Goal: Transaction & Acquisition: Purchase product/service

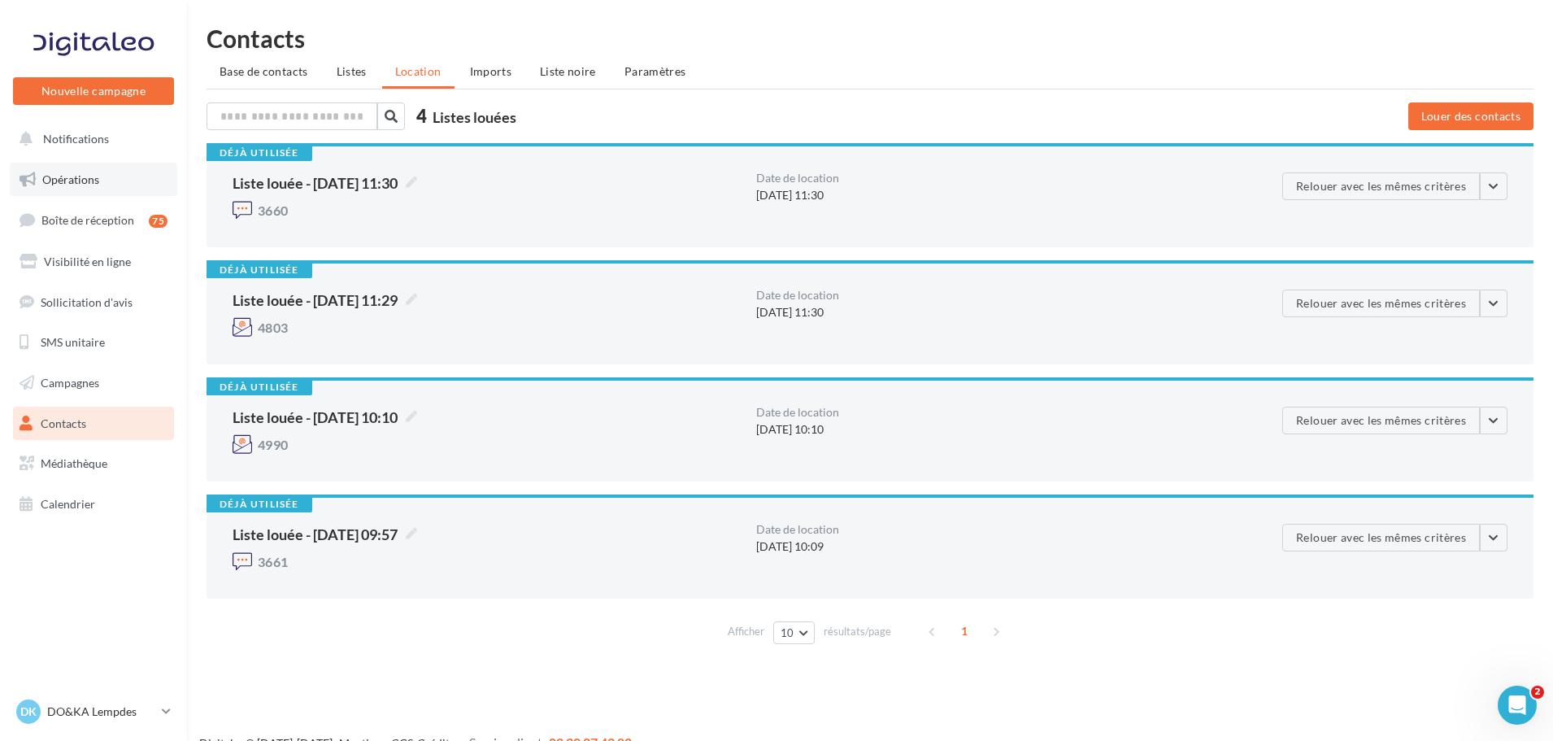
click at [82, 177] on span "Opérations" at bounding box center [70, 179] width 57 height 14
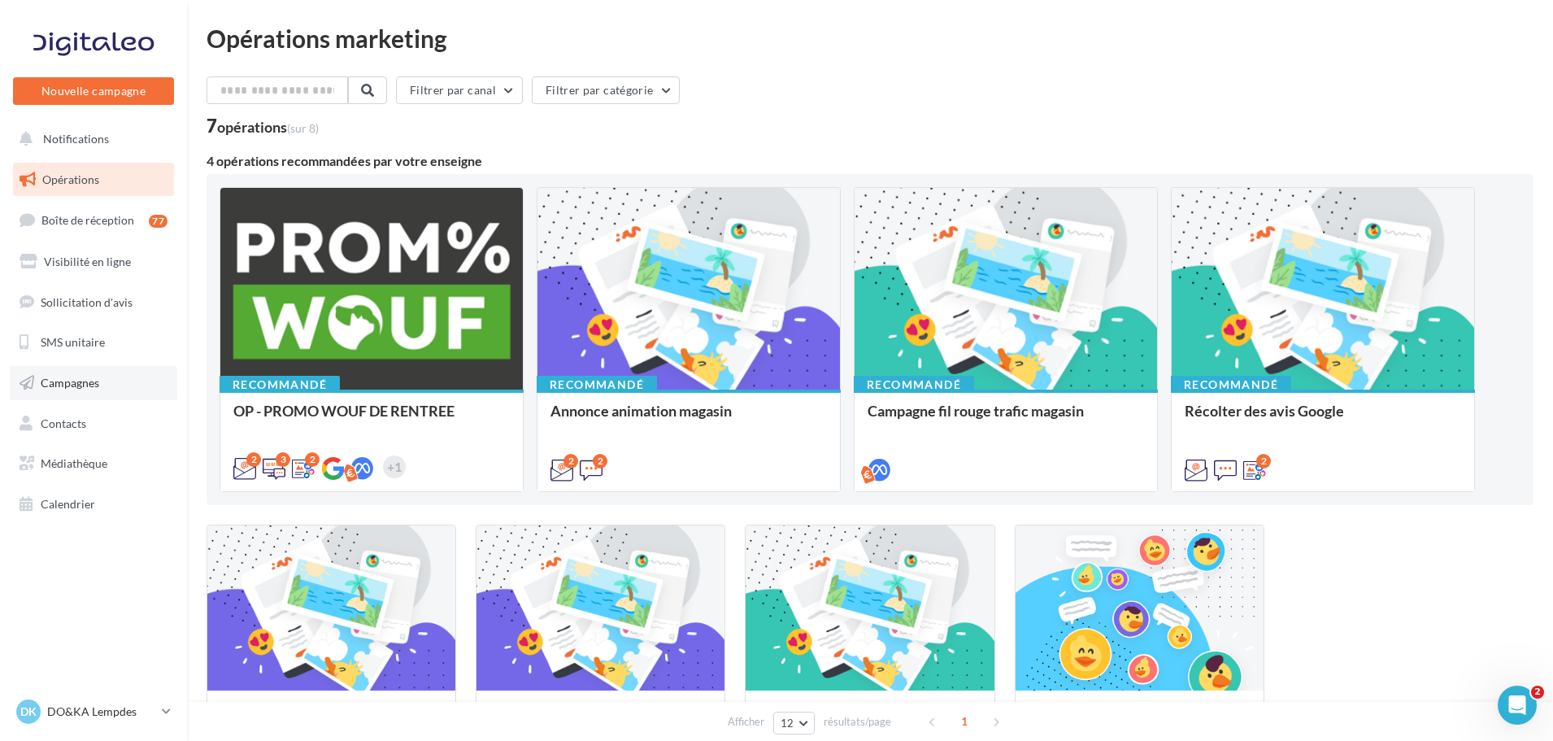
click at [96, 387] on span "Campagnes" at bounding box center [70, 383] width 59 height 14
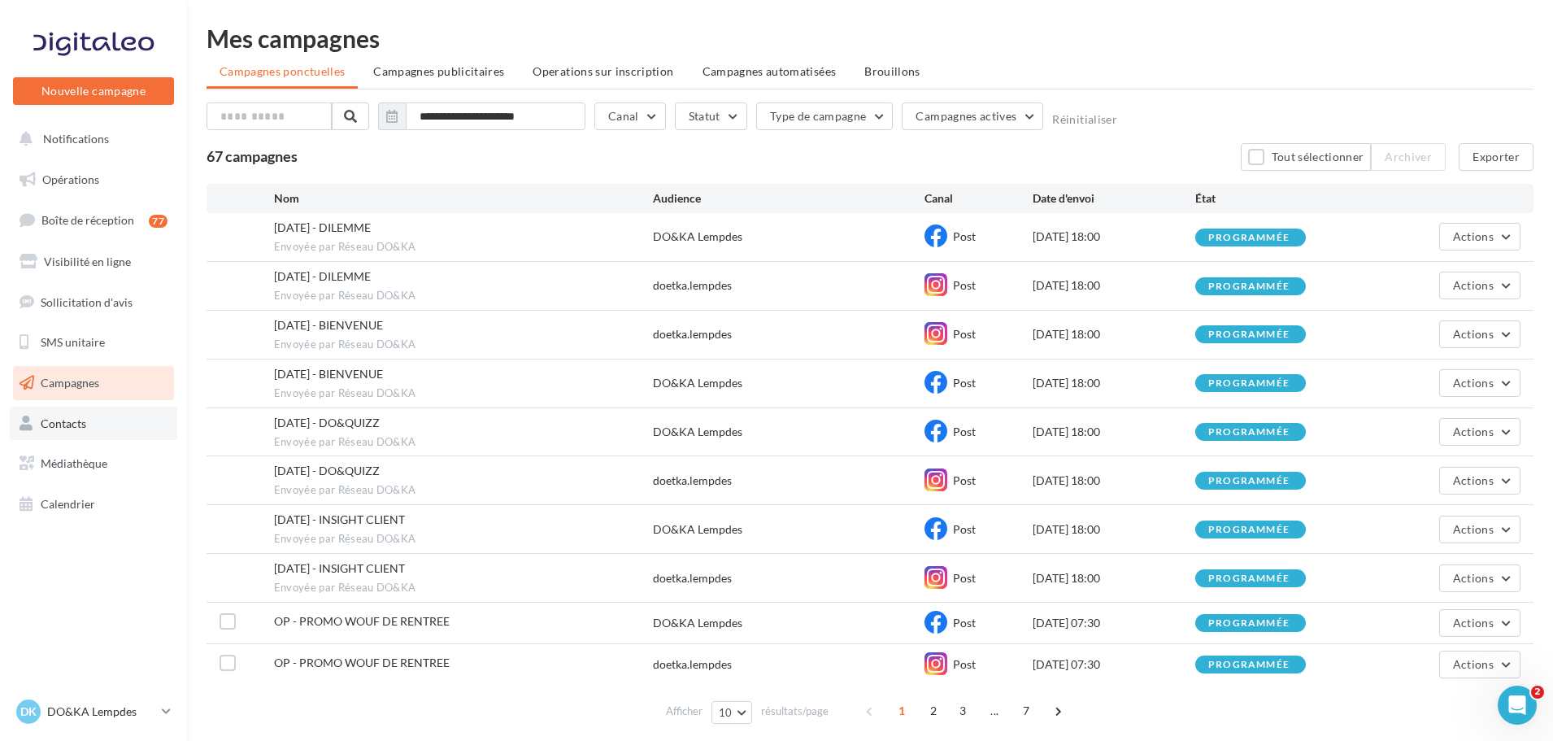
click at [83, 429] on span "Contacts" at bounding box center [64, 423] width 46 height 14
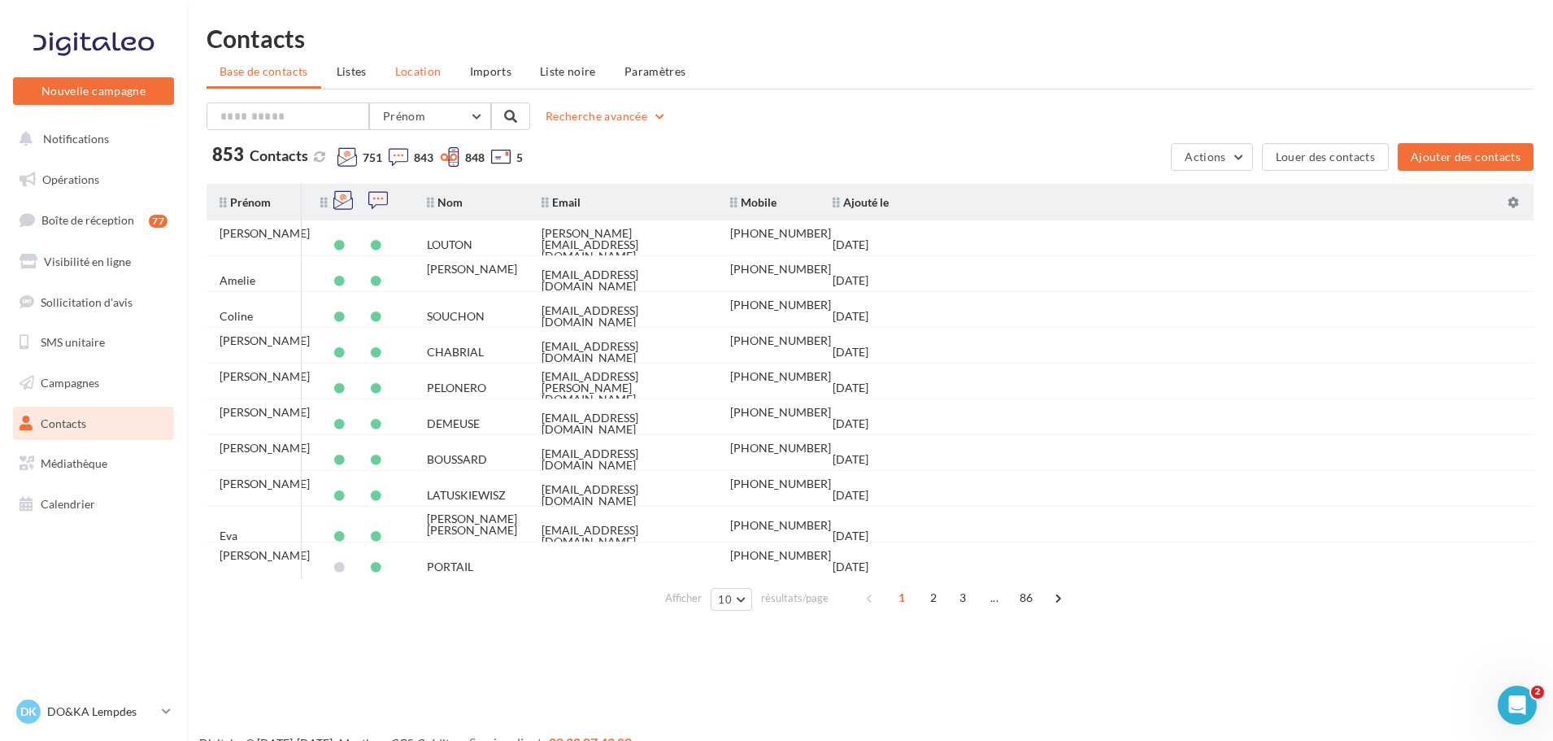
click at [409, 78] on li "Location" at bounding box center [418, 71] width 72 height 29
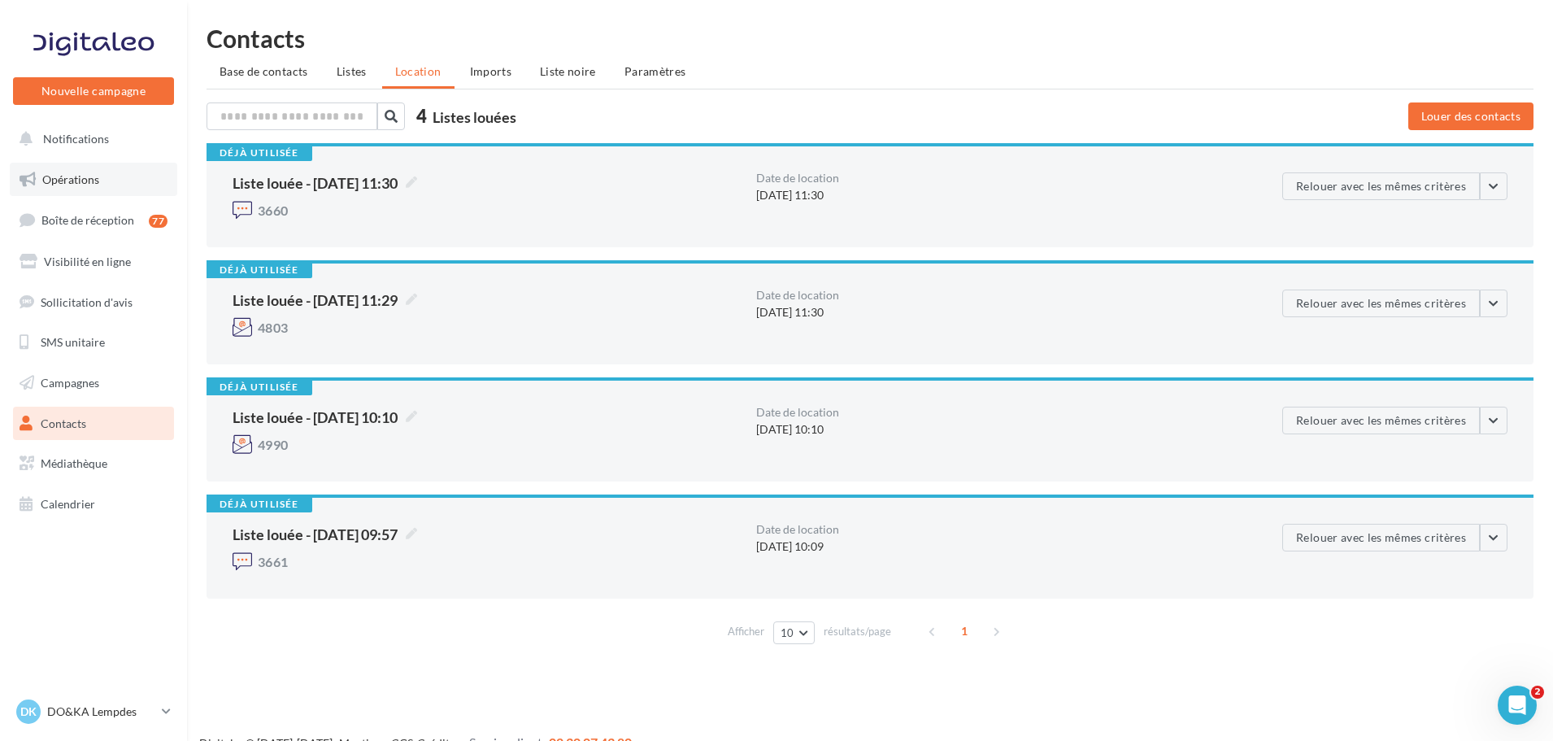
click at [51, 172] on span "Opérations" at bounding box center [70, 179] width 57 height 14
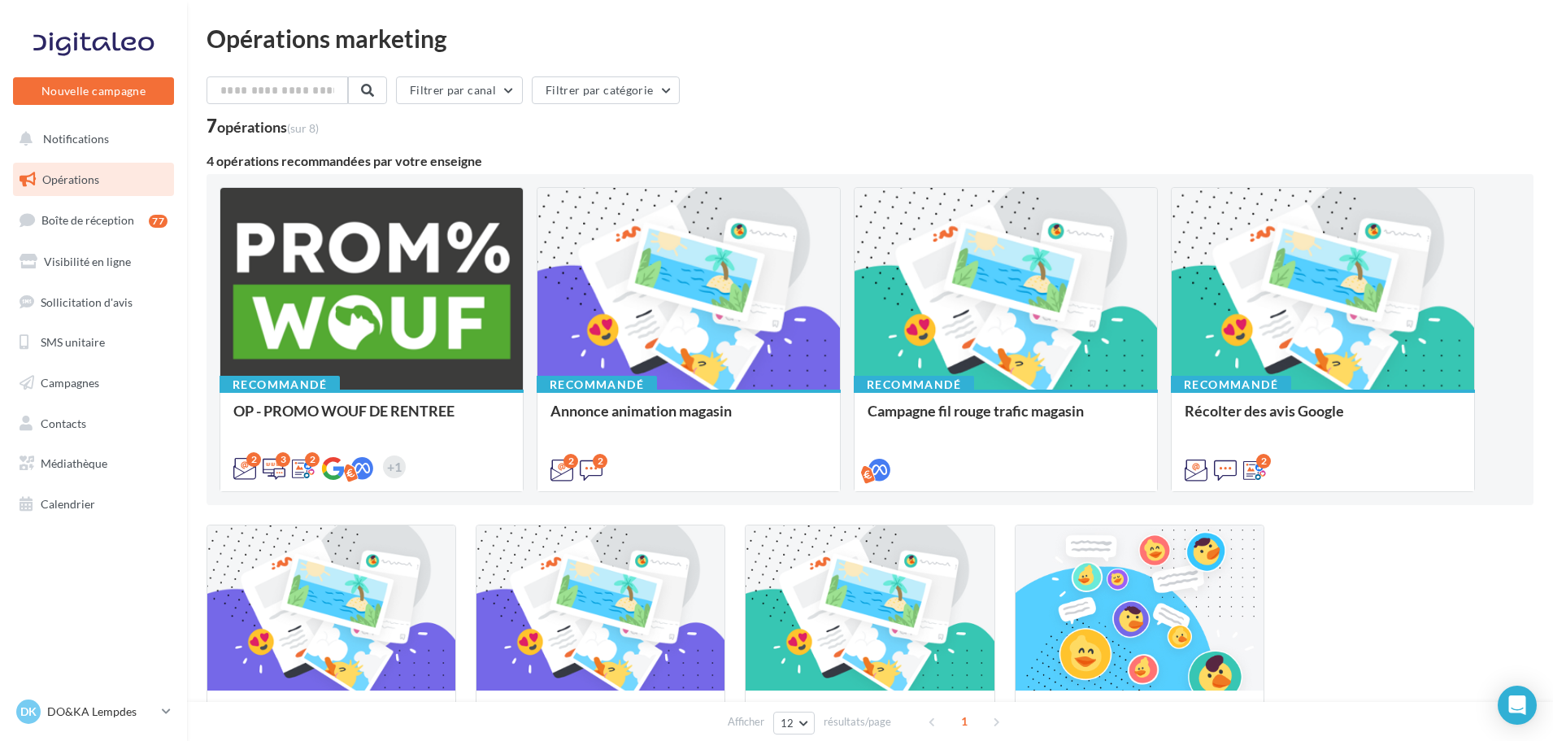
click at [387, 302] on div at bounding box center [371, 289] width 302 height 203
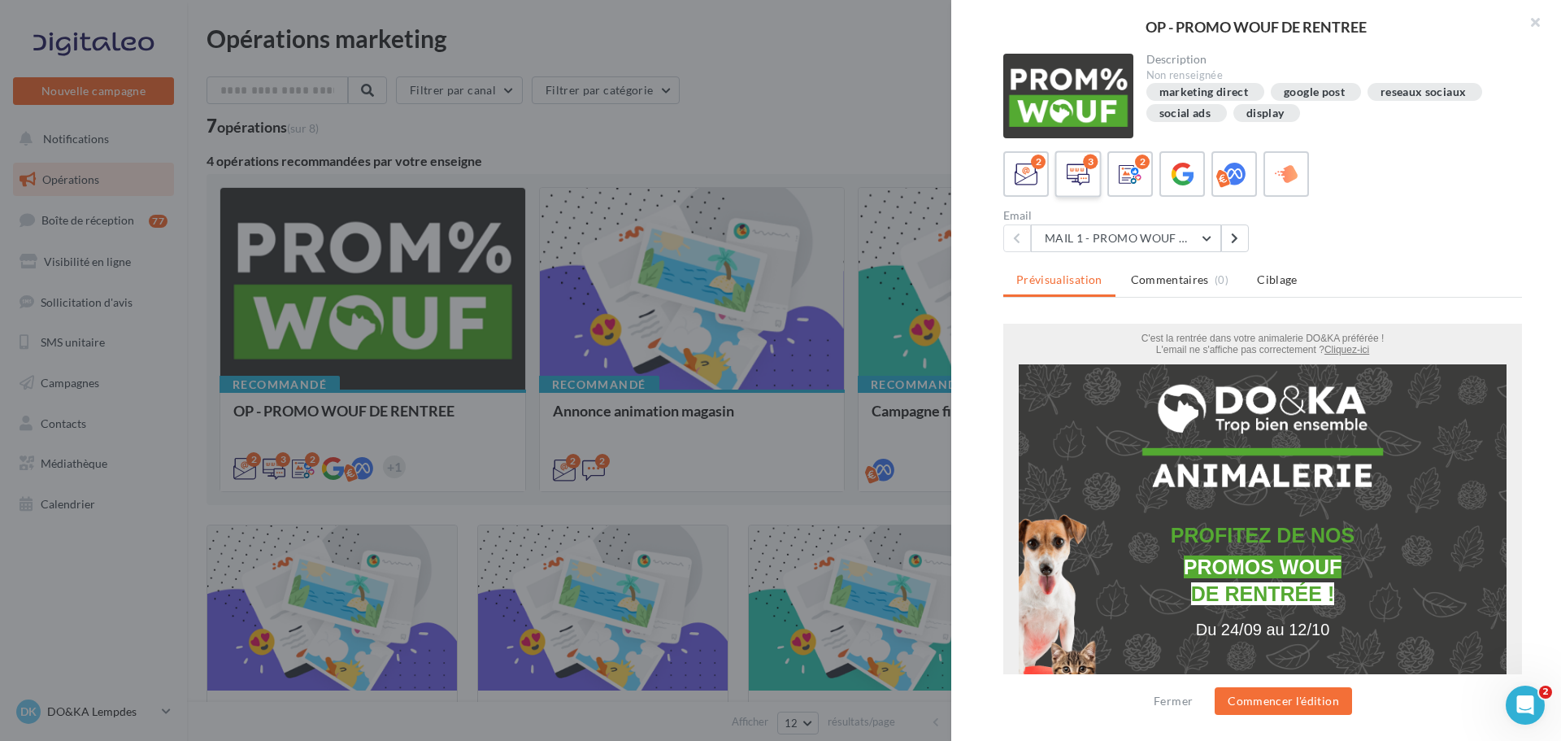
click at [1076, 172] on icon at bounding box center [1079, 175] width 24 height 24
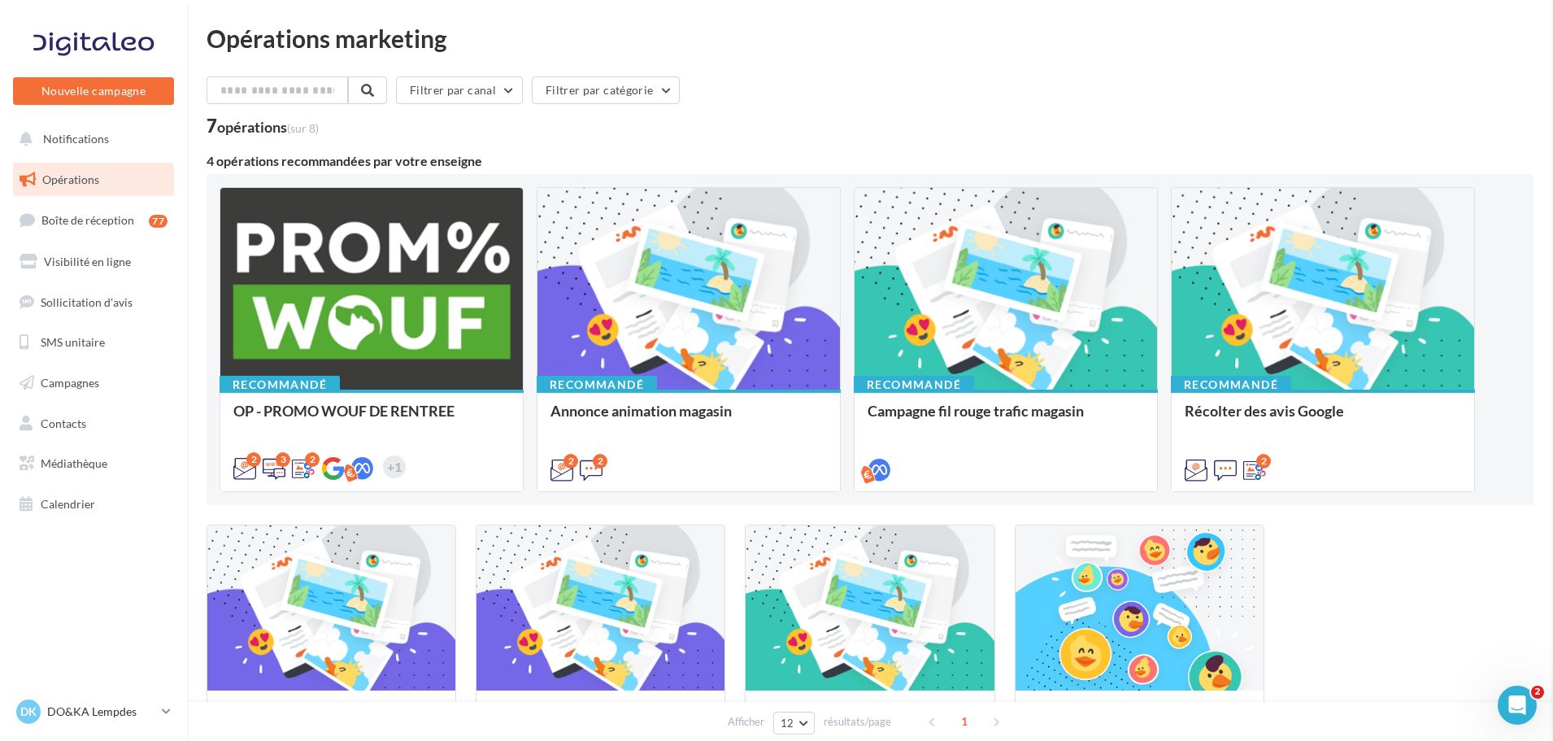
click at [75, 379] on span "Campagnes" at bounding box center [70, 383] width 59 height 14
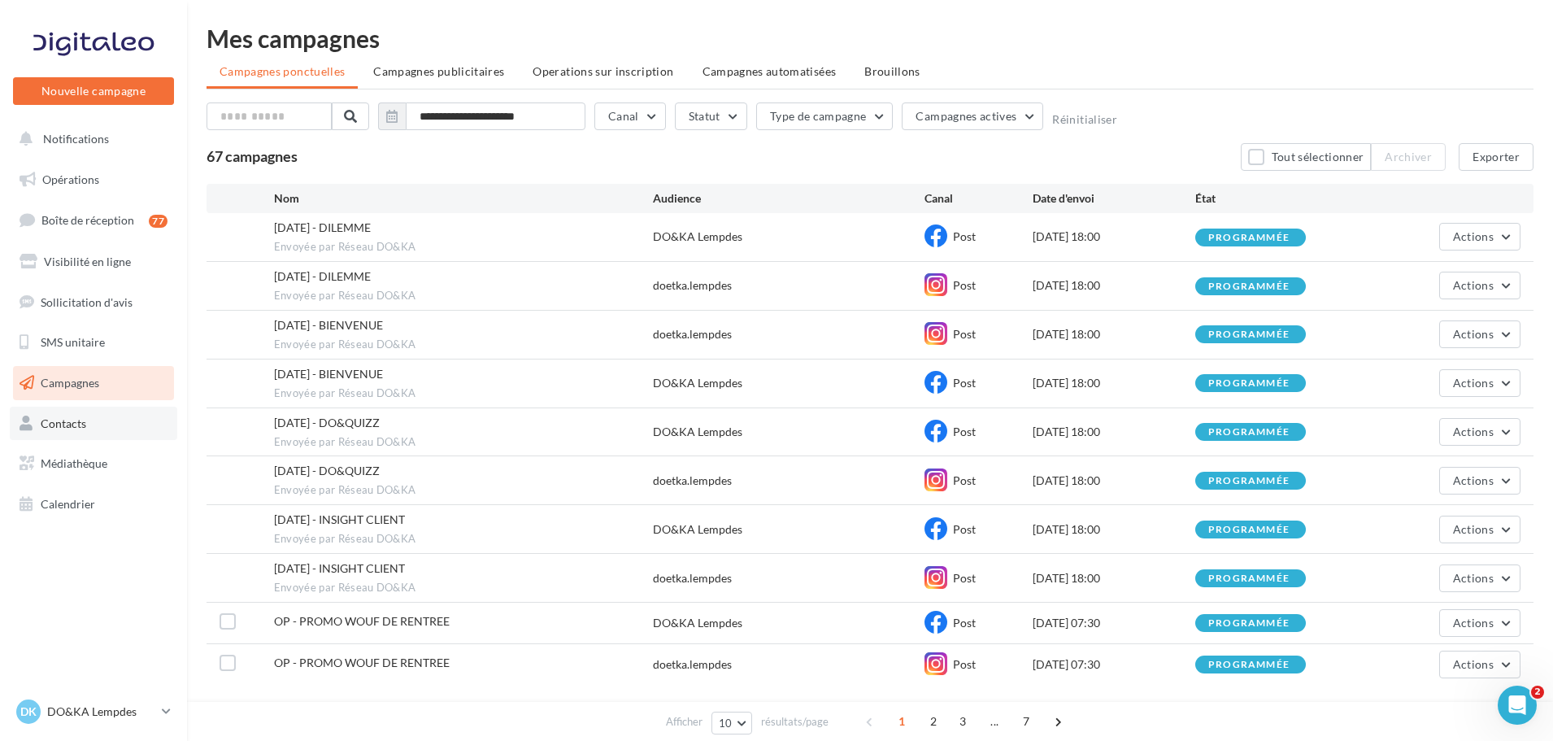
click at [82, 419] on span "Contacts" at bounding box center [64, 423] width 46 height 14
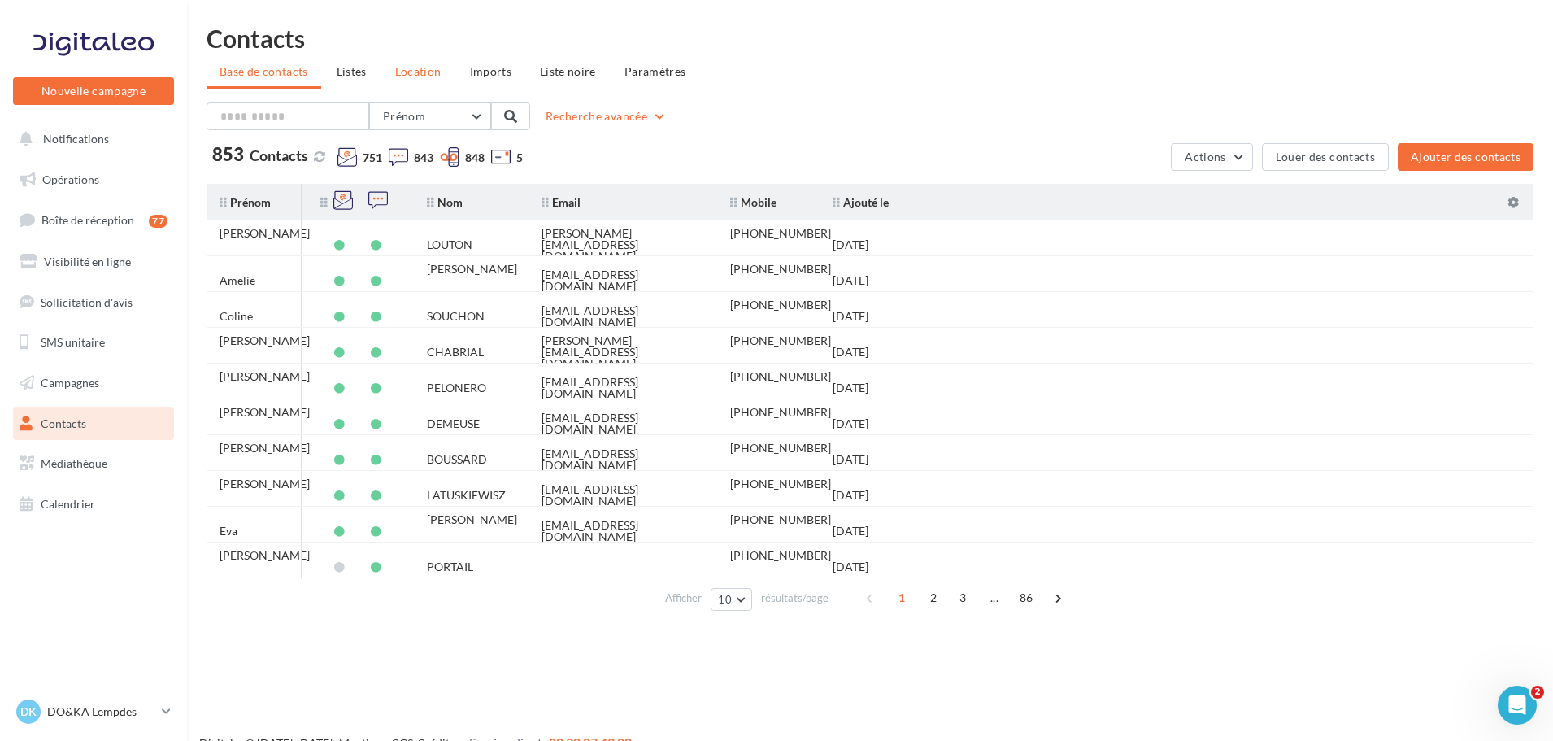
click at [419, 71] on span "Location" at bounding box center [418, 71] width 46 height 14
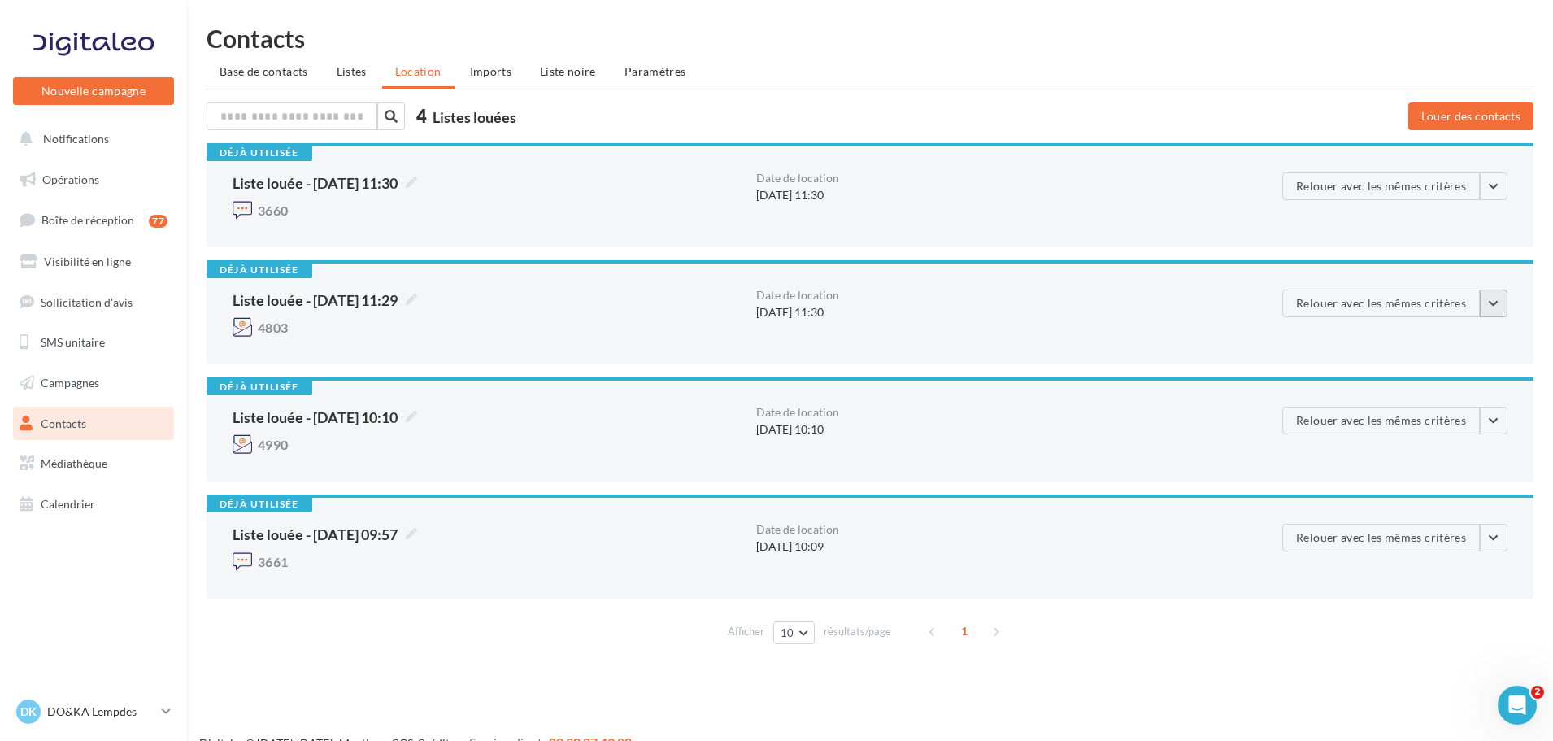
click at [1487, 310] on button "button" at bounding box center [1494, 303] width 28 height 28
click at [1425, 342] on button "Voir les critères de location" at bounding box center [1412, 341] width 190 height 42
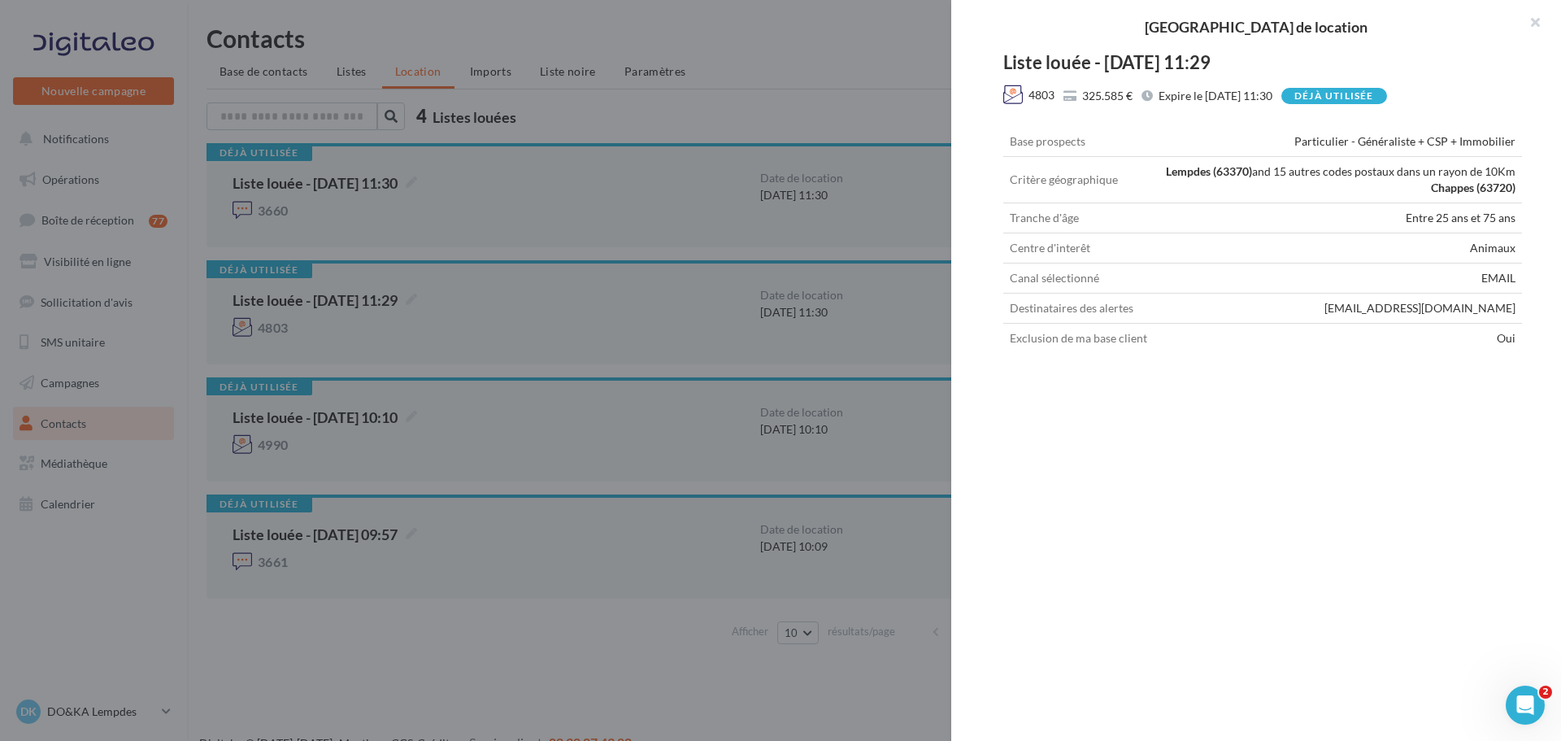
click at [1373, 492] on div "Liste louée - 28/08/2025 11:29 4803 325.585 € Expire le 27/09/2025 à 11:30 Déjà…" at bounding box center [1262, 388] width 623 height 668
click at [1524, 698] on icon "Ouvrir le Messenger Intercom" at bounding box center [1522, 702] width 11 height 13
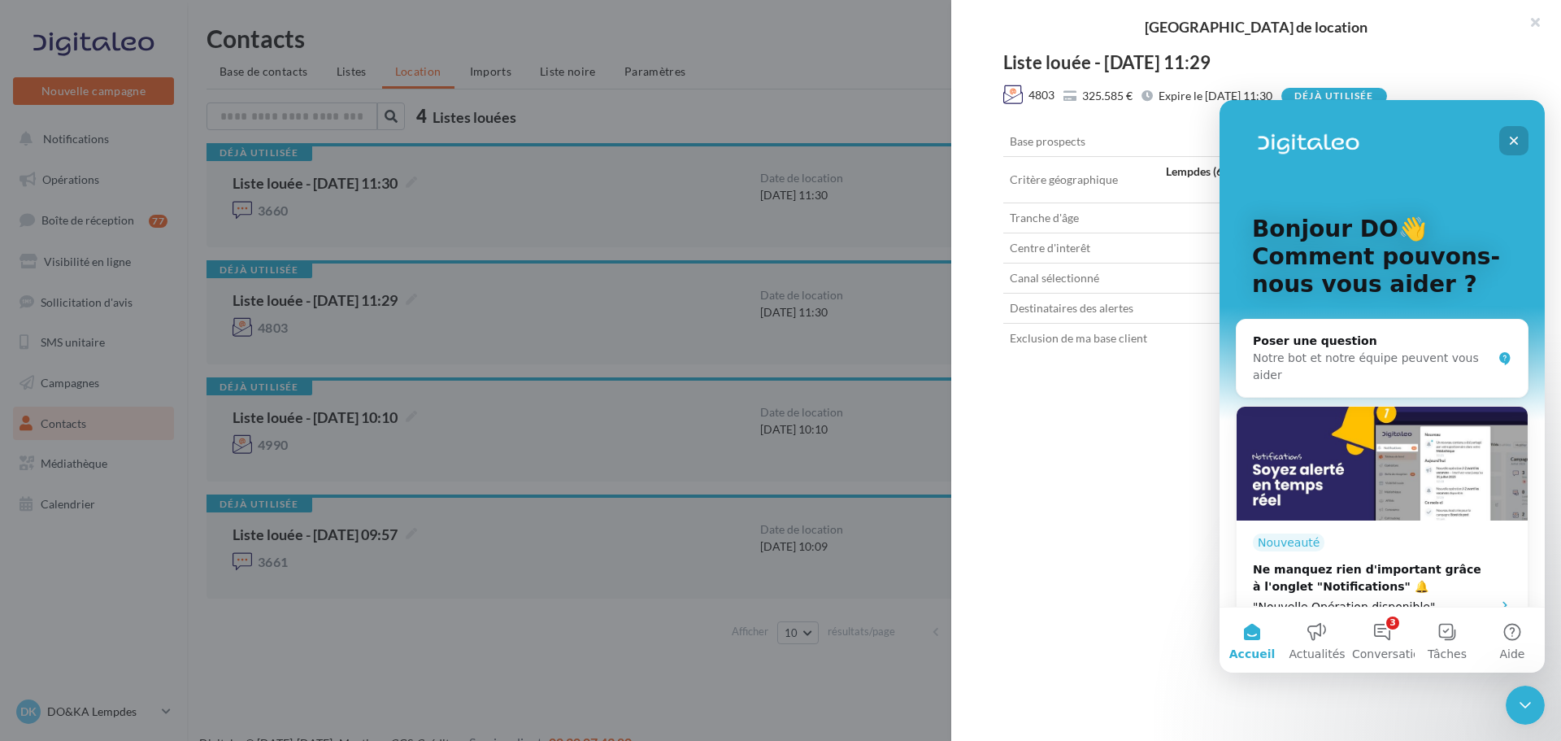
click at [1510, 138] on icon "Fermer" at bounding box center [1514, 140] width 13 height 13
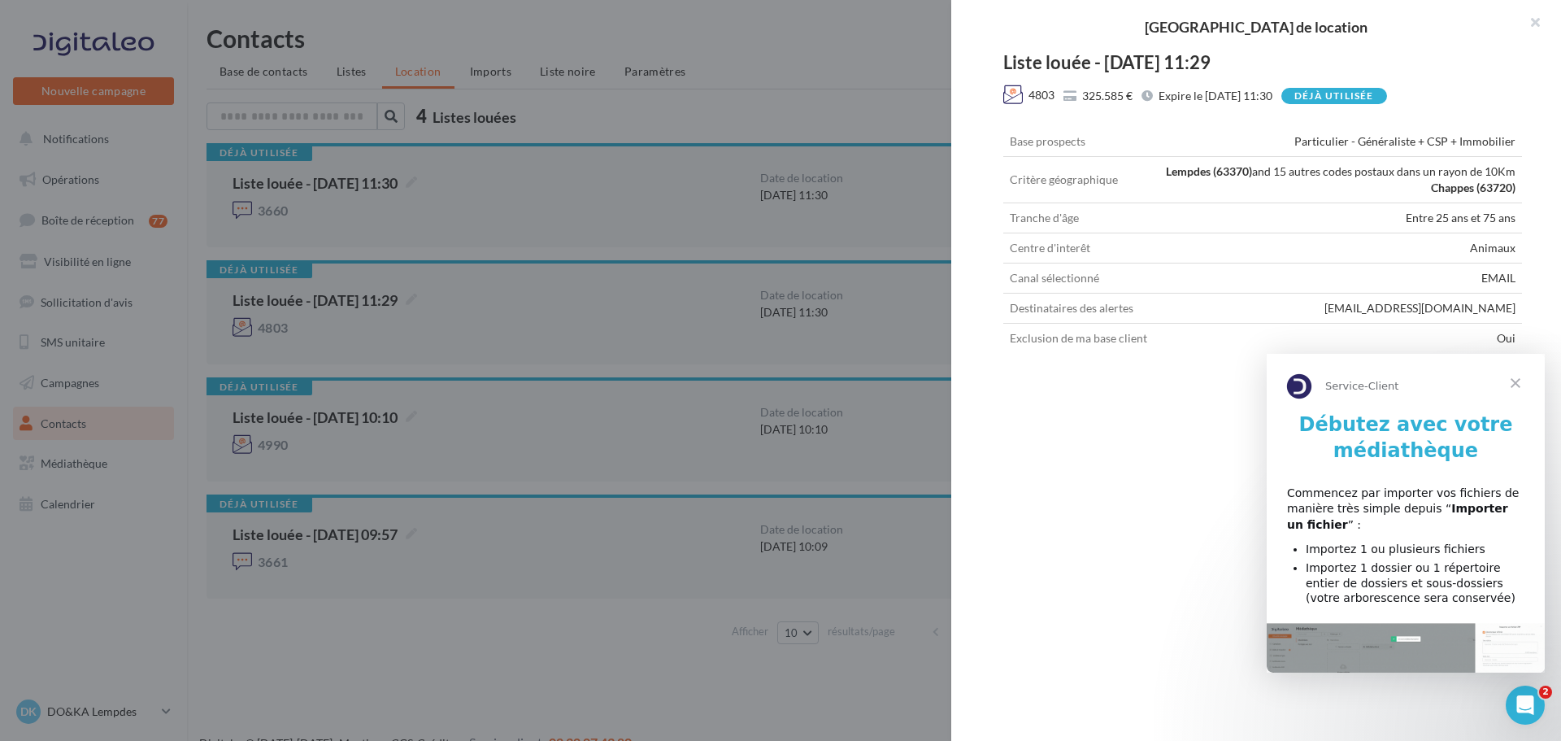
click at [1509, 384] on span "Fermer" at bounding box center [1515, 383] width 59 height 59
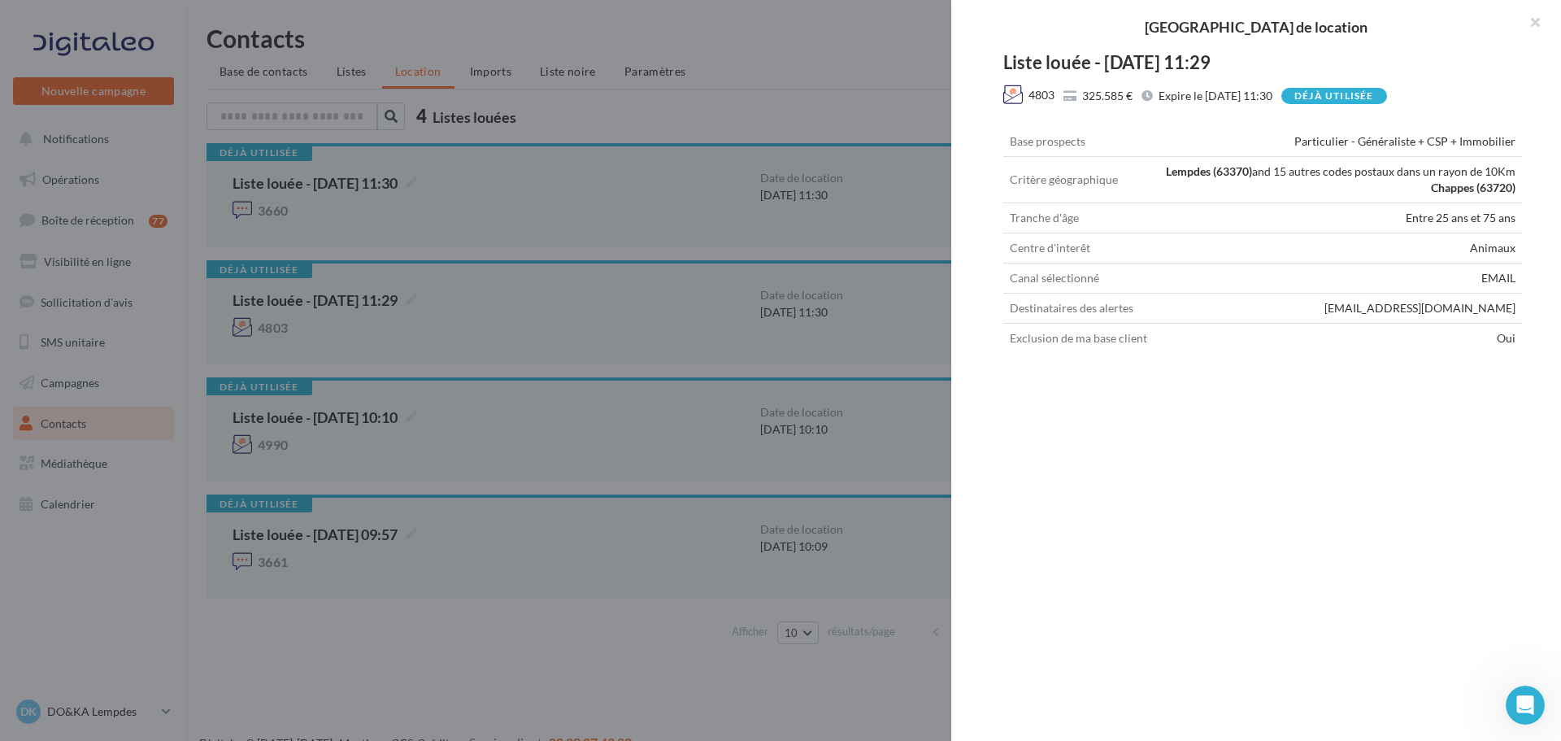
drag, startPoint x: 1537, startPoint y: 12, endPoint x: 1526, endPoint y: 35, distance: 25.1
click at [1537, 13] on button "button" at bounding box center [1528, 24] width 65 height 49
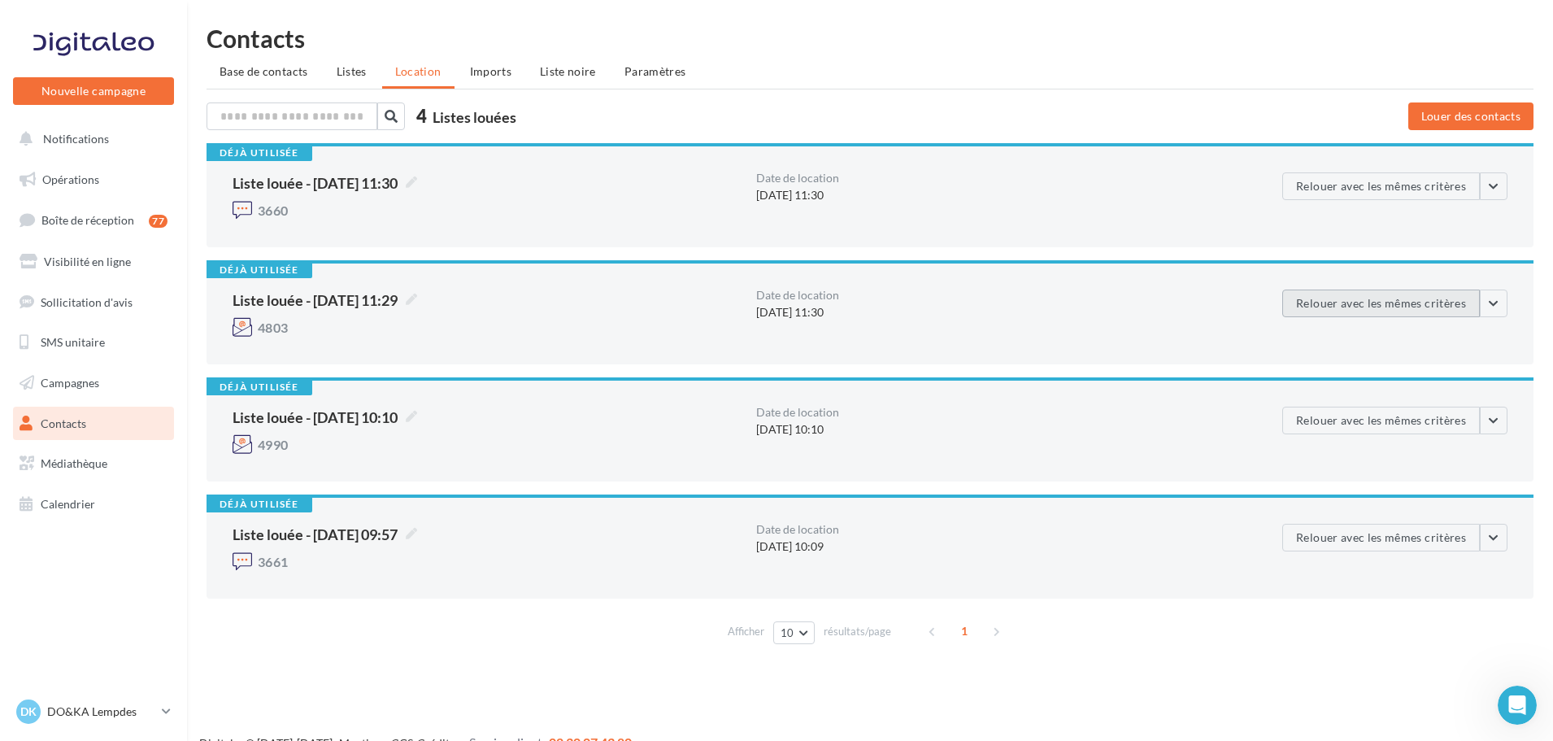
click at [1434, 307] on button "Relouer avec les mêmes critères" at bounding box center [1381, 303] width 198 height 28
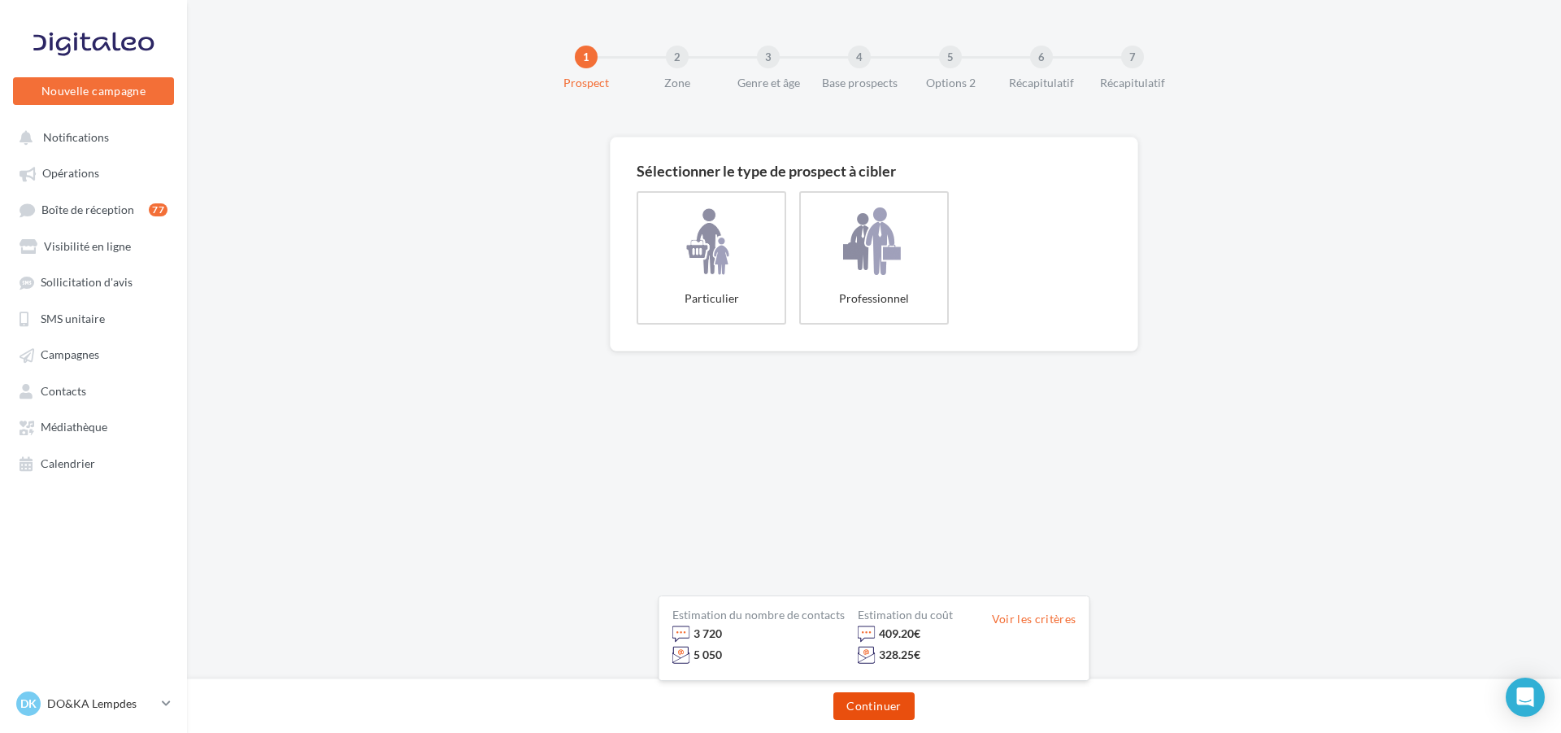
click at [868, 711] on button "Continuer" at bounding box center [873, 706] width 81 height 28
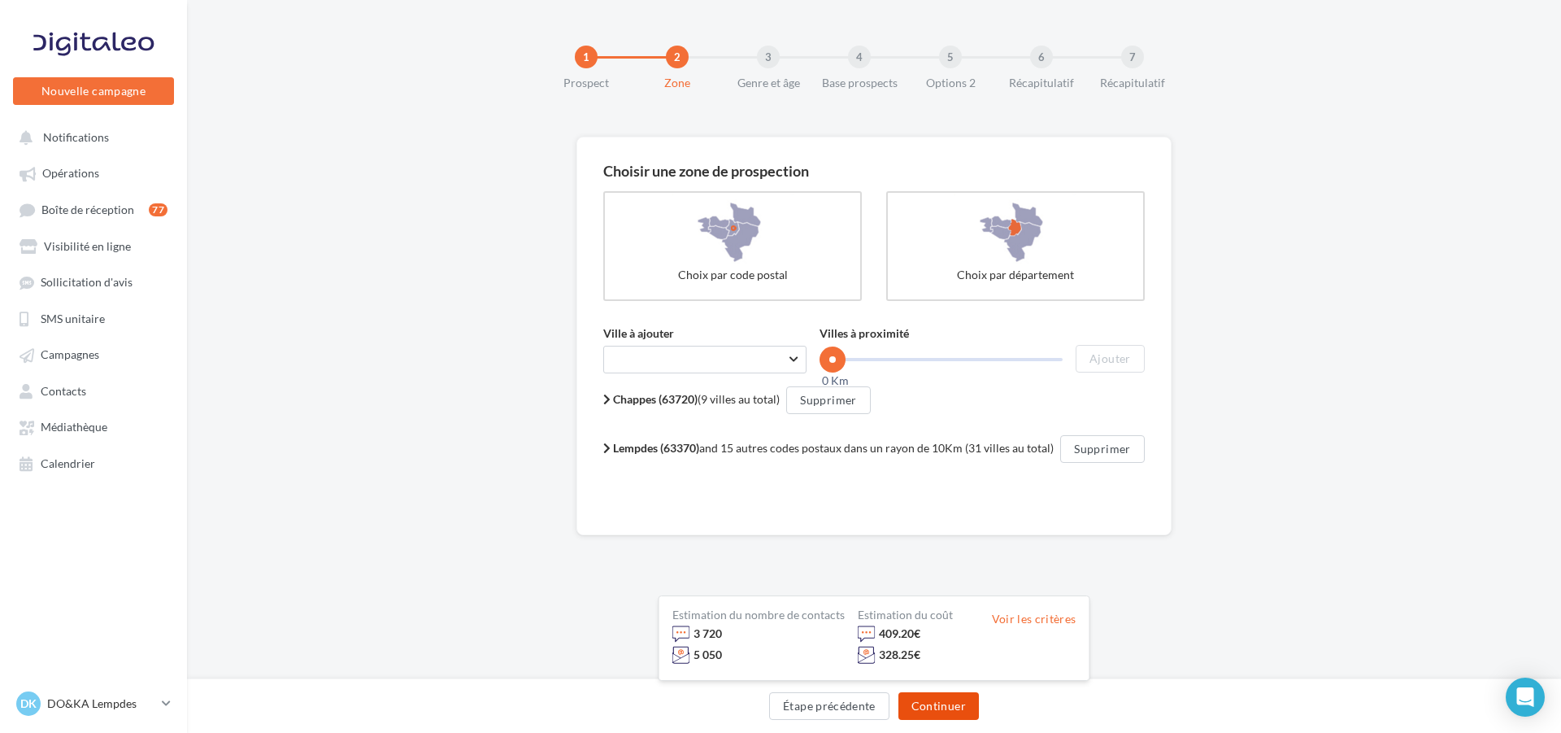
click at [950, 708] on button "Continuer" at bounding box center [939, 706] width 81 height 28
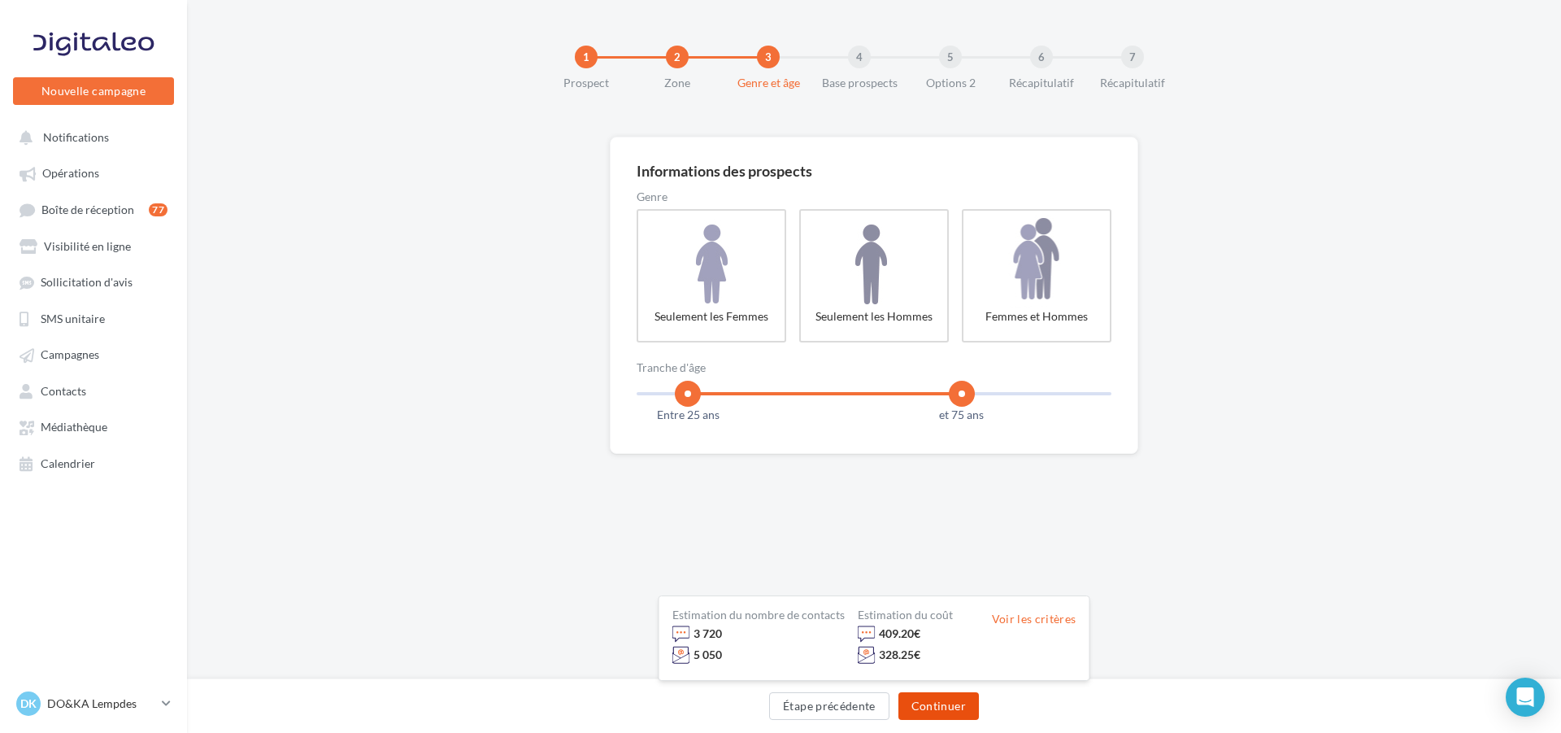
click at [950, 708] on button "Continuer" at bounding box center [939, 706] width 81 height 28
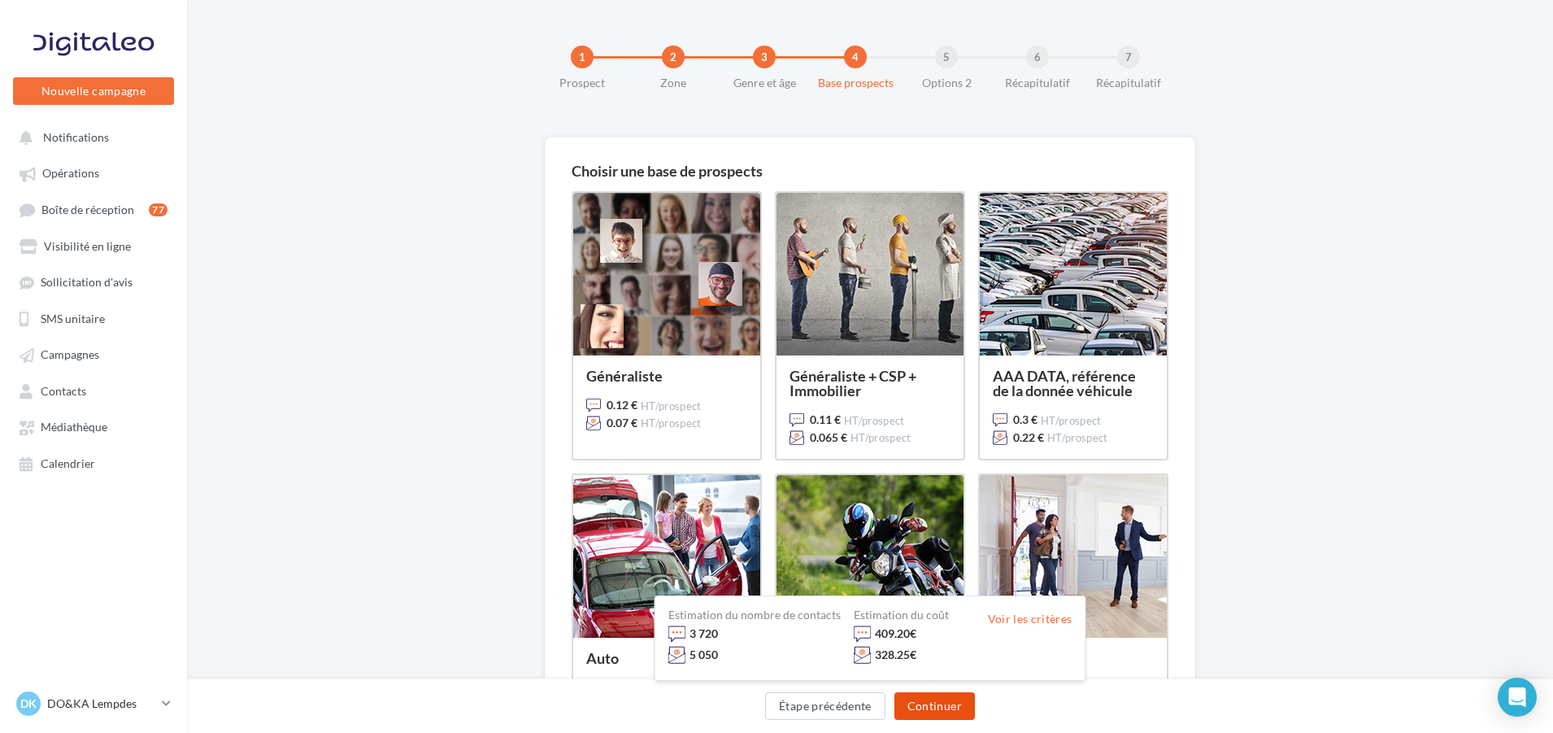
click at [950, 708] on button "Continuer" at bounding box center [934, 706] width 81 height 28
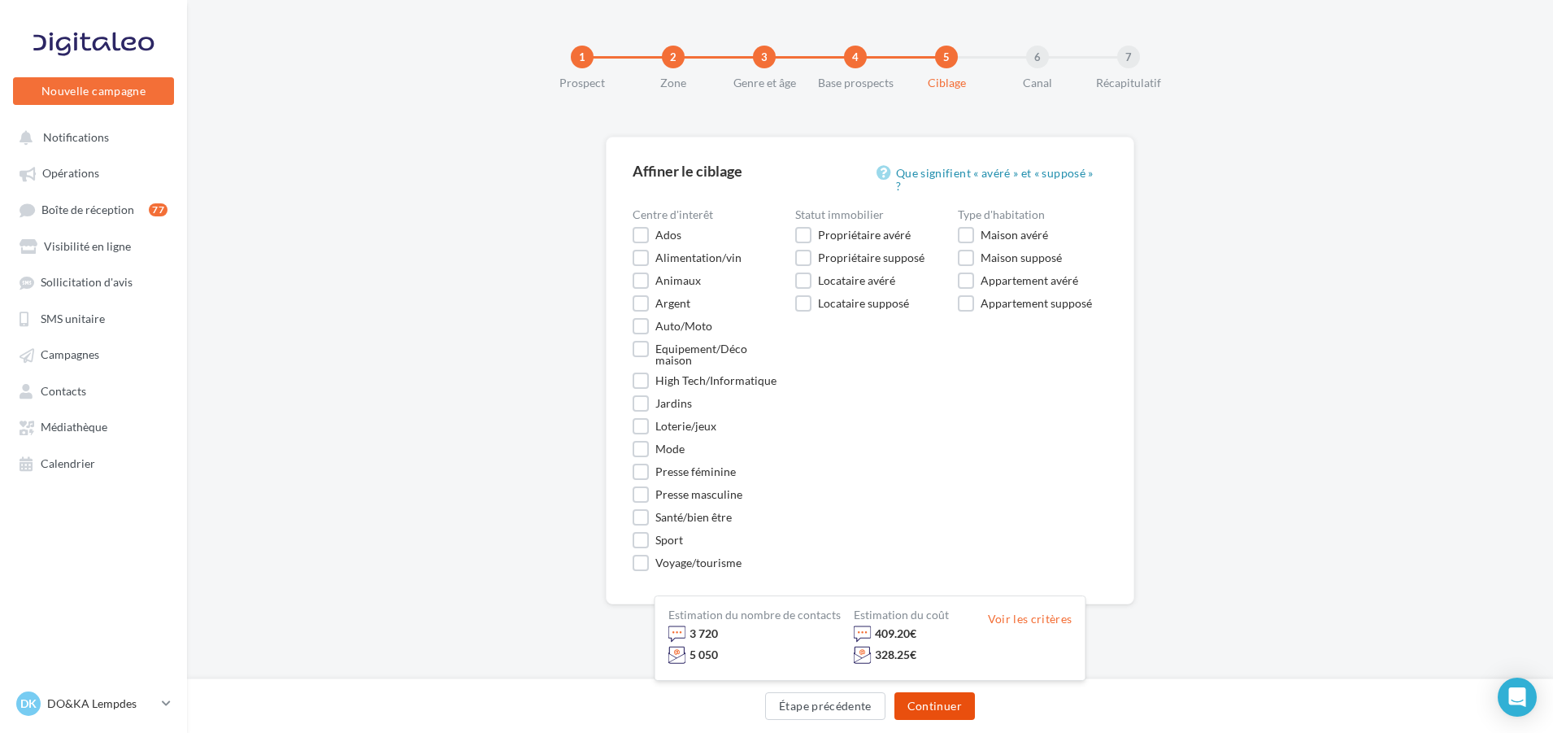
click at [950, 708] on button "Continuer" at bounding box center [934, 706] width 81 height 28
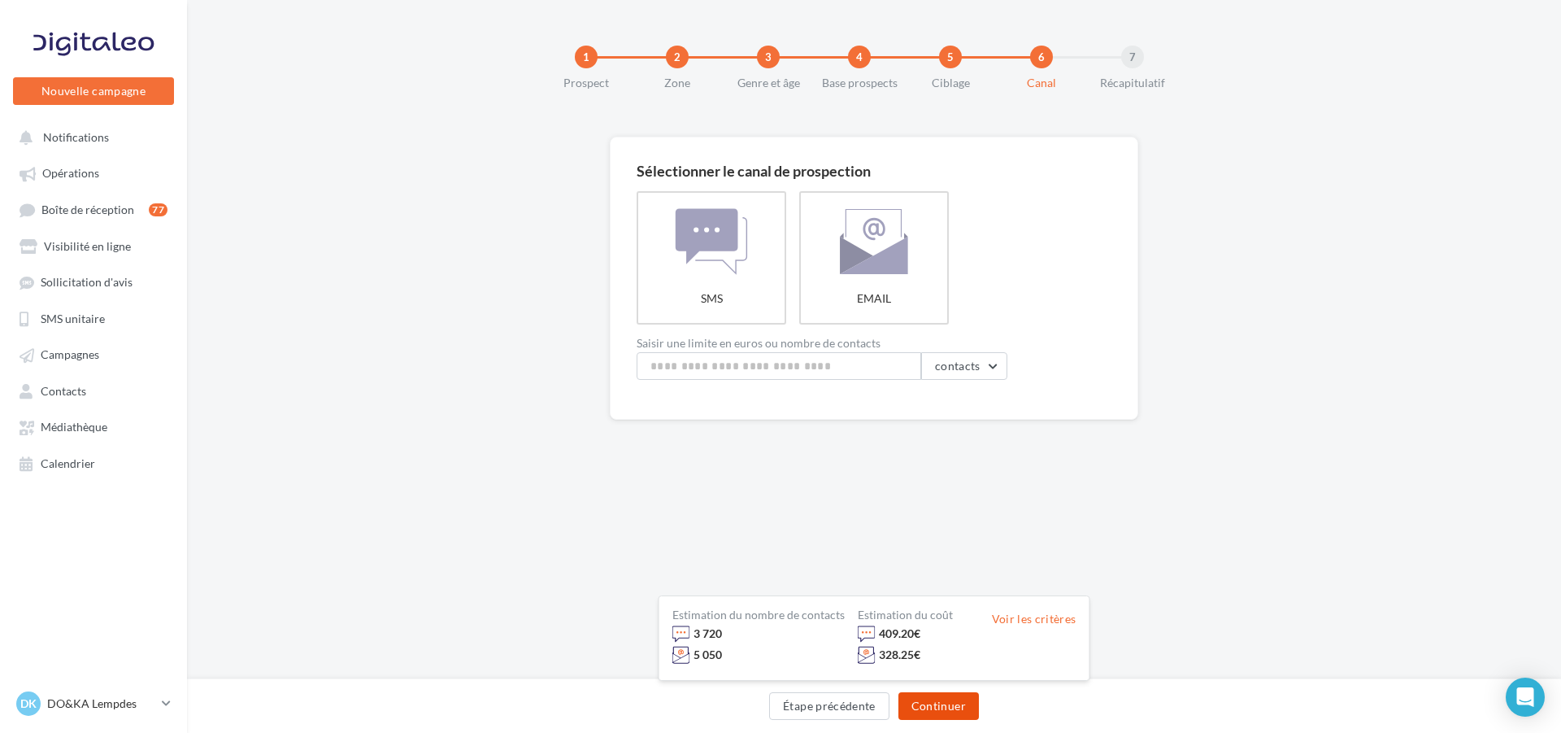
click at [942, 702] on button "Continuer" at bounding box center [939, 706] width 81 height 28
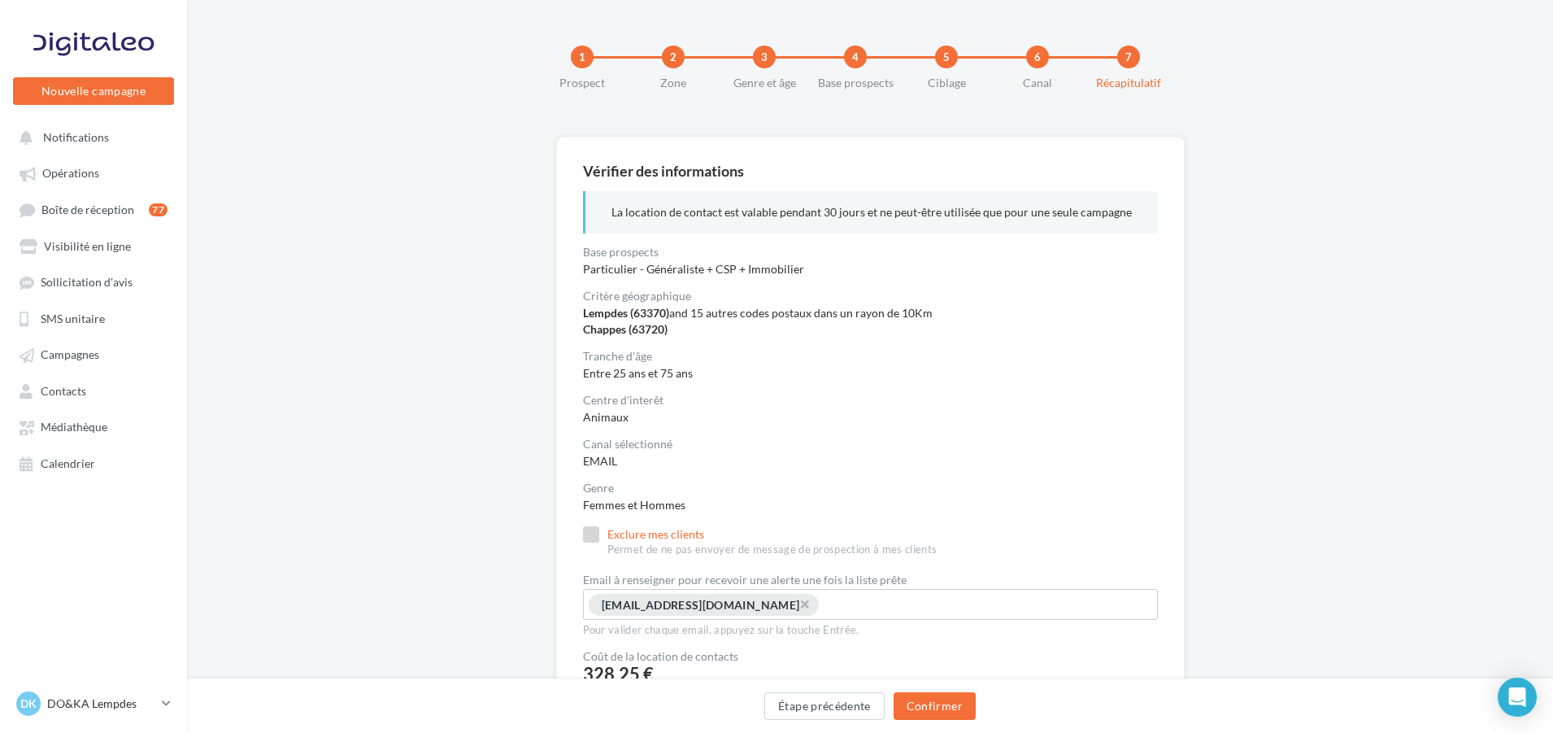
click at [597, 536] on label "Exclure mes clients Permet de ne pas envoyer de message de prospection à mes cl…" at bounding box center [760, 541] width 355 height 31
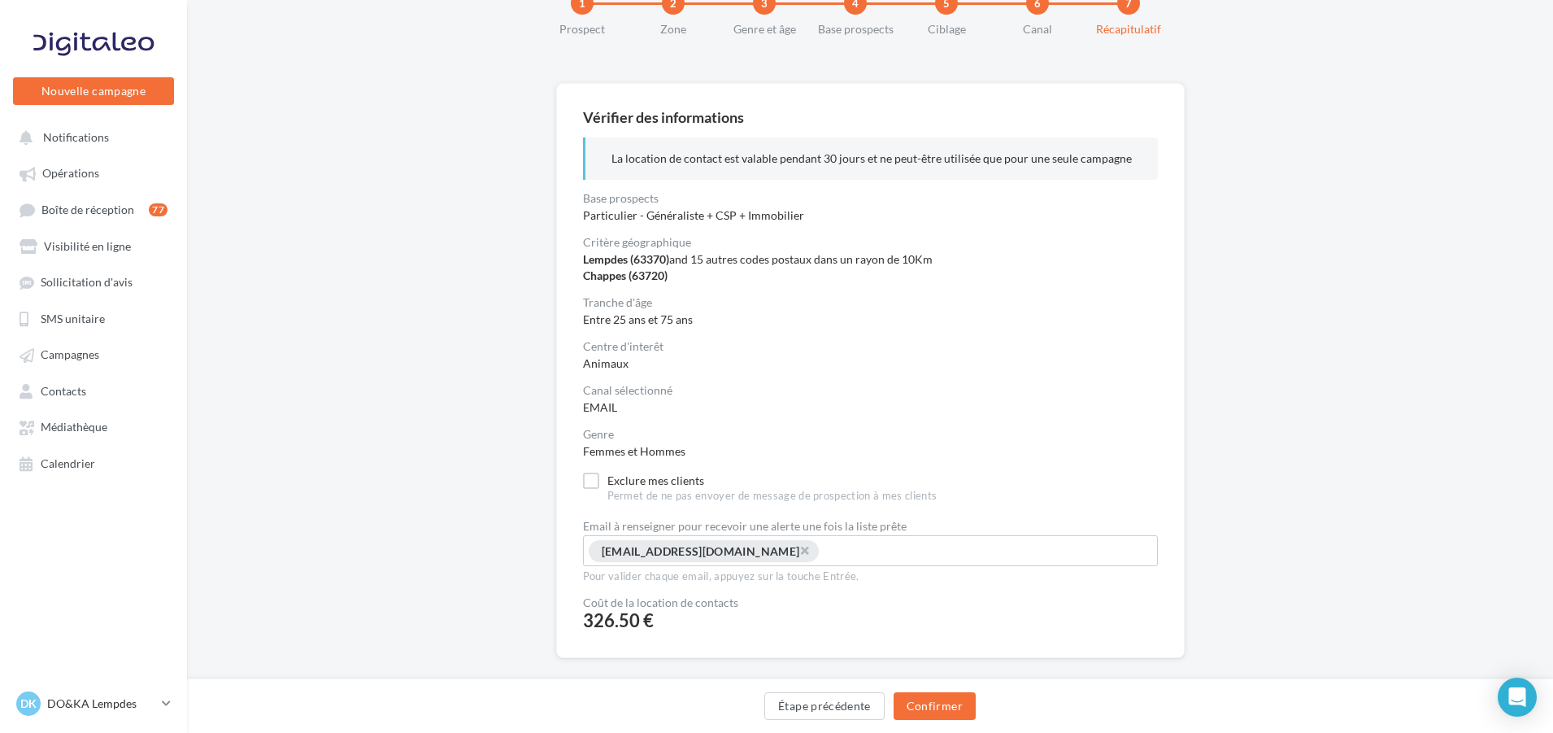
scroll to position [81, 0]
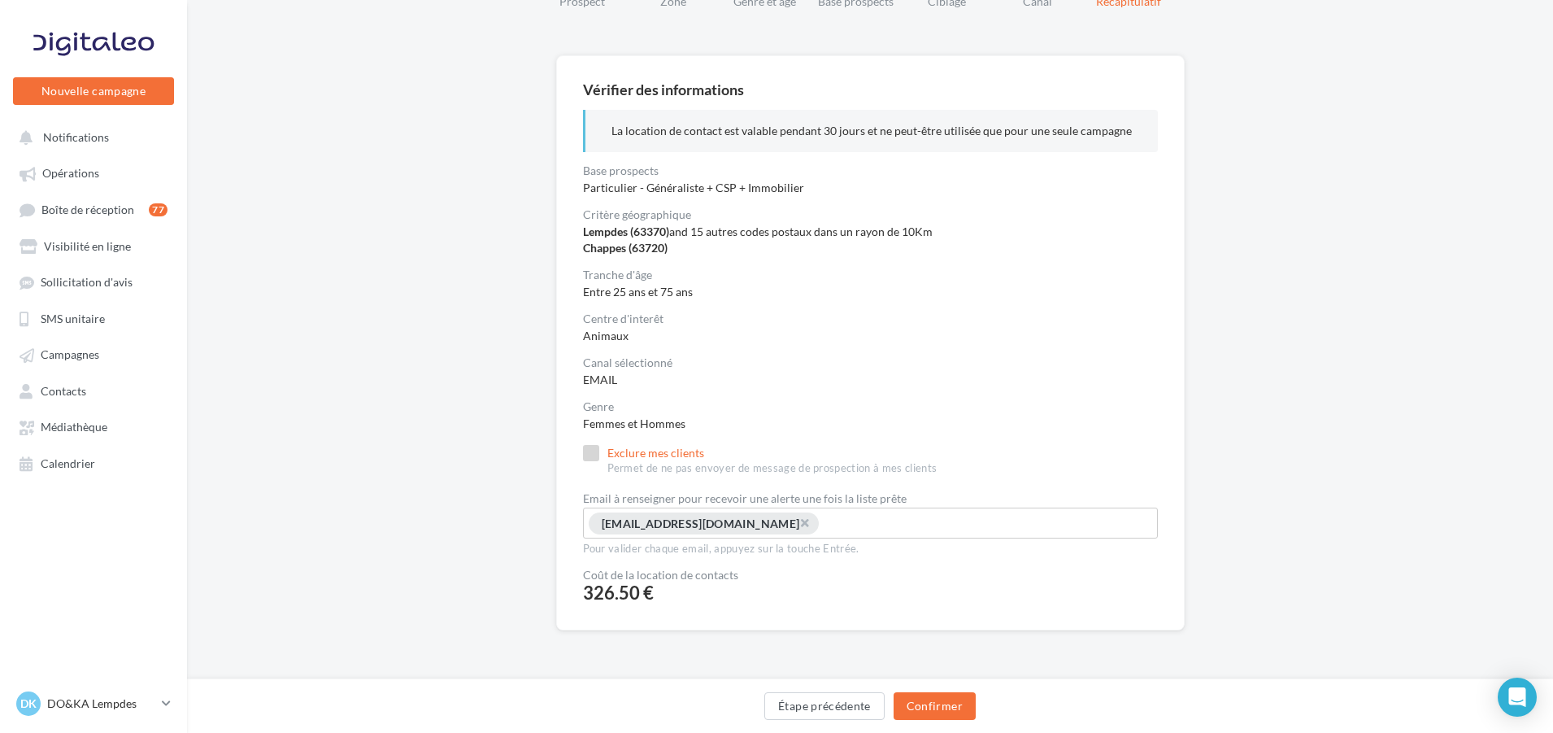
click at [596, 449] on label "Exclure mes clients Permet de ne pas envoyer de message de prospection à mes cl…" at bounding box center [760, 460] width 355 height 31
click at [587, 452] on label "Exclure mes clients Permet de ne pas envoyer de message de prospection à mes cl…" at bounding box center [760, 460] width 355 height 31
click at [591, 451] on label "Exclure mes clients Permet de ne pas envoyer de message de prospection à mes cl…" at bounding box center [760, 460] width 355 height 31
click at [952, 704] on button "Confirmer" at bounding box center [935, 706] width 82 height 28
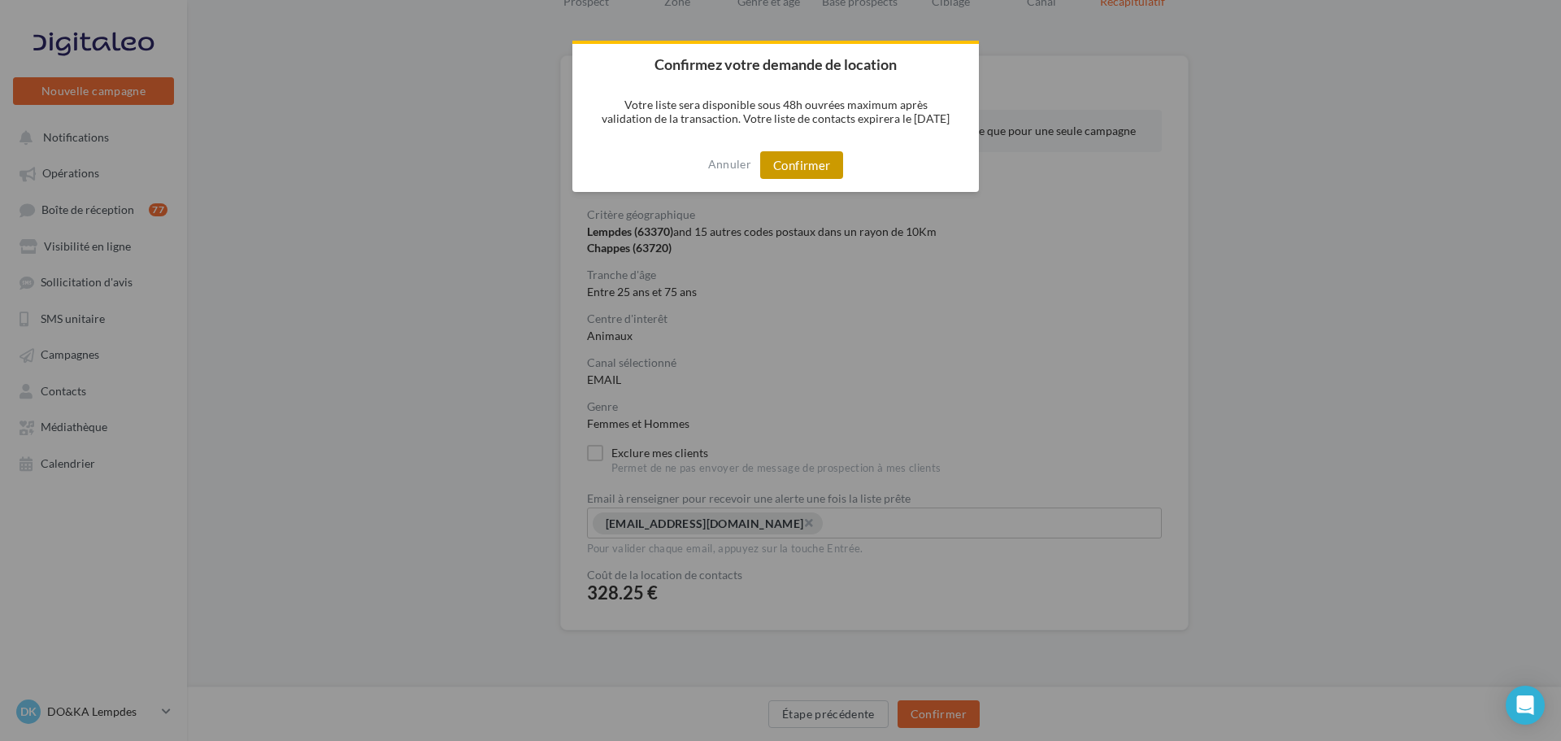
click at [816, 170] on button "Confirmer" at bounding box center [801, 165] width 83 height 28
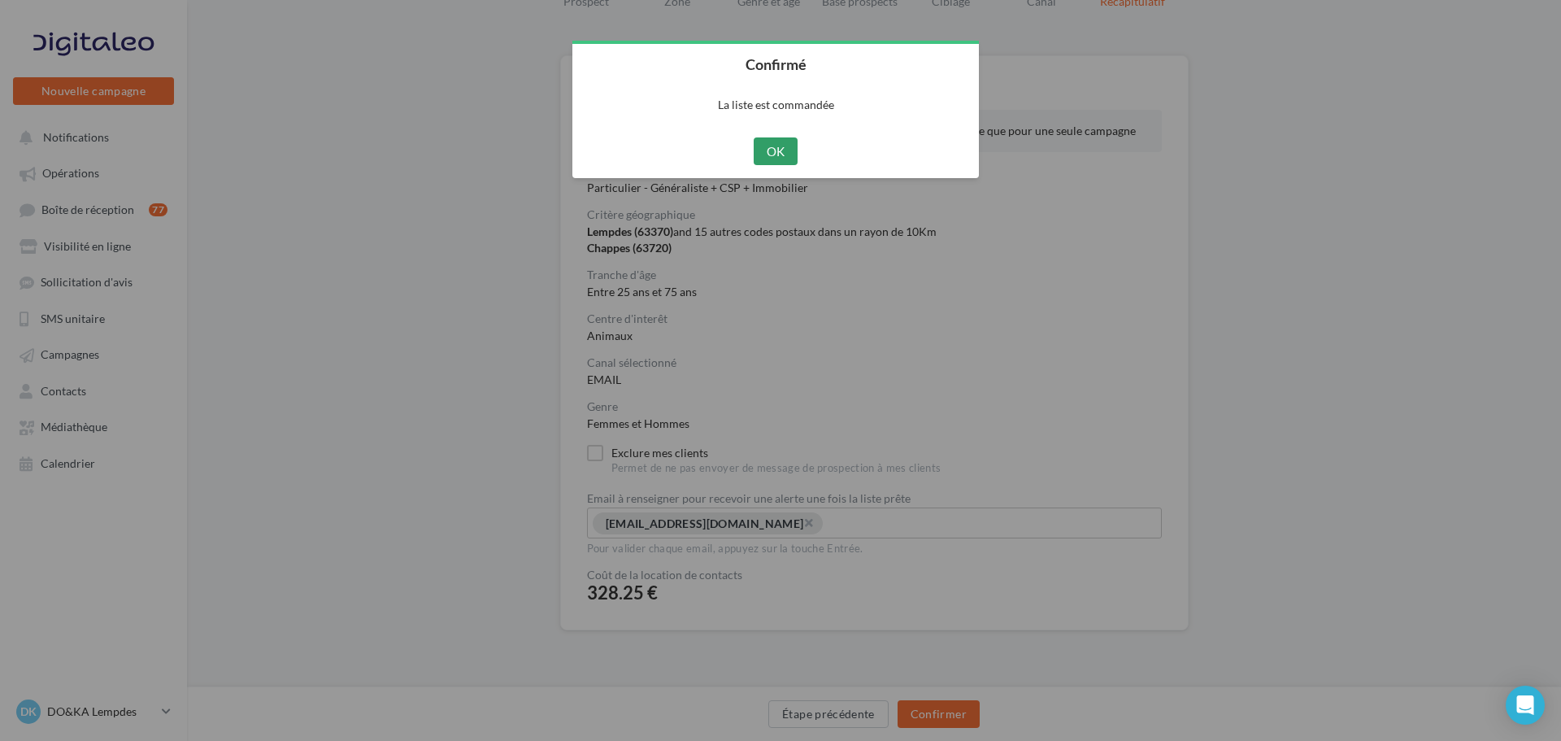
click at [781, 149] on button "OK" at bounding box center [776, 151] width 45 height 28
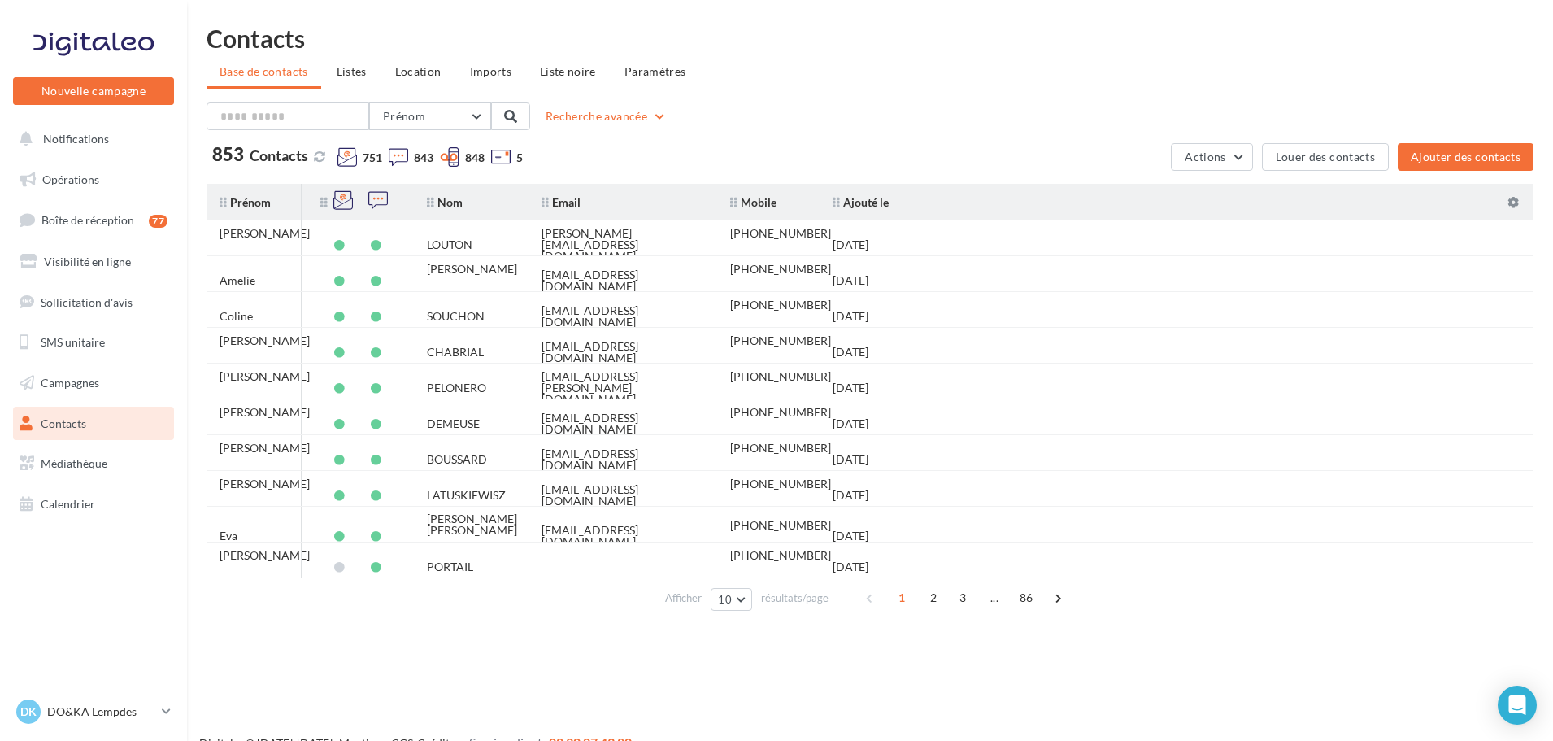
click at [90, 427] on link "Contacts" at bounding box center [94, 424] width 168 height 34
click at [427, 75] on span "Location" at bounding box center [418, 71] width 46 height 14
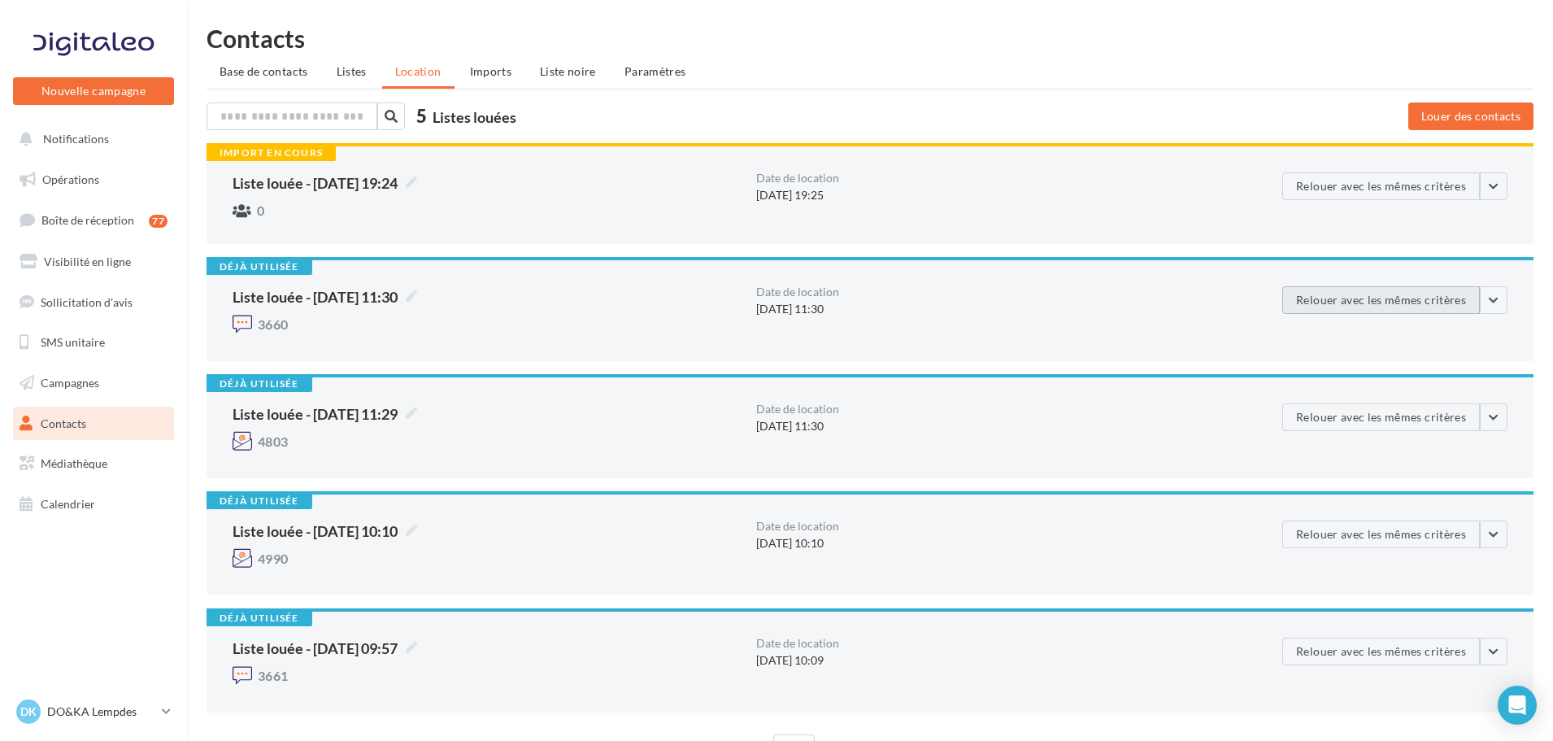
click at [1401, 302] on button "Relouer avec les mêmes critères" at bounding box center [1381, 300] width 198 height 28
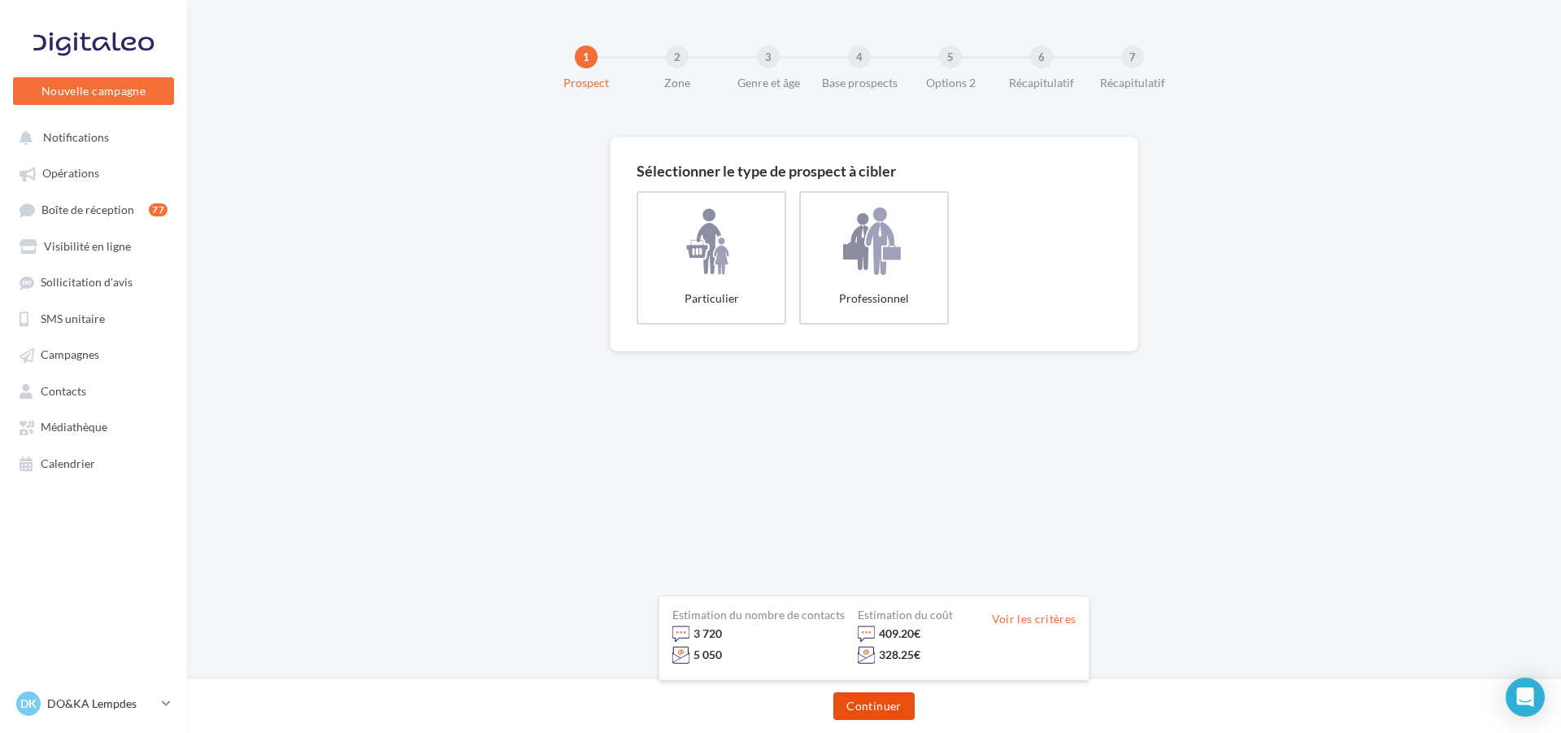
click at [879, 711] on button "Continuer" at bounding box center [873, 706] width 81 height 28
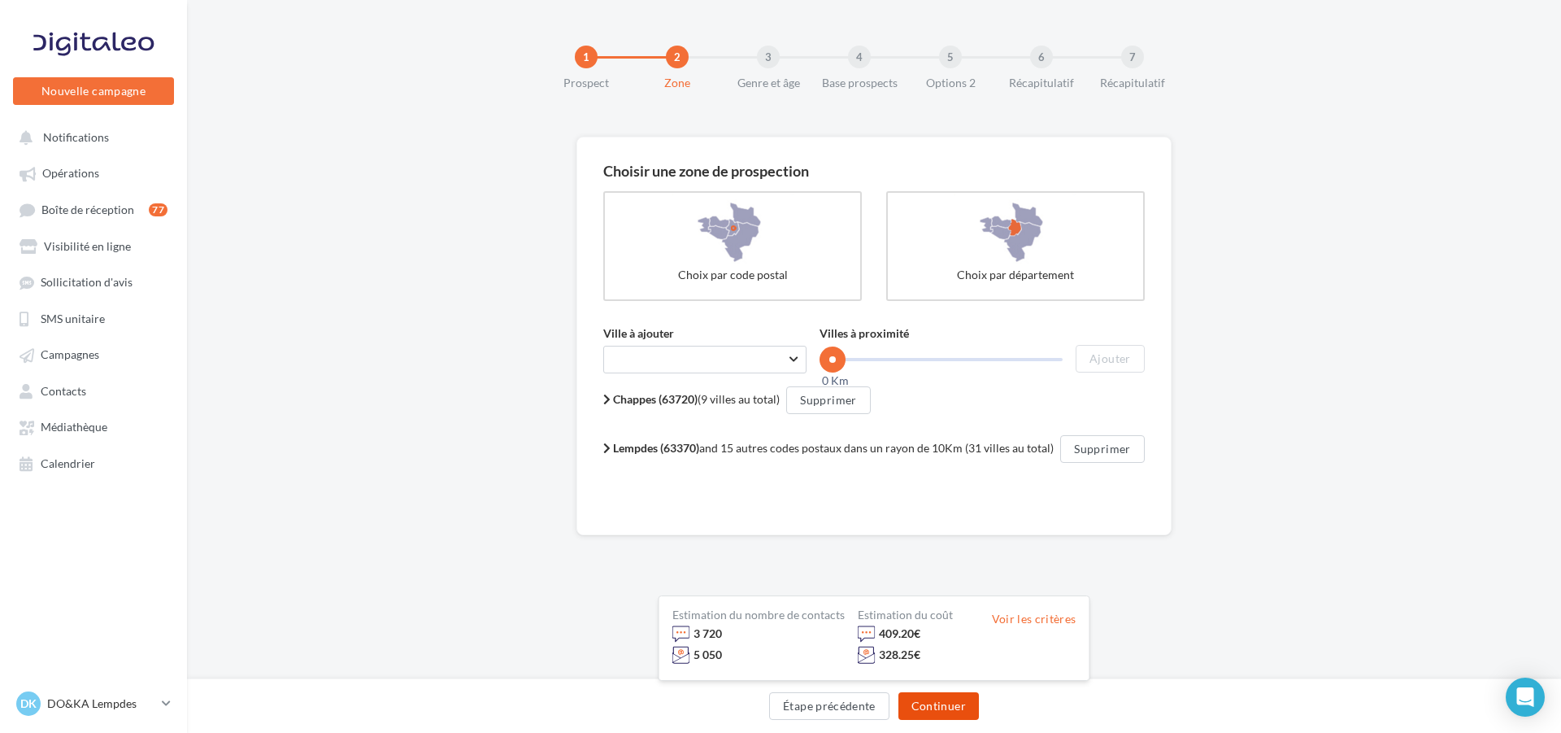
click at [916, 703] on button "Continuer" at bounding box center [939, 706] width 81 height 28
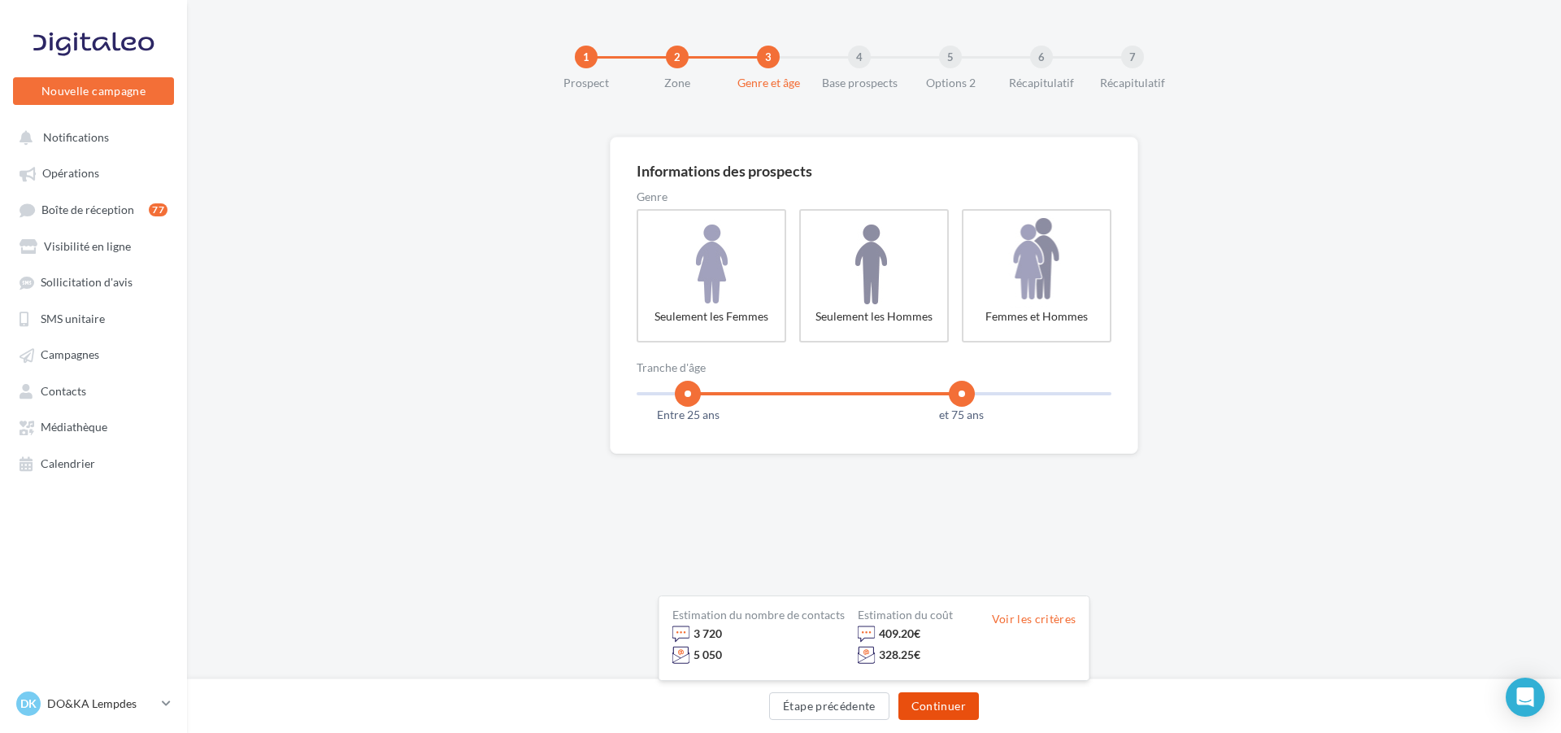
click at [916, 703] on button "Continuer" at bounding box center [939, 706] width 81 height 28
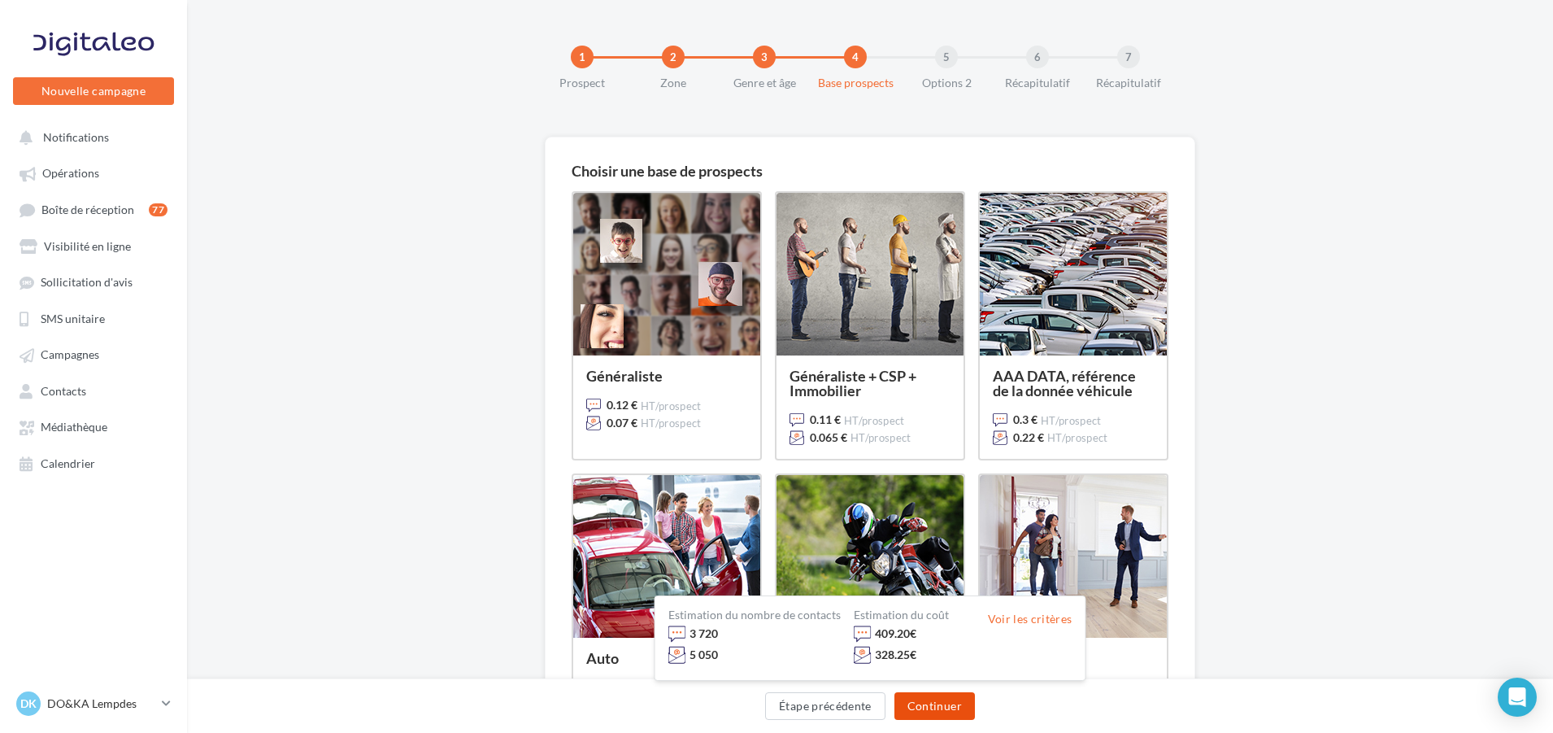
click at [916, 703] on button "Continuer" at bounding box center [934, 706] width 81 height 28
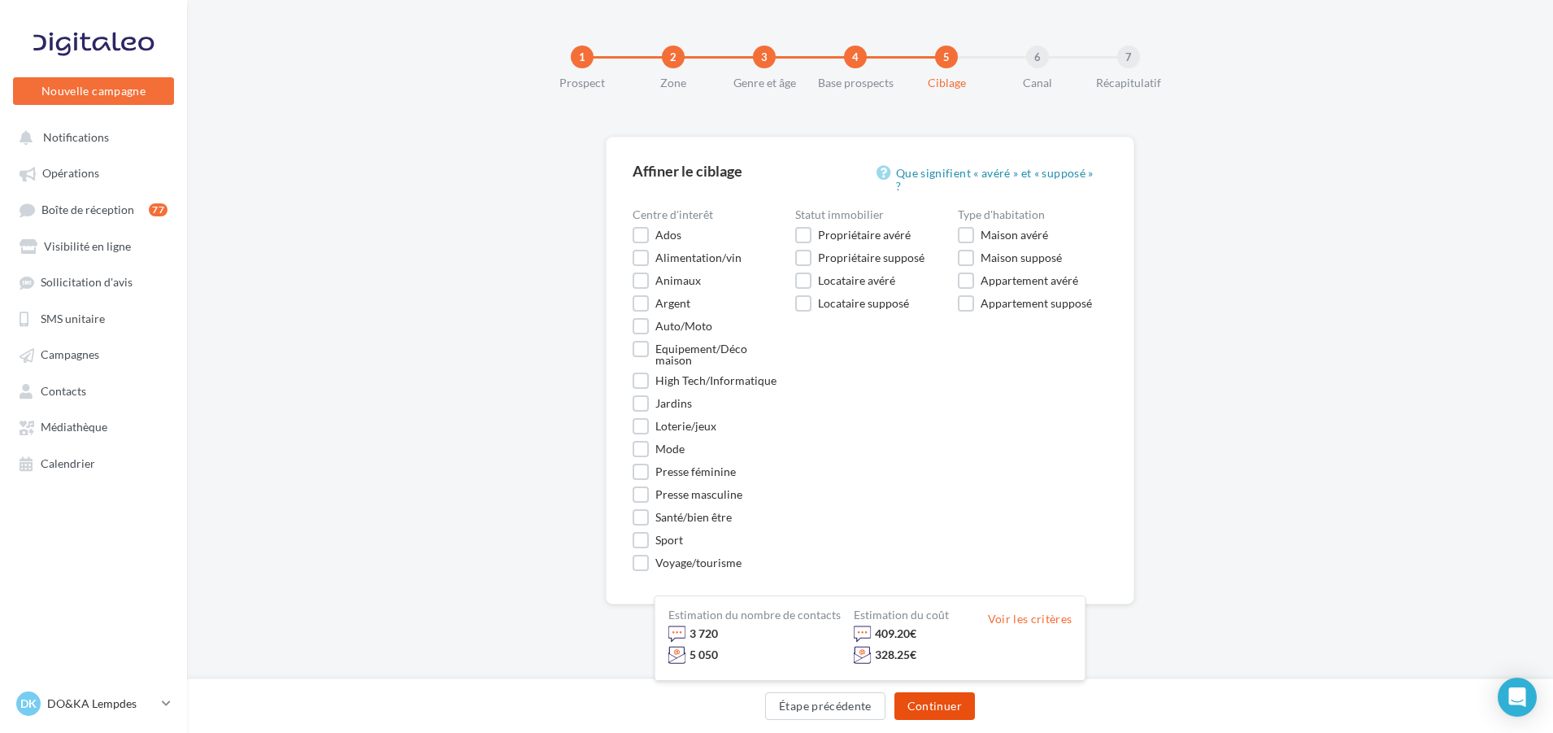
click at [916, 703] on button "Continuer" at bounding box center [934, 706] width 81 height 28
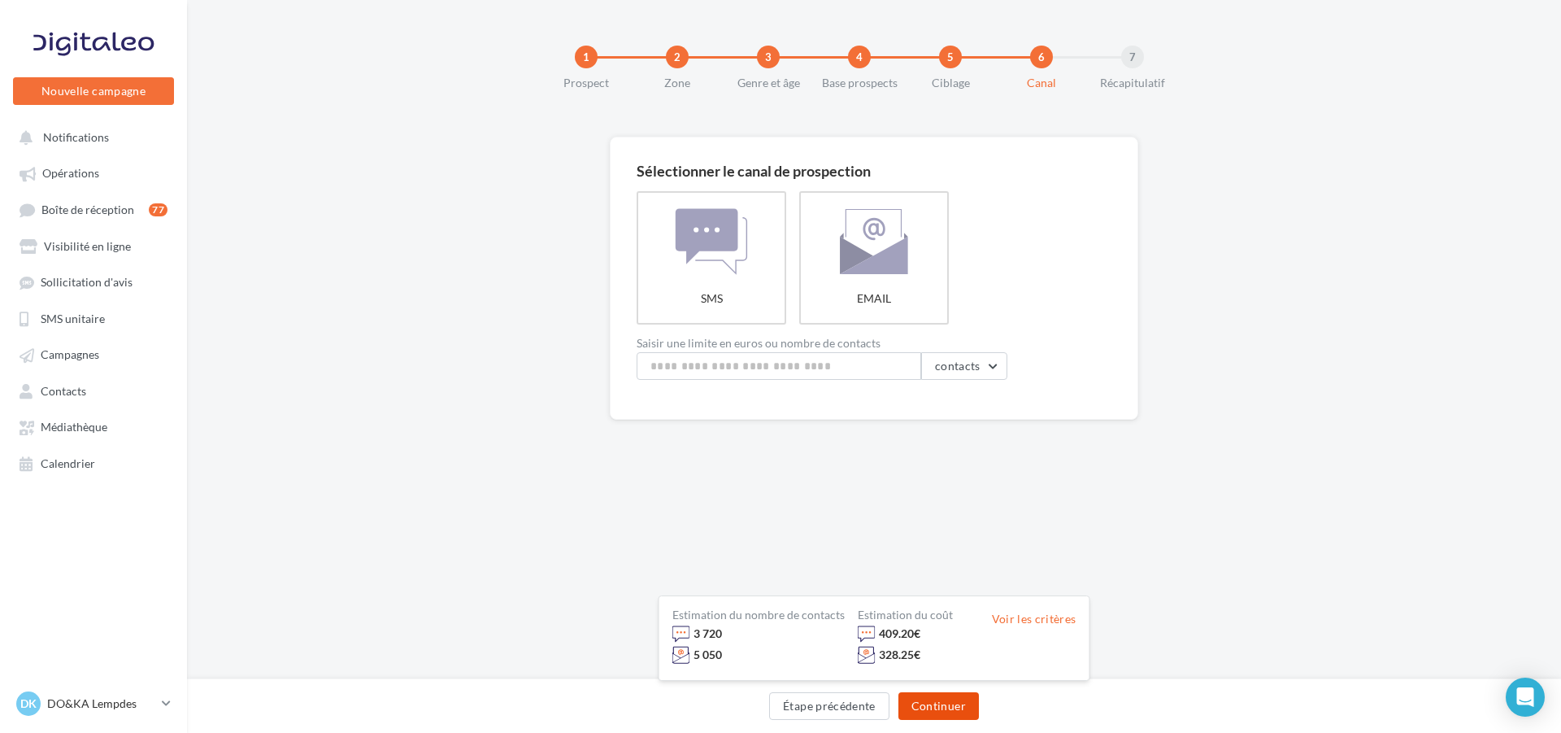
click at [916, 703] on button "Continuer" at bounding box center [939, 706] width 81 height 28
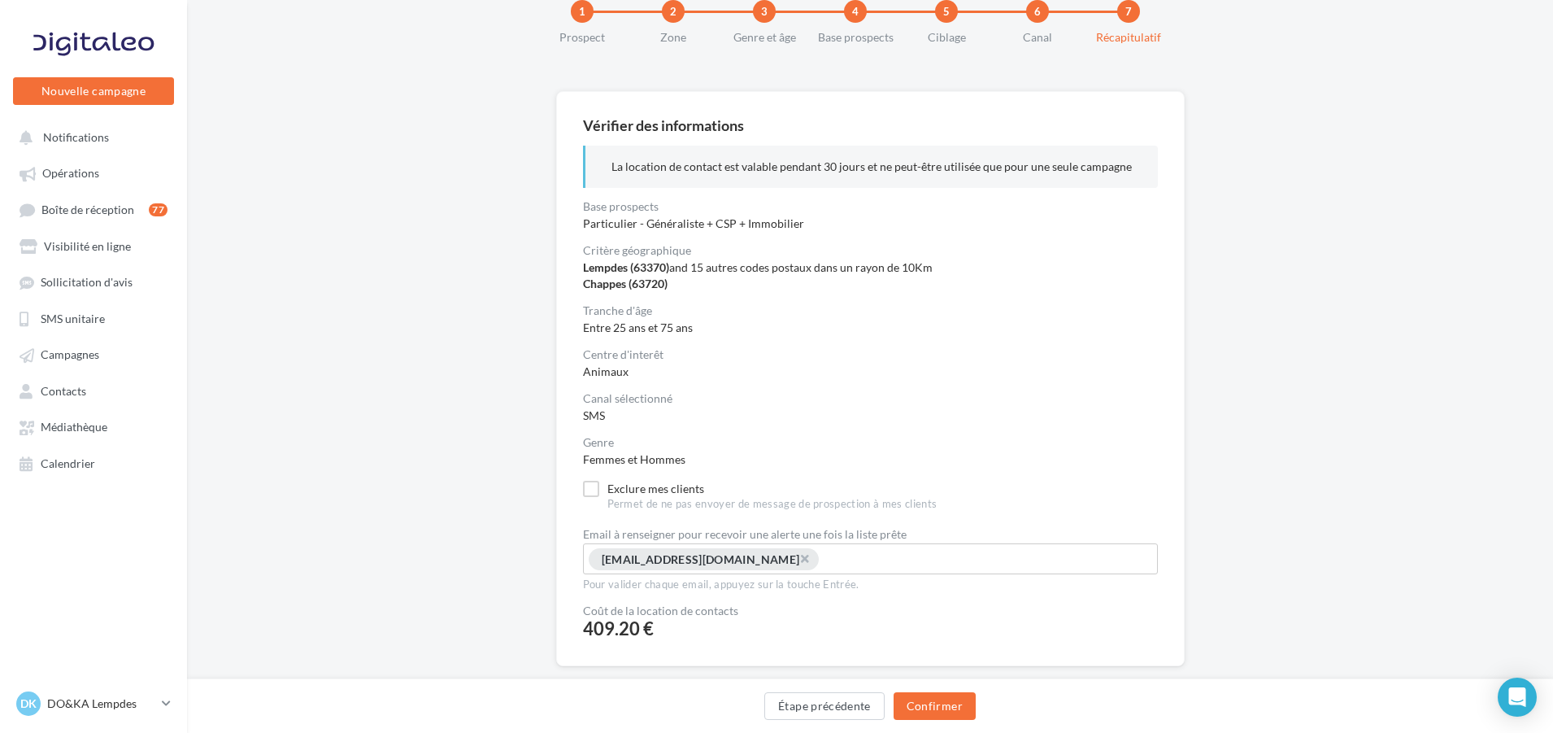
scroll to position [81, 0]
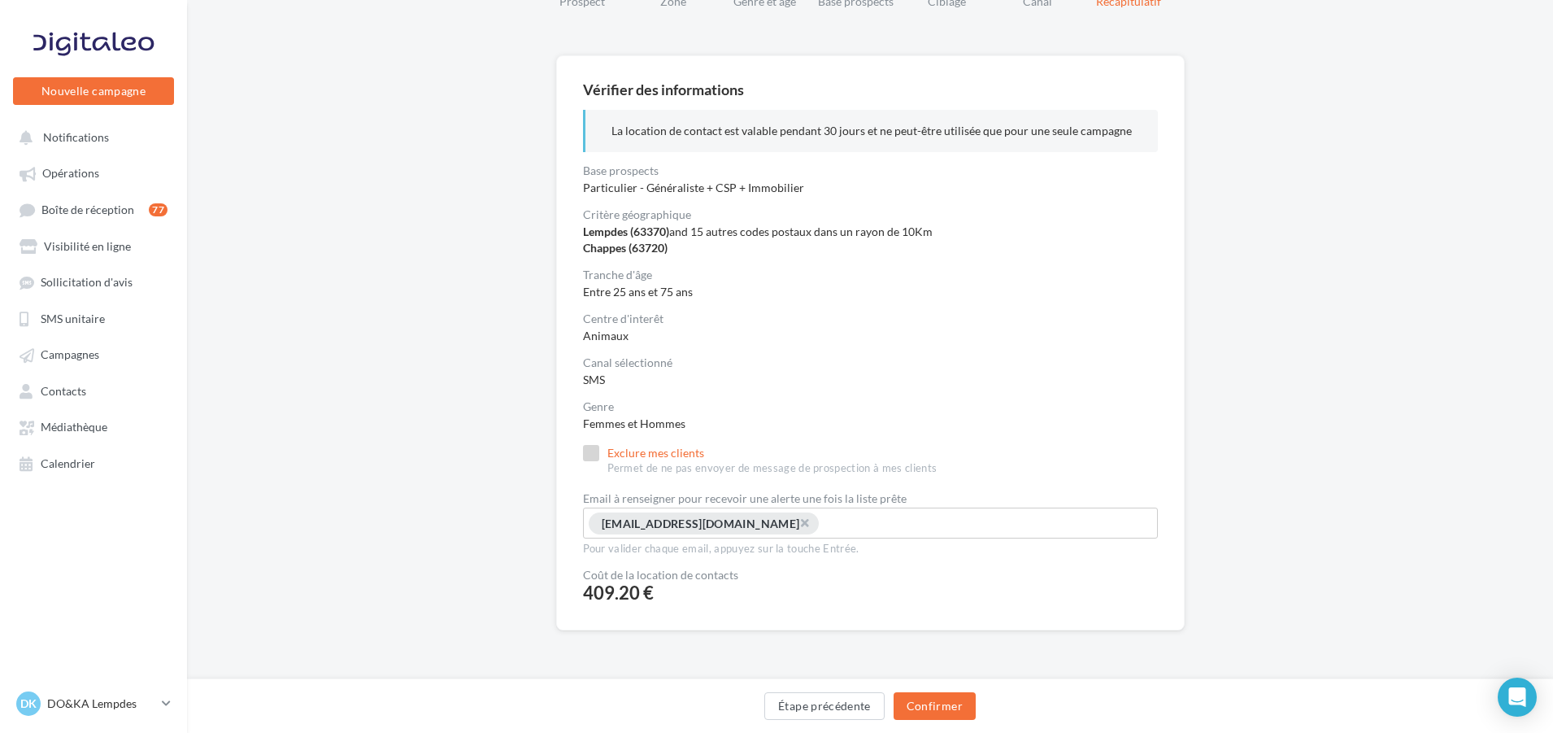
click at [683, 455] on label "Exclure mes clients Permet de ne pas envoyer de message de prospection à mes cl…" at bounding box center [760, 460] width 355 height 31
click at [648, 451] on label "Exclure mes clients Permet de ne pas envoyer de message de prospection à mes cl…" at bounding box center [760, 460] width 355 height 31
click at [672, 455] on label "Exclure mes clients Permet de ne pas envoyer de message de prospection à mes cl…" at bounding box center [760, 460] width 355 height 31
click at [693, 451] on label "Exclure mes clients Permet de ne pas envoyer de message de prospection à mes cl…" at bounding box center [760, 460] width 355 height 31
click at [660, 455] on label "Exclure mes clients Permet de ne pas envoyer de message de prospection à mes cl…" at bounding box center [760, 460] width 355 height 31
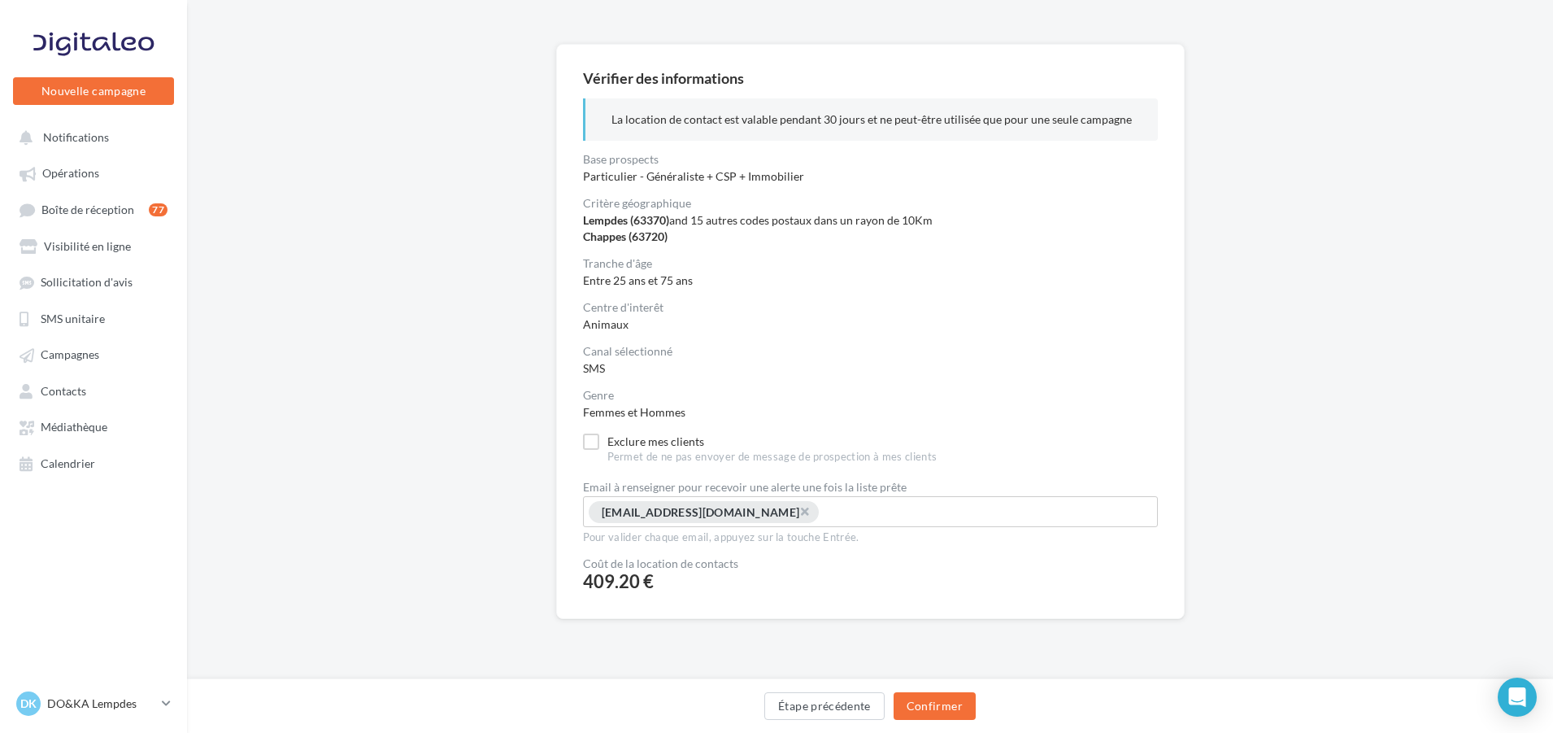
scroll to position [127, 0]
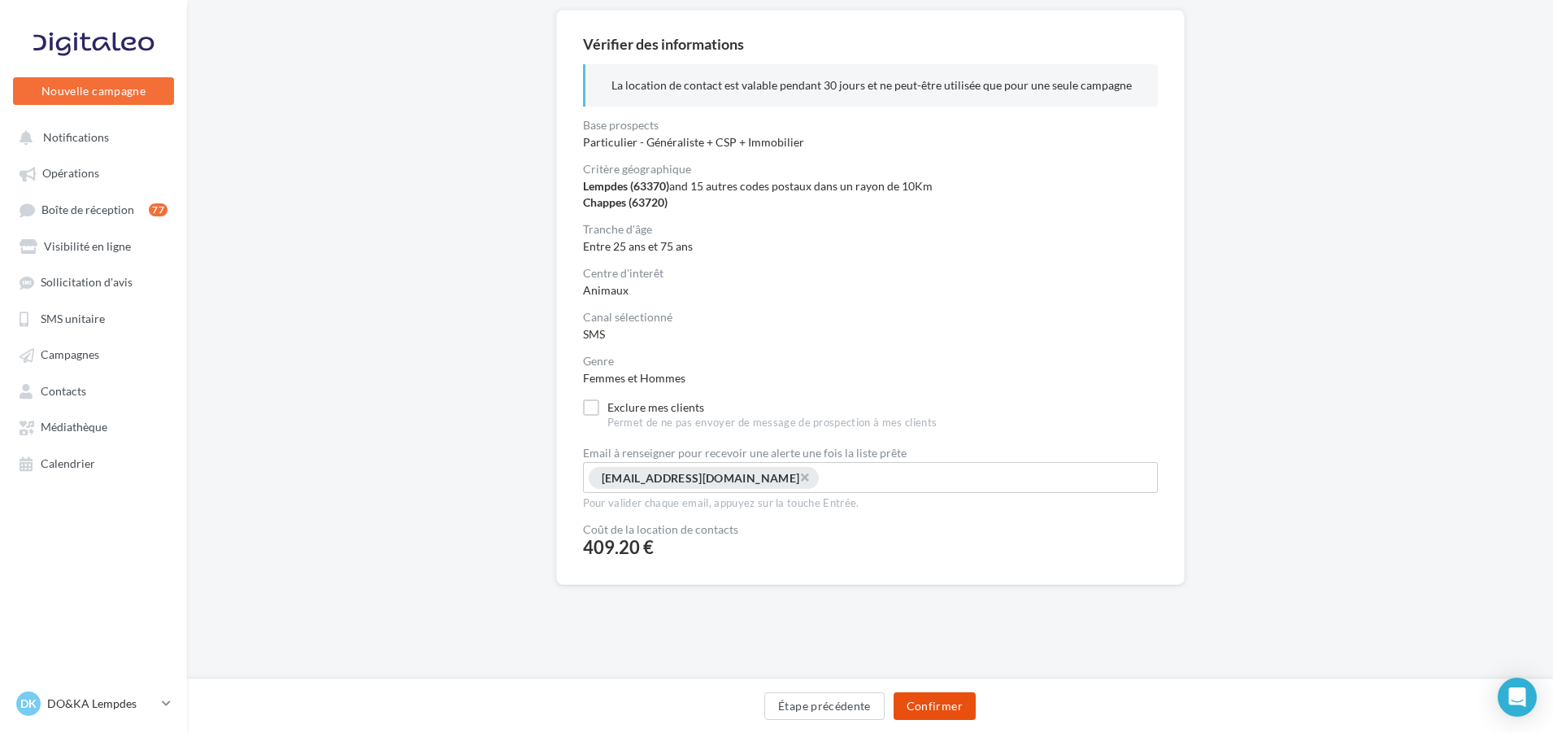
click at [937, 708] on button "Confirmer" at bounding box center [935, 706] width 82 height 28
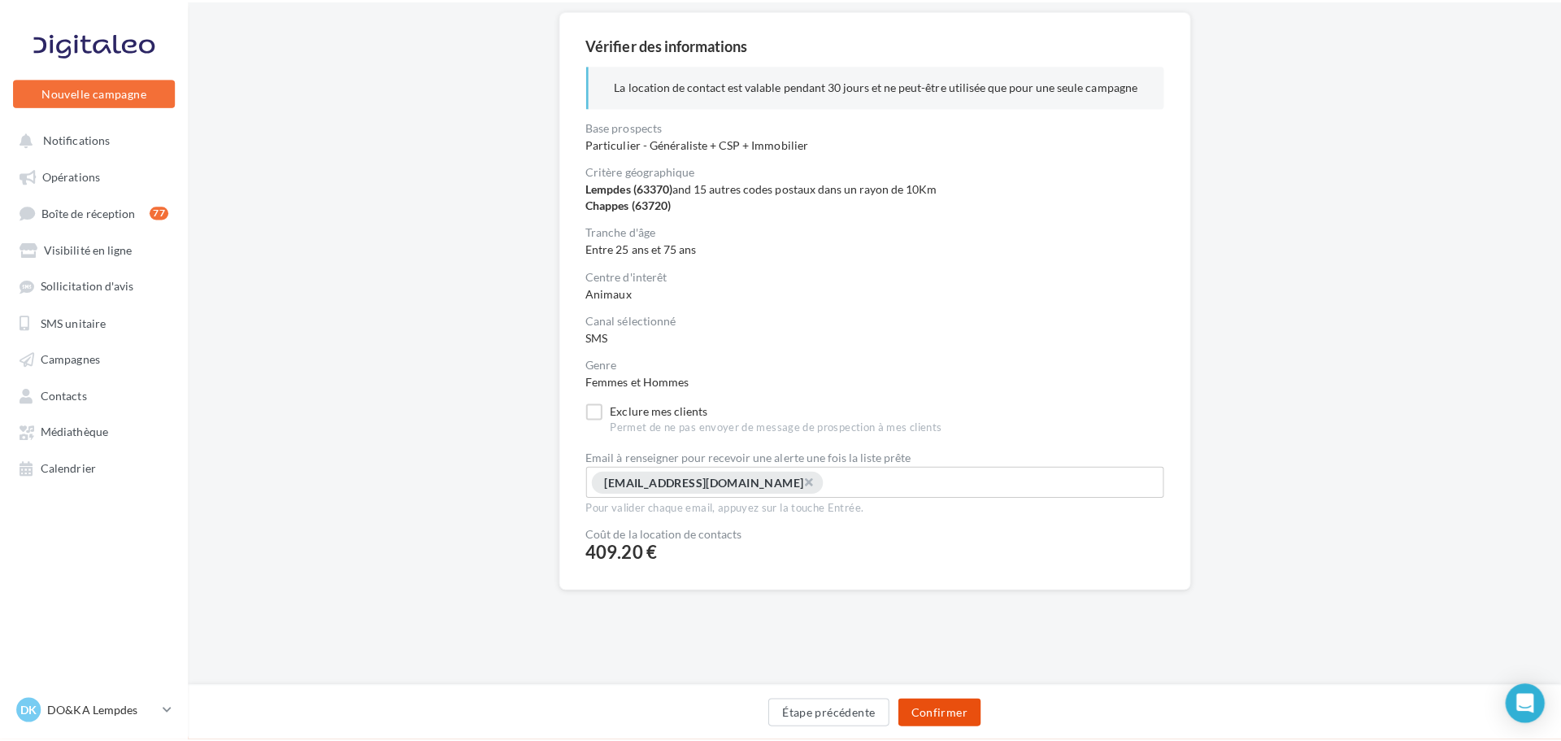
scroll to position [119, 0]
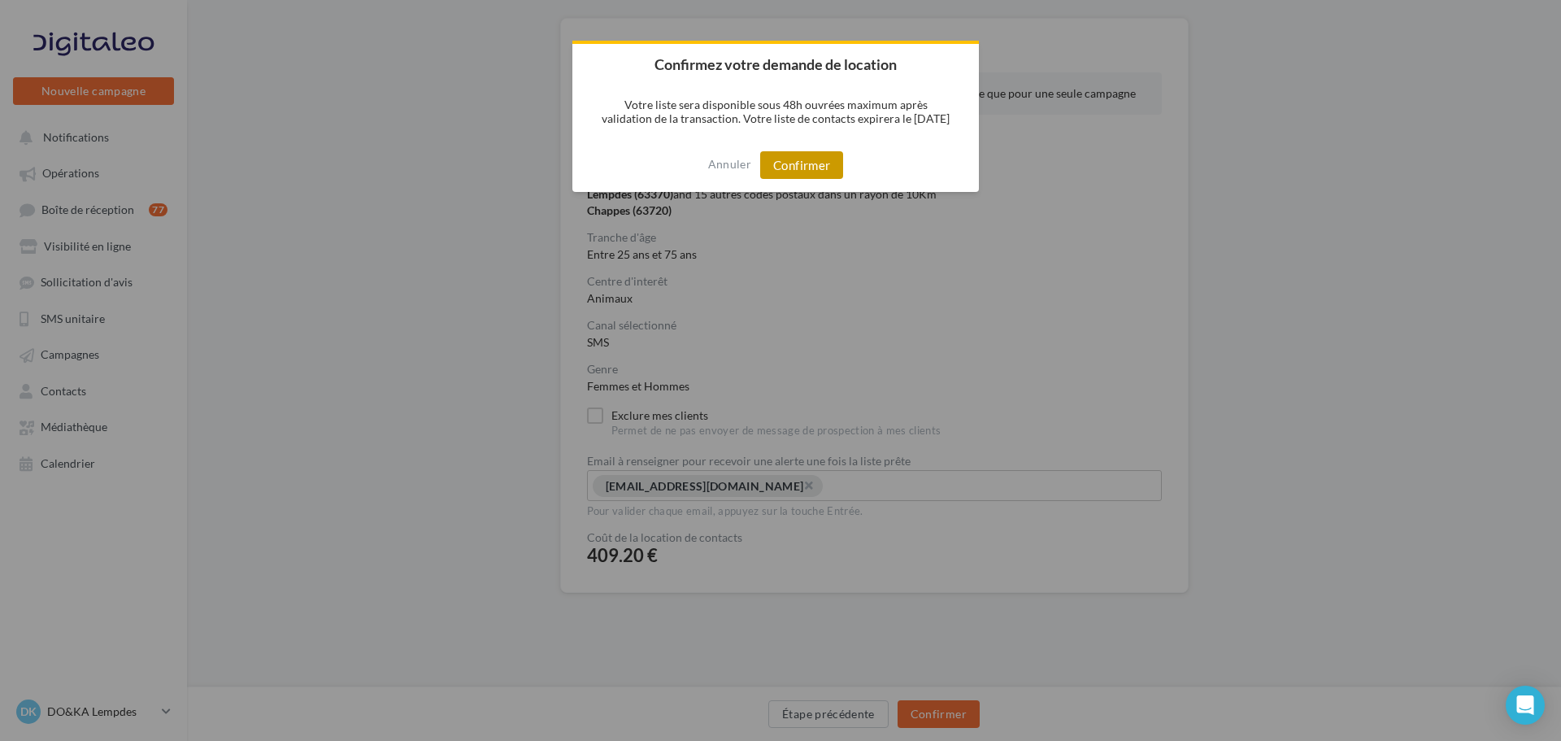
click at [804, 163] on button "Confirmer" at bounding box center [801, 165] width 83 height 28
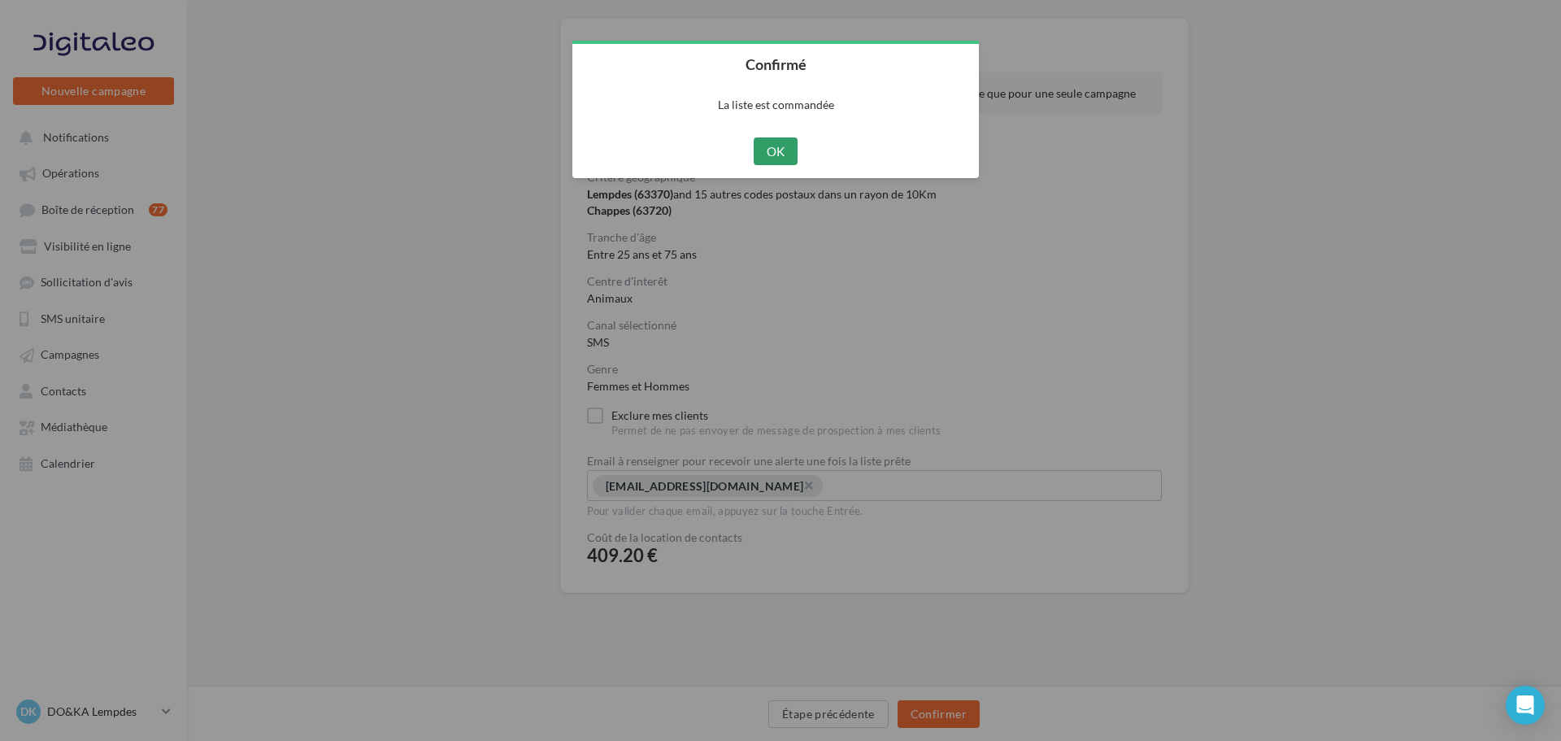
click at [787, 154] on button "OK" at bounding box center [776, 151] width 45 height 28
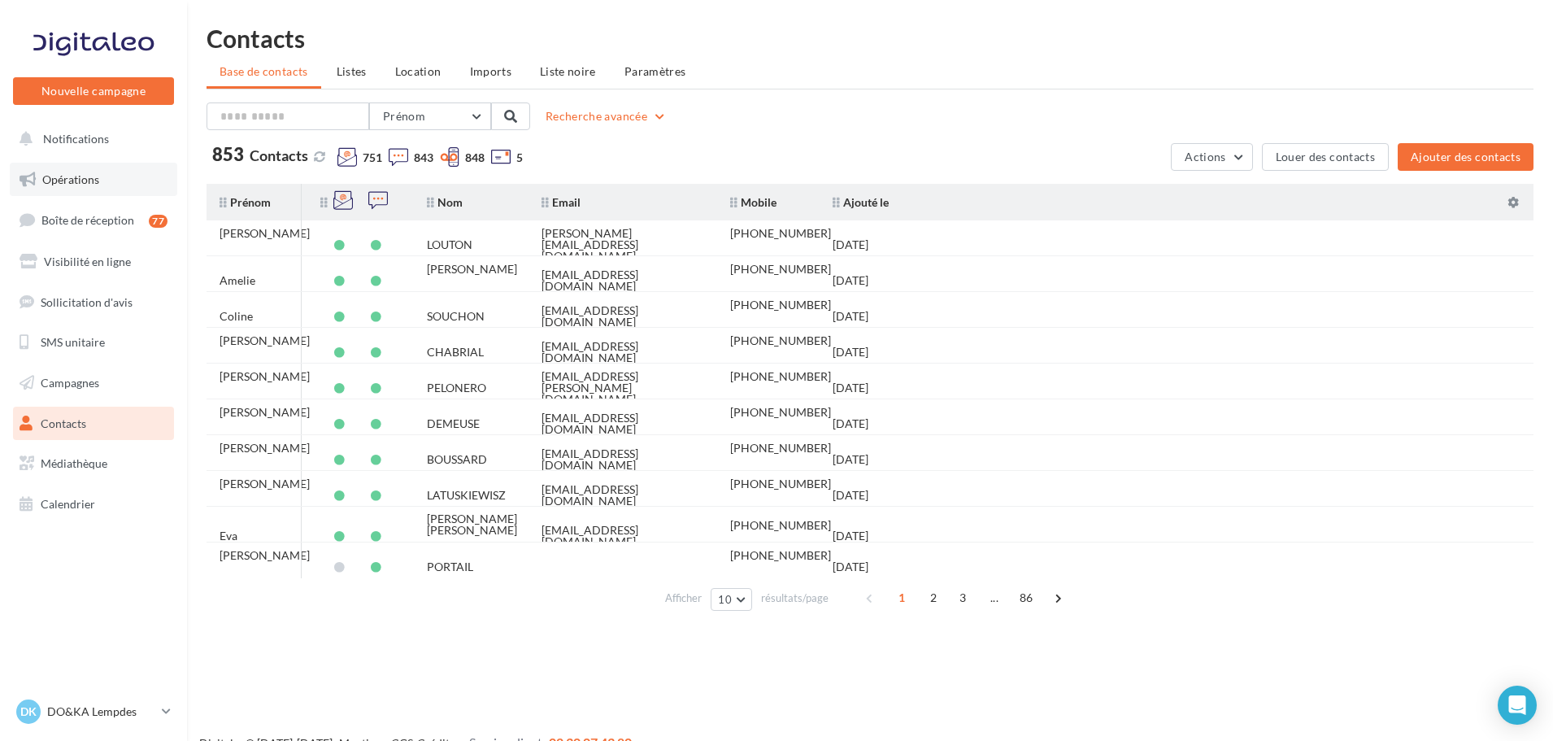
click at [64, 181] on span "Opérations" at bounding box center [70, 179] width 57 height 14
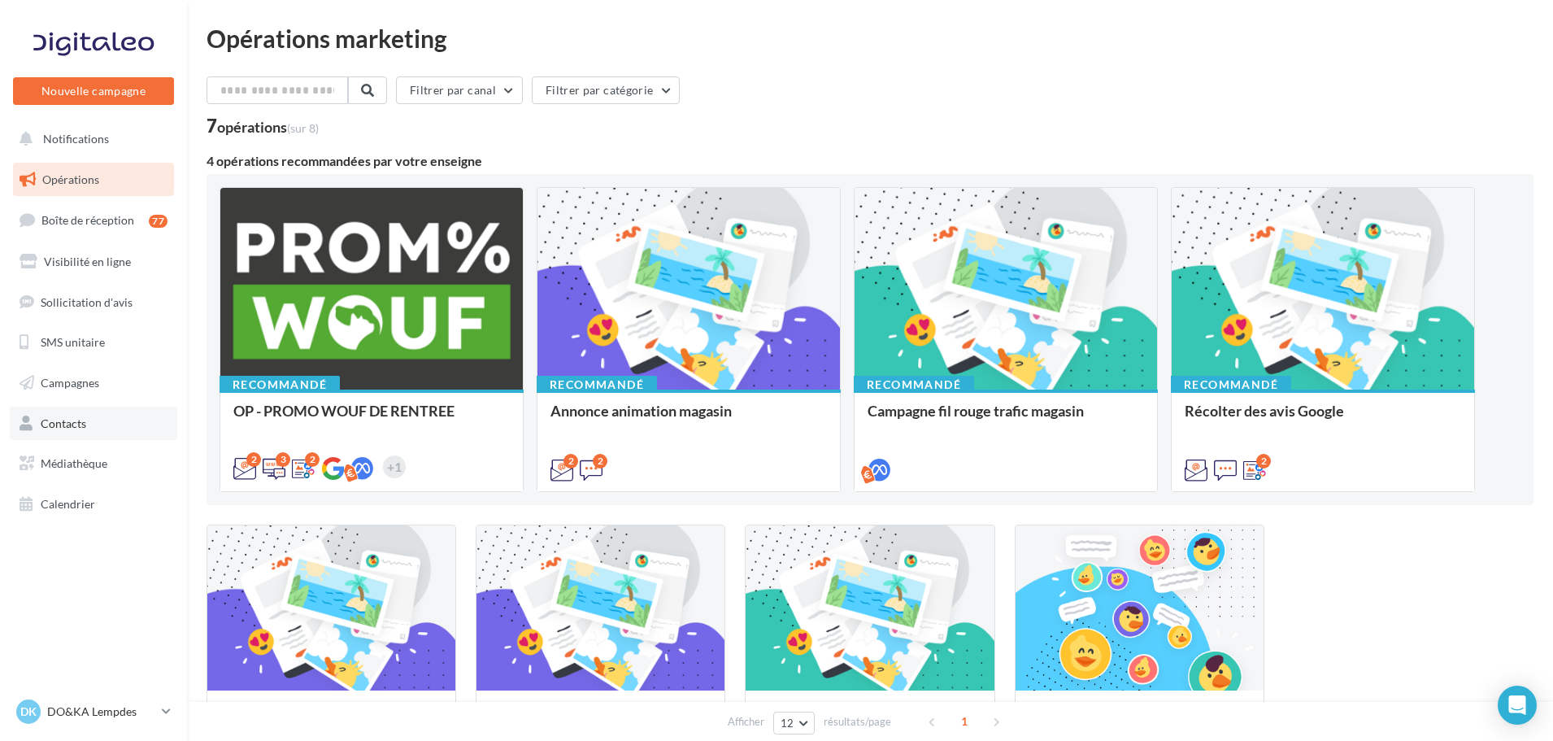
click at [70, 422] on span "Contacts" at bounding box center [64, 423] width 46 height 14
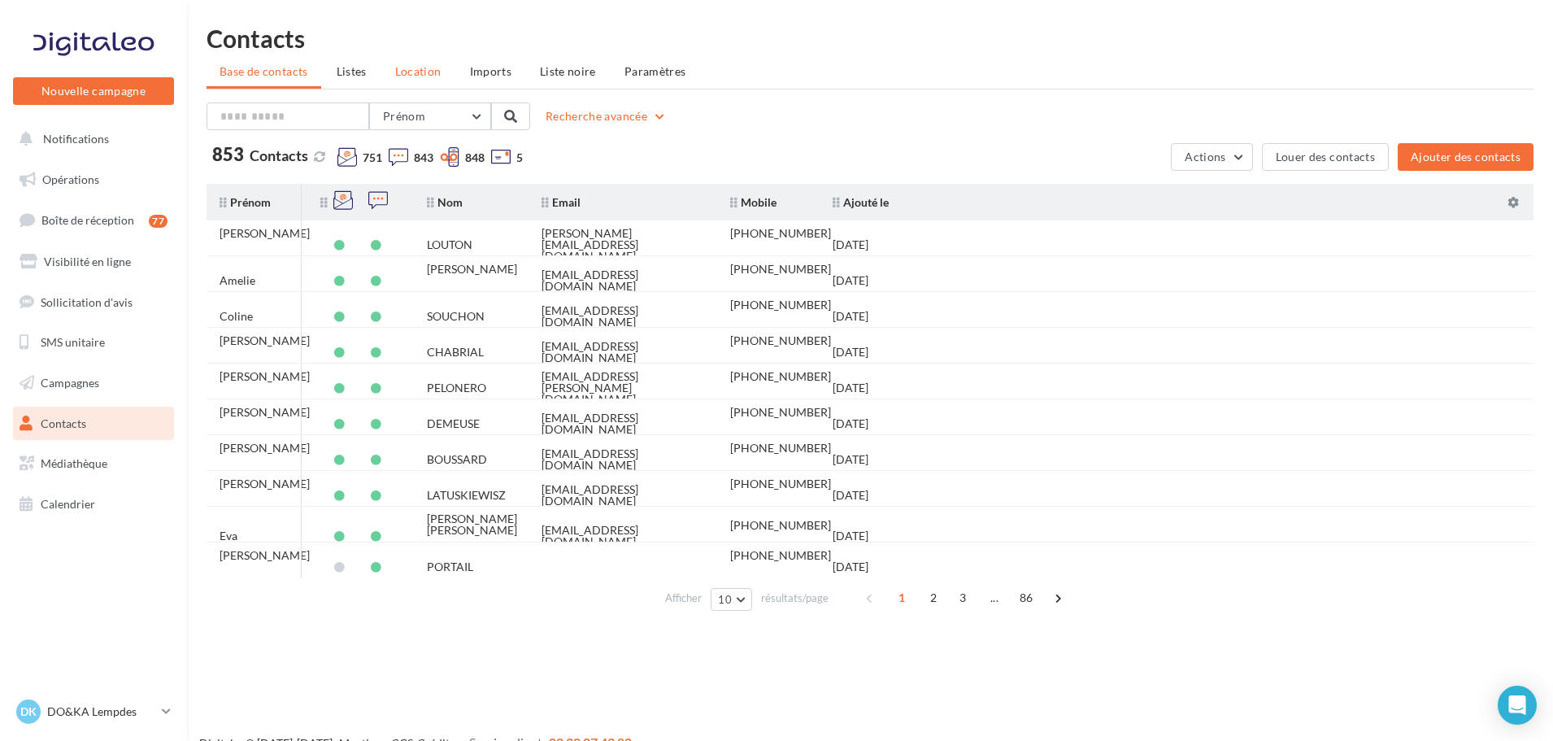
click at [423, 72] on span "Location" at bounding box center [418, 71] width 46 height 14
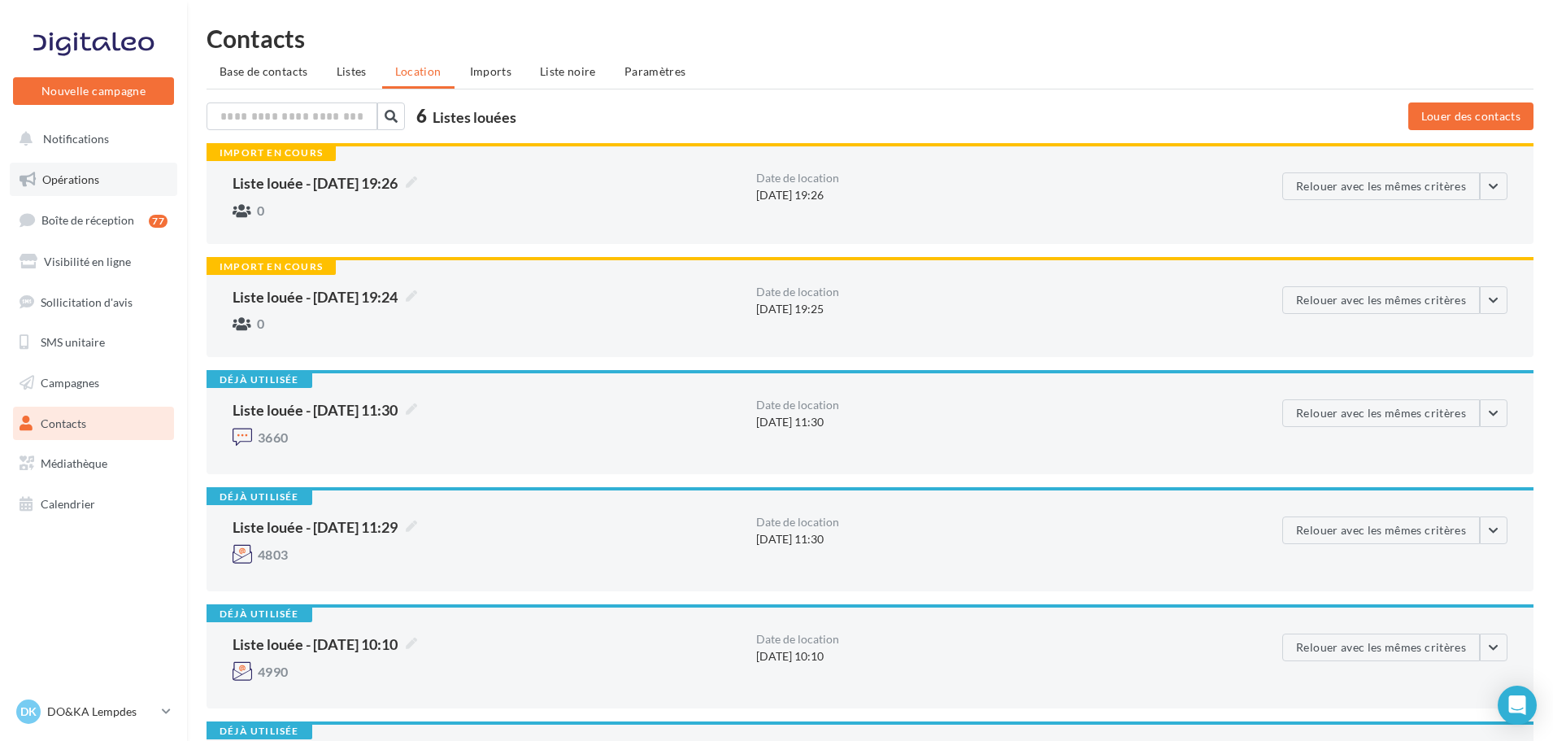
click at [78, 177] on span "Opérations" at bounding box center [70, 179] width 57 height 14
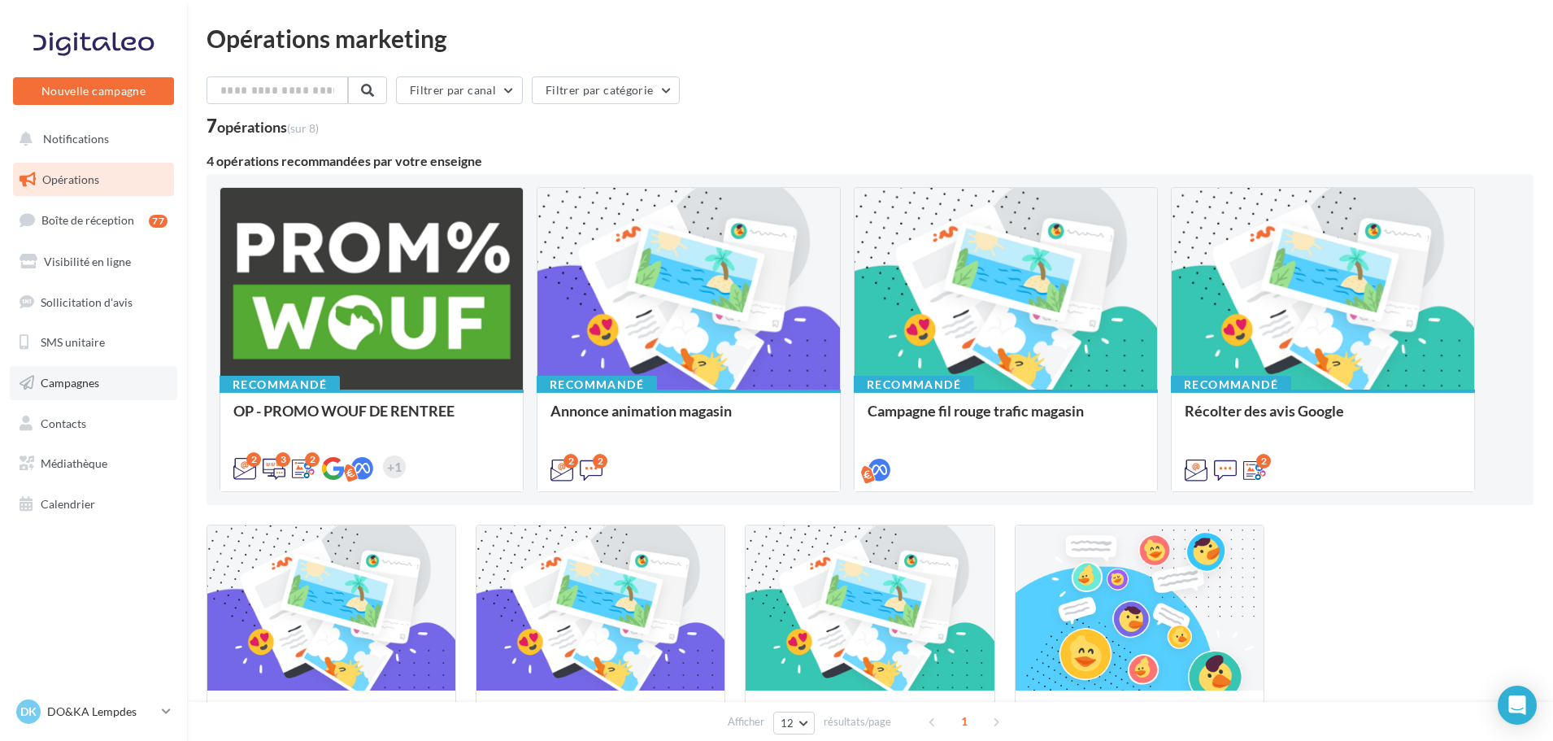
click at [77, 387] on span "Campagnes" at bounding box center [70, 383] width 59 height 14
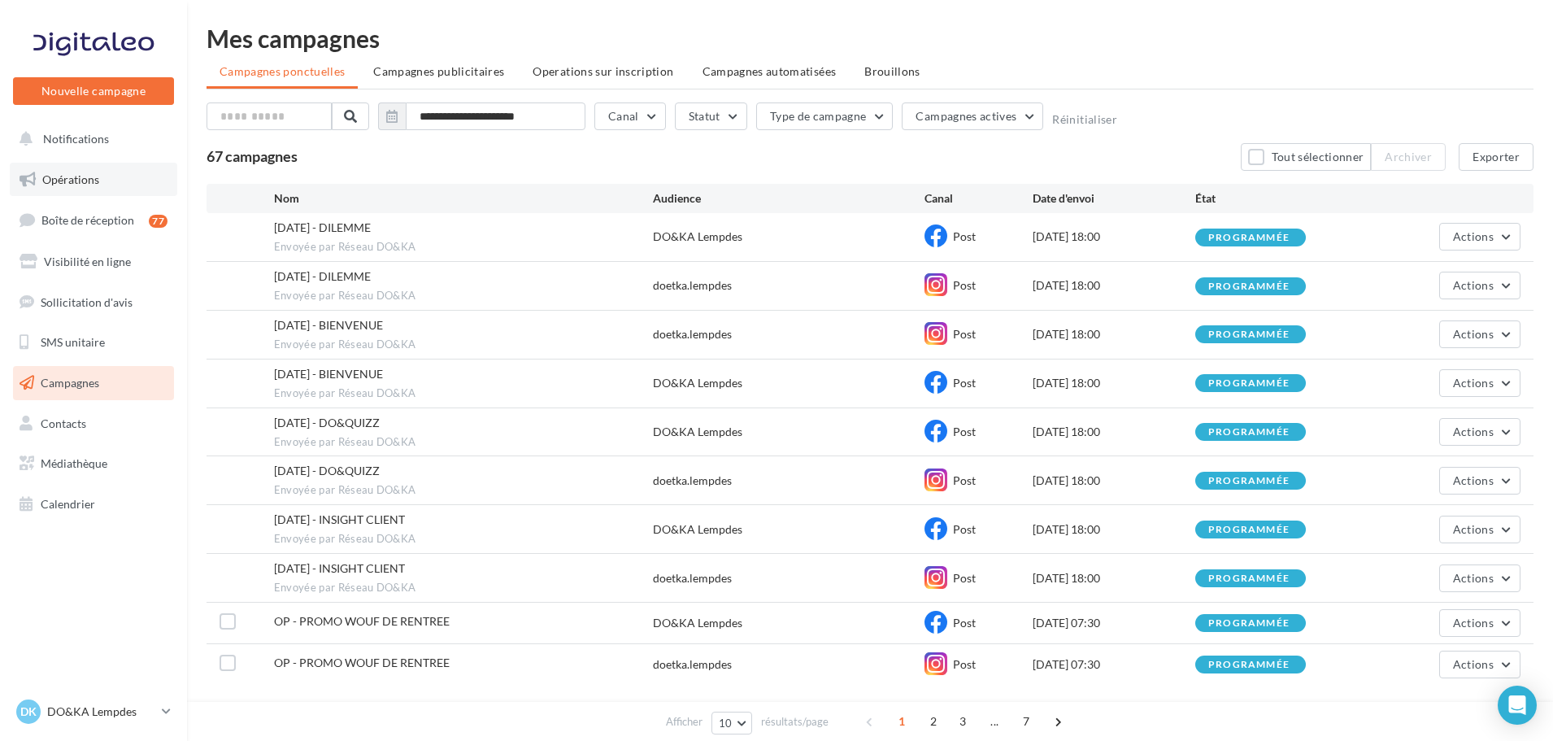
click at [76, 172] on span "Opérations" at bounding box center [70, 179] width 57 height 14
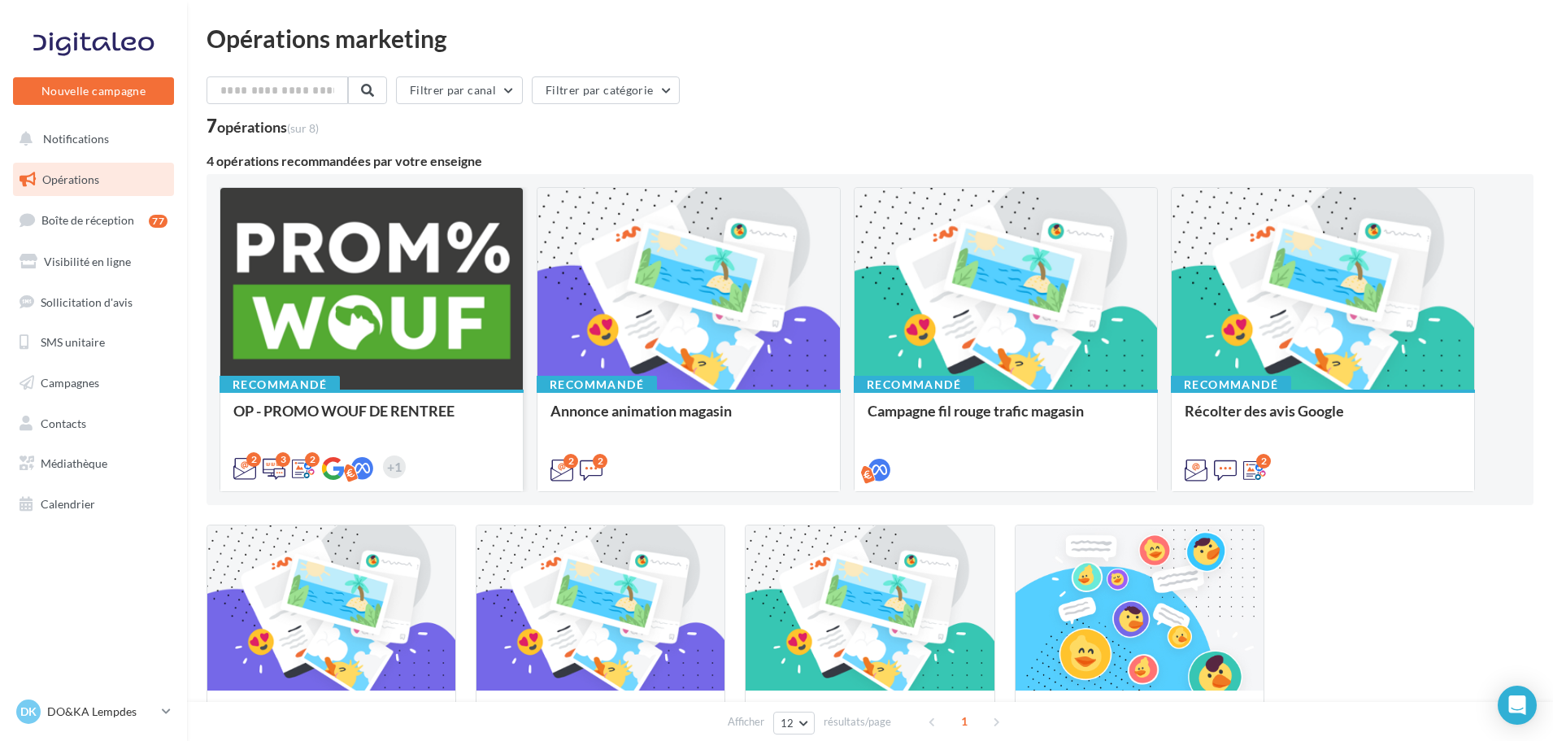
click at [413, 310] on div at bounding box center [371, 289] width 302 height 203
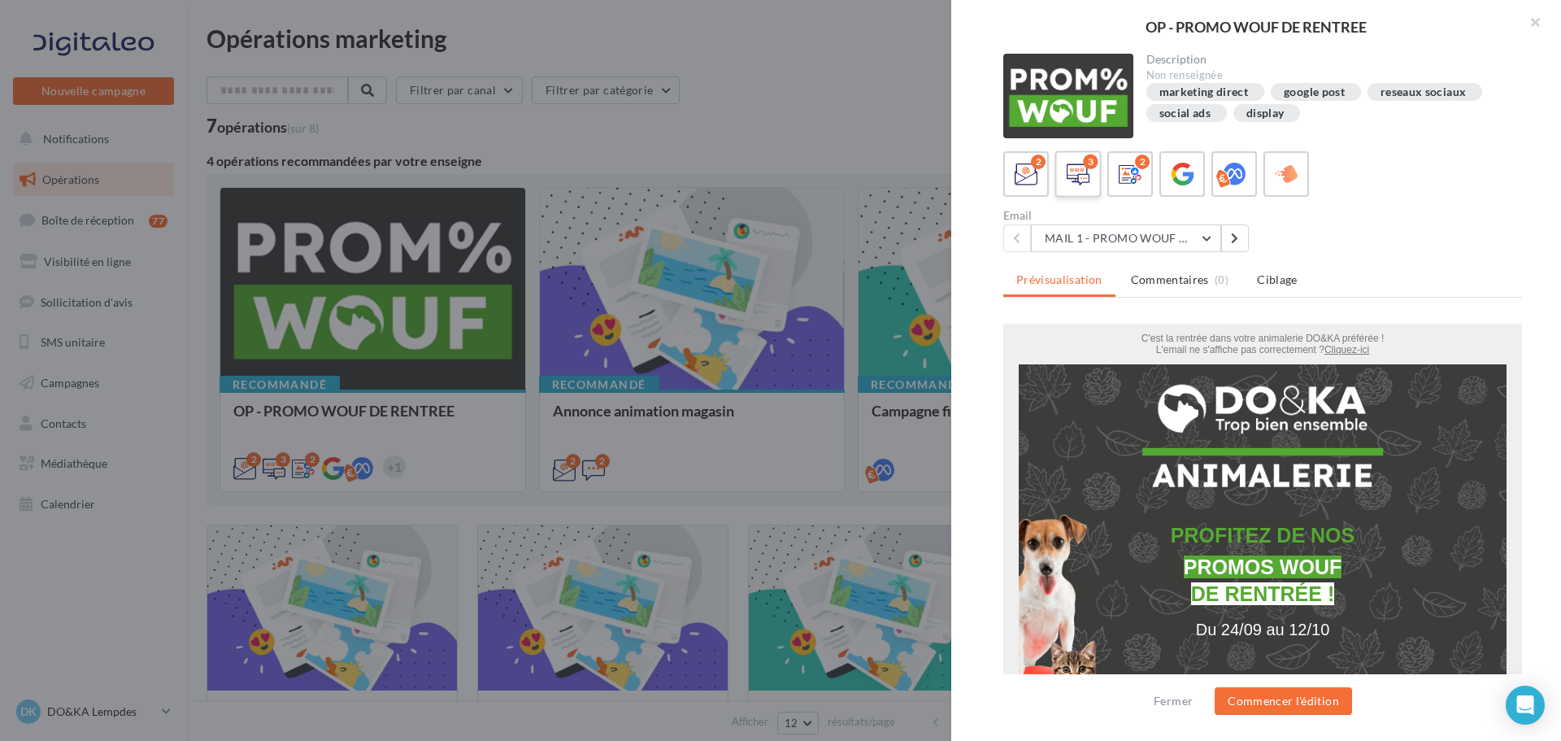
click at [1085, 183] on icon at bounding box center [1079, 175] width 24 height 24
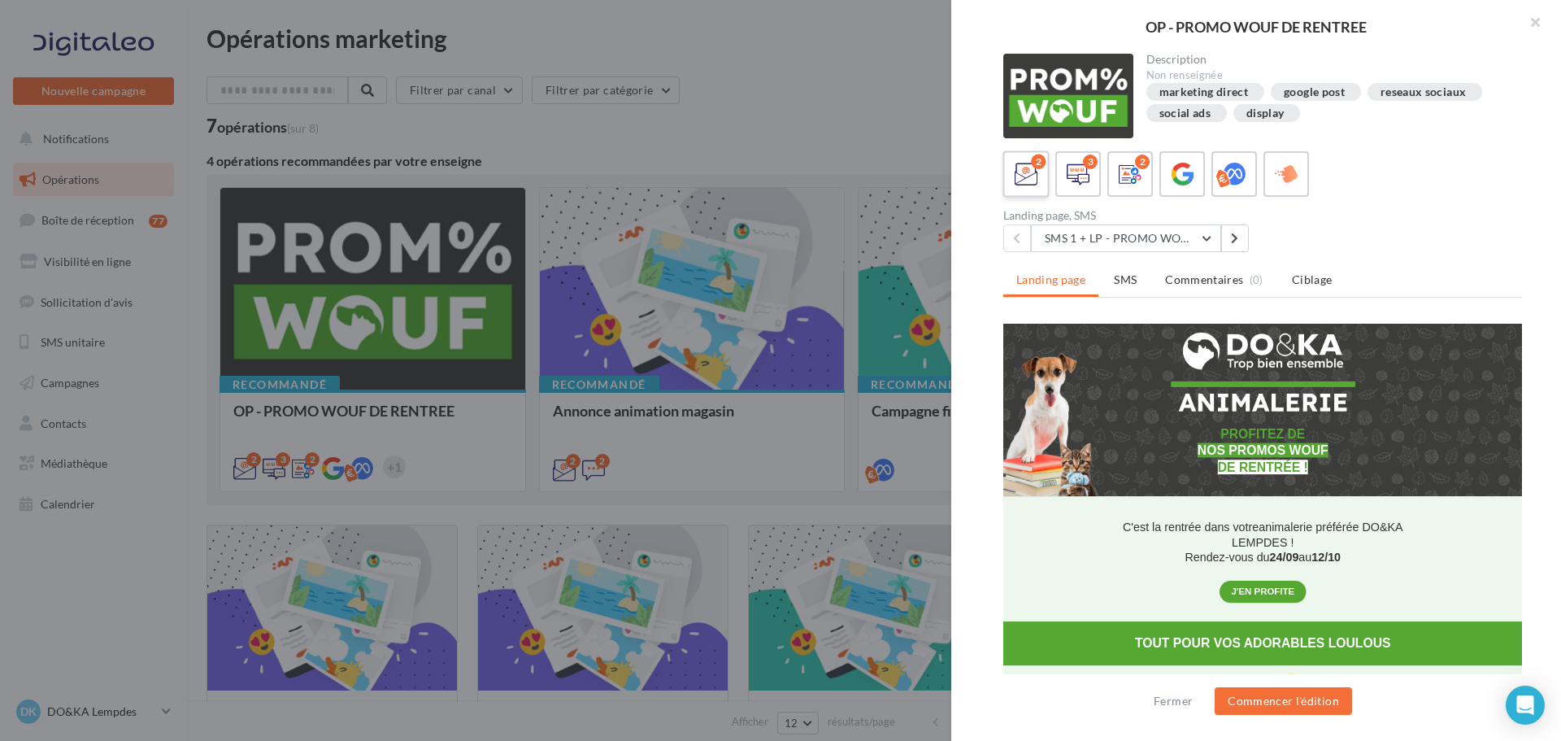
click at [1029, 185] on icon at bounding box center [1027, 175] width 24 height 24
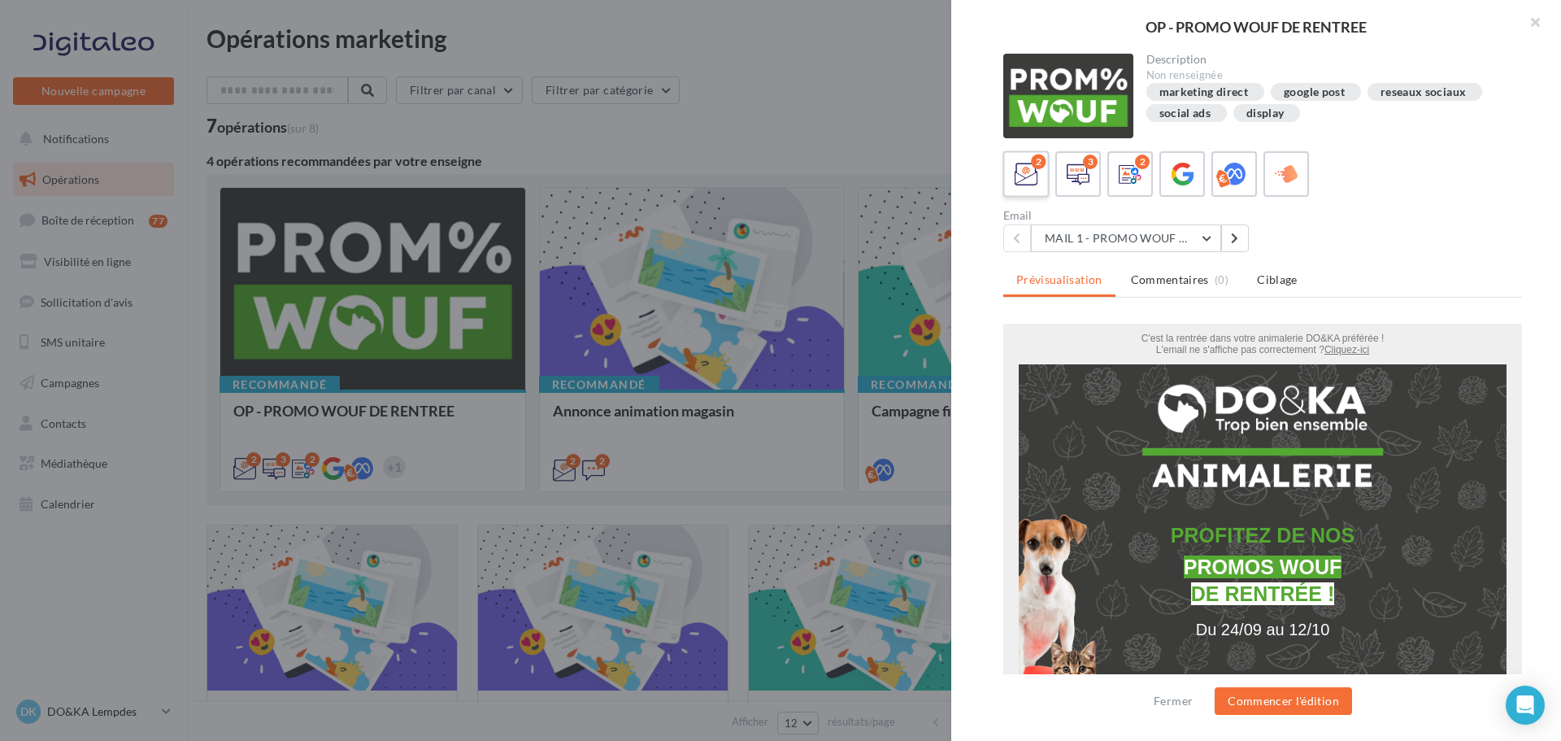
click at [1031, 176] on icon at bounding box center [1027, 175] width 24 height 24
click at [1203, 238] on button "MAIL 1 - PROMO WOUF RENTREE" at bounding box center [1126, 238] width 190 height 28
click at [1144, 278] on span "MAIL 1 - PROMO WOUF RENTREE" at bounding box center [1146, 279] width 178 height 14
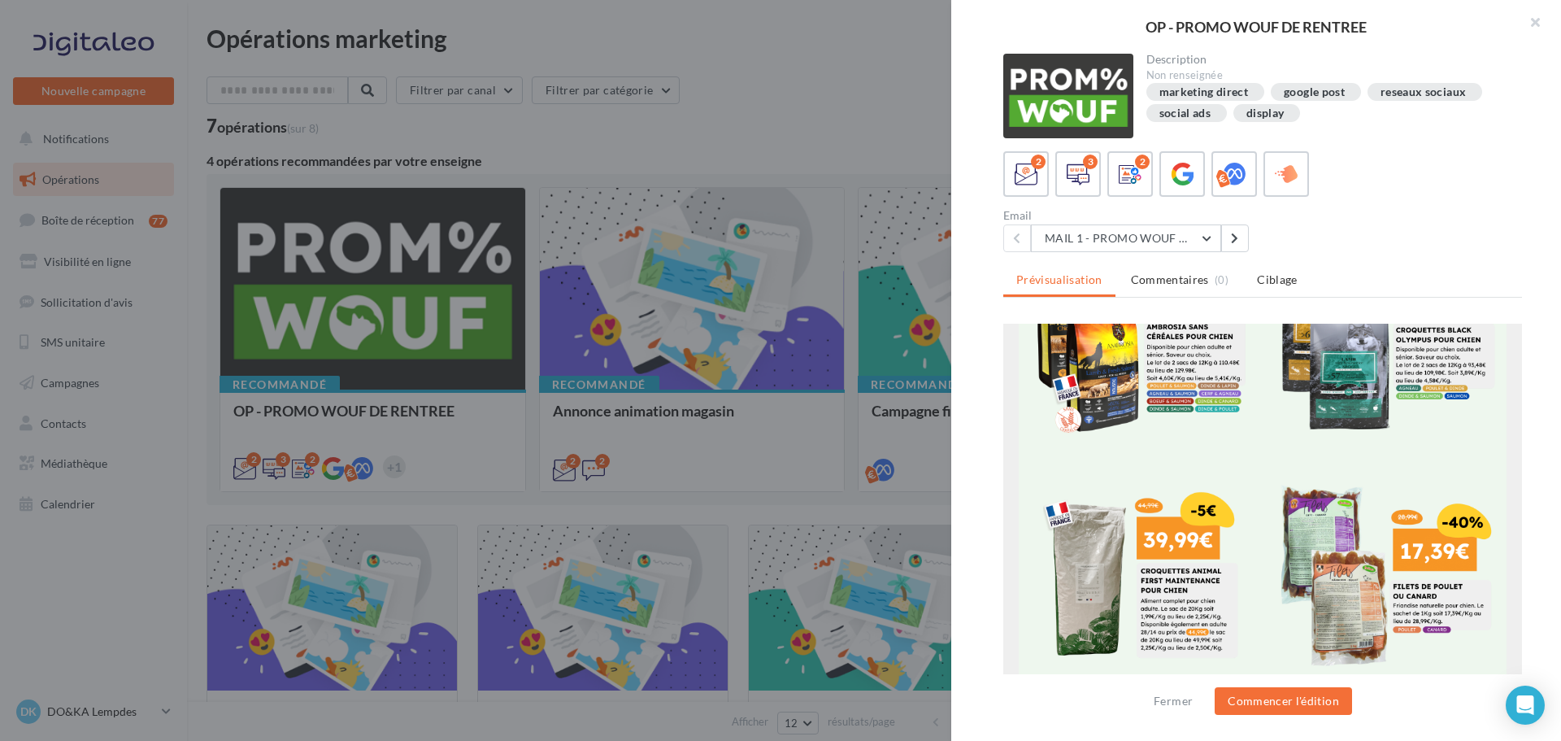
scroll to position [813, 0]
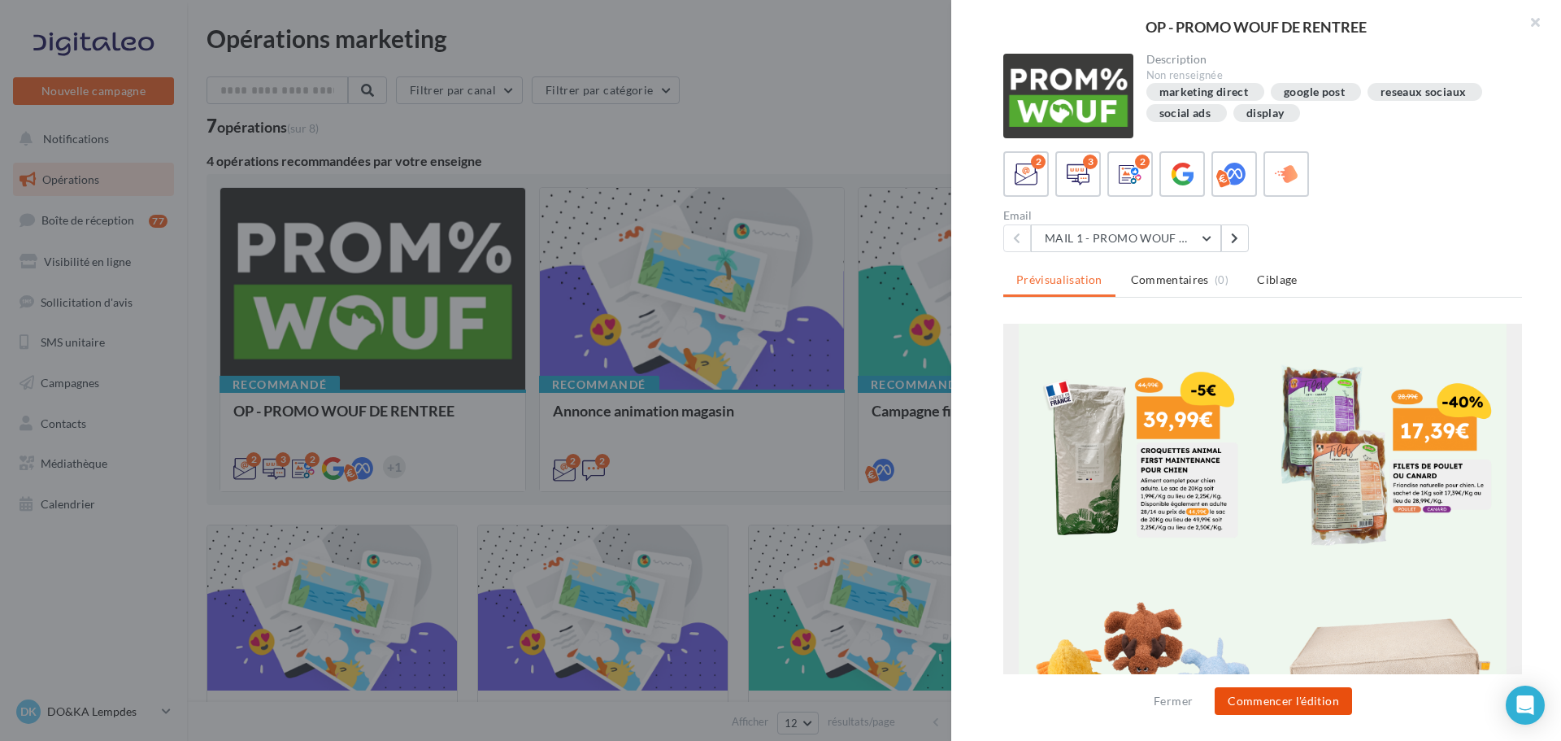
click at [1310, 703] on button "Commencer l'édition" at bounding box center [1283, 701] width 137 height 28
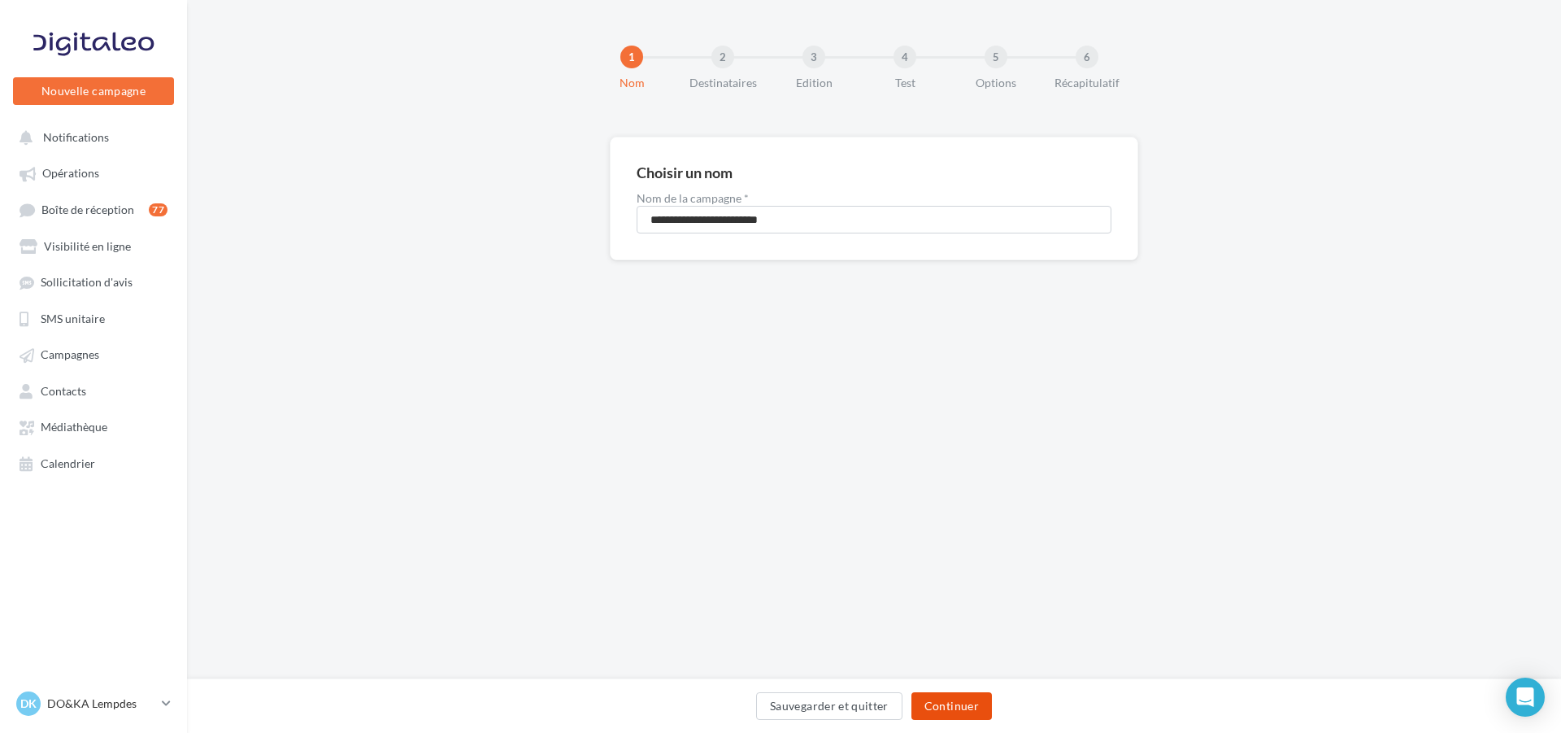
click at [954, 710] on button "Continuer" at bounding box center [952, 706] width 81 height 28
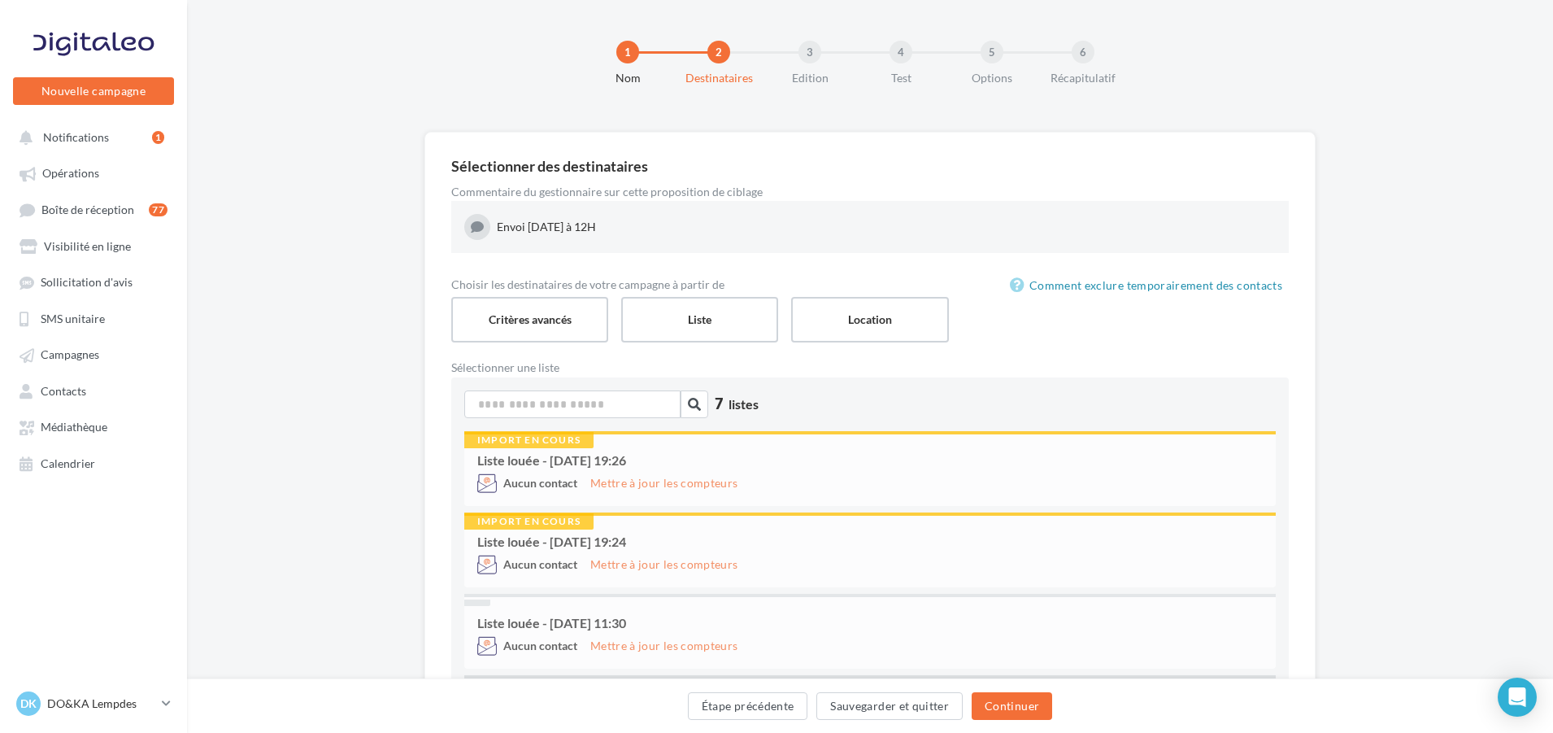
scroll to position [81, 0]
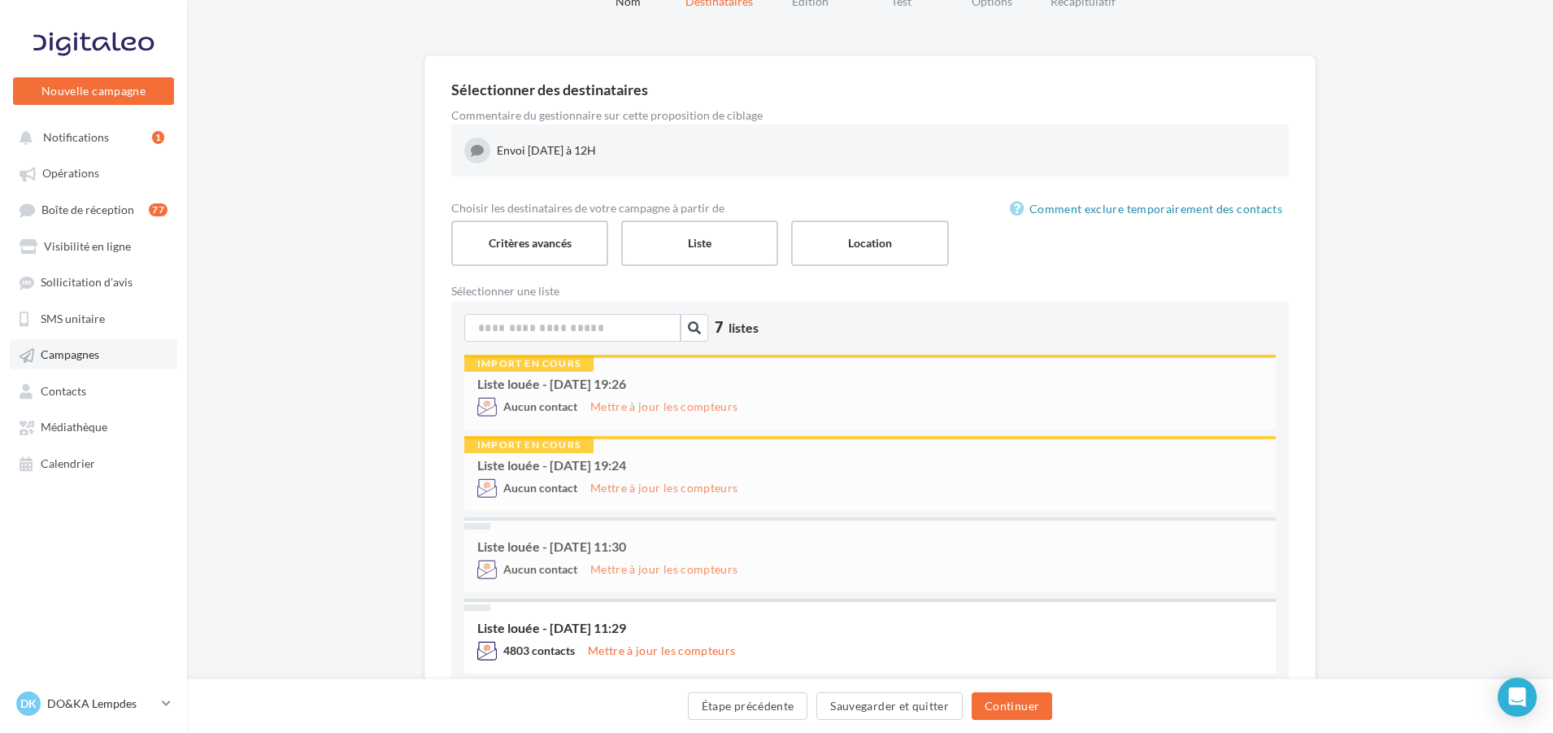
click at [83, 358] on span "Campagnes" at bounding box center [70, 355] width 59 height 14
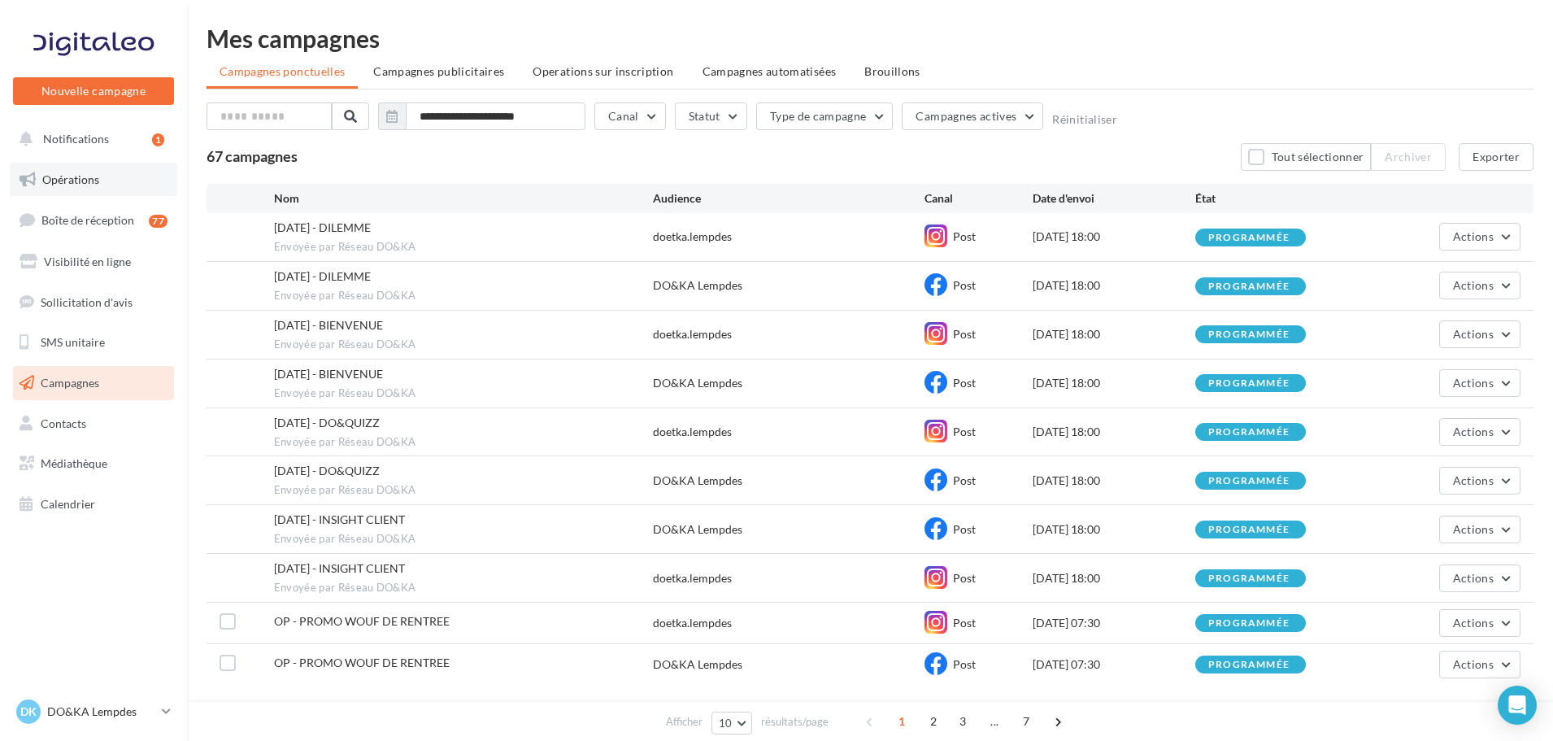
click at [86, 164] on link "Opérations" at bounding box center [94, 180] width 168 height 34
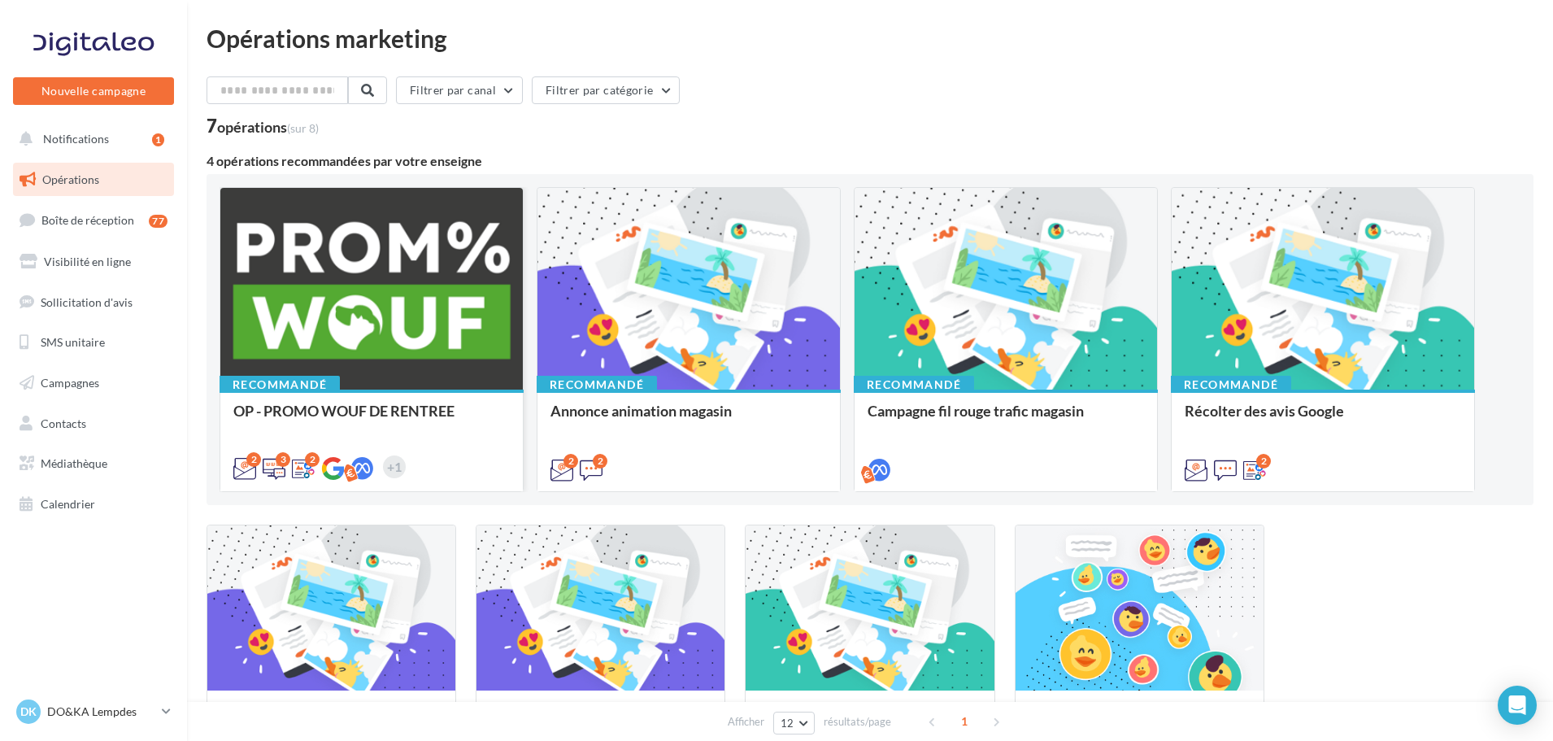
click at [320, 394] on div "Recommandé OP - PROMO WOUF DE RENTREE" at bounding box center [371, 439] width 302 height 100
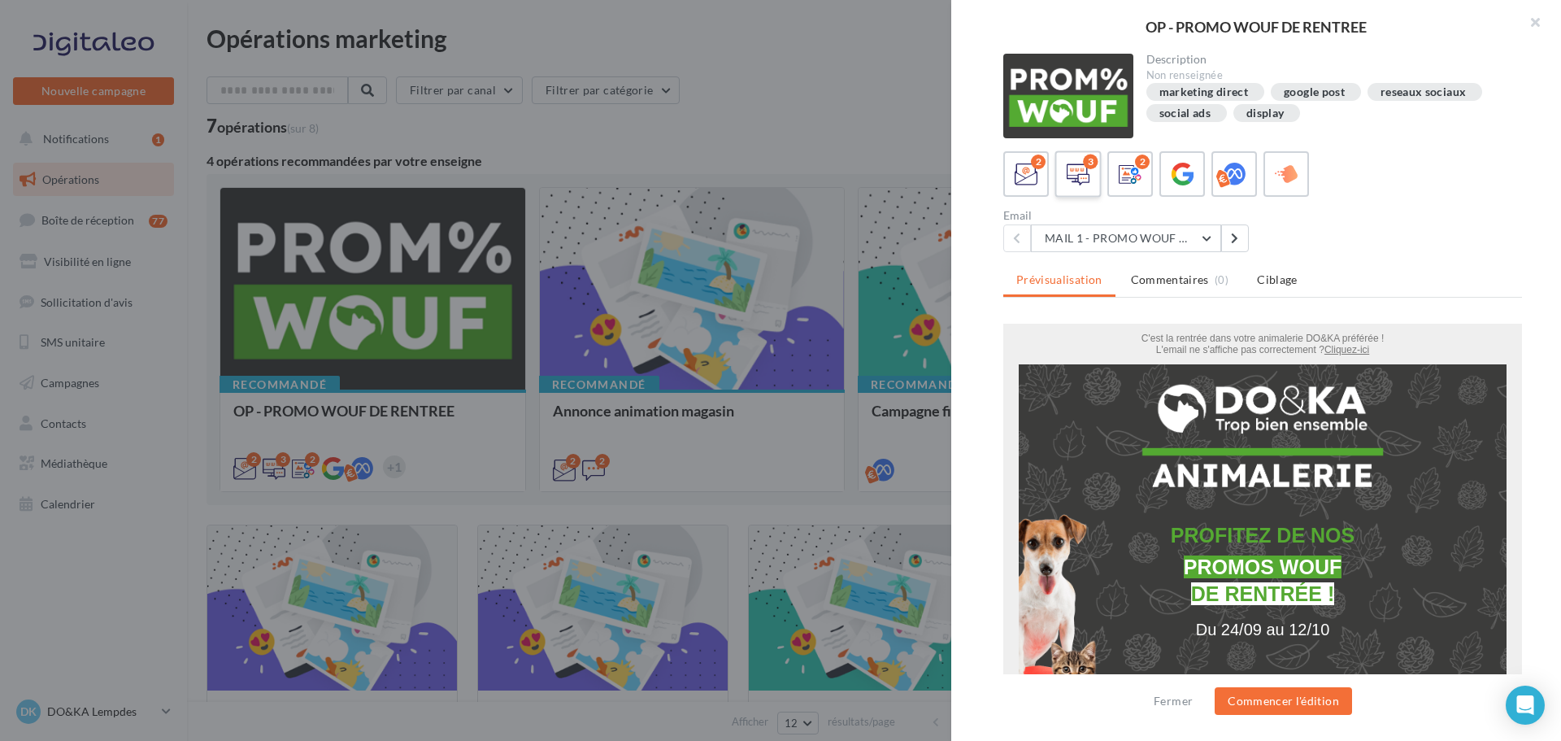
click at [1081, 179] on icon at bounding box center [1079, 175] width 24 height 24
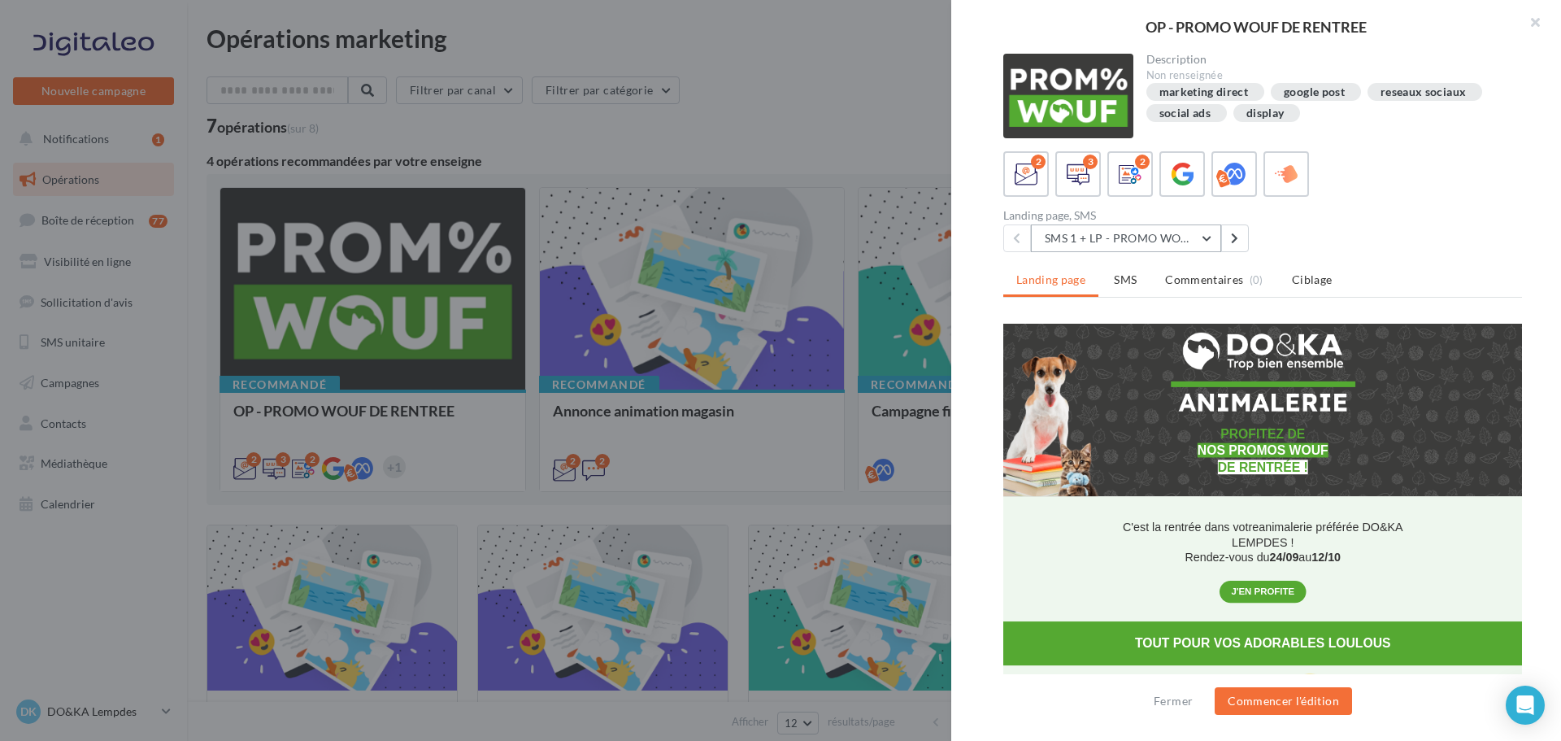
click at [1114, 237] on button "SMS 1 + LP - PROMO WOUF RENTREE" at bounding box center [1126, 238] width 190 height 28
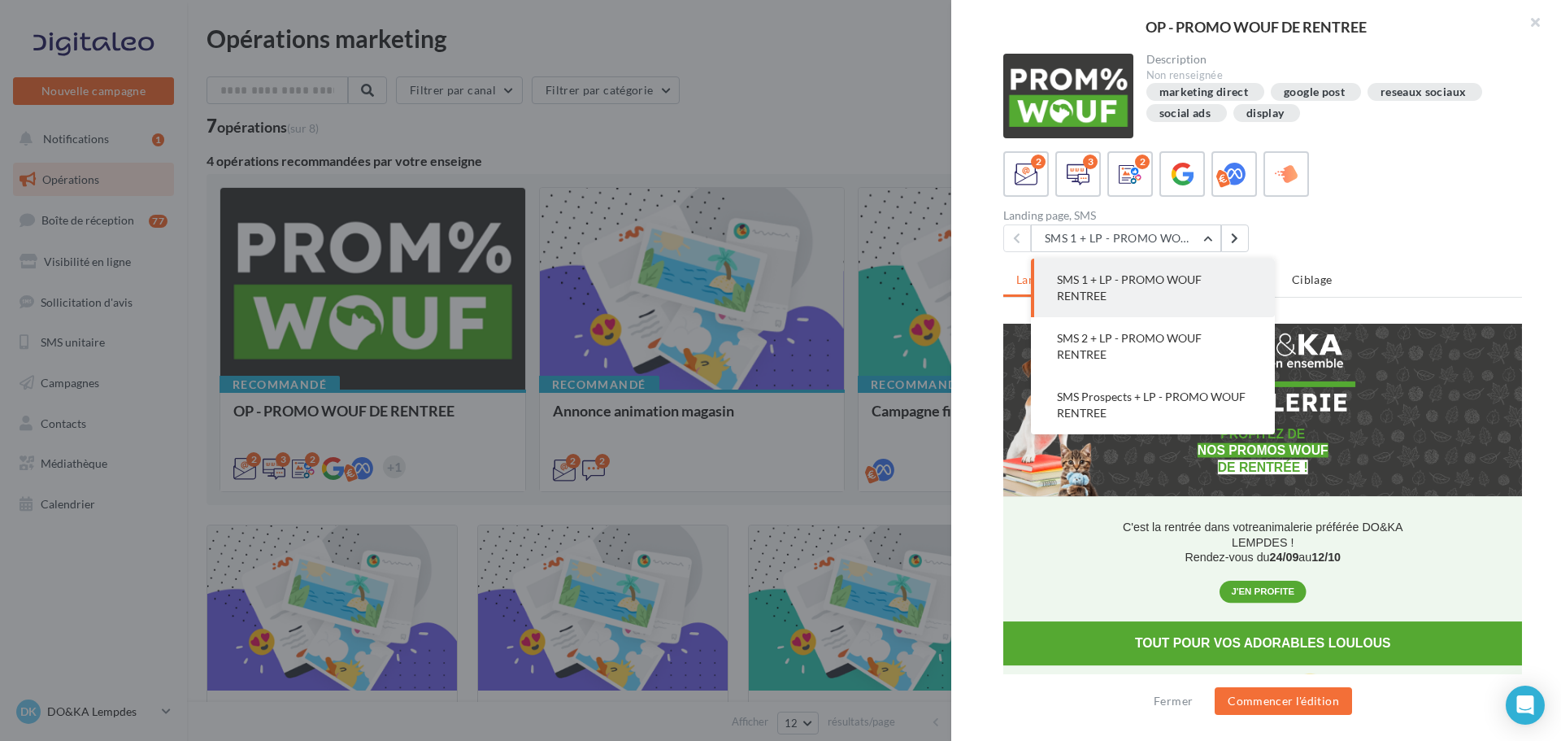
click at [1110, 276] on span "SMS 1 + LP - PROMO WOUF RENTREE" at bounding box center [1129, 287] width 145 height 30
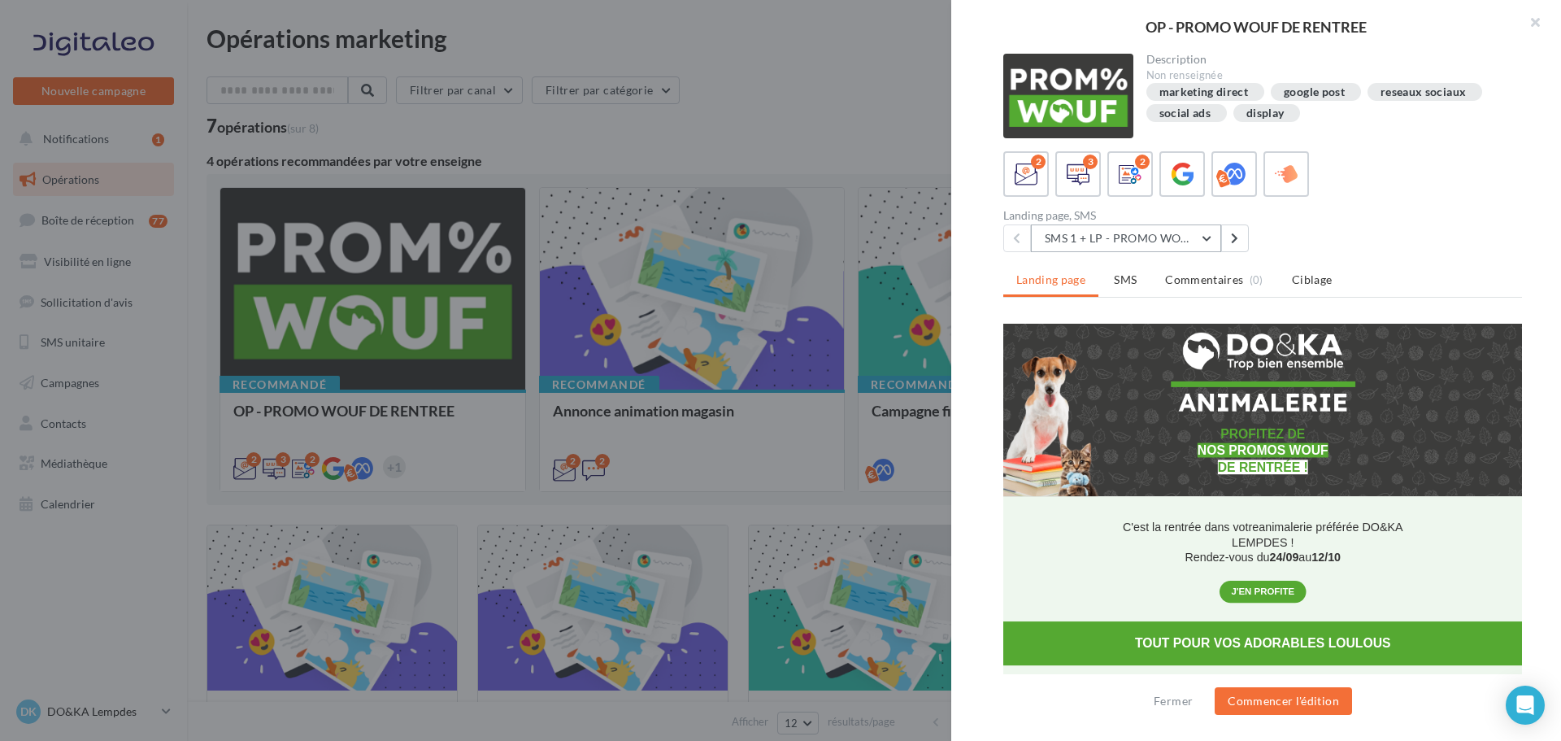
click at [1204, 238] on button "SMS 1 + LP - PROMO WOUF RENTREE" at bounding box center [1126, 238] width 190 height 28
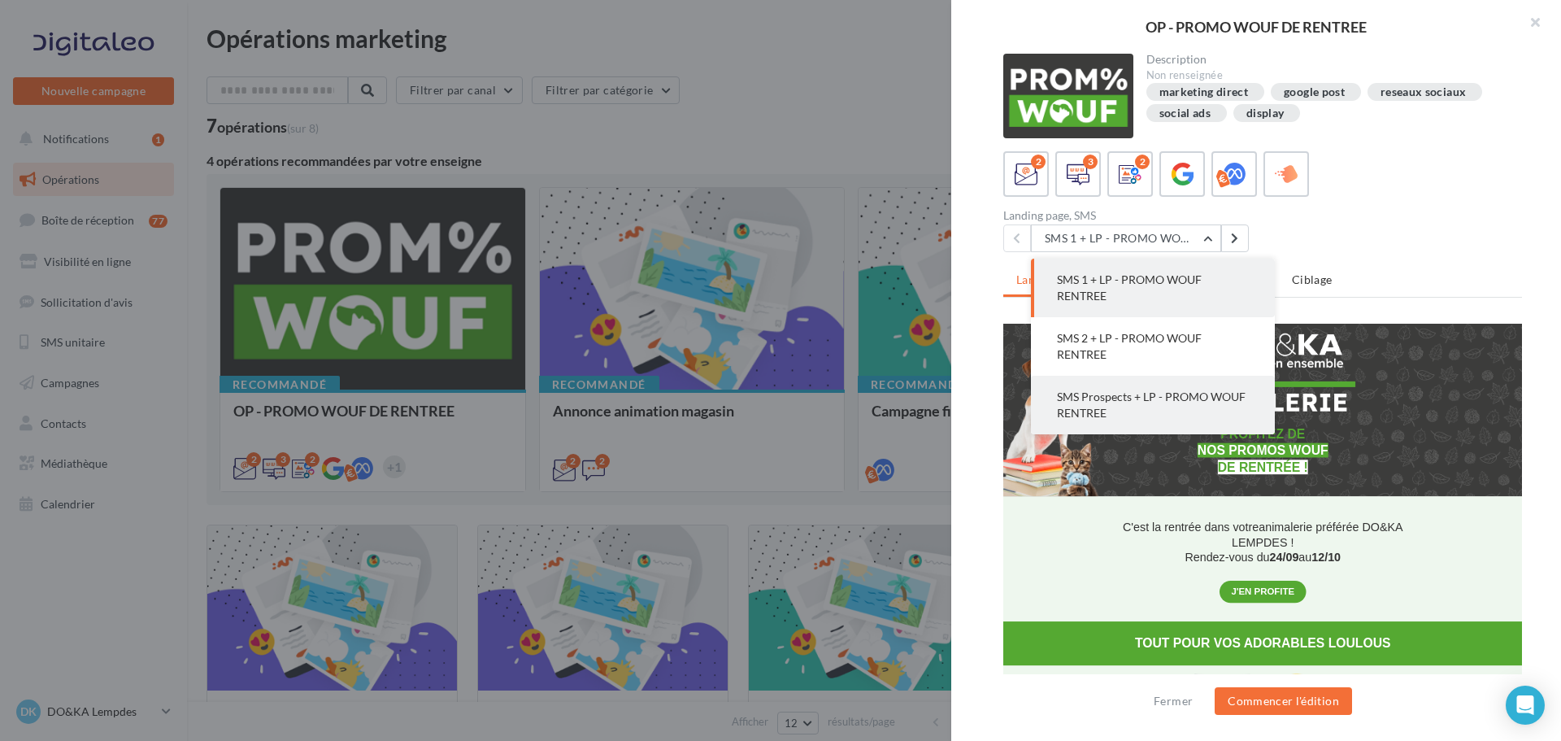
click at [1101, 404] on button "SMS Prospects + LP - PROMO WOUF RENTREE" at bounding box center [1153, 405] width 244 height 59
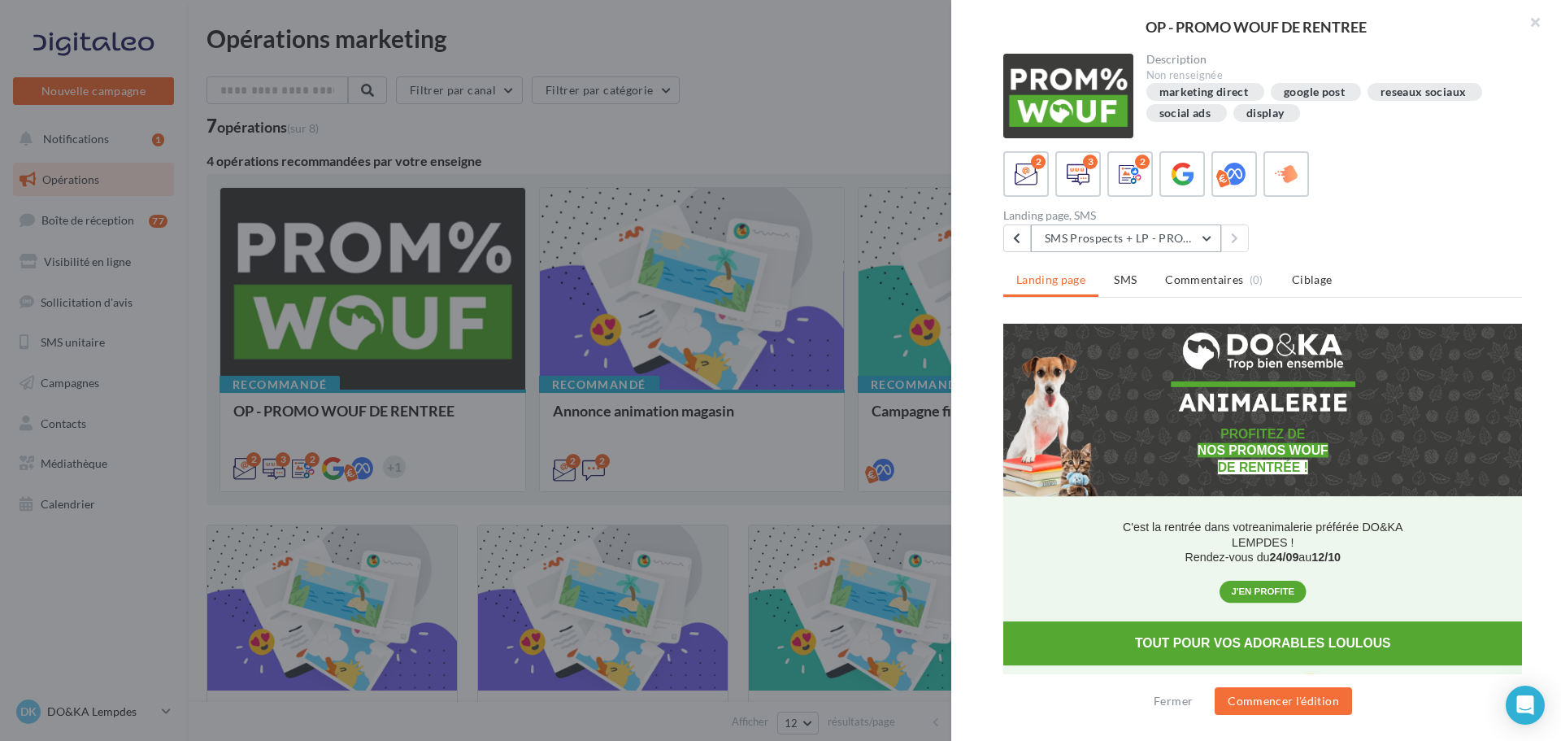
click at [1211, 243] on button "SMS Prospects + LP - PROMO WOUF RENTREE" at bounding box center [1126, 238] width 190 height 28
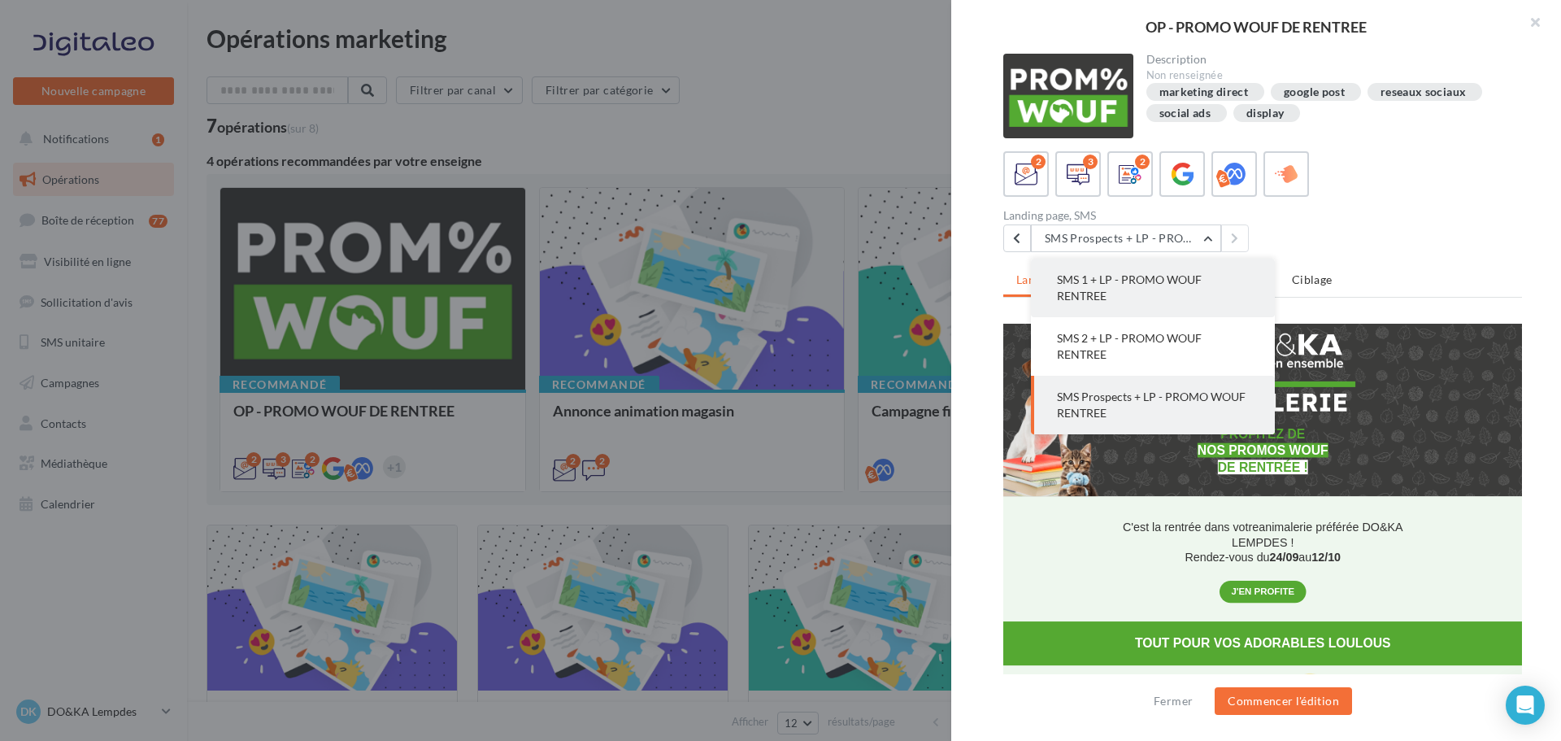
click at [1102, 276] on span "SMS 1 + LP - PROMO WOUF RENTREE" at bounding box center [1129, 287] width 145 height 30
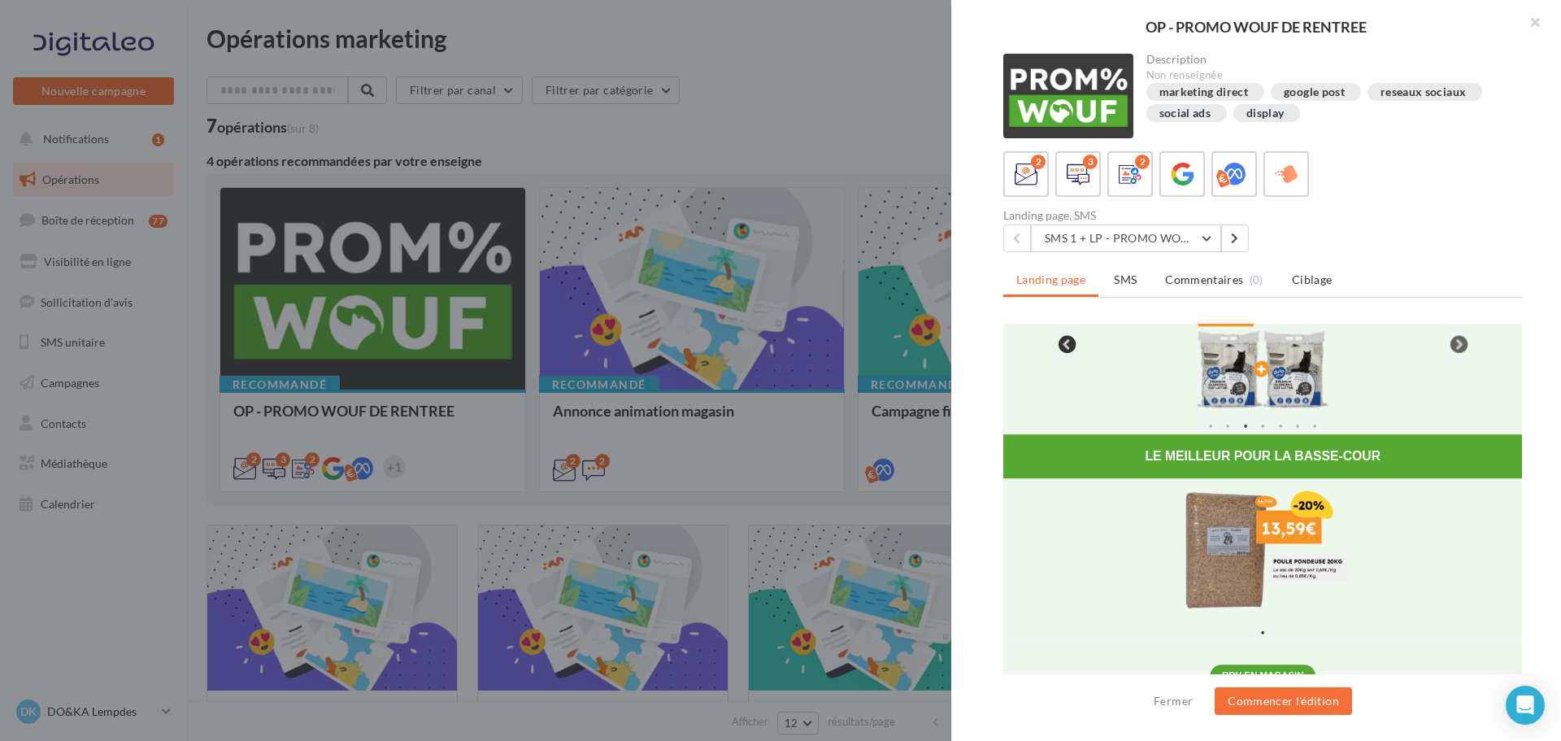
scroll to position [812, 0]
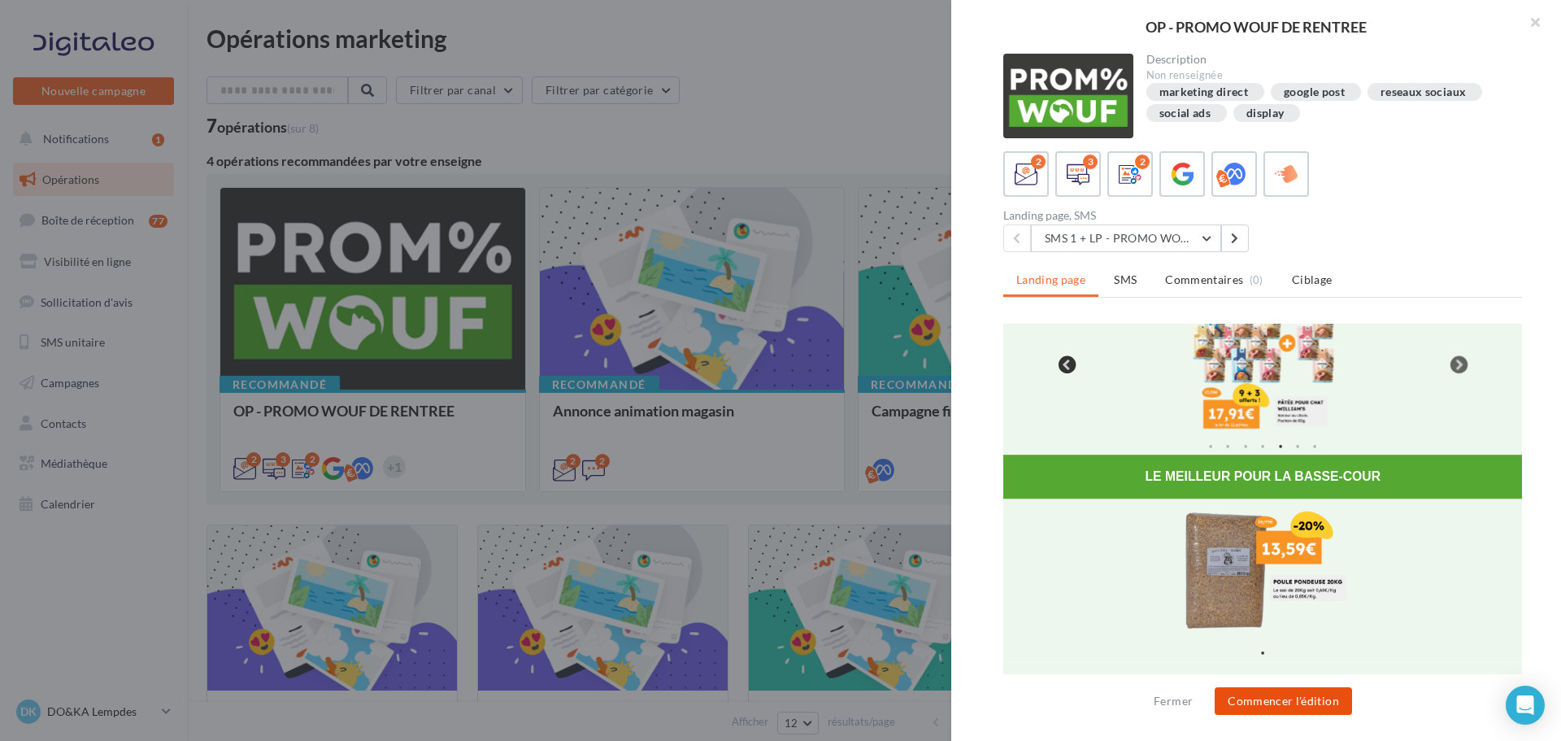
click at [1322, 703] on button "Commencer l'édition" at bounding box center [1283, 701] width 137 height 28
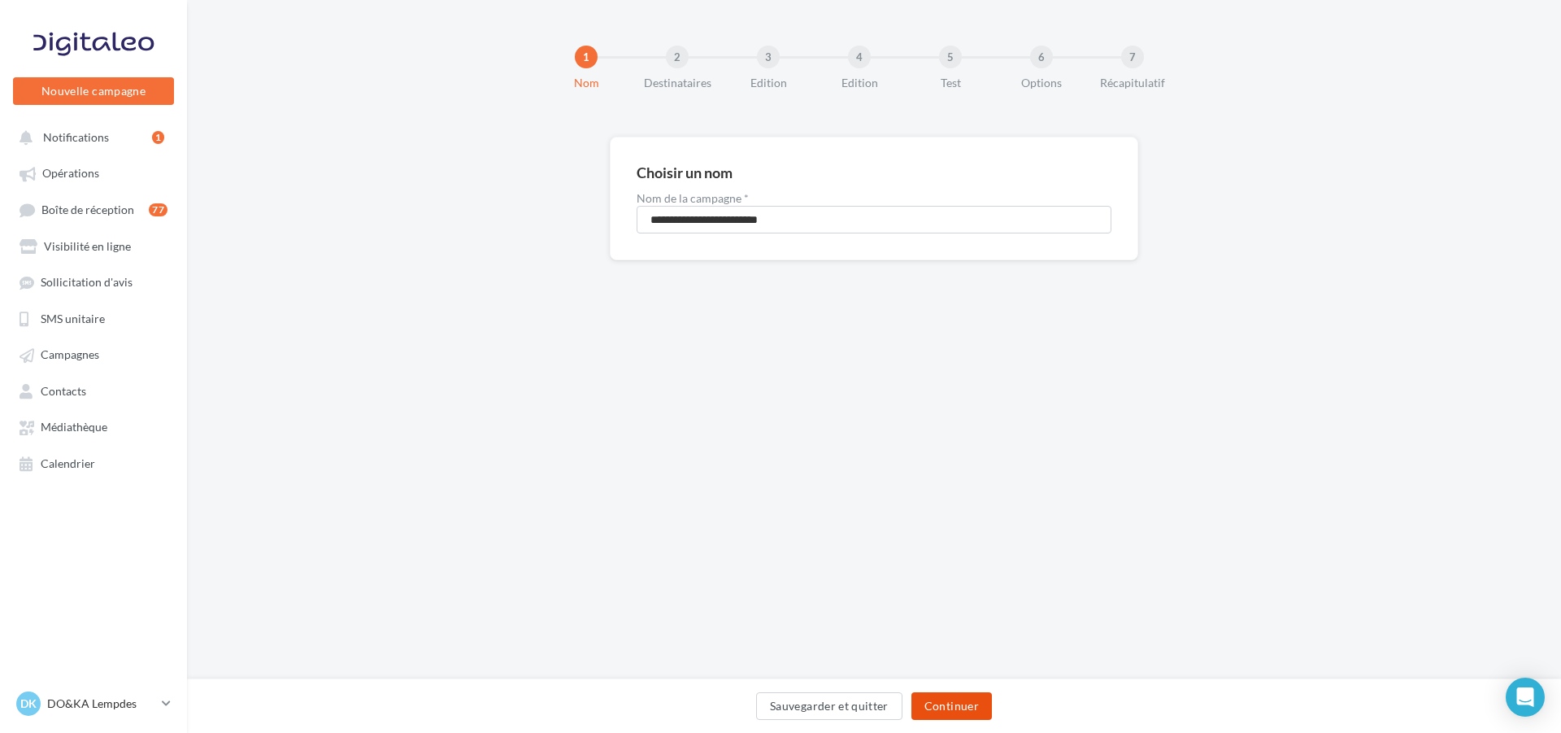
click at [962, 712] on button "Continuer" at bounding box center [952, 706] width 81 height 28
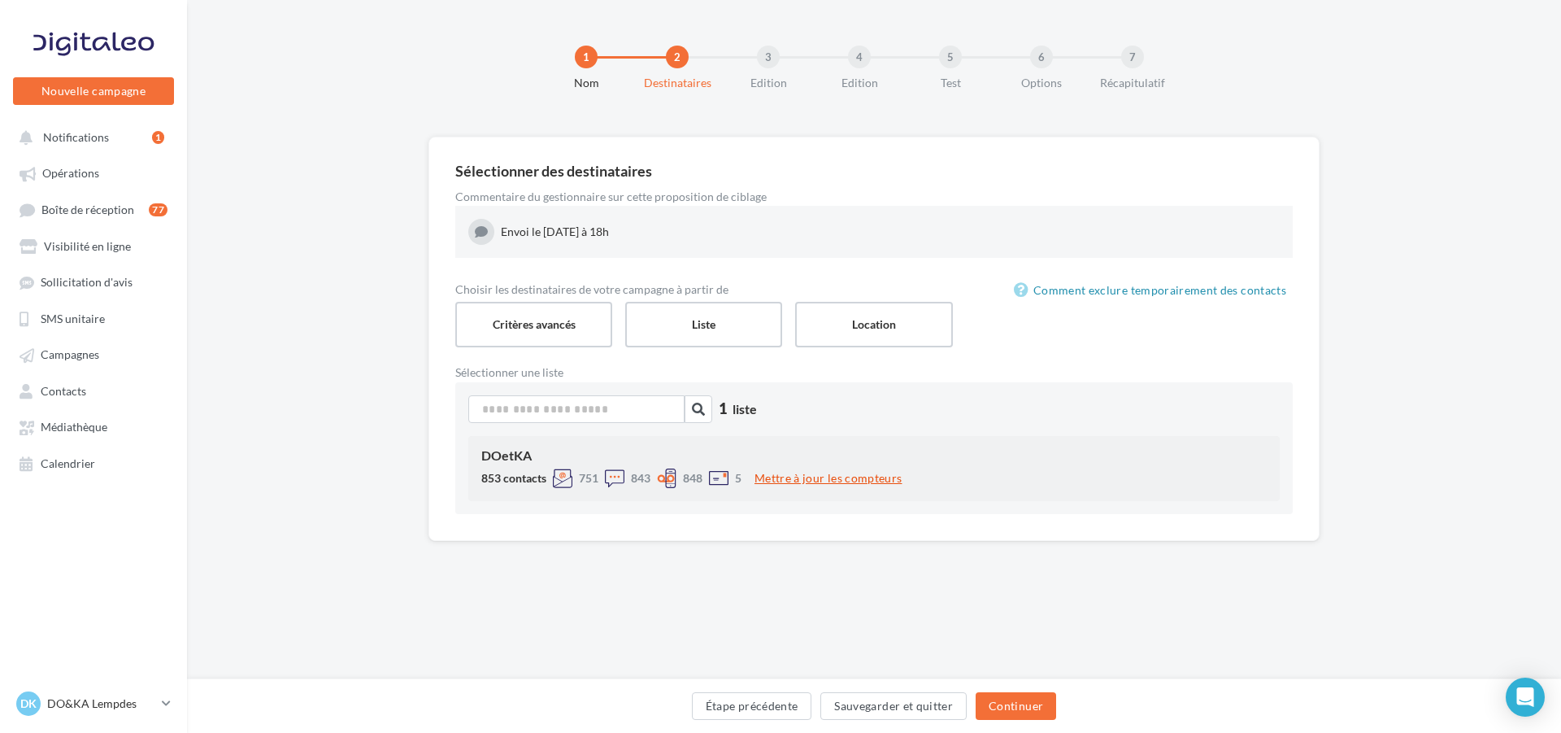
click at [826, 477] on button "Mettre à jour les compteurs" at bounding box center [828, 478] width 160 height 20
click at [1016, 708] on button "Continuer" at bounding box center [1016, 706] width 81 height 28
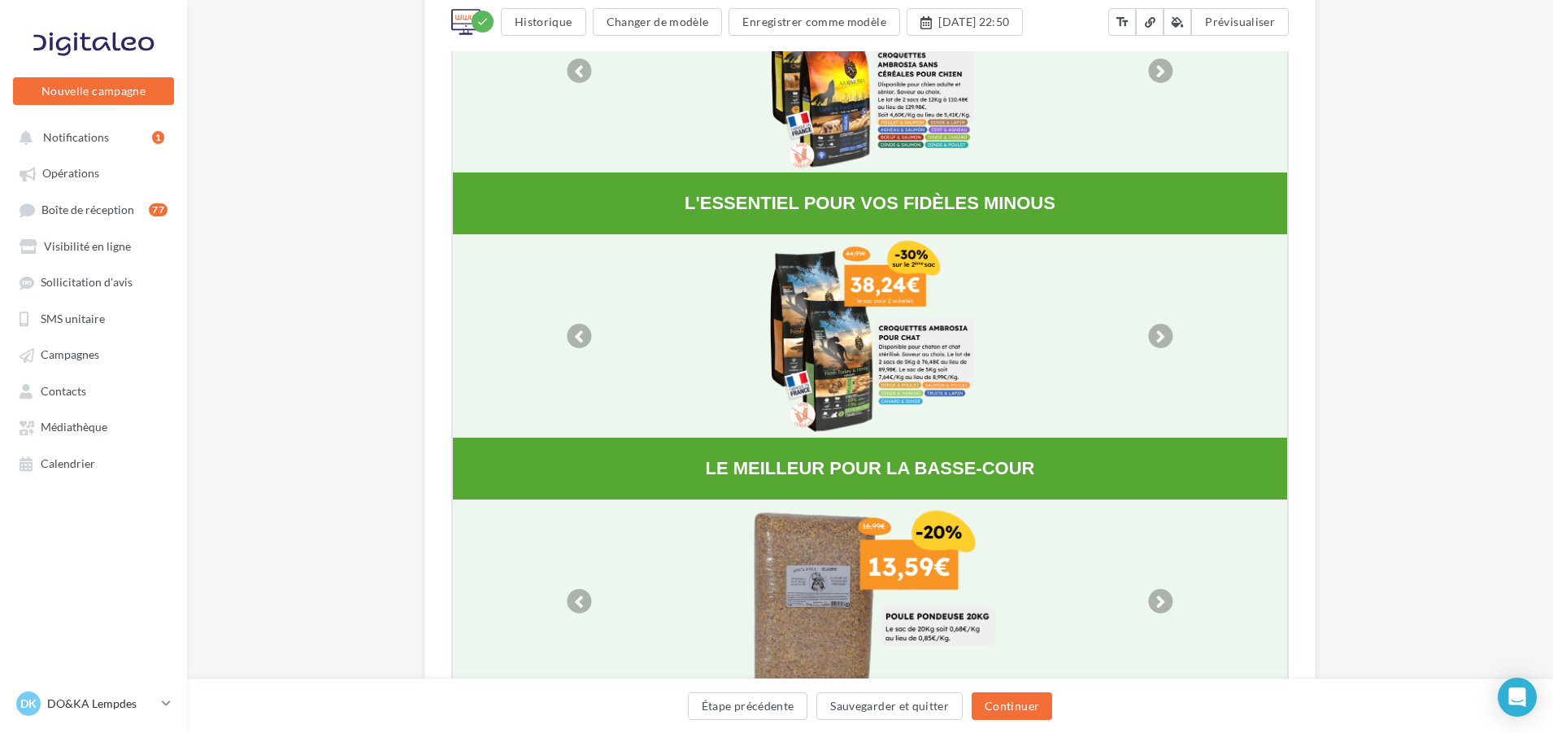
scroll to position [430, 0]
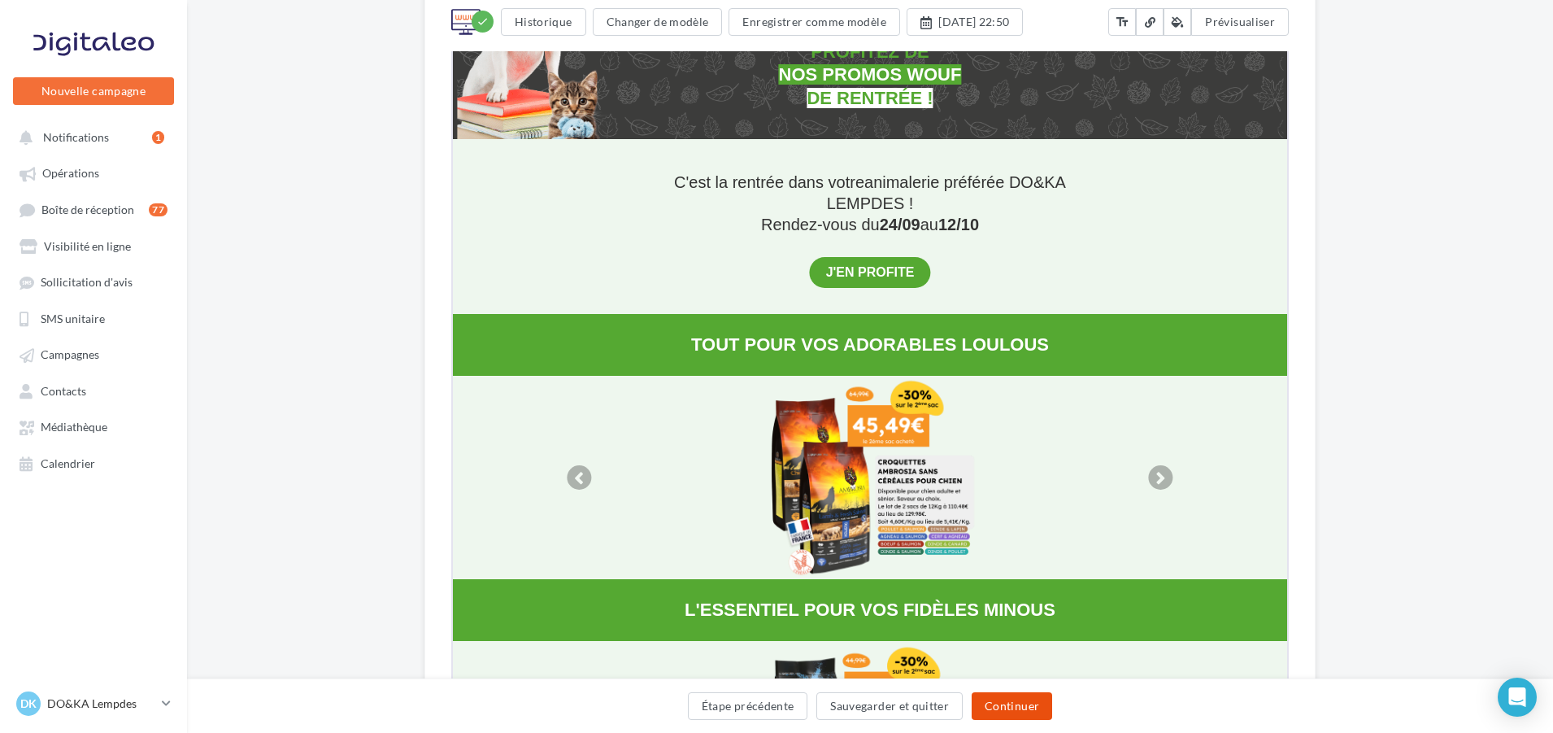
click at [1010, 707] on button "Continuer" at bounding box center [1012, 706] width 81 height 28
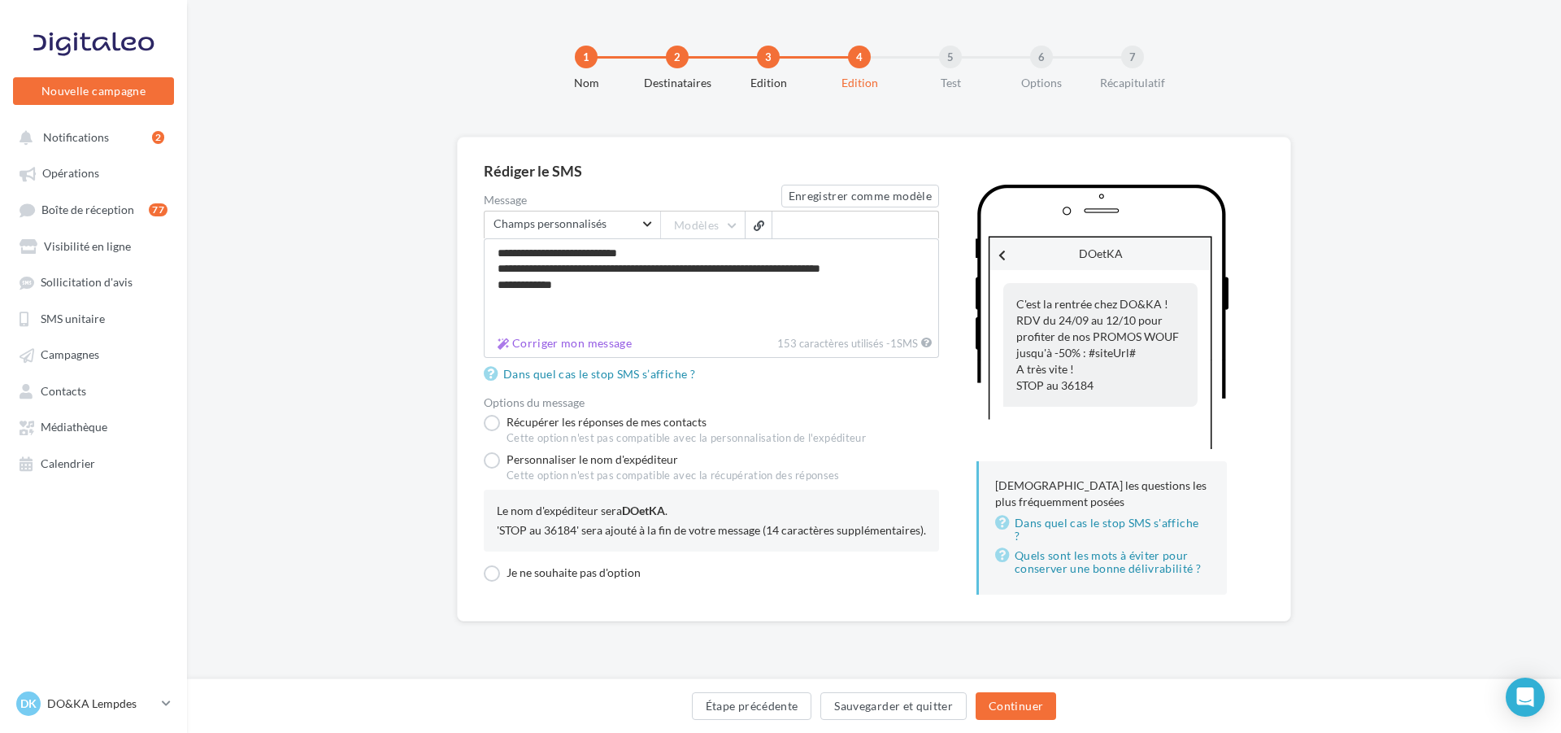
click at [677, 538] on div "'STOP au 36184' sera ajouté à la fin de votre message (14 caractères supplément…" at bounding box center [711, 530] width 429 height 16
click at [645, 512] on span "DOetKA" at bounding box center [643, 510] width 43 height 14
click at [937, 516] on div "Le nom d'expéditeur sera DOetKA . 'STOP au 36184' sera ajouté à la fin de votre…" at bounding box center [711, 521] width 455 height 62
click at [940, 437] on div "DOetKA C'est la rentrée chez DO&KA ! RDV du 24/09 au 12/10 pour profiter de nos…" at bounding box center [1101, 323] width 325 height 276
click at [490, 462] on label "Personnaliser le nom d'expéditeur Cette option n'est pas compatible avec la réc…" at bounding box center [662, 470] width 356 height 37
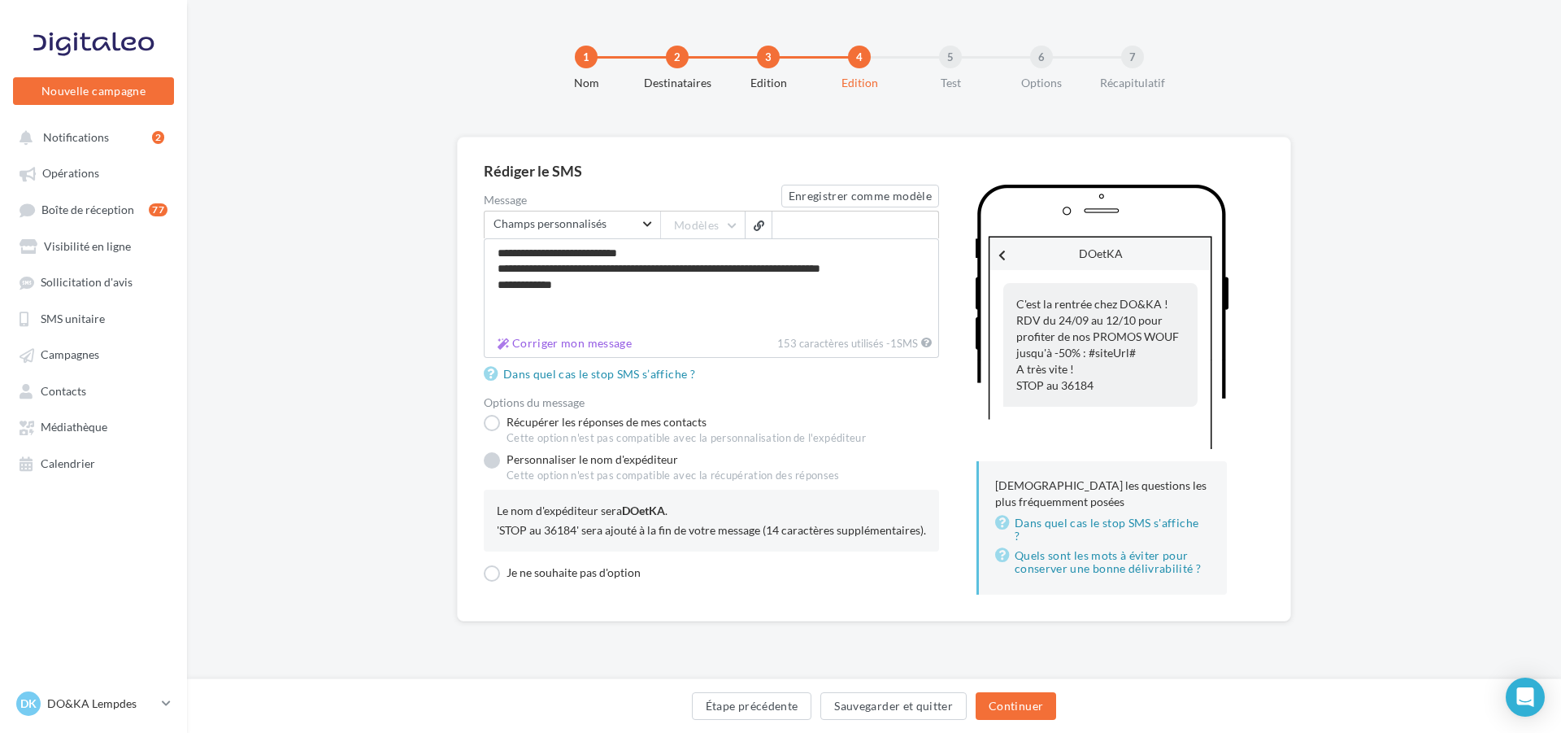
click at [509, 463] on label "Personnaliser le nom d'expéditeur Cette option n'est pas compatible avec la réc…" at bounding box center [662, 470] width 356 height 37
click at [546, 463] on label "Personnaliser le nom d'expéditeur Cette option n'est pas compatible avec la réc…" at bounding box center [662, 470] width 356 height 37
click at [1017, 703] on button "Continuer" at bounding box center [1016, 706] width 81 height 28
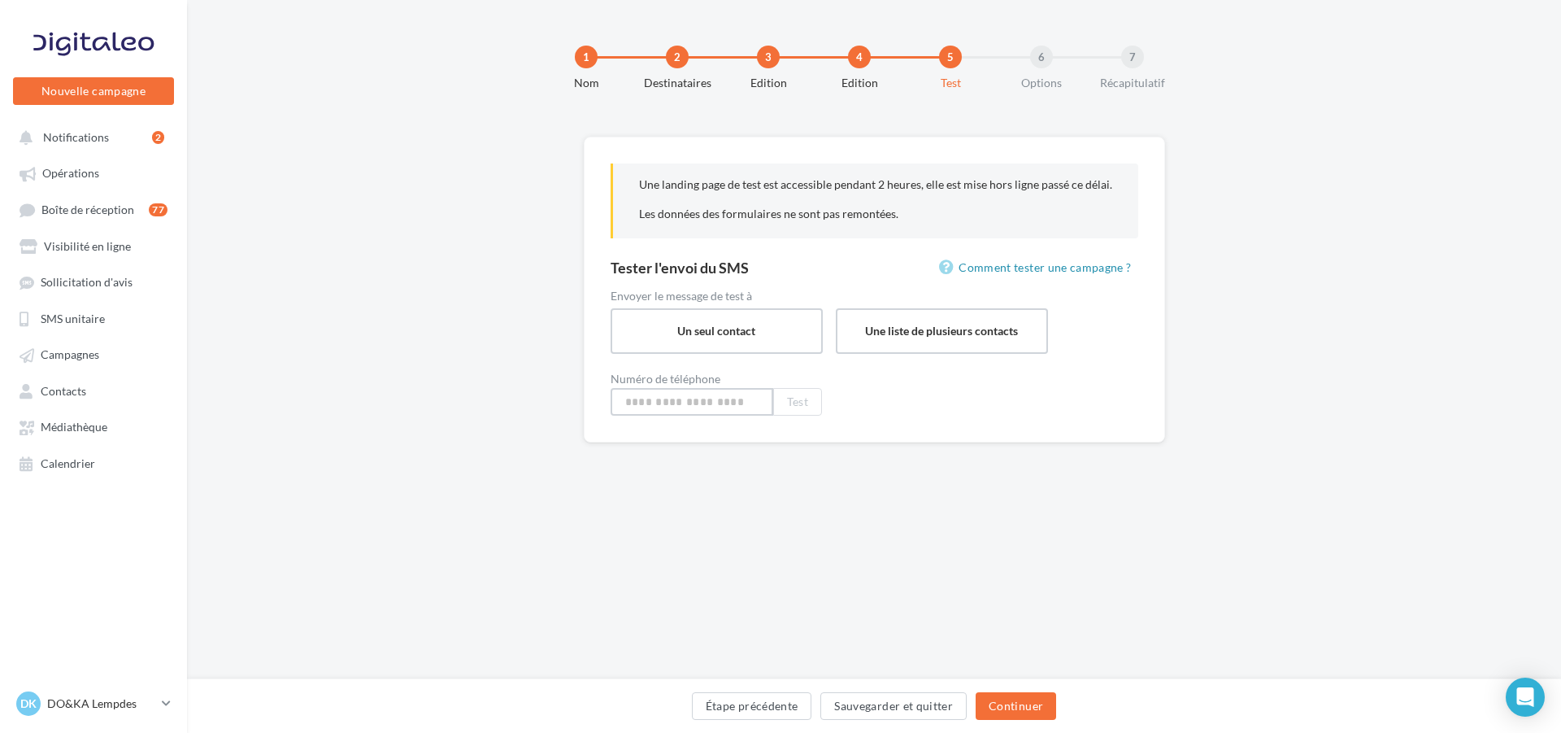
click at [676, 402] on input at bounding box center [692, 402] width 163 height 28
type input "**********"
click at [796, 403] on button "Test" at bounding box center [797, 402] width 49 height 28
click at [1025, 709] on button "Continuer" at bounding box center [1016, 706] width 81 height 28
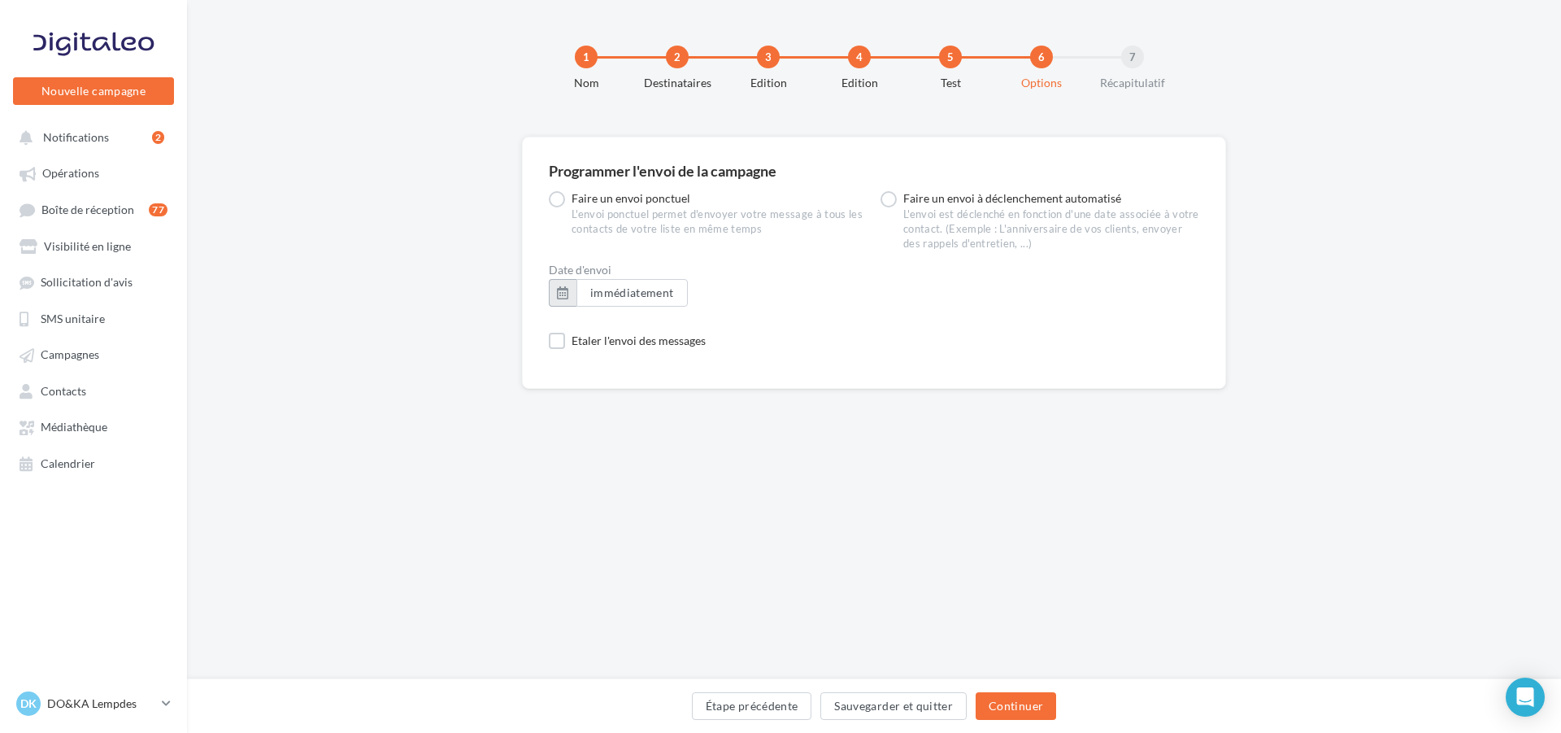
click at [564, 294] on button "button" at bounding box center [563, 293] width 28 height 28
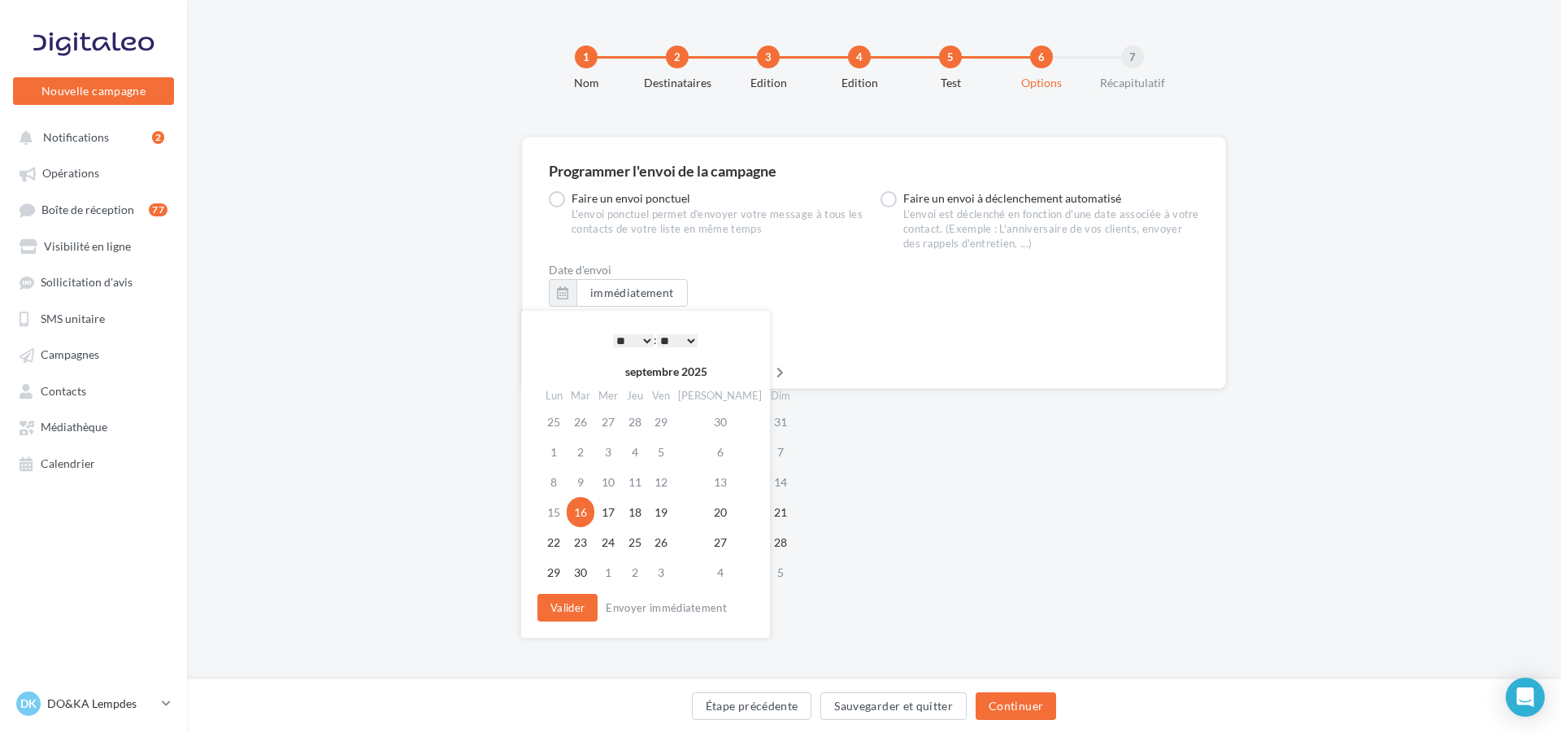
click at [766, 361] on th at bounding box center [780, 371] width 28 height 24
click at [557, 372] on icon at bounding box center [555, 372] width 20 height 11
click at [613, 542] on td "24" at bounding box center [608, 542] width 28 height 30
click at [646, 338] on select "* * * * * * * * * * ** ** ** ** ** ** ** ** ** ** ** ** ** **" at bounding box center [633, 340] width 41 height 13
click at [694, 342] on select "** ** ** ** ** **" at bounding box center [677, 340] width 41 height 13
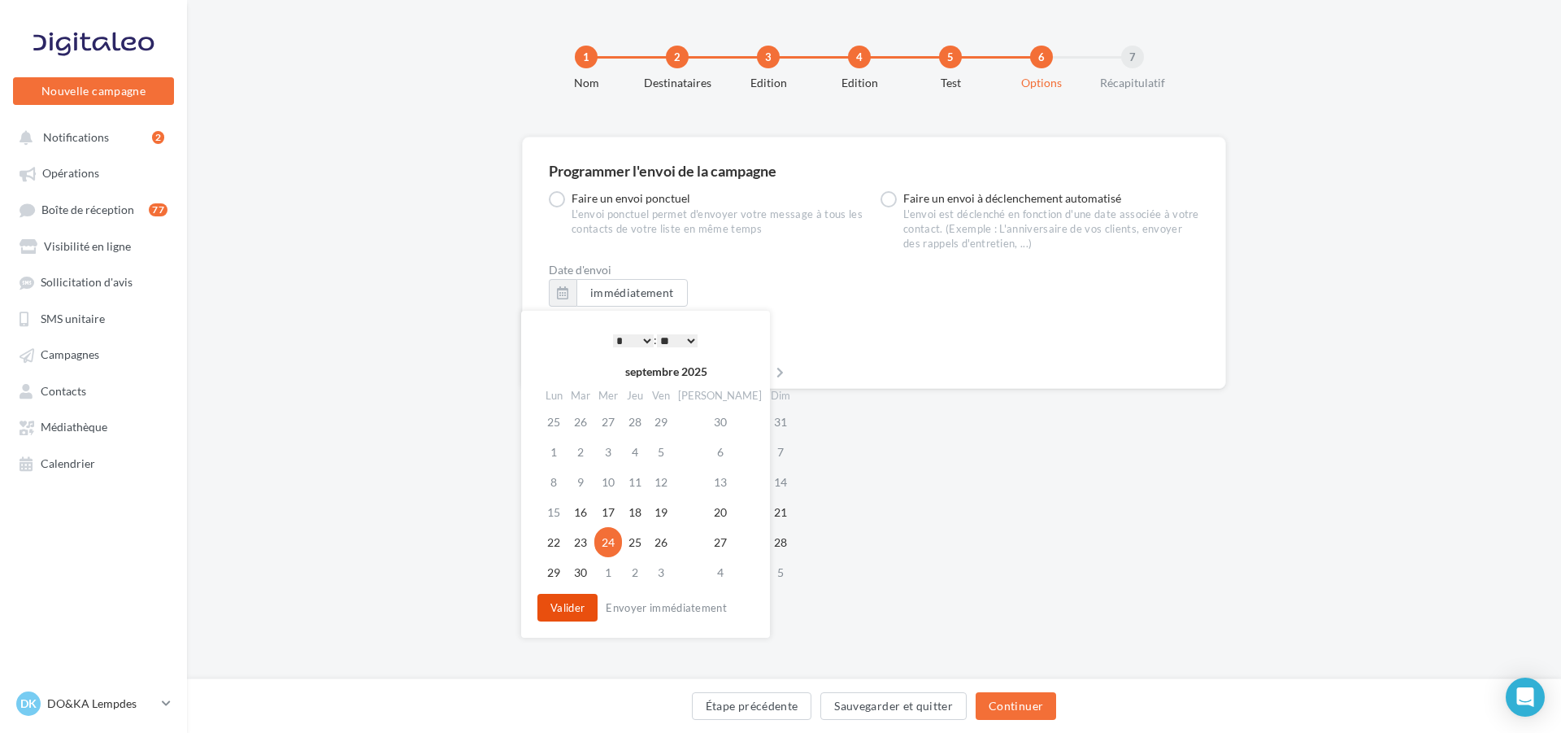
click at [565, 612] on button "Valider" at bounding box center [567, 608] width 60 height 28
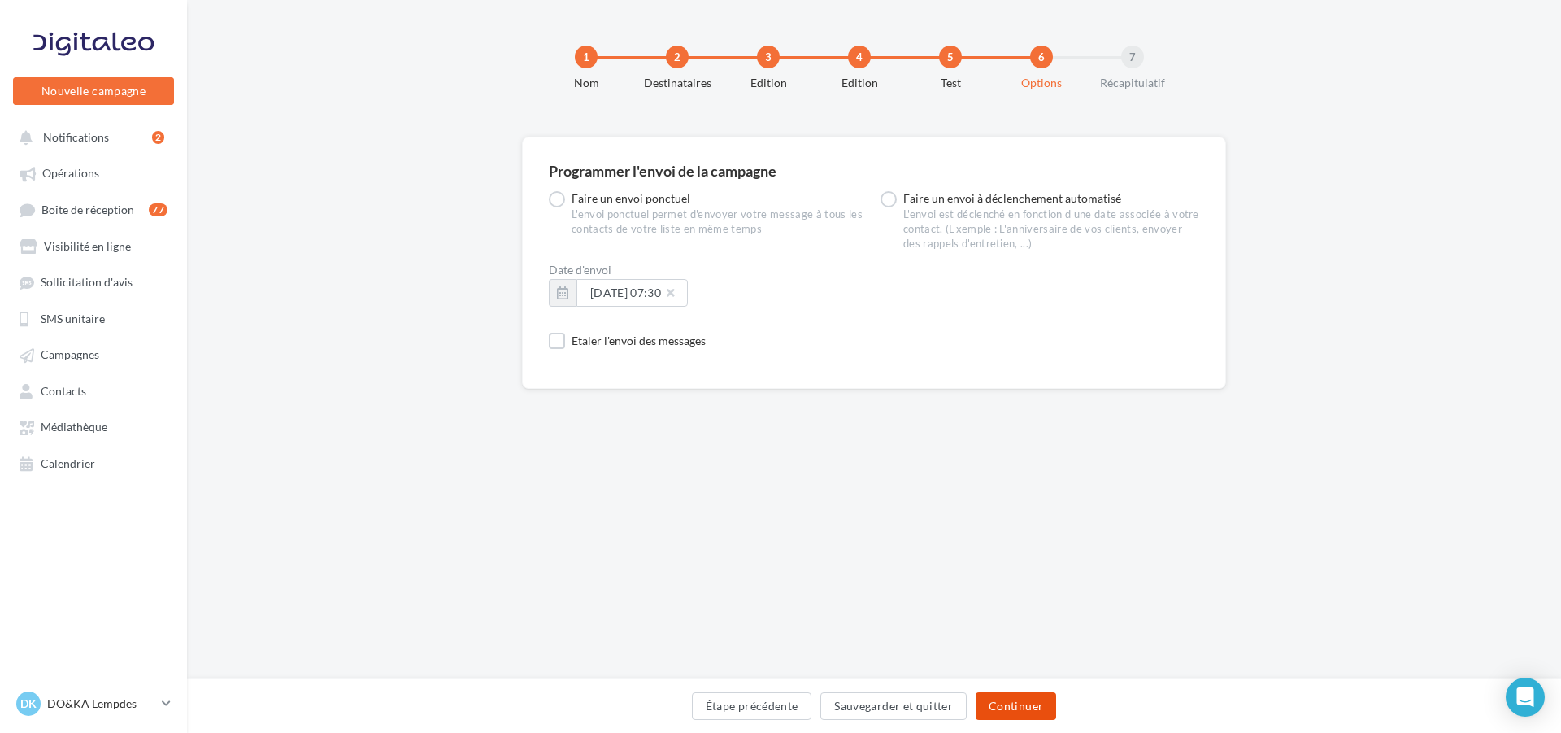
click at [1020, 708] on button "Continuer" at bounding box center [1016, 706] width 81 height 28
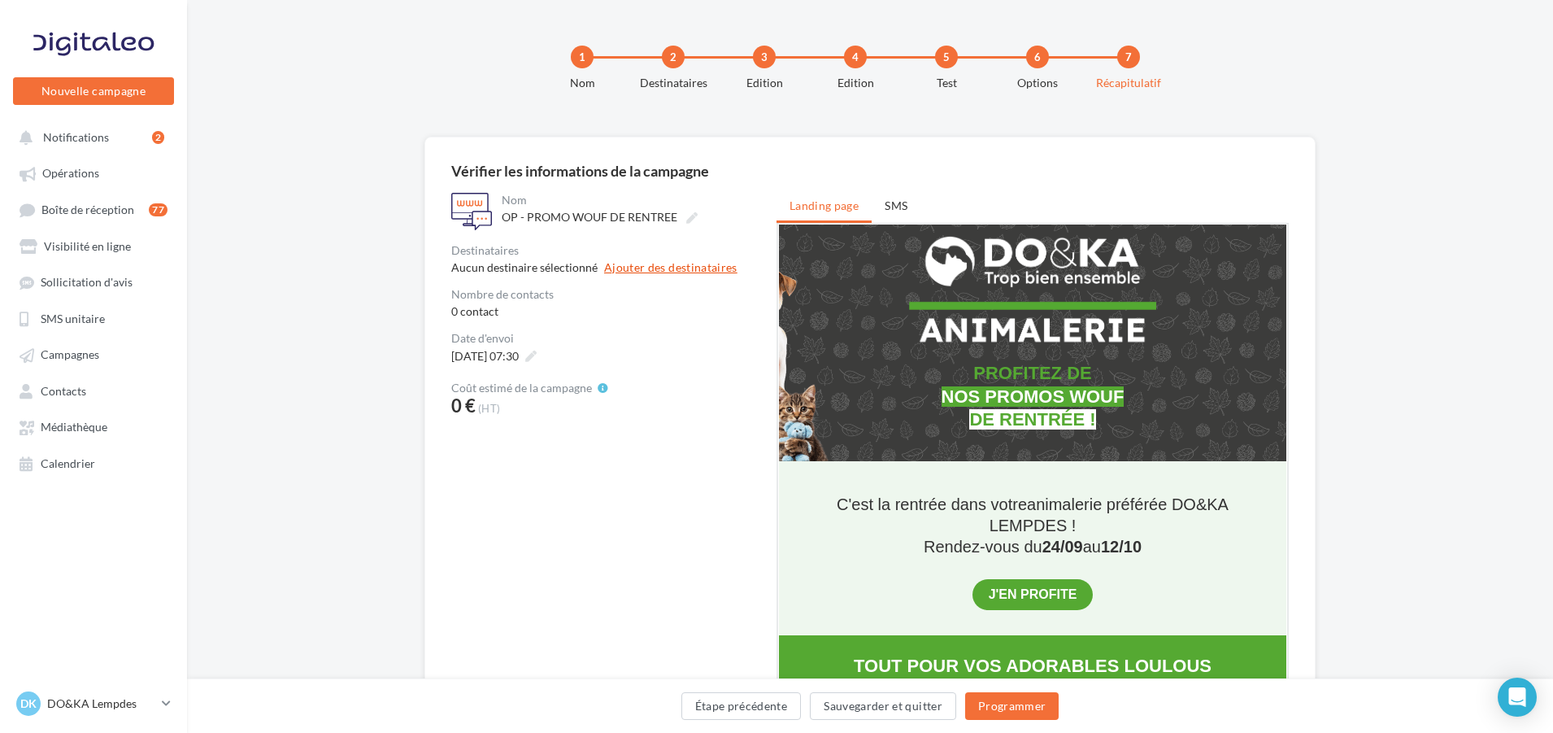
click at [707, 270] on button "Ajouter des destinataires" at bounding box center [670, 267] width 133 height 11
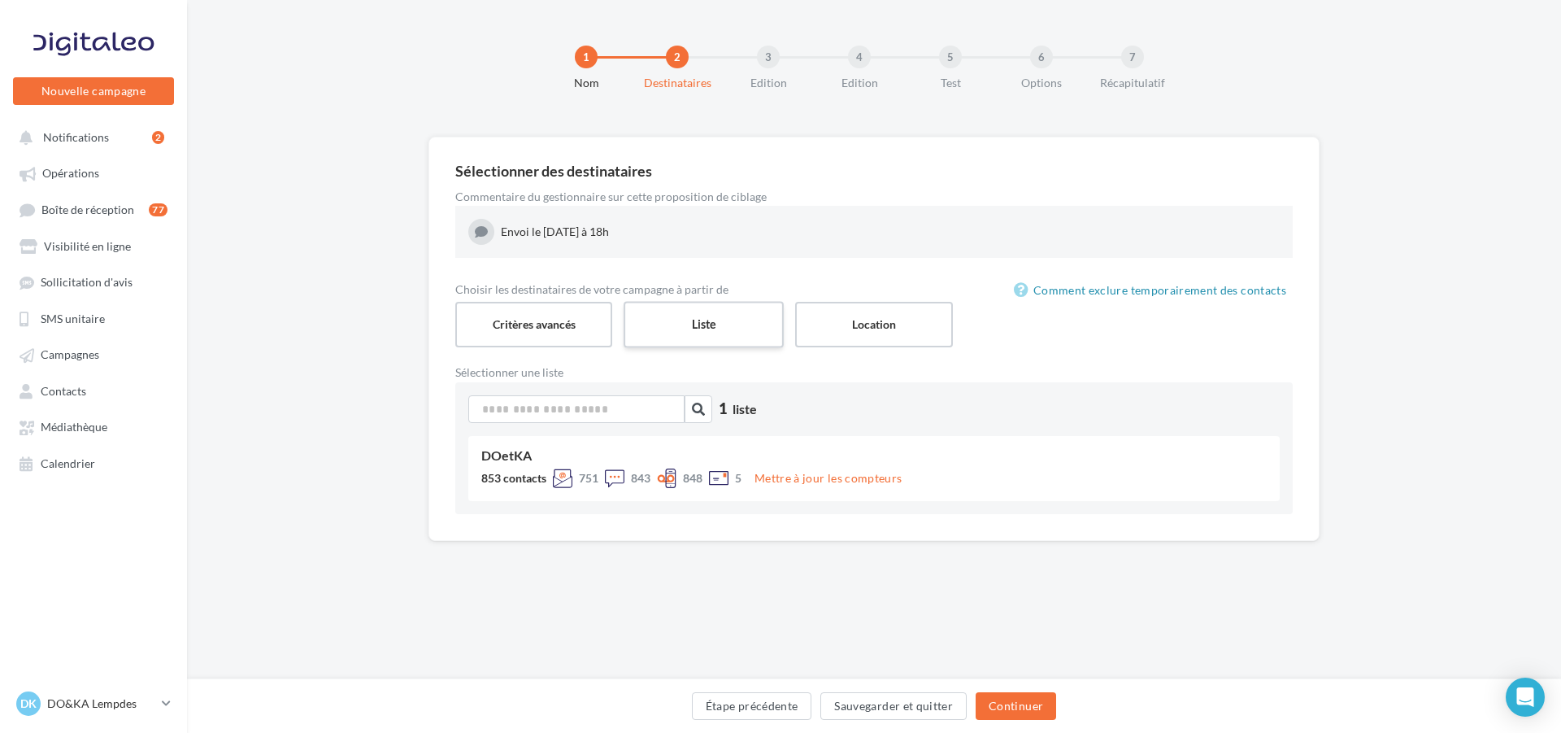
click at [707, 329] on label "Liste" at bounding box center [704, 324] width 160 height 46
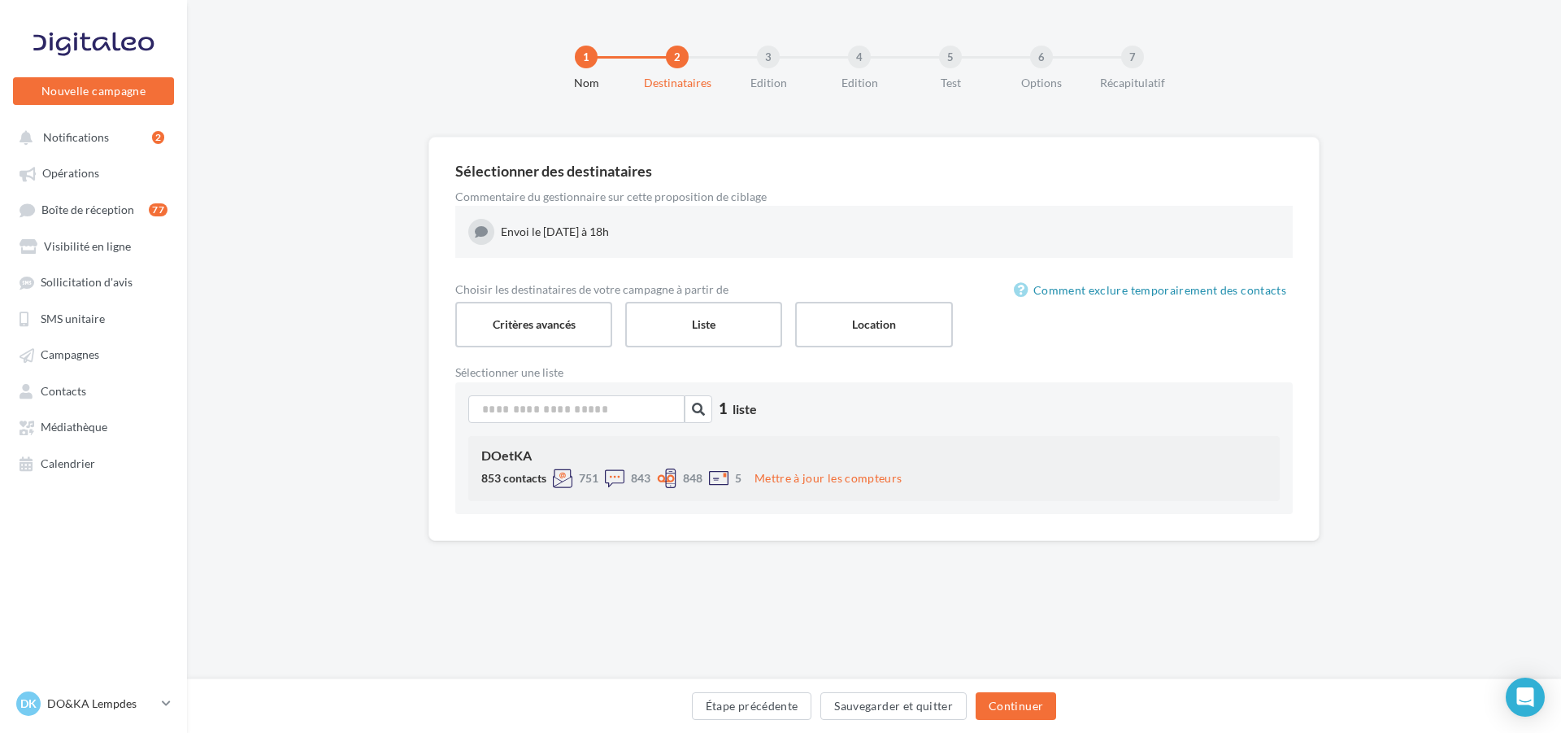
click at [618, 475] on div at bounding box center [615, 478] width 20 height 20
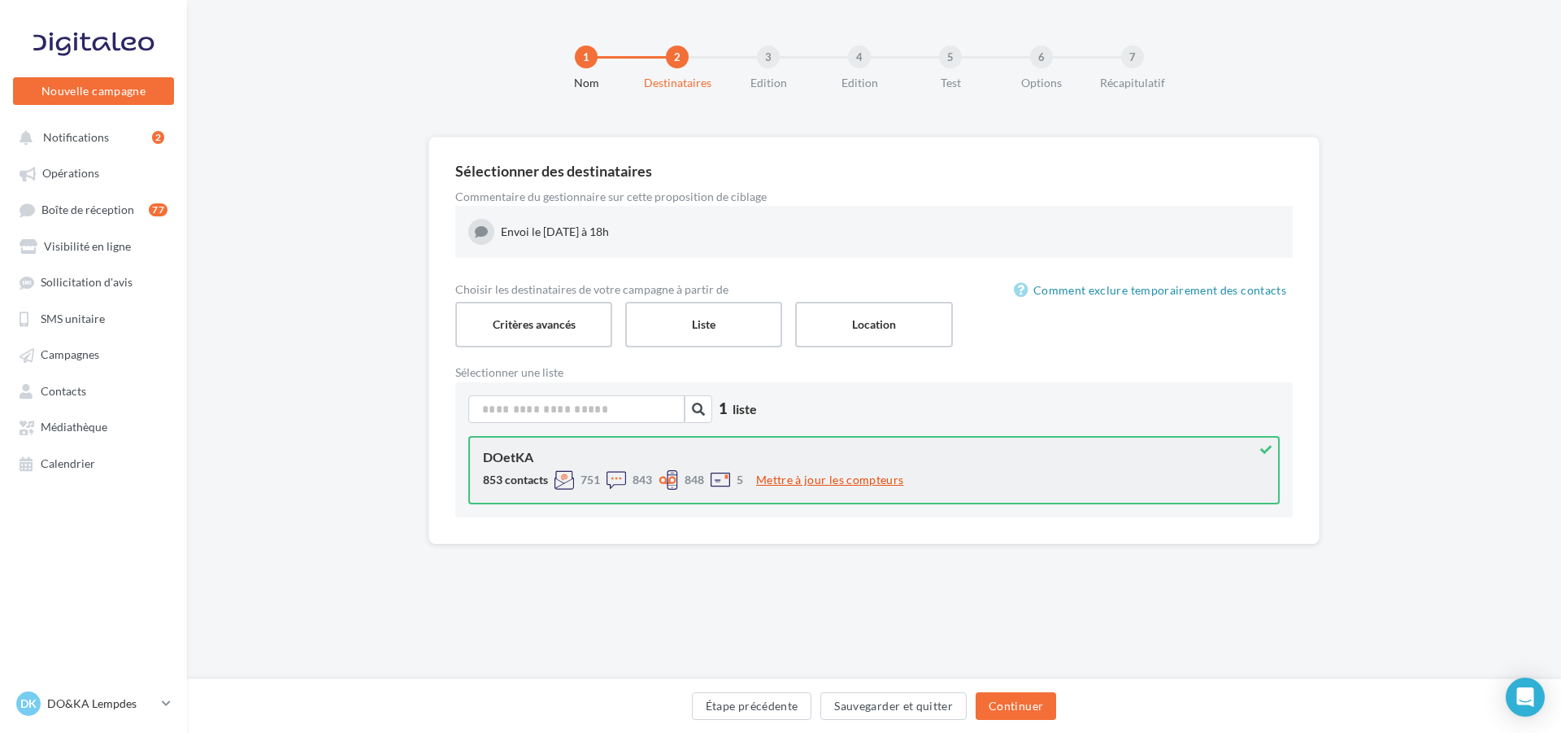
click at [799, 481] on button "Mettre à jour les compteurs" at bounding box center [830, 480] width 160 height 20
click at [1016, 712] on button "Continuer" at bounding box center [1016, 706] width 81 height 28
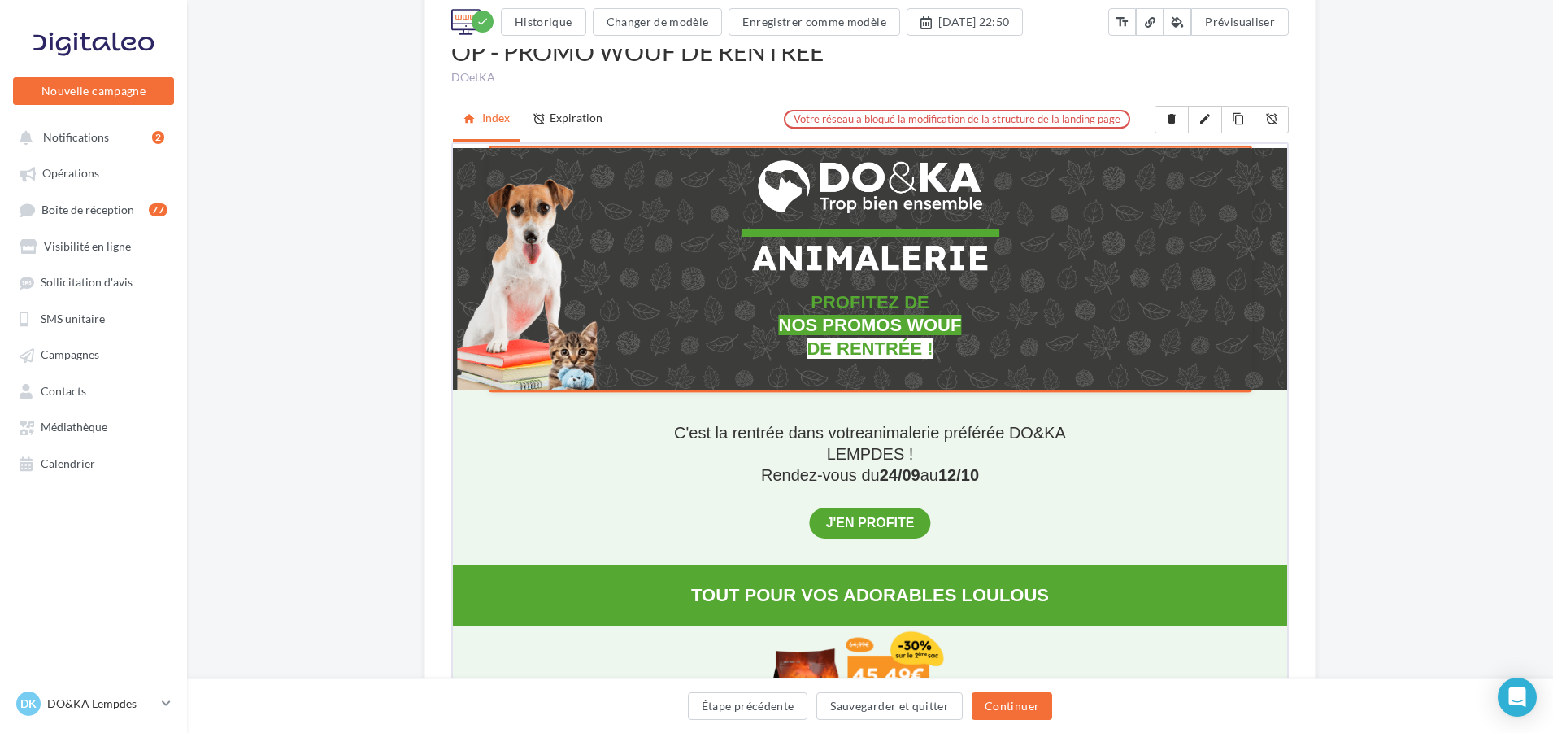
scroll to position [244, 0]
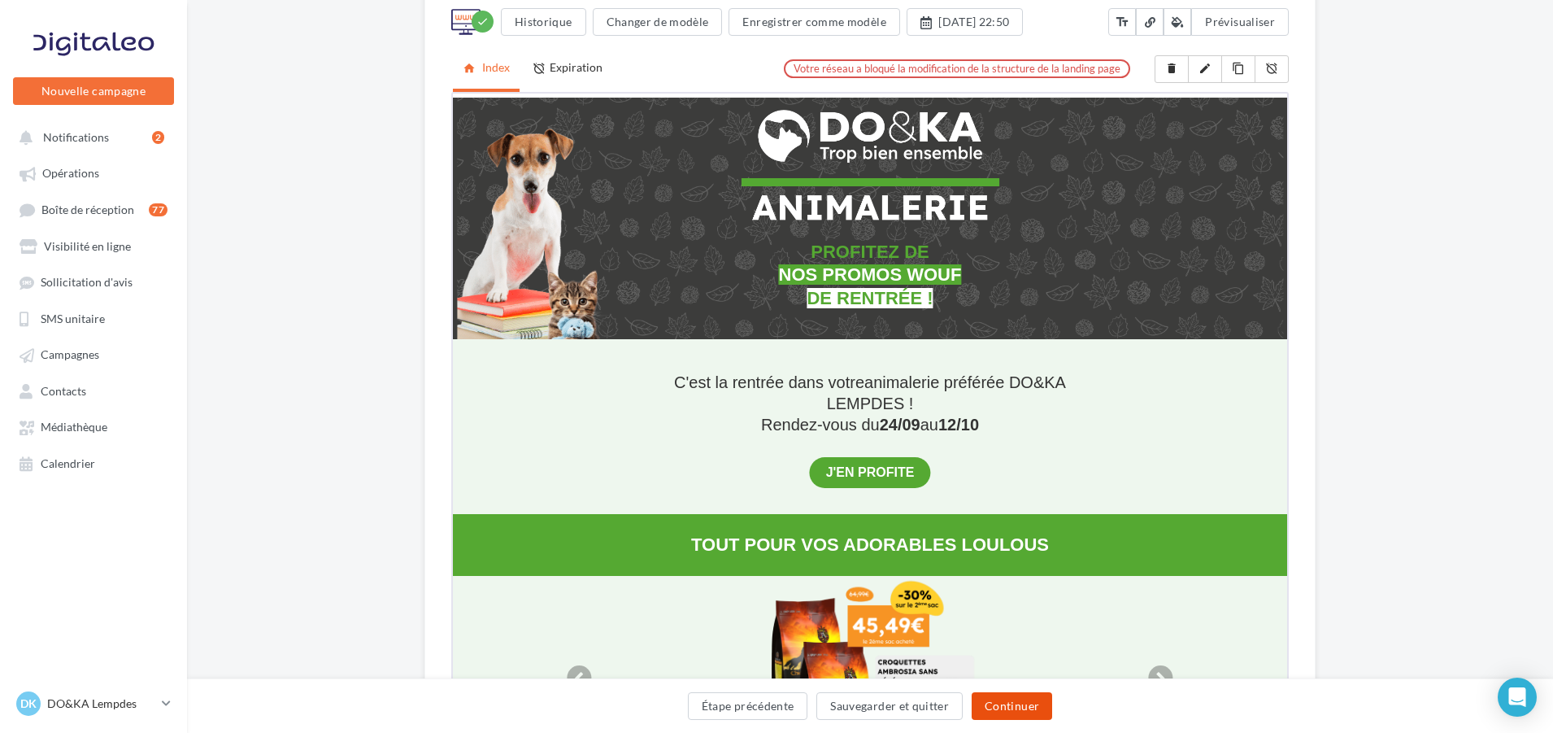
click at [1024, 710] on button "Continuer" at bounding box center [1012, 706] width 81 height 28
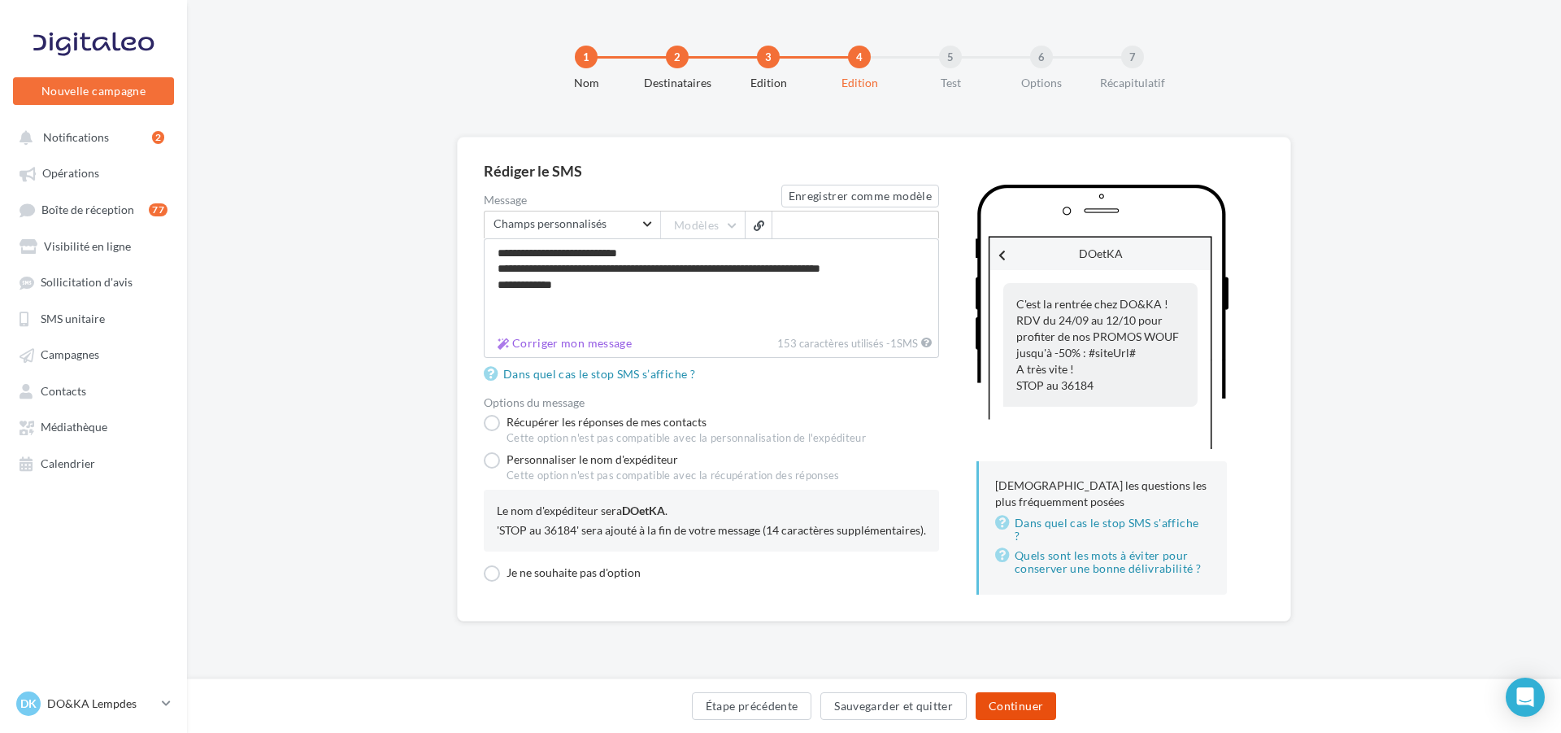
click at [1013, 704] on button "Continuer" at bounding box center [1016, 706] width 81 height 28
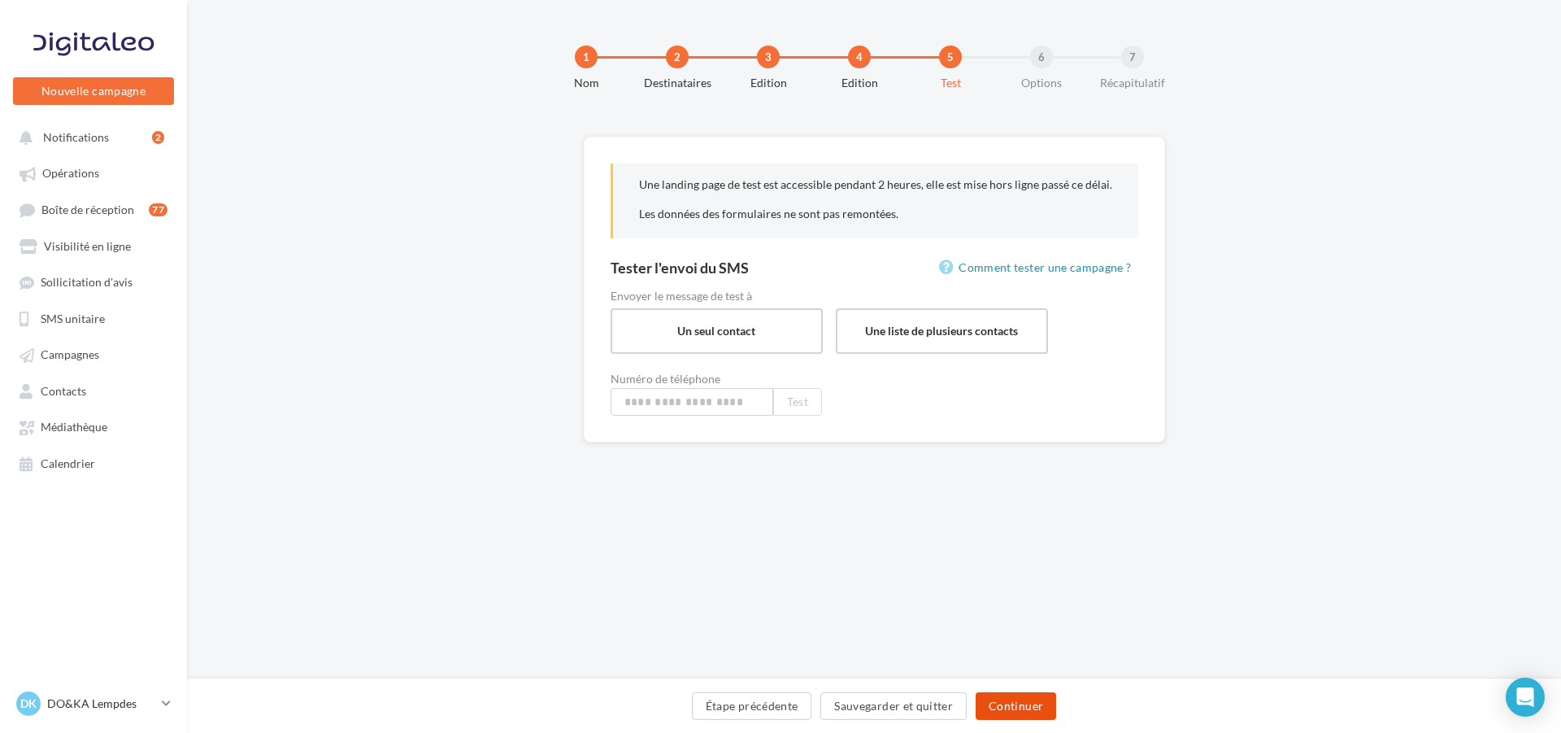
click at [1026, 708] on button "Continuer" at bounding box center [1016, 706] width 81 height 28
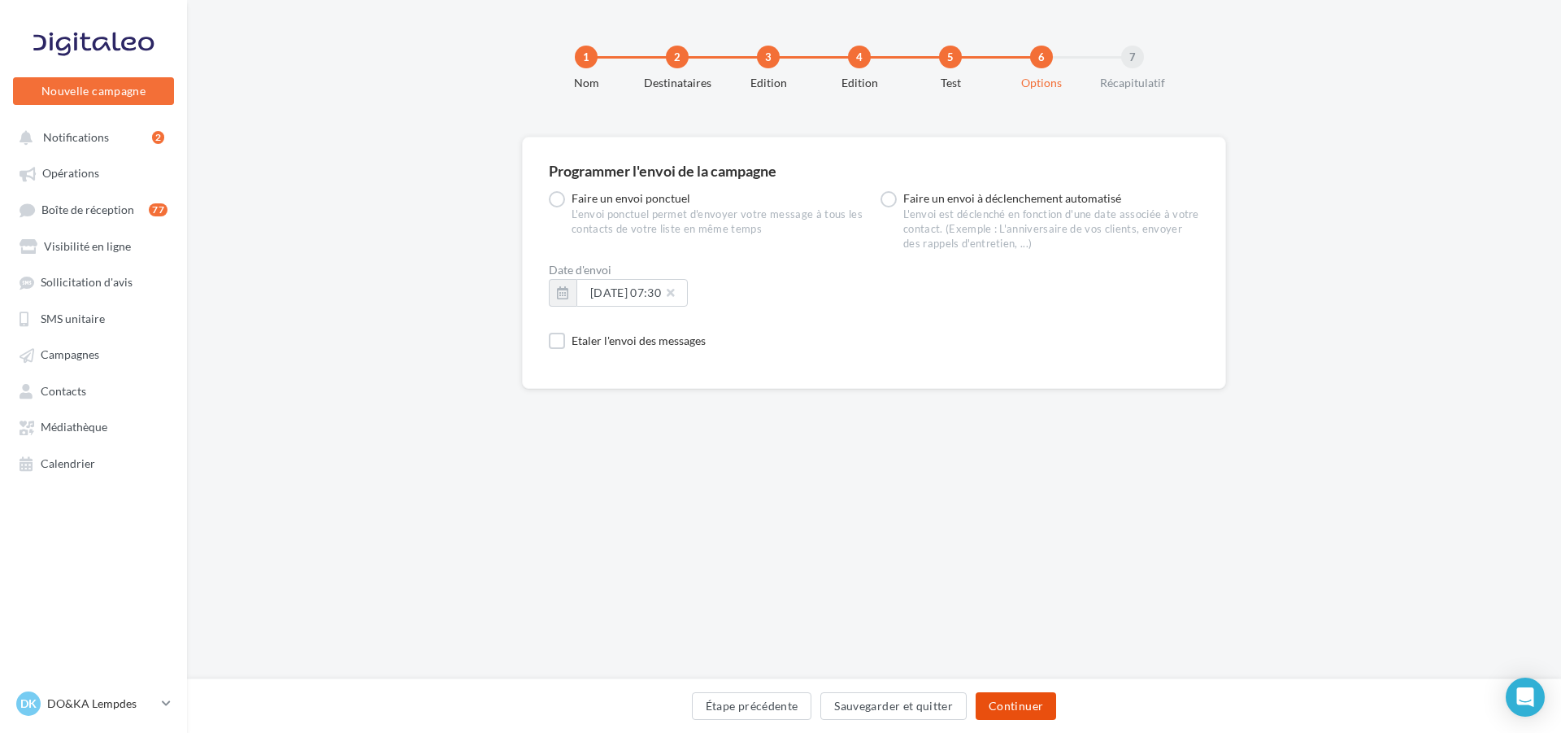
click at [1020, 704] on button "Continuer" at bounding box center [1016, 706] width 81 height 28
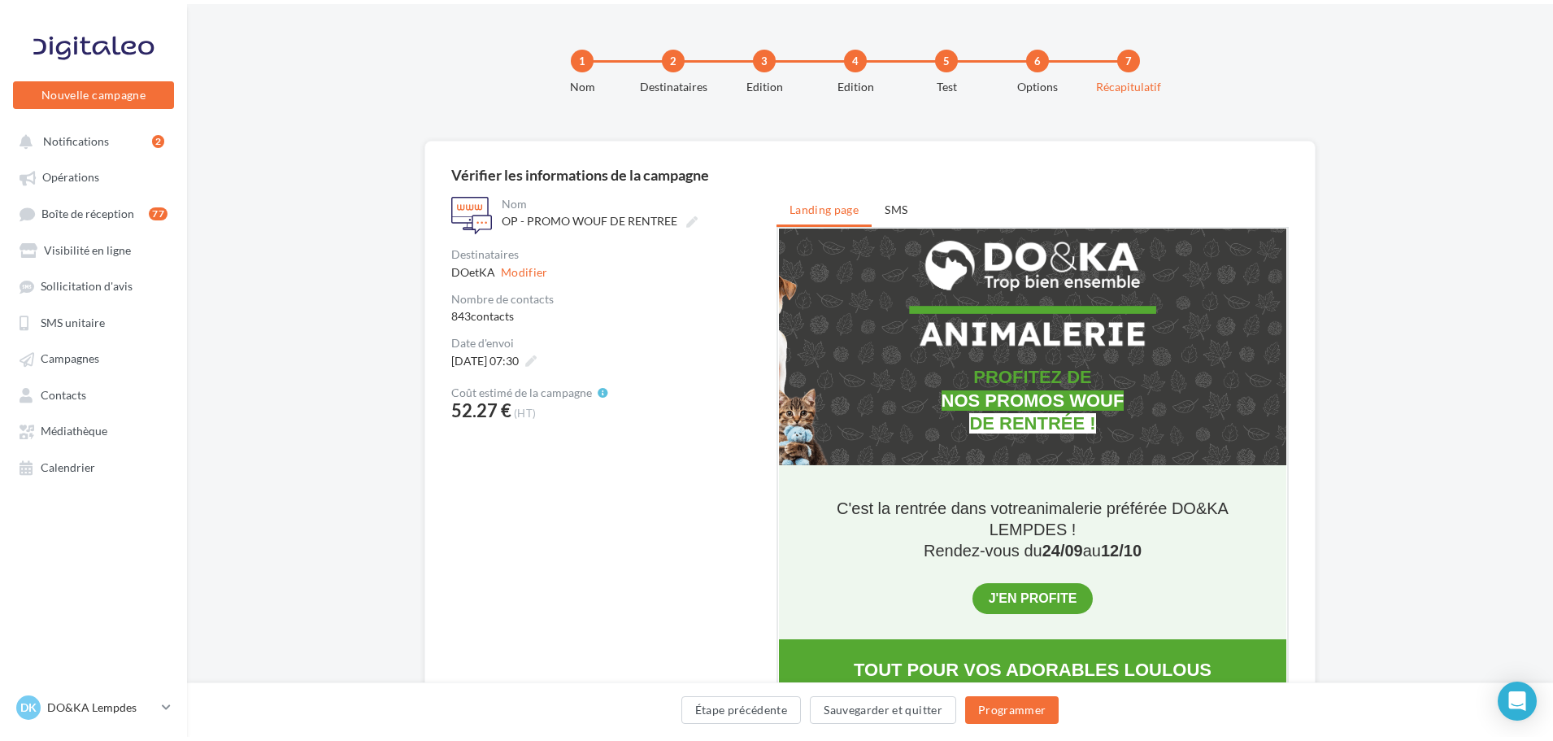
scroll to position [81, 0]
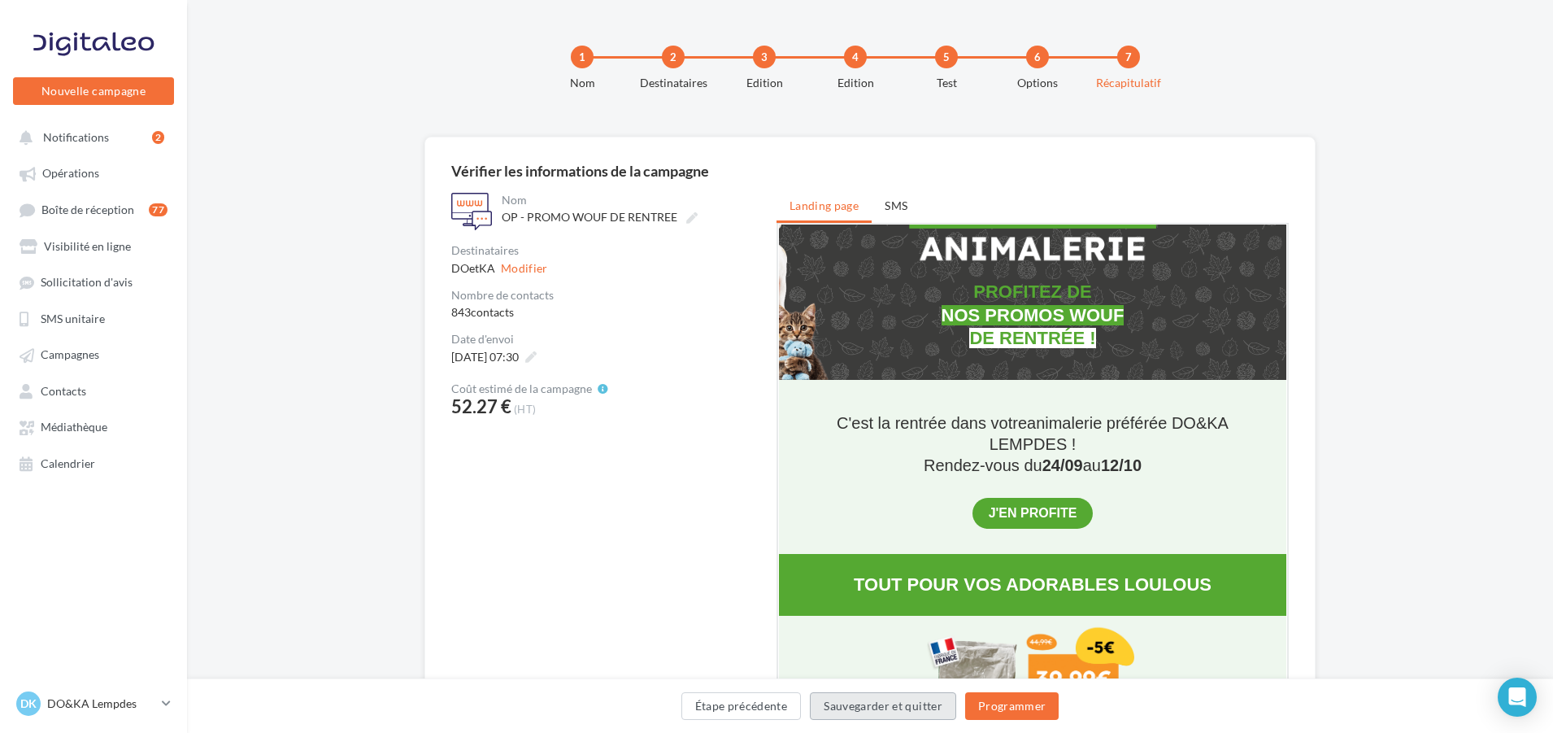
click at [851, 709] on button "Sauvegarder et quitter" at bounding box center [883, 706] width 146 height 28
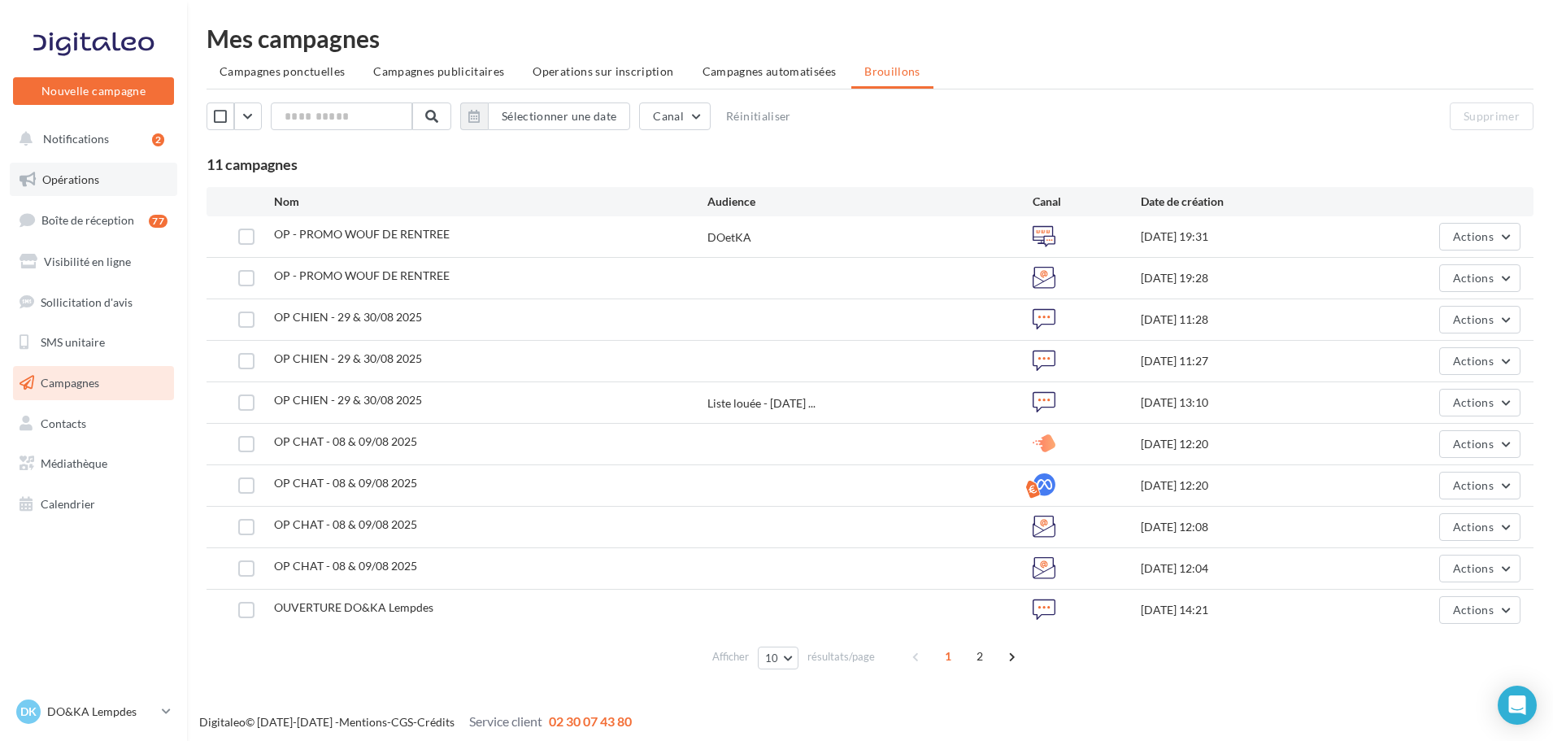
drag, startPoint x: 82, startPoint y: 186, endPoint x: 97, endPoint y: 193, distance: 16.0
click at [82, 186] on link "Opérations" at bounding box center [94, 180] width 168 height 34
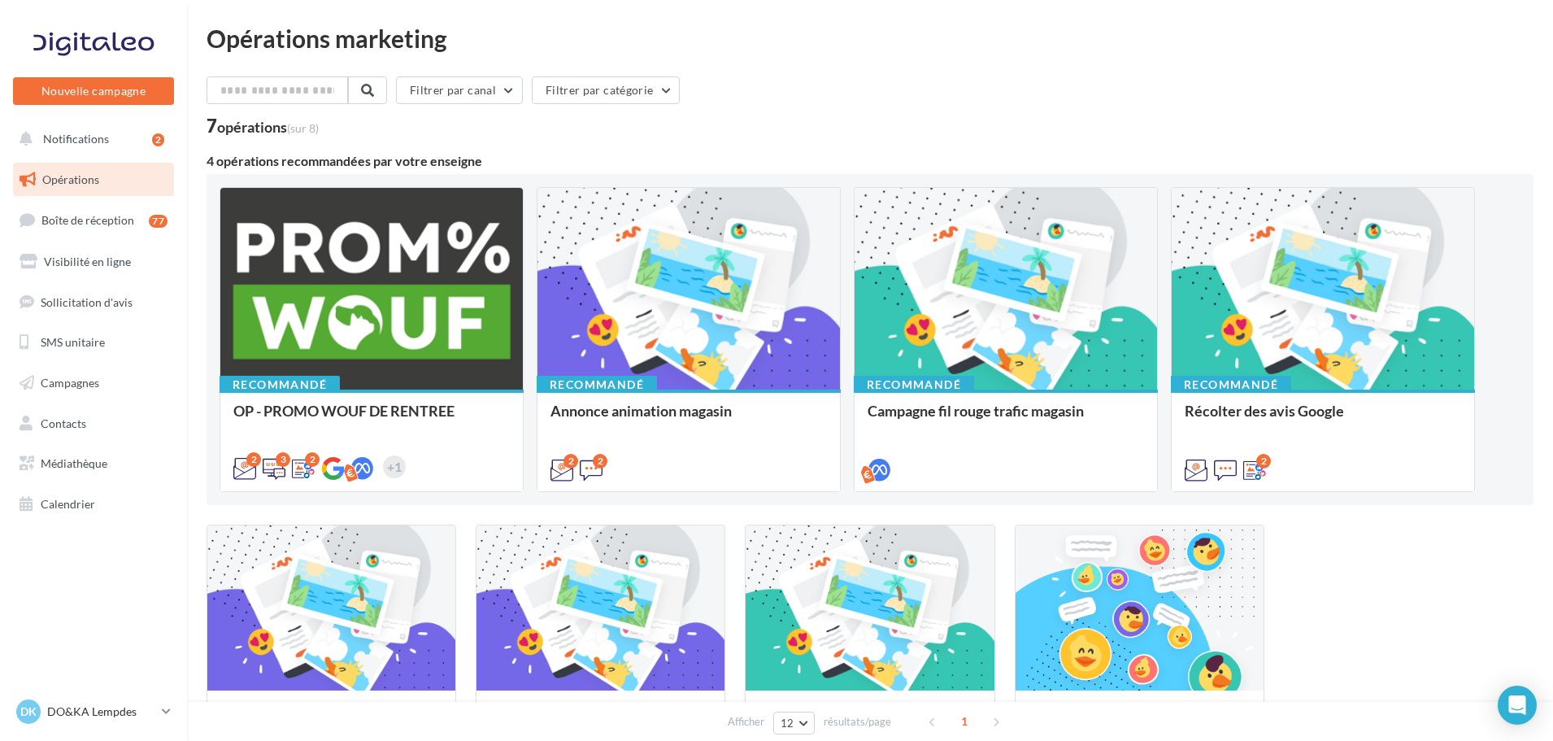
click at [347, 286] on div at bounding box center [371, 289] width 302 height 203
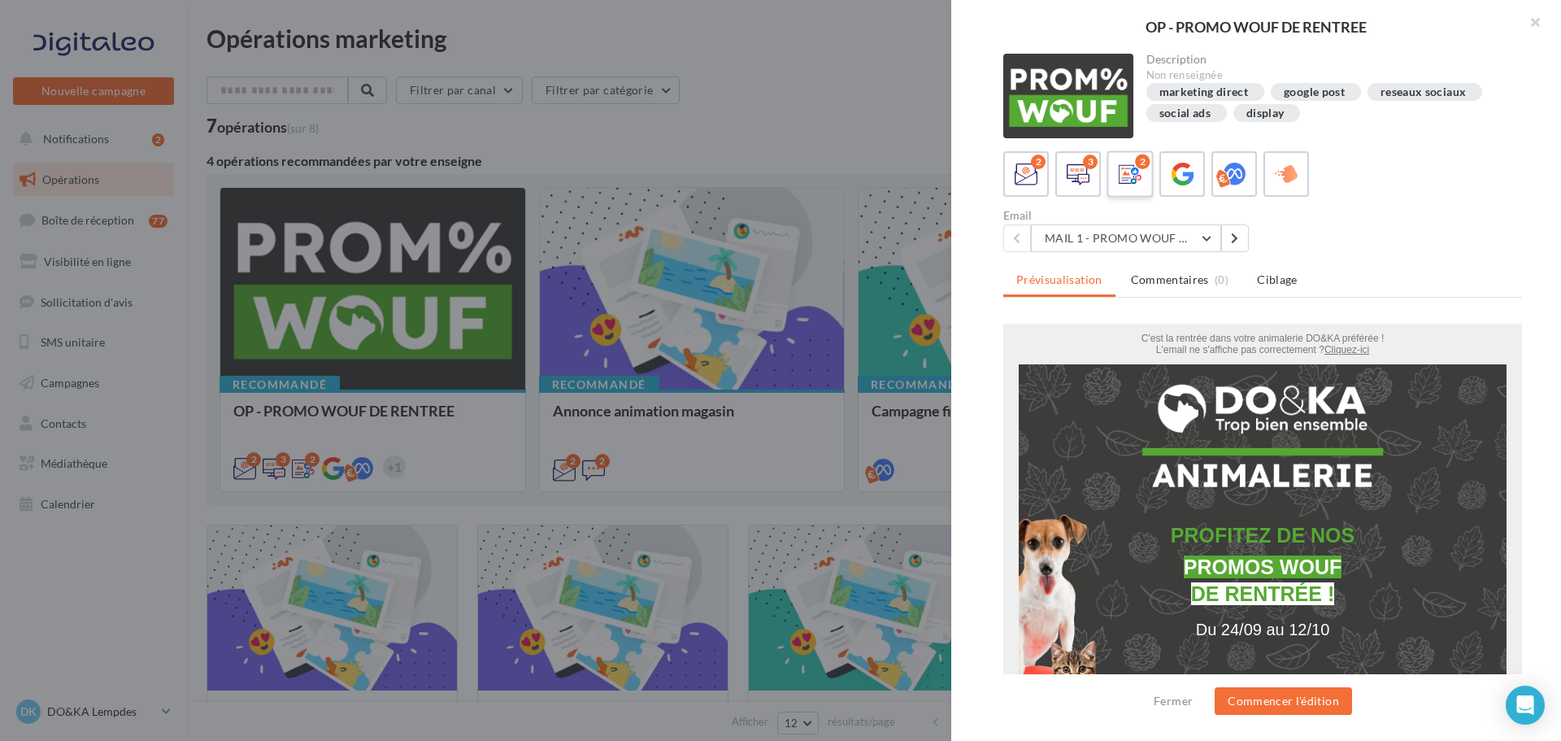
click at [1136, 181] on icon at bounding box center [1131, 175] width 24 height 24
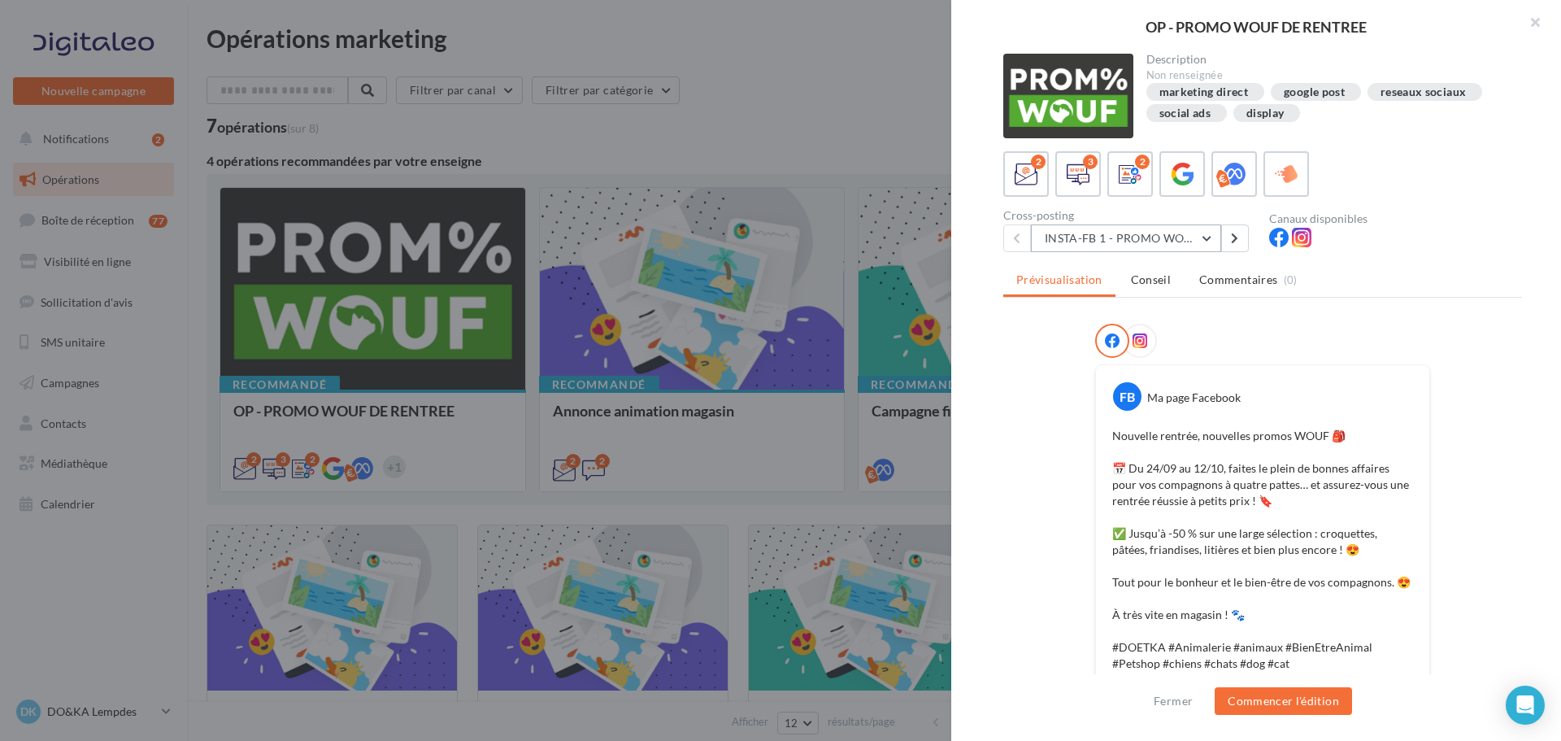
click at [1213, 240] on button "INSTA-FB 1 - PROMO WOUF RENTREE" at bounding box center [1126, 238] width 190 height 28
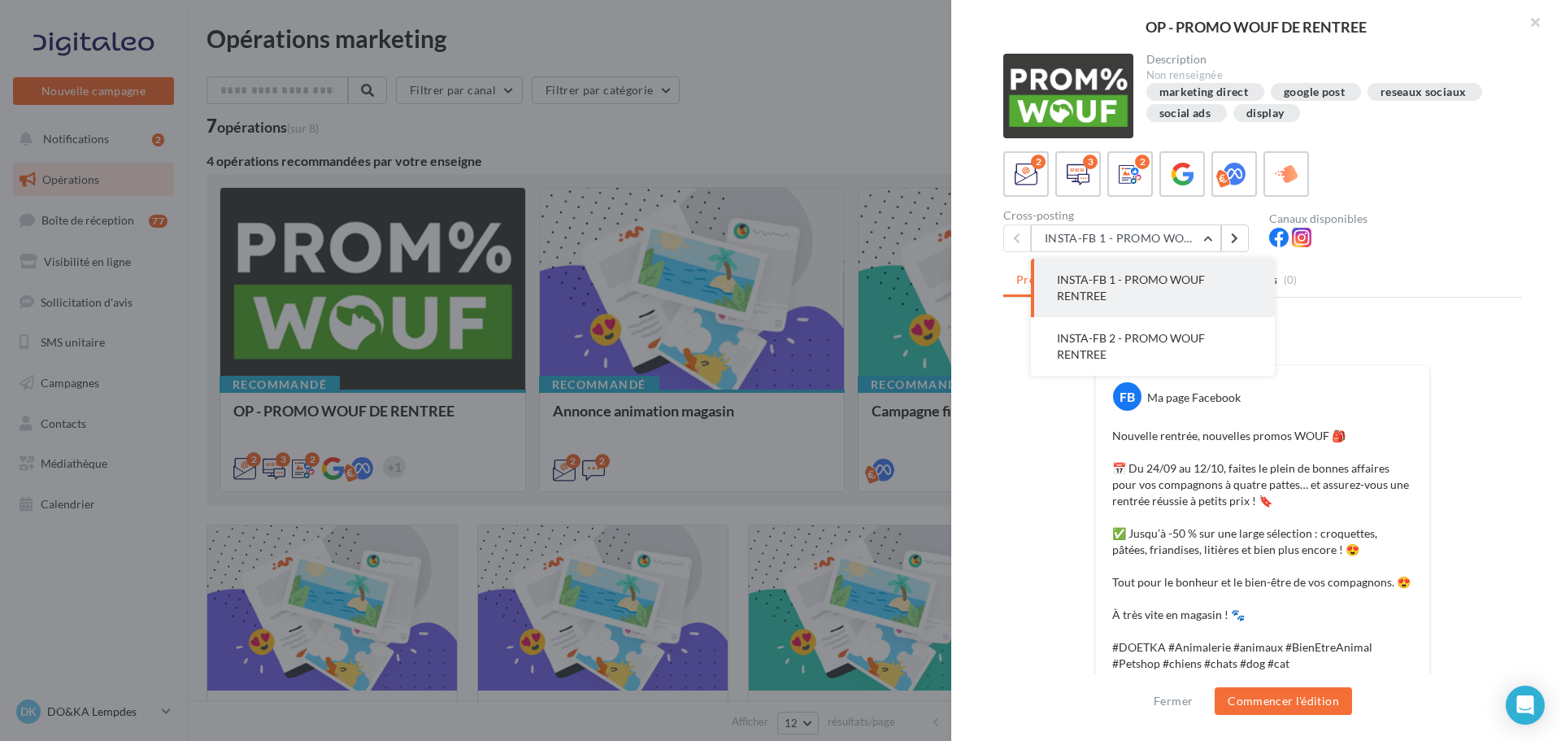
click at [1130, 284] on span "INSTA-FB 1 - PROMO WOUF RENTREE" at bounding box center [1131, 287] width 148 height 30
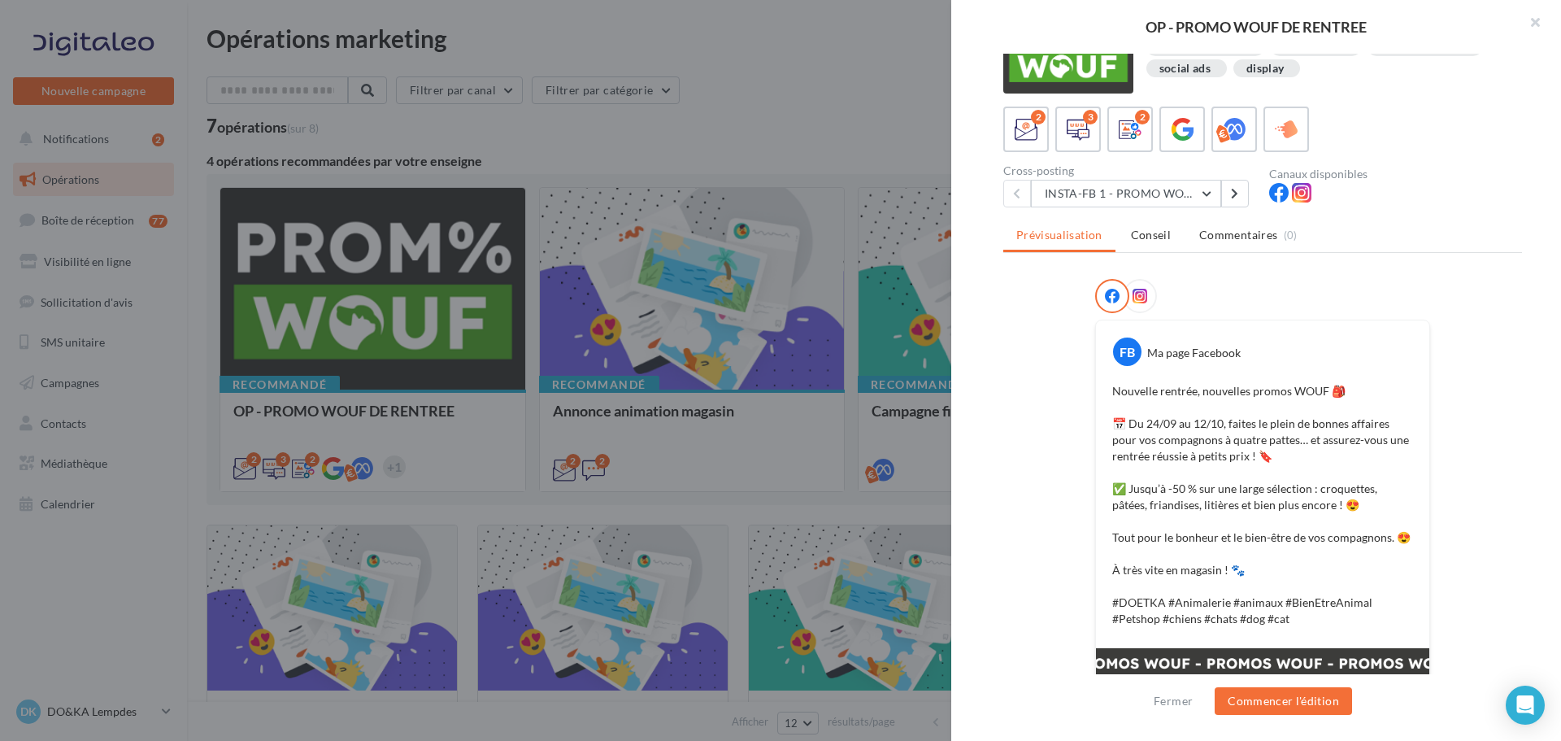
scroll to position [81, 0]
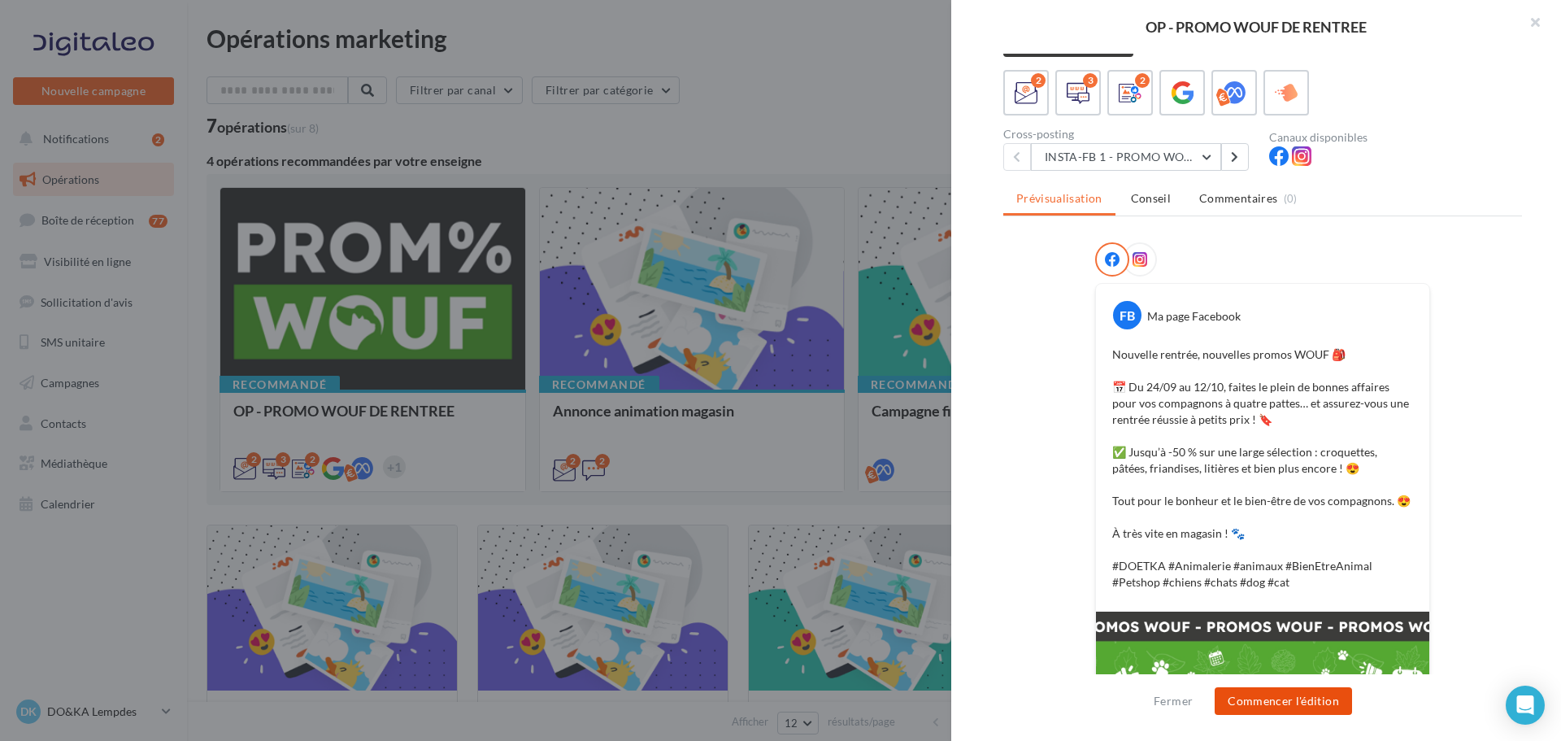
click at [1299, 701] on button "Commencer l'édition" at bounding box center [1283, 701] width 137 height 28
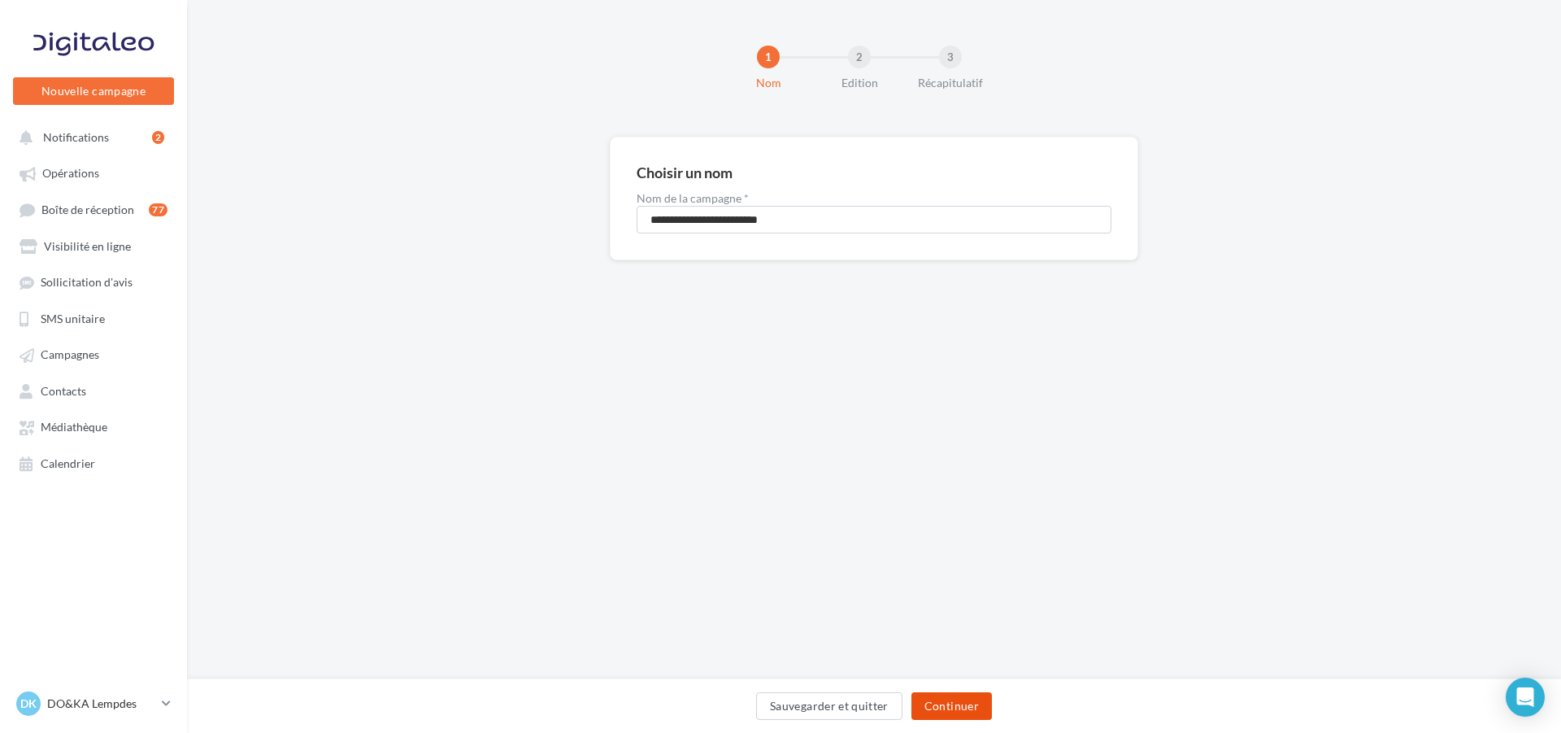
click at [951, 700] on button "Continuer" at bounding box center [952, 706] width 81 height 28
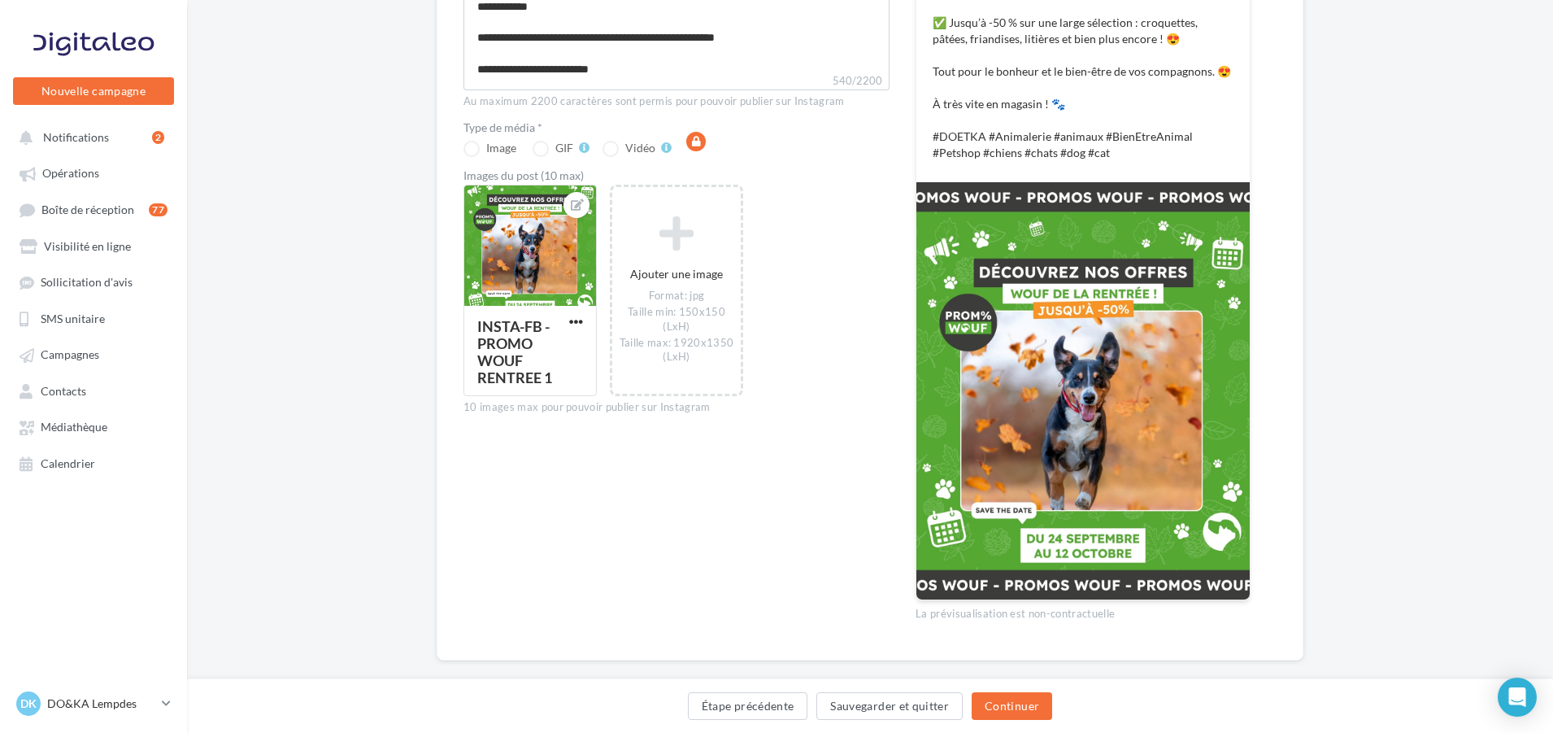
scroll to position [407, 0]
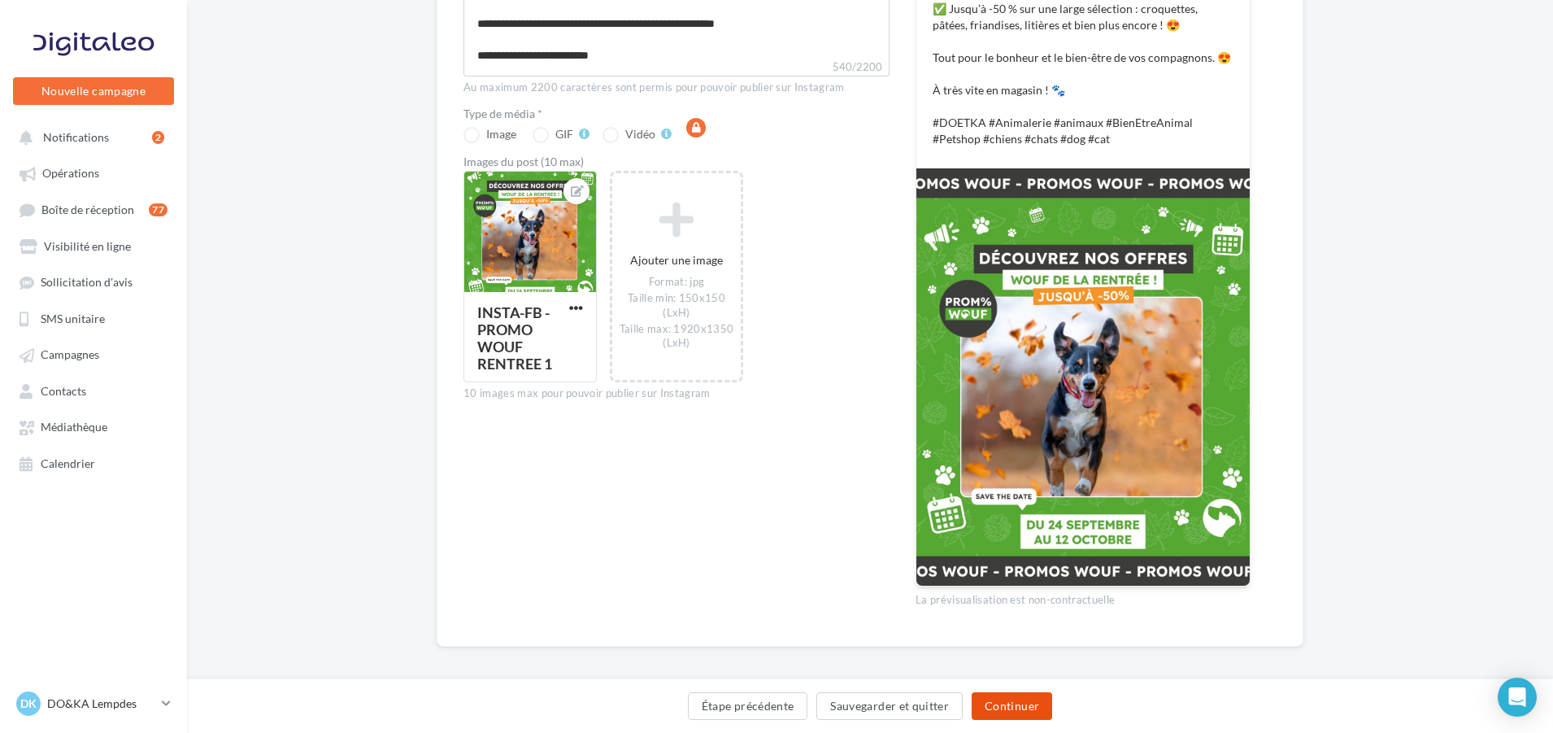
click at [1016, 708] on button "Continuer" at bounding box center [1012, 706] width 81 height 28
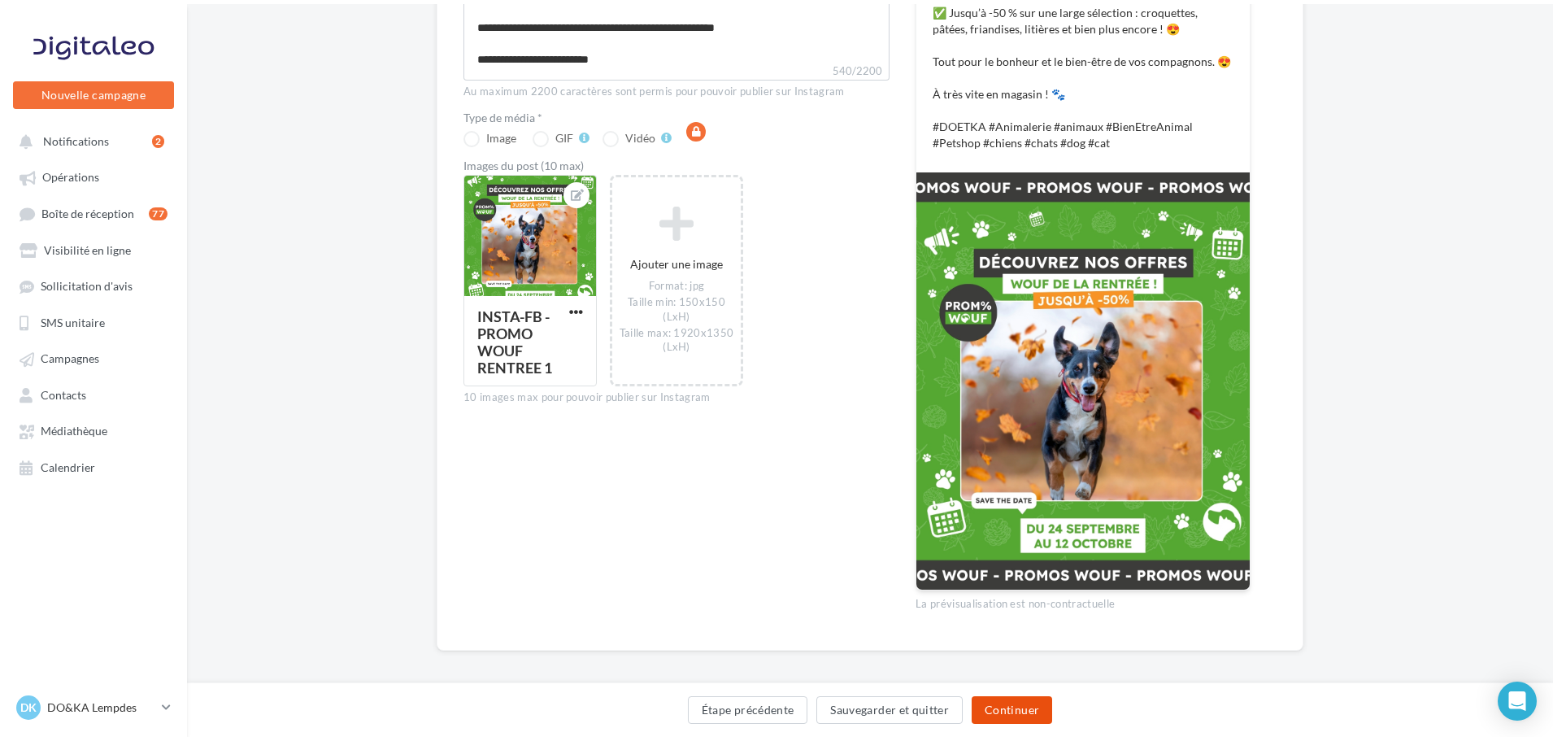
scroll to position [0, 0]
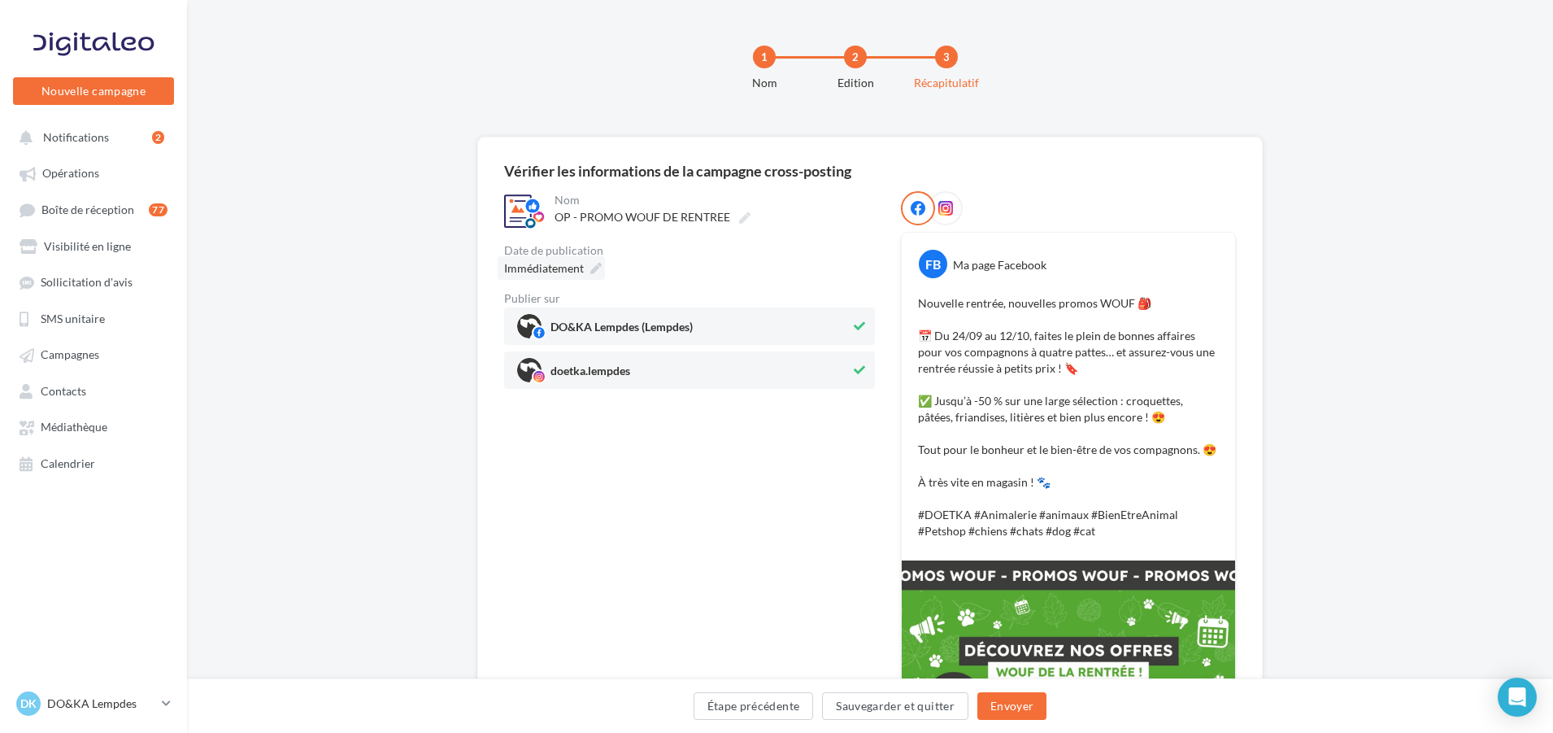
click at [551, 263] on span "Immédiatement" at bounding box center [544, 268] width 80 height 14
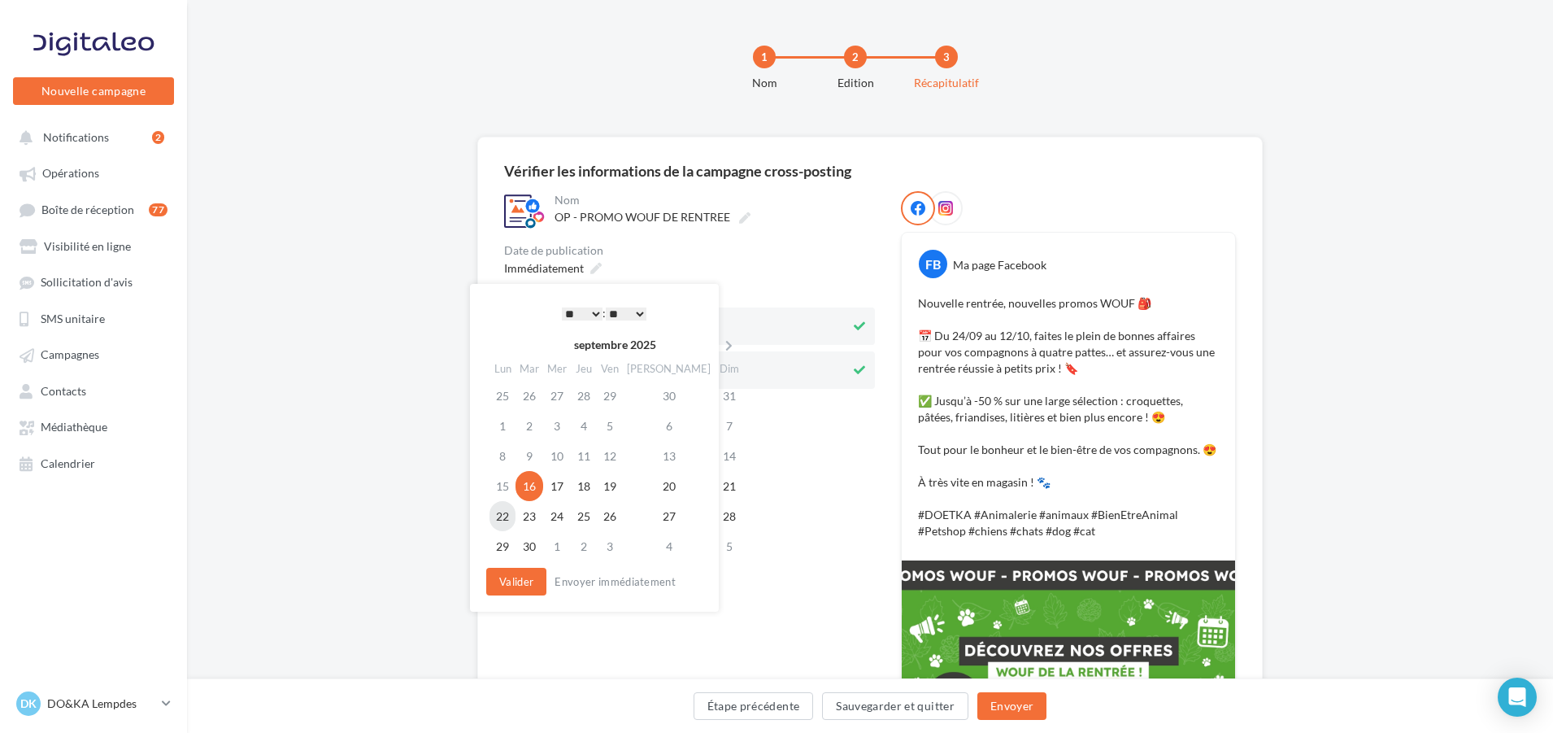
click at [502, 514] on td "22" at bounding box center [503, 516] width 26 height 30
click at [594, 309] on select "* * * * * * * * * * ** ** ** ** ** ** ** ** ** ** ** ** ** **" at bounding box center [582, 313] width 41 height 13
click at [752, 253] on div "Date de publication" at bounding box center [689, 250] width 371 height 11
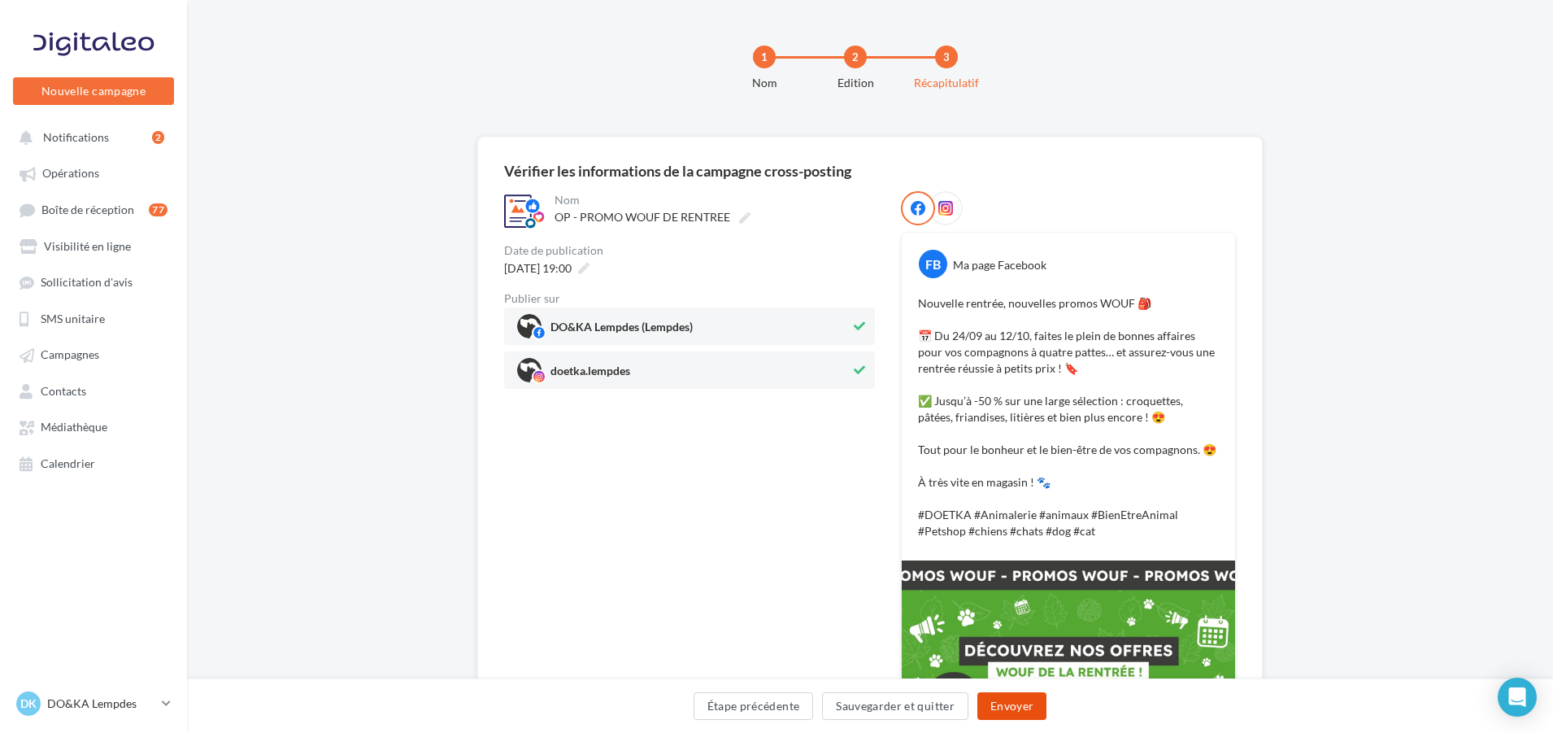
click at [1020, 710] on button "Envoyer" at bounding box center [1011, 706] width 69 height 28
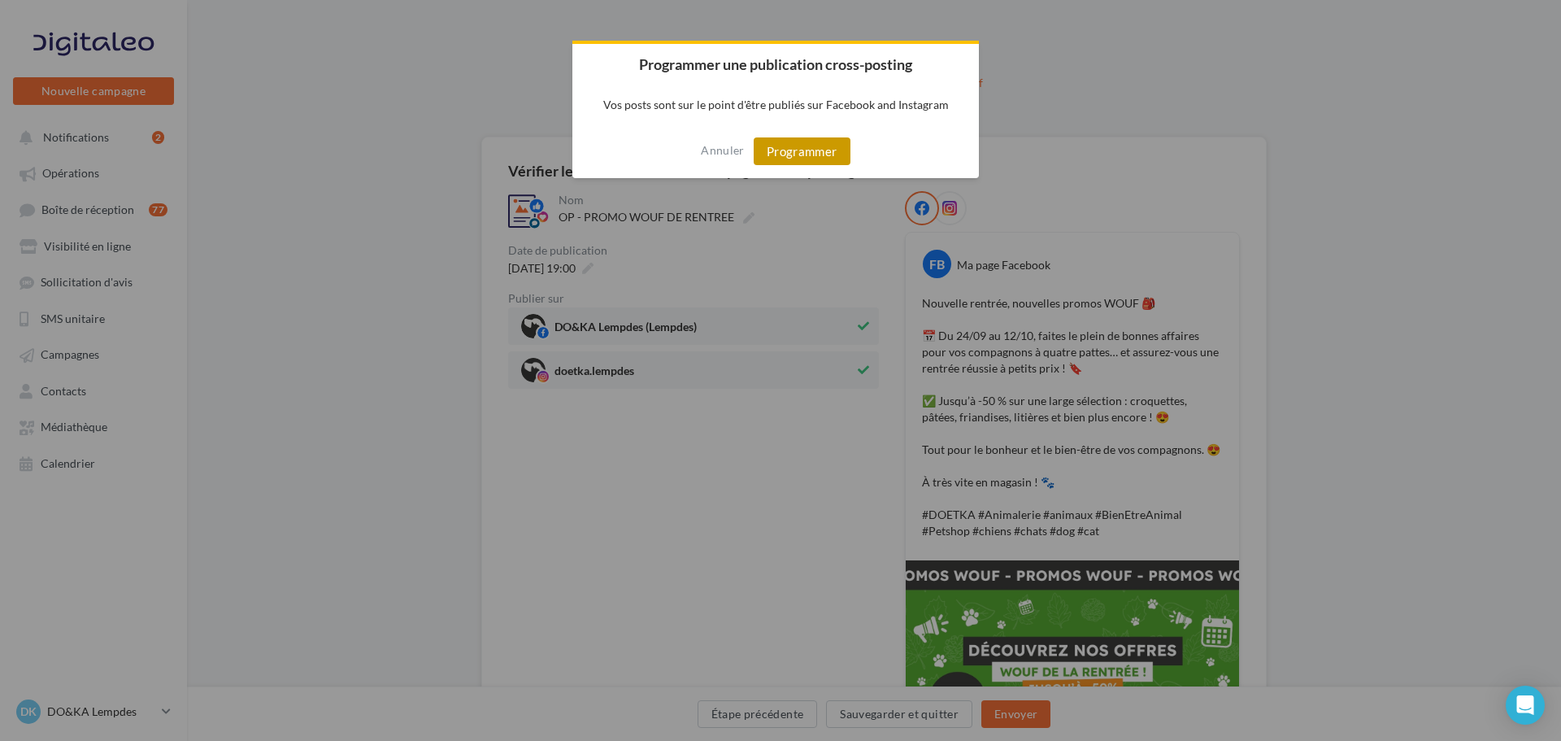
click at [780, 155] on button "Programmer" at bounding box center [802, 151] width 97 height 28
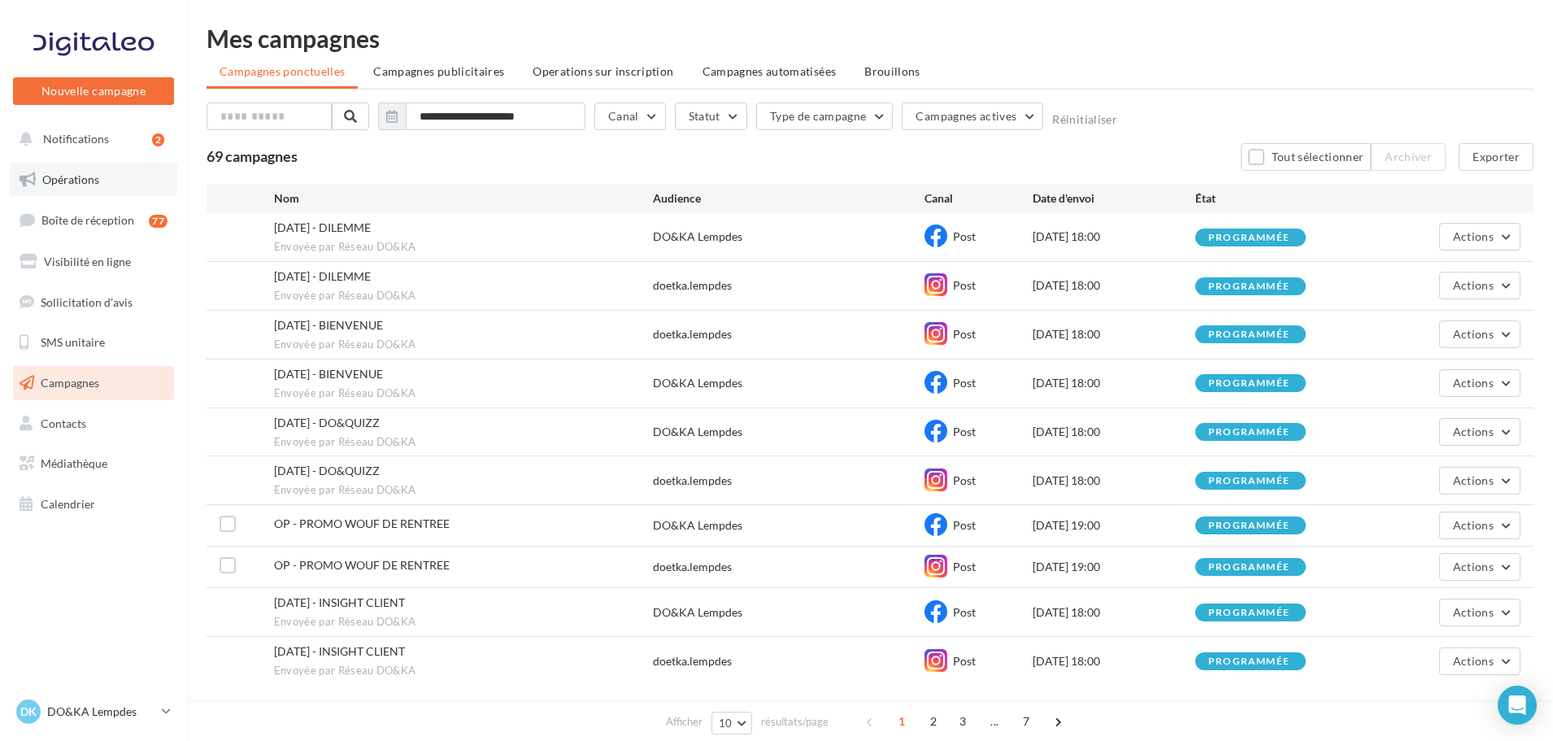
click at [67, 177] on span "Opérations" at bounding box center [70, 179] width 57 height 14
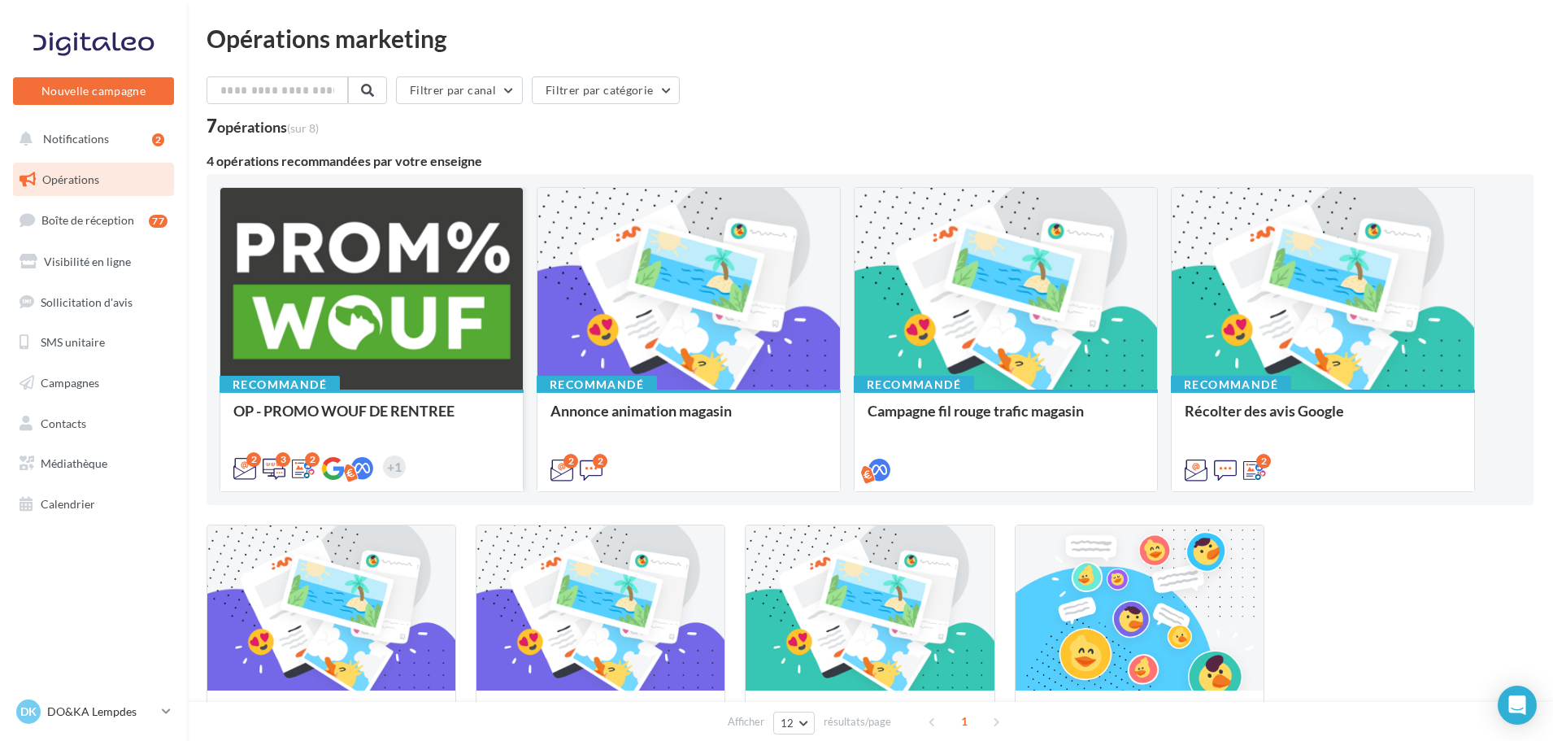
click at [370, 328] on div at bounding box center [371, 289] width 302 height 203
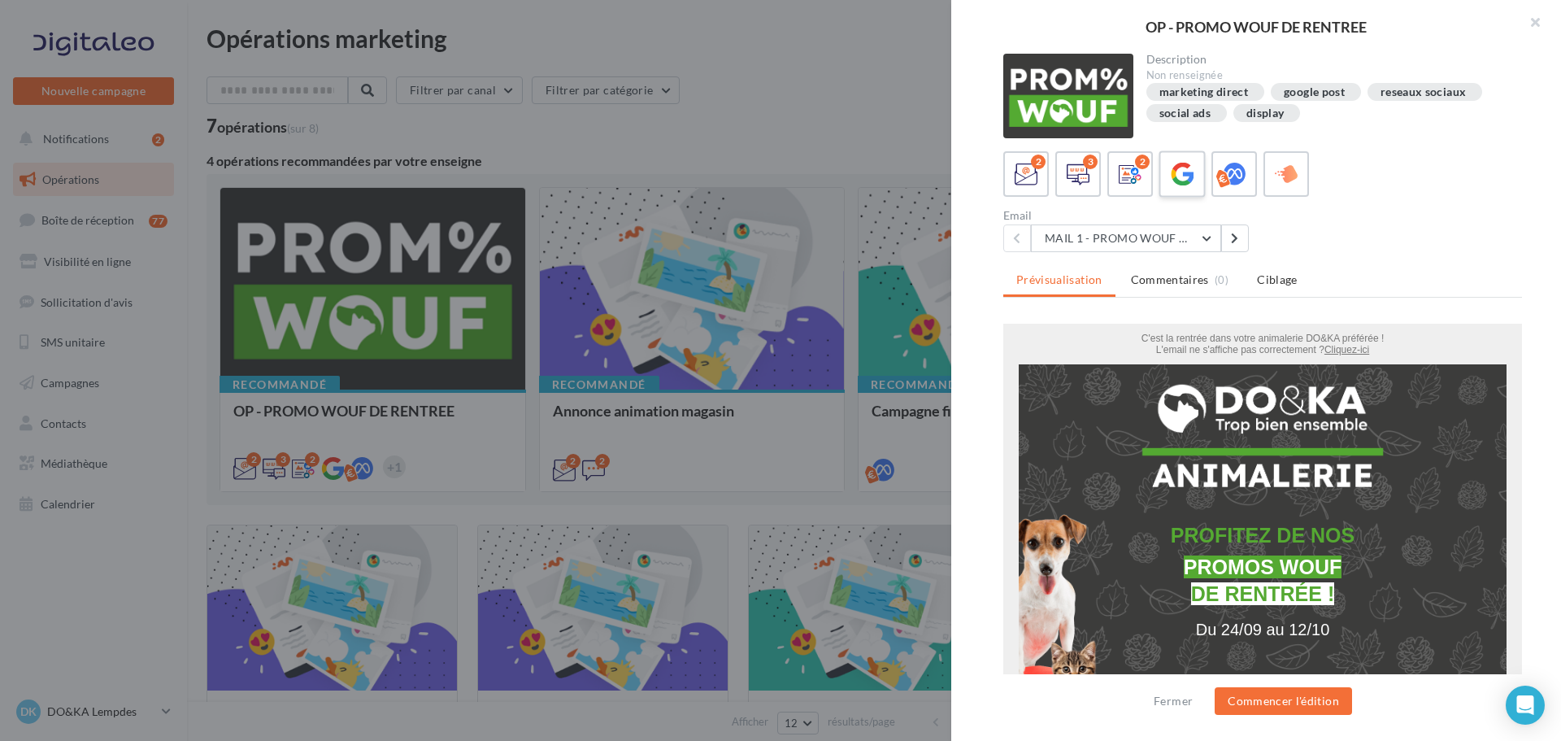
click at [1186, 166] on icon at bounding box center [1183, 175] width 24 height 24
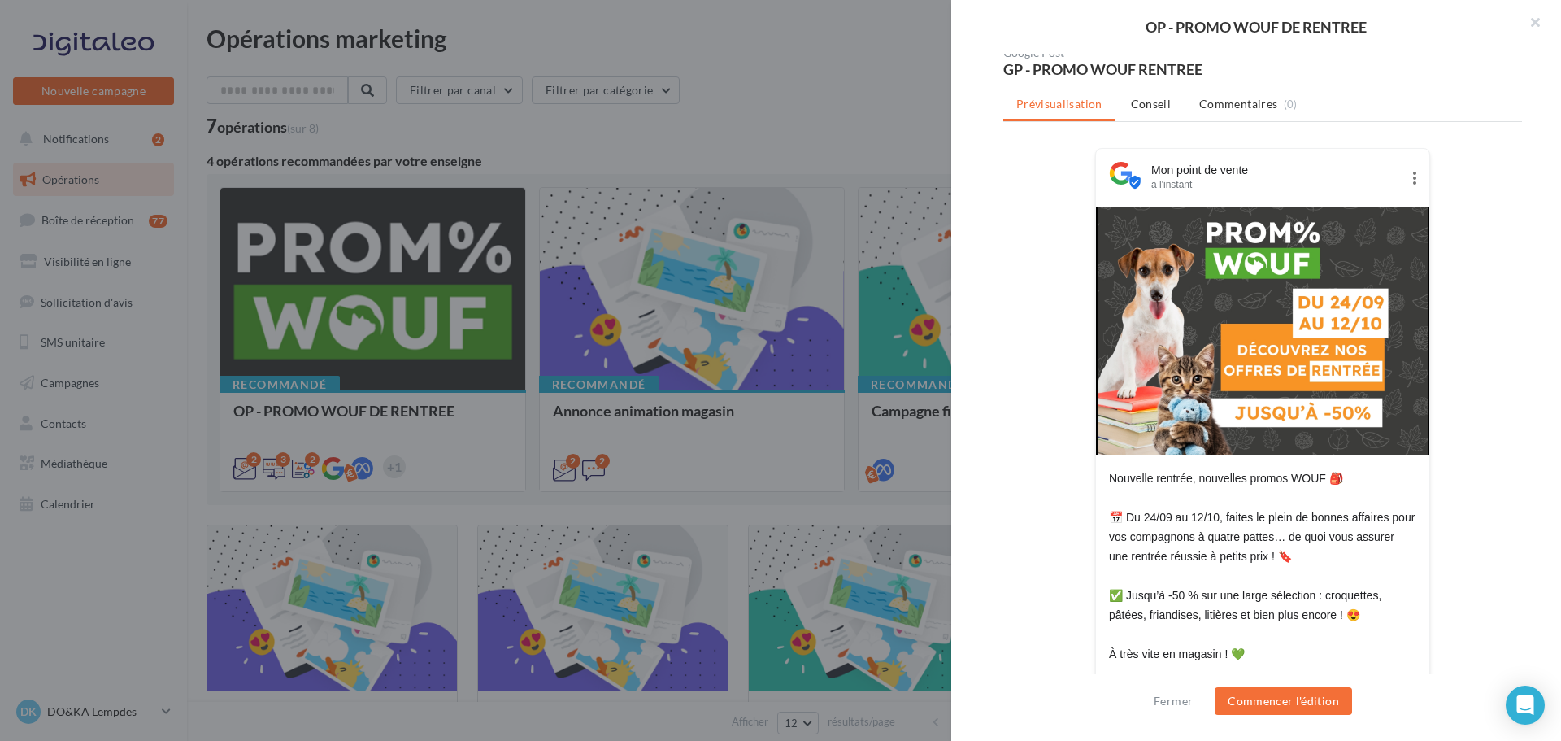
scroll to position [209, 0]
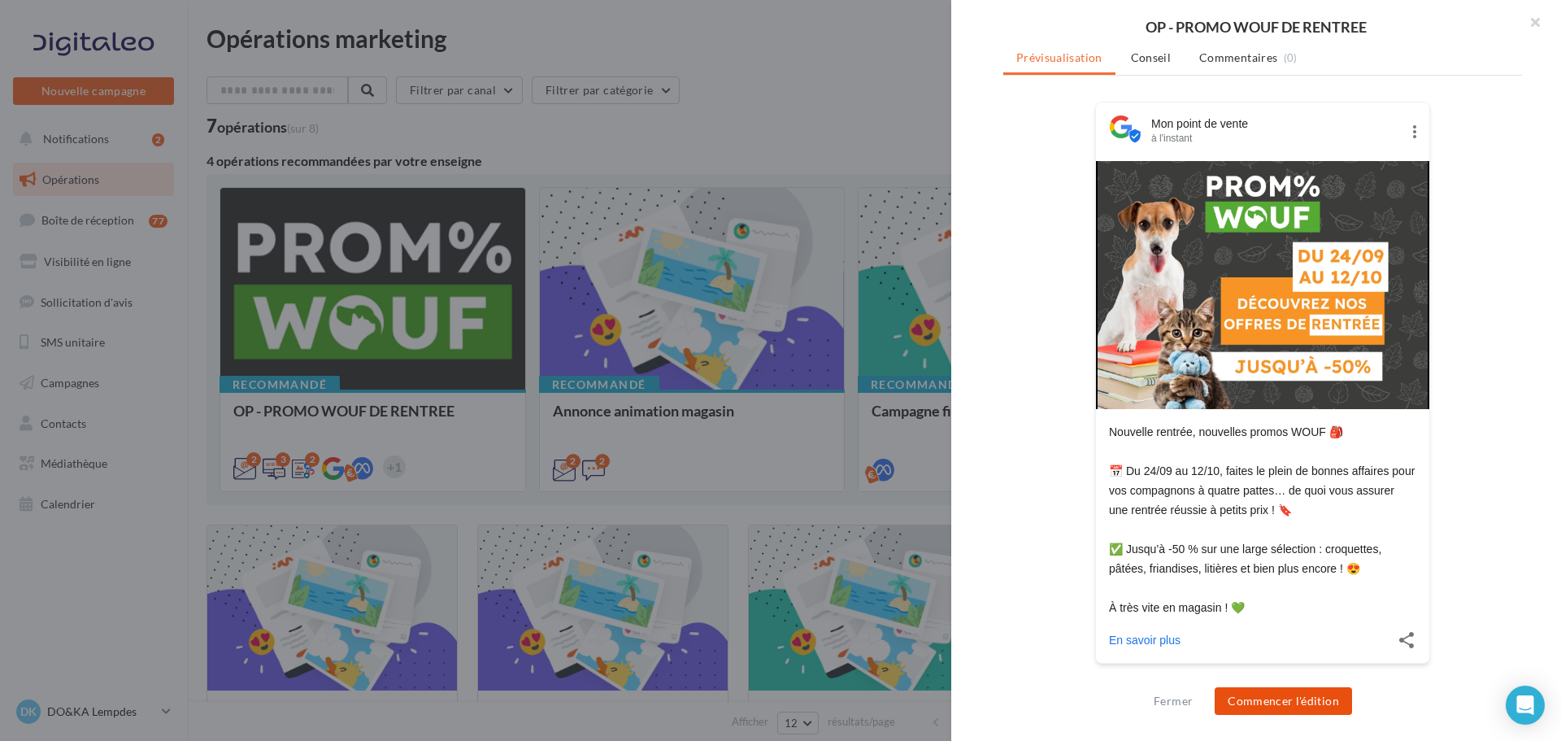
click at [1299, 700] on button "Commencer l'édition" at bounding box center [1283, 701] width 137 height 28
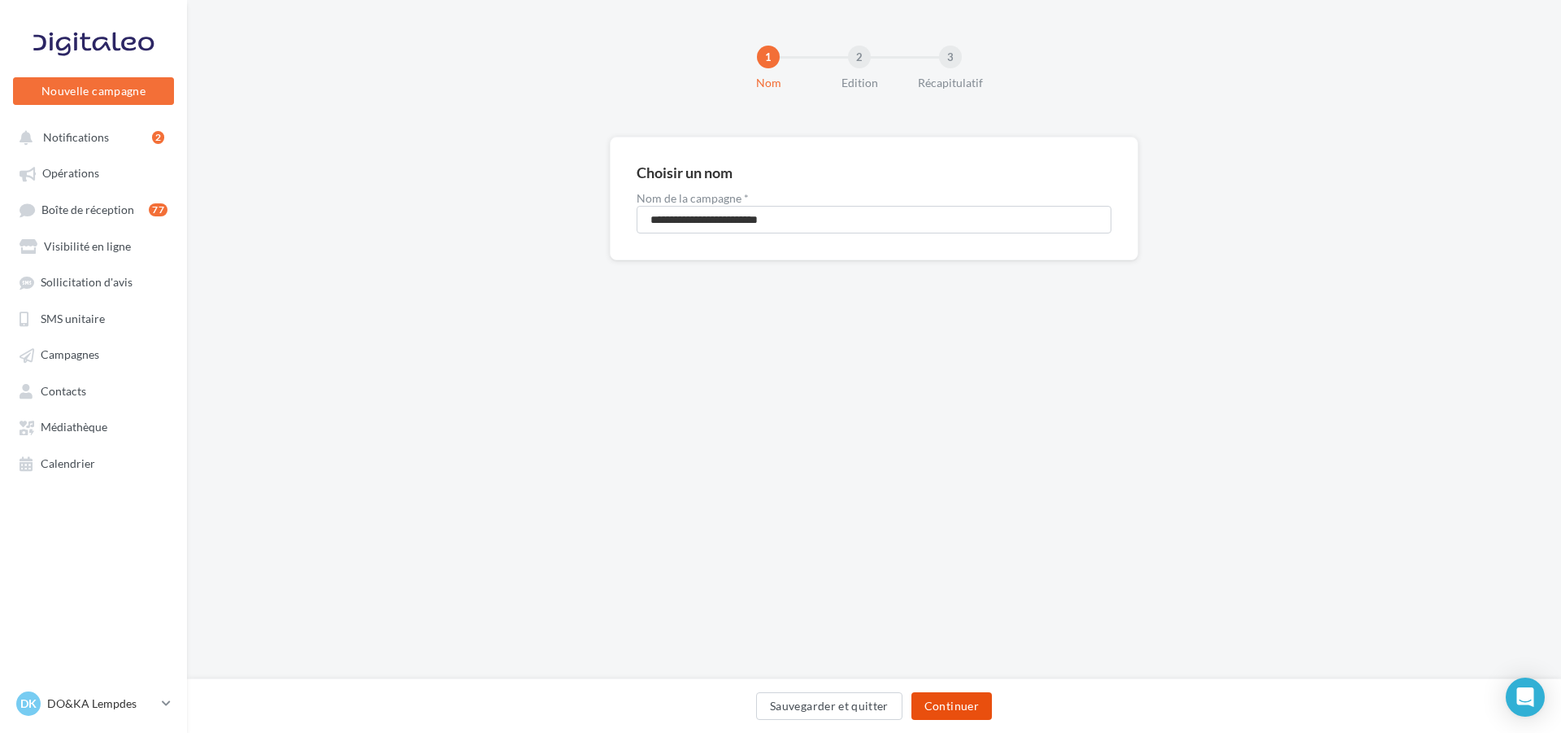
click at [963, 705] on button "Continuer" at bounding box center [952, 706] width 81 height 28
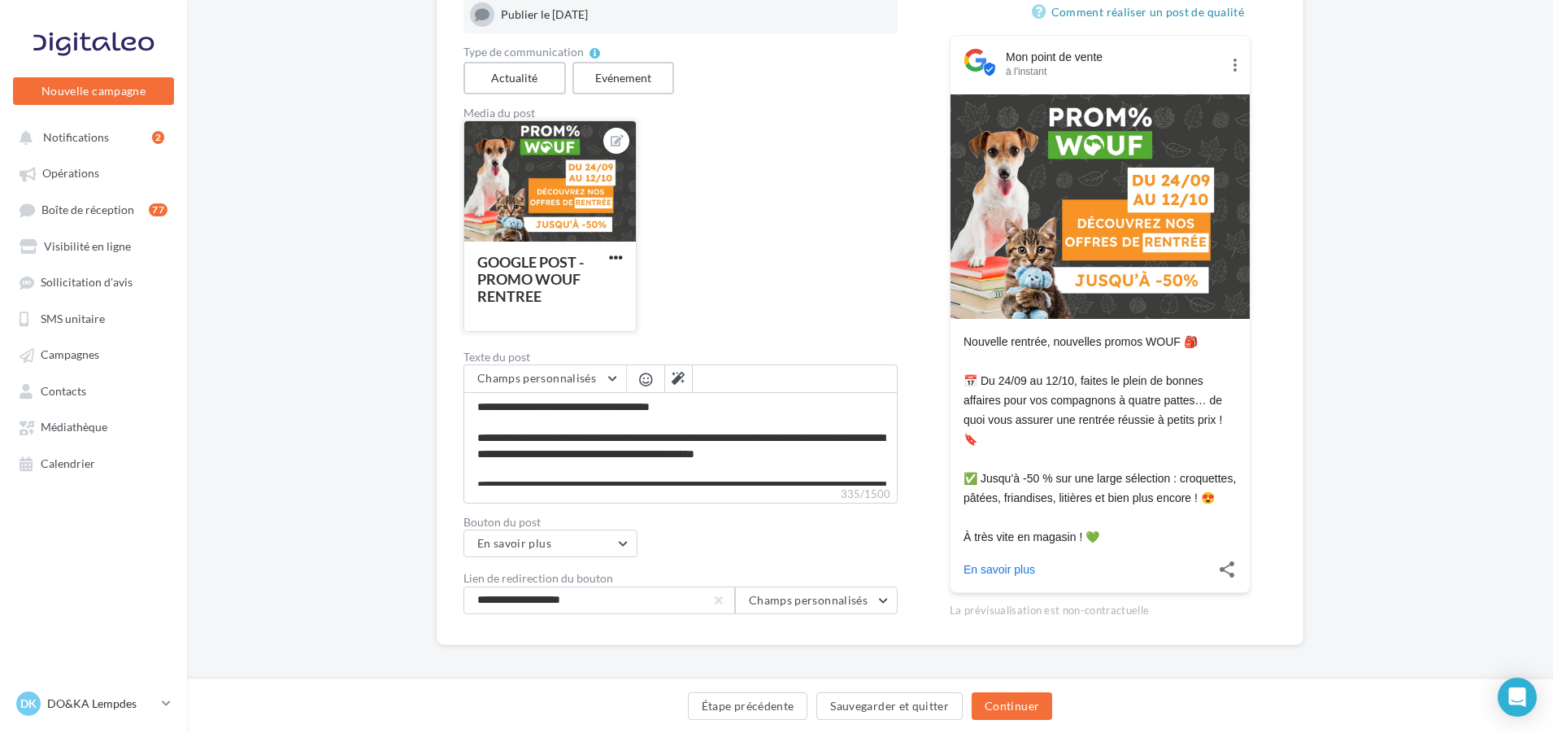
scroll to position [241, 0]
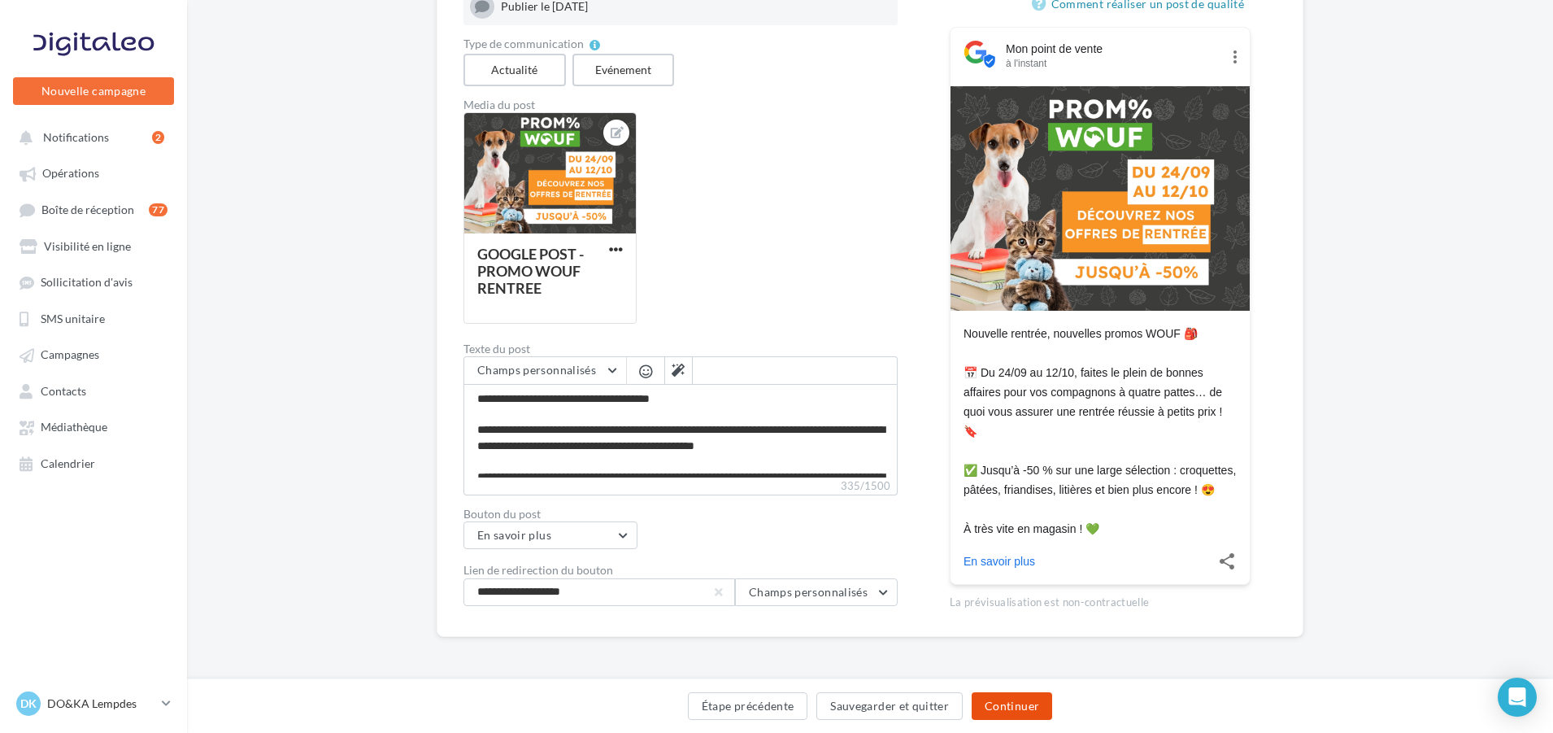
click at [1020, 702] on button "Continuer" at bounding box center [1012, 706] width 81 height 28
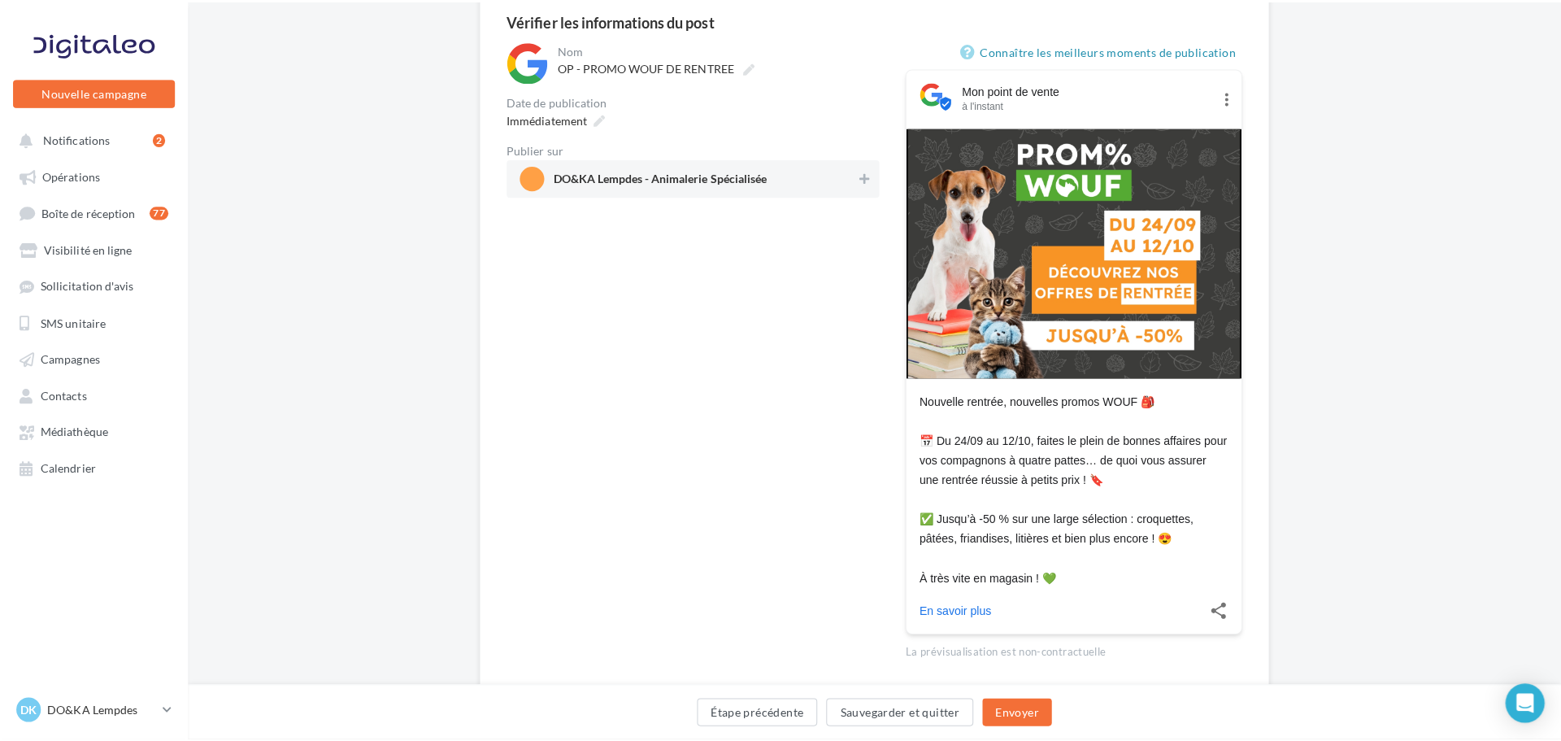
scroll to position [188, 0]
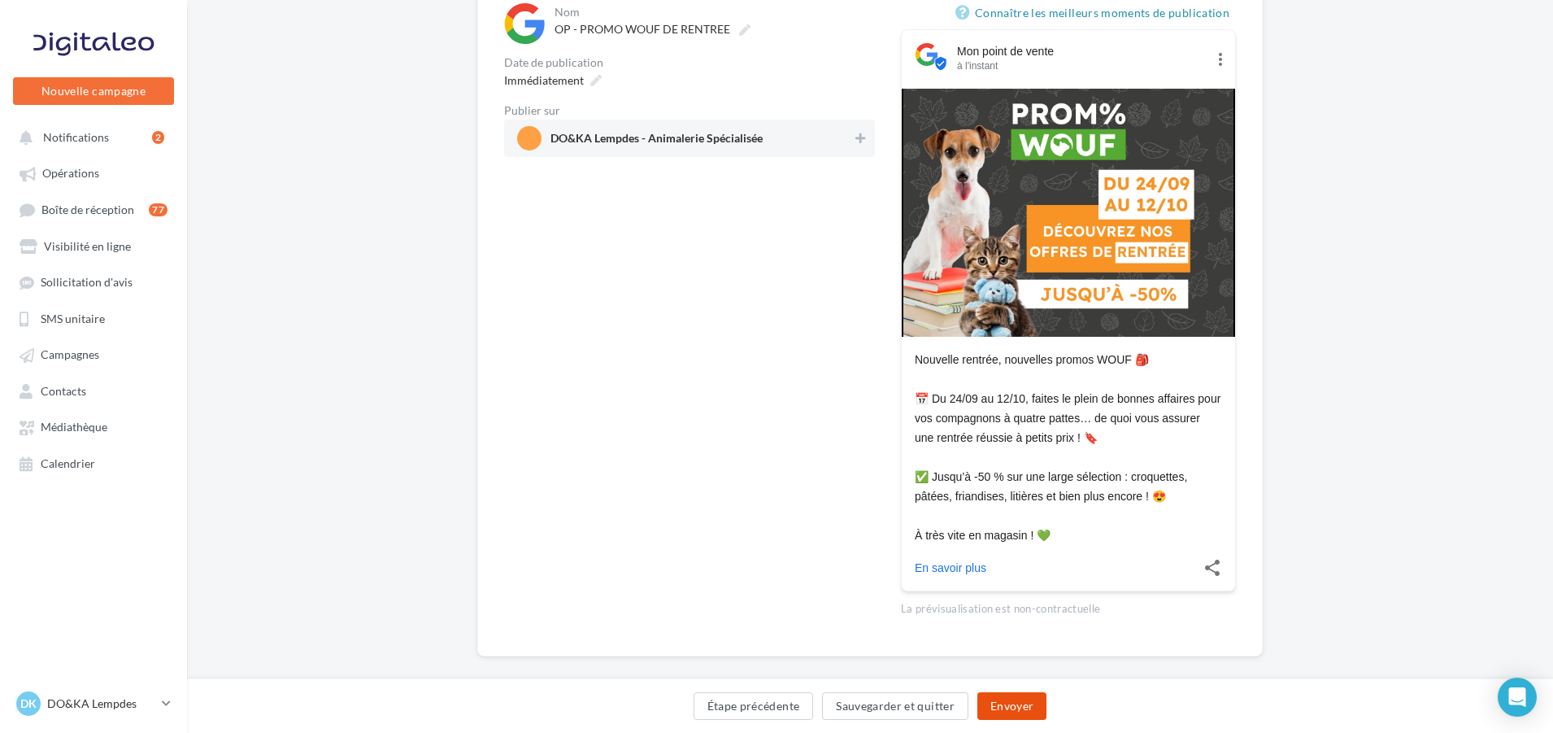
click at [1021, 709] on button "Envoyer" at bounding box center [1011, 706] width 69 height 28
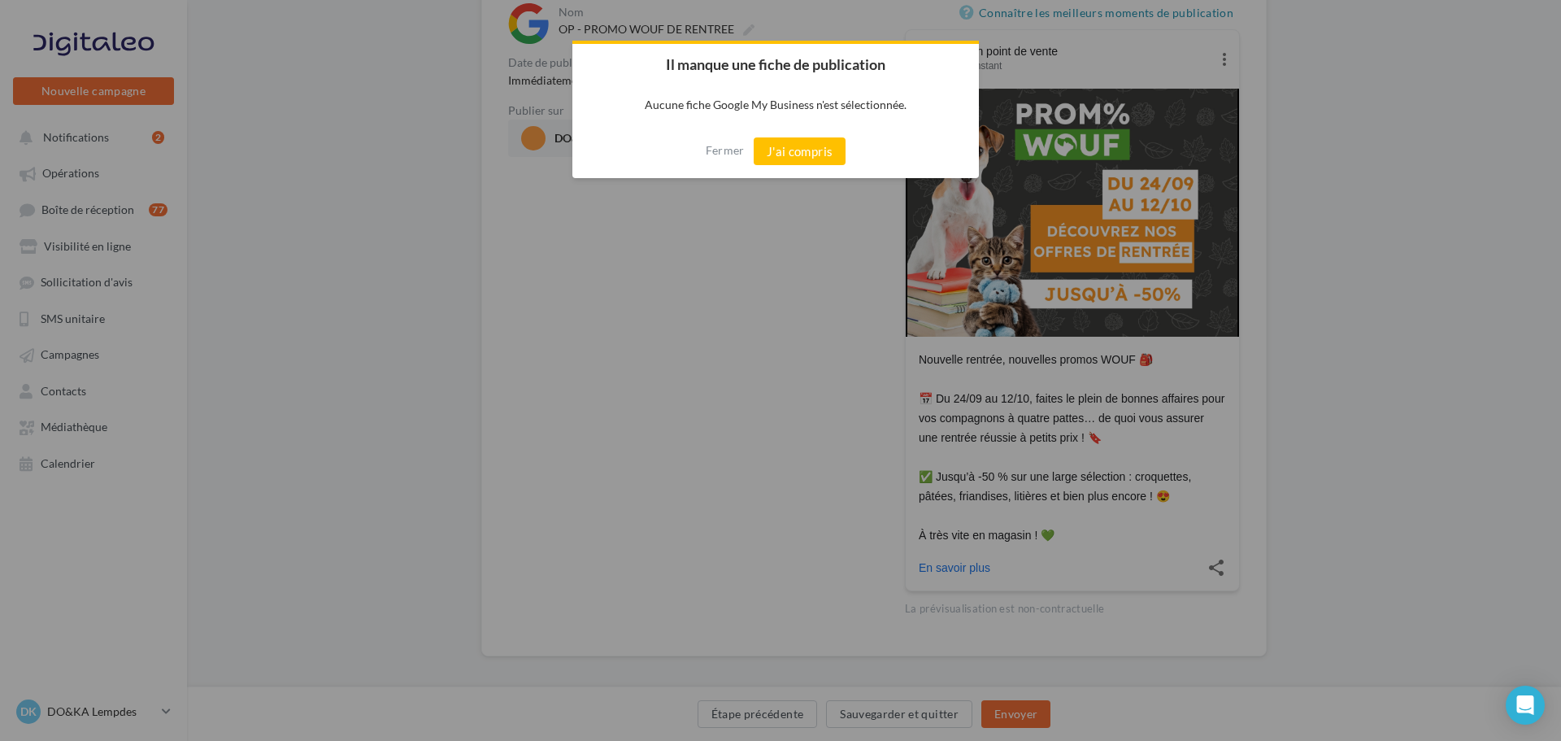
click at [745, 310] on div at bounding box center [780, 370] width 1561 height 741
click at [780, 150] on button "J'ai compris" at bounding box center [800, 151] width 93 height 28
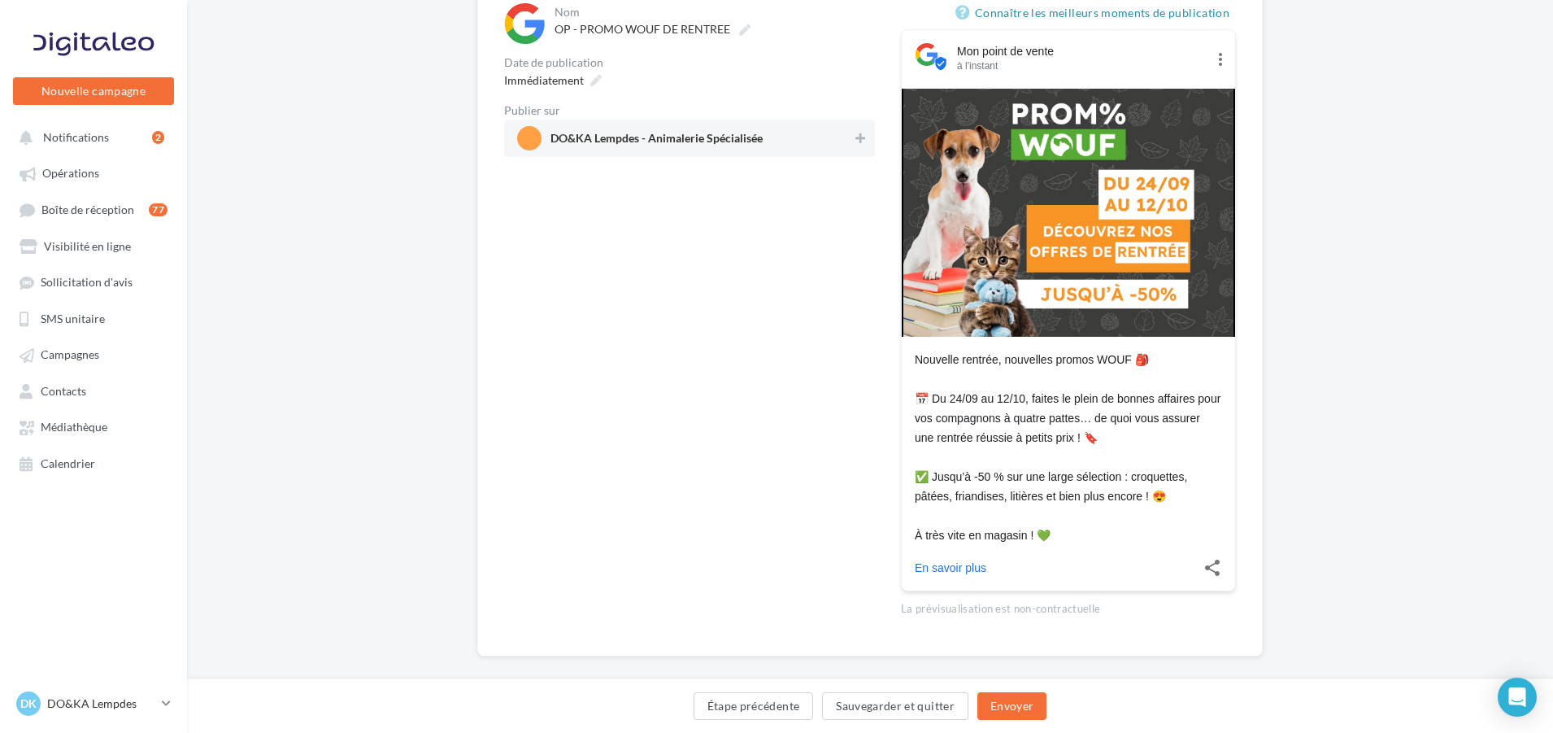
click at [659, 137] on span "DO&KA Lempdes - Animalerie Spécialisée" at bounding box center [656, 142] width 212 height 18
click at [1016, 707] on button "Envoyer" at bounding box center [1011, 706] width 69 height 28
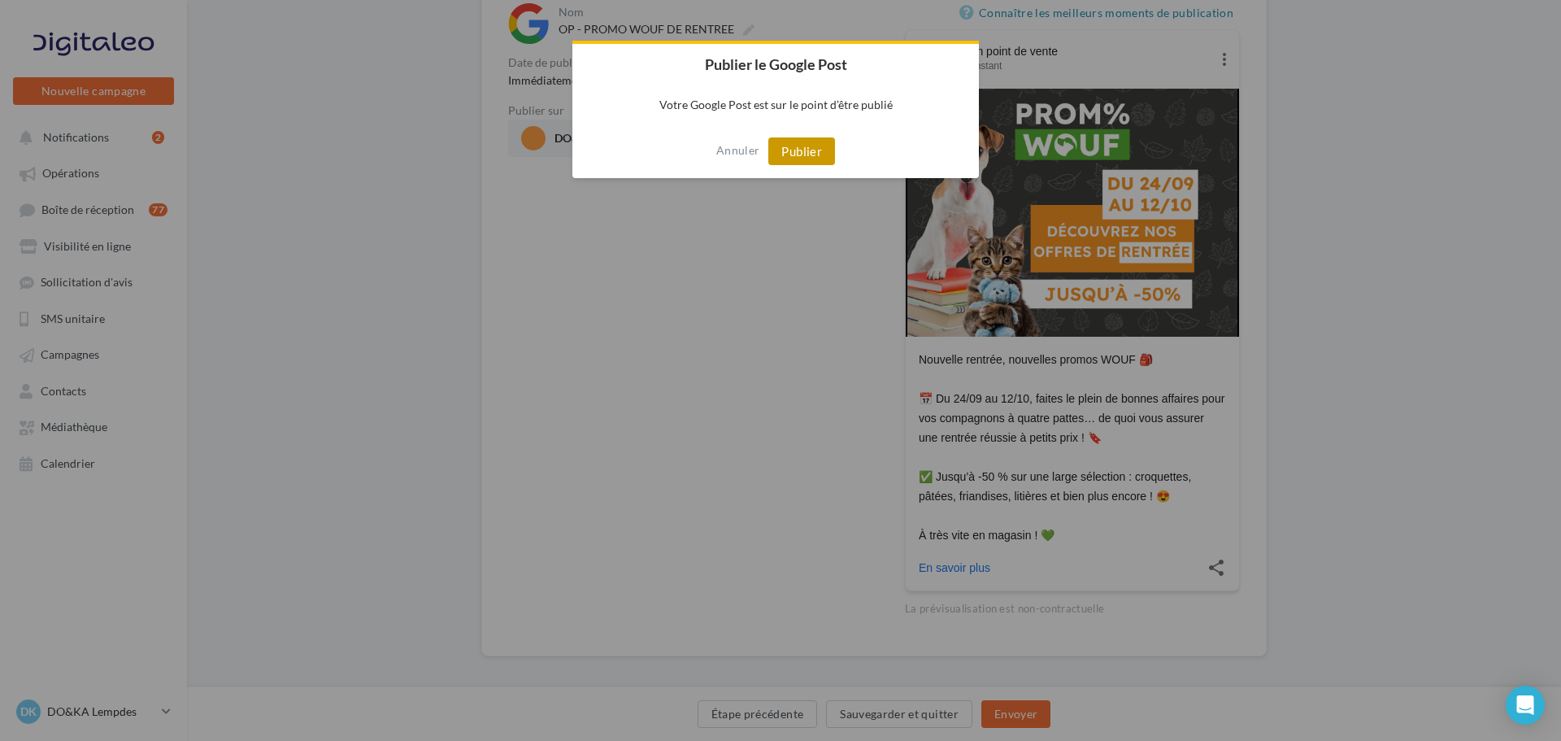
click at [812, 158] on button "Publier" at bounding box center [801, 151] width 67 height 28
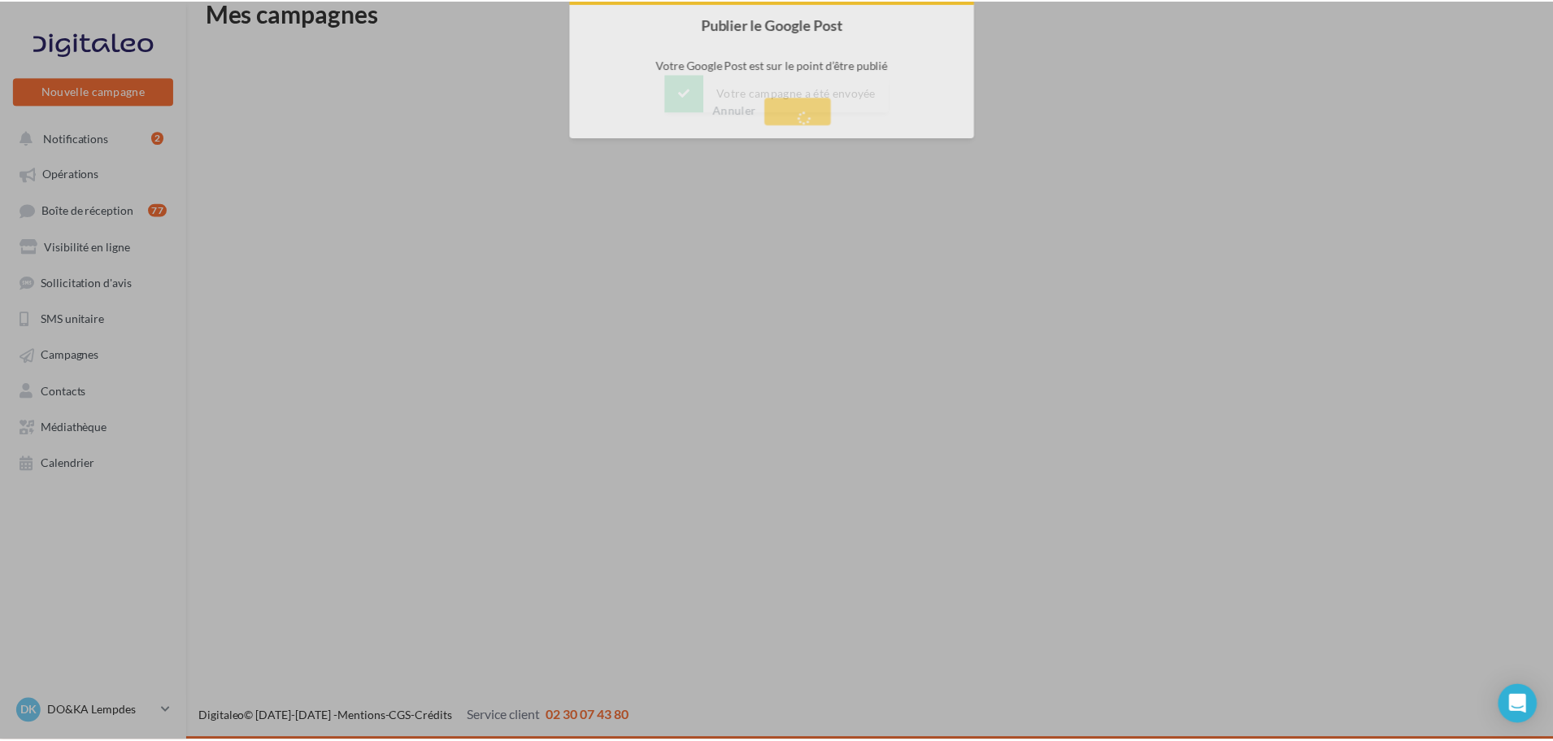
scroll to position [26, 0]
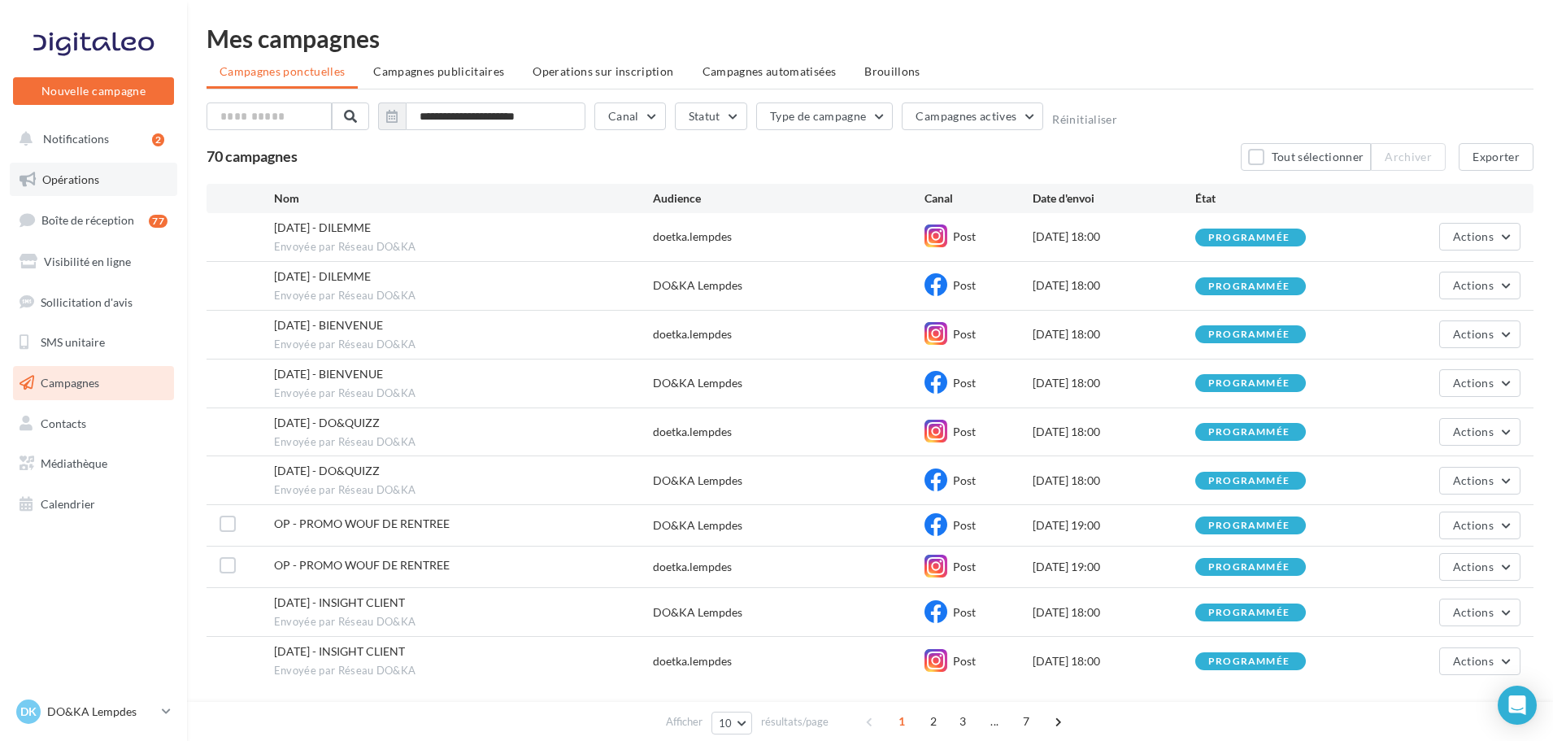
click at [72, 180] on span "Opérations" at bounding box center [70, 179] width 57 height 14
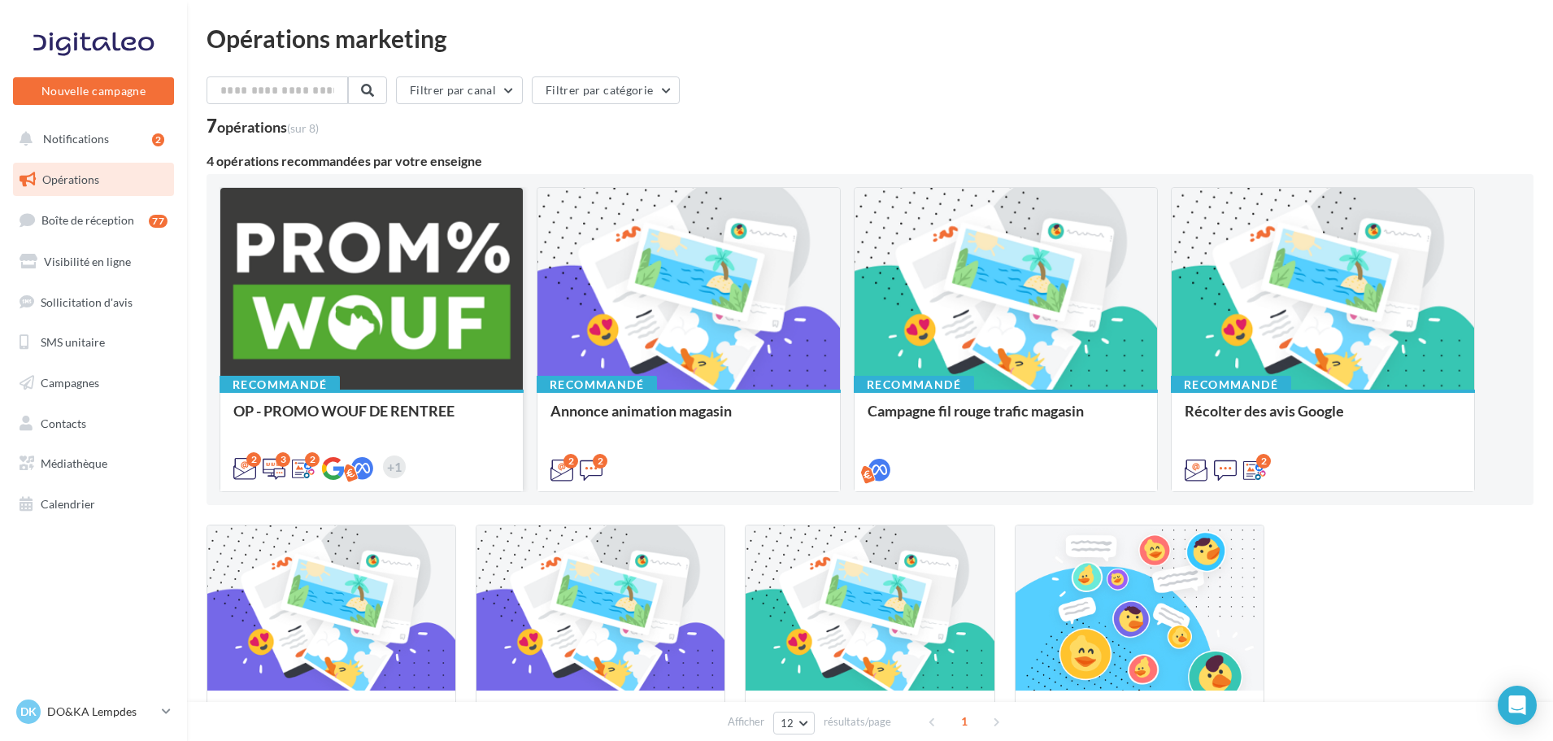
click at [385, 286] on div at bounding box center [371, 289] width 302 height 203
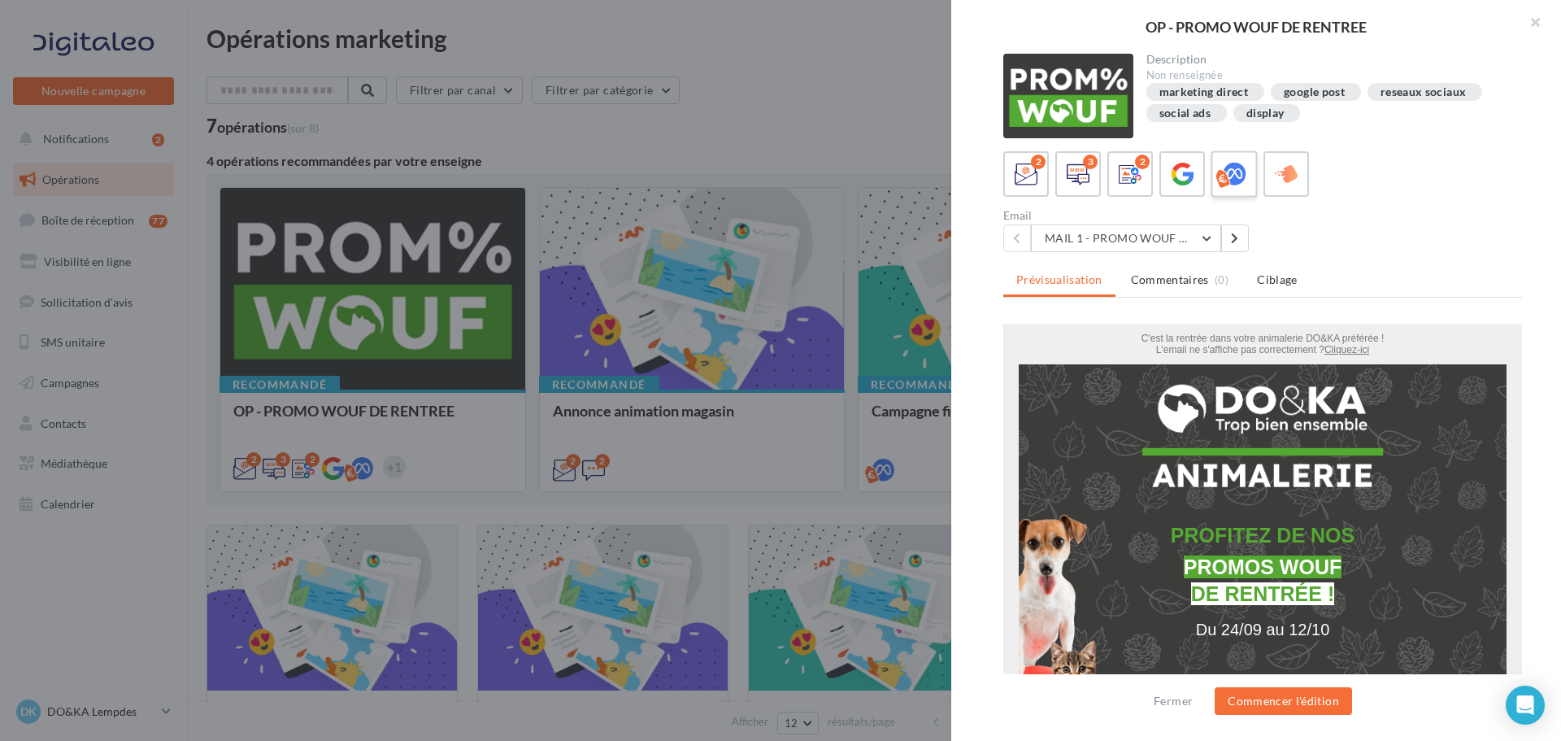
click at [1234, 169] on icon at bounding box center [1235, 175] width 24 height 24
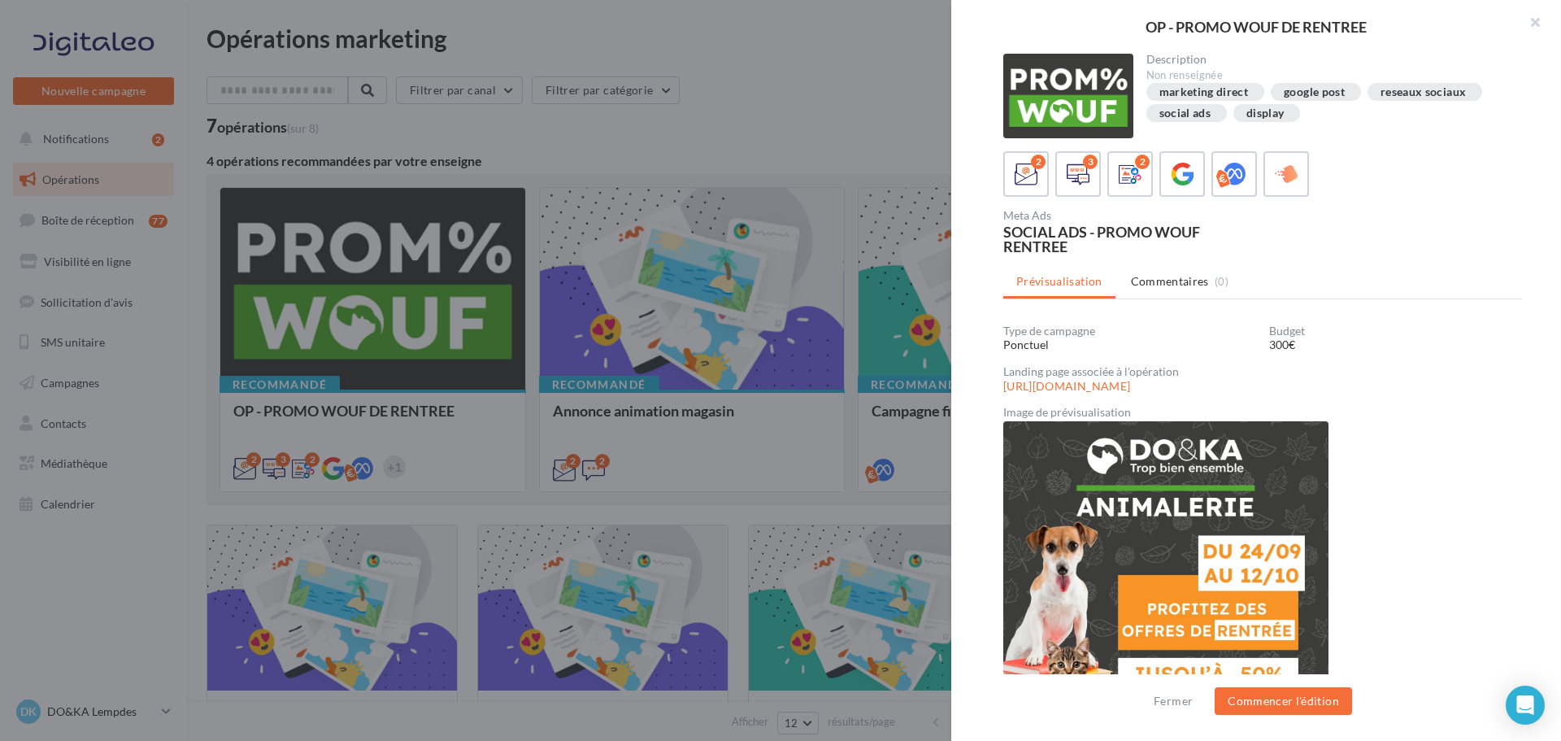
scroll to position [58, 0]
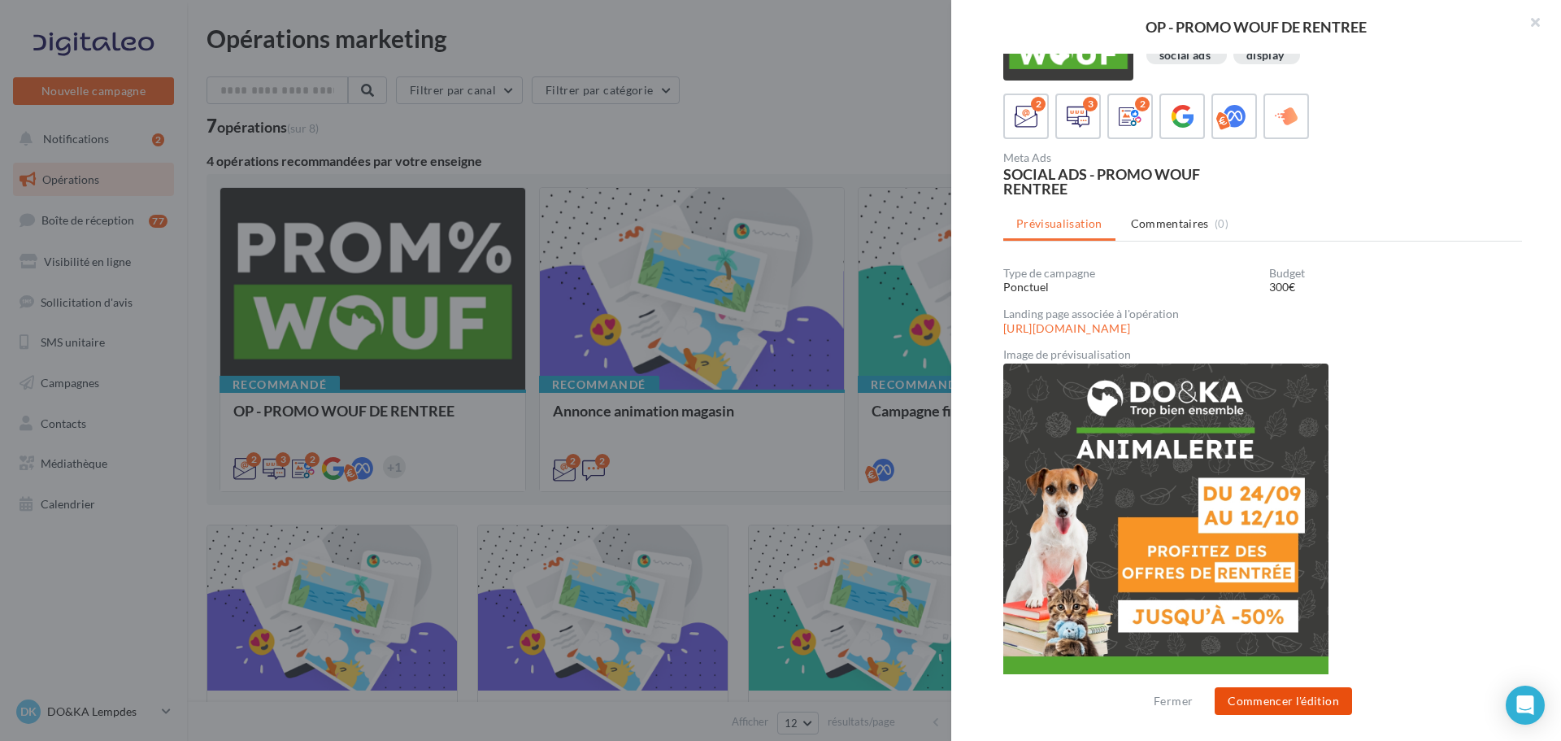
click at [1309, 710] on button "Commencer l'édition" at bounding box center [1283, 701] width 137 height 28
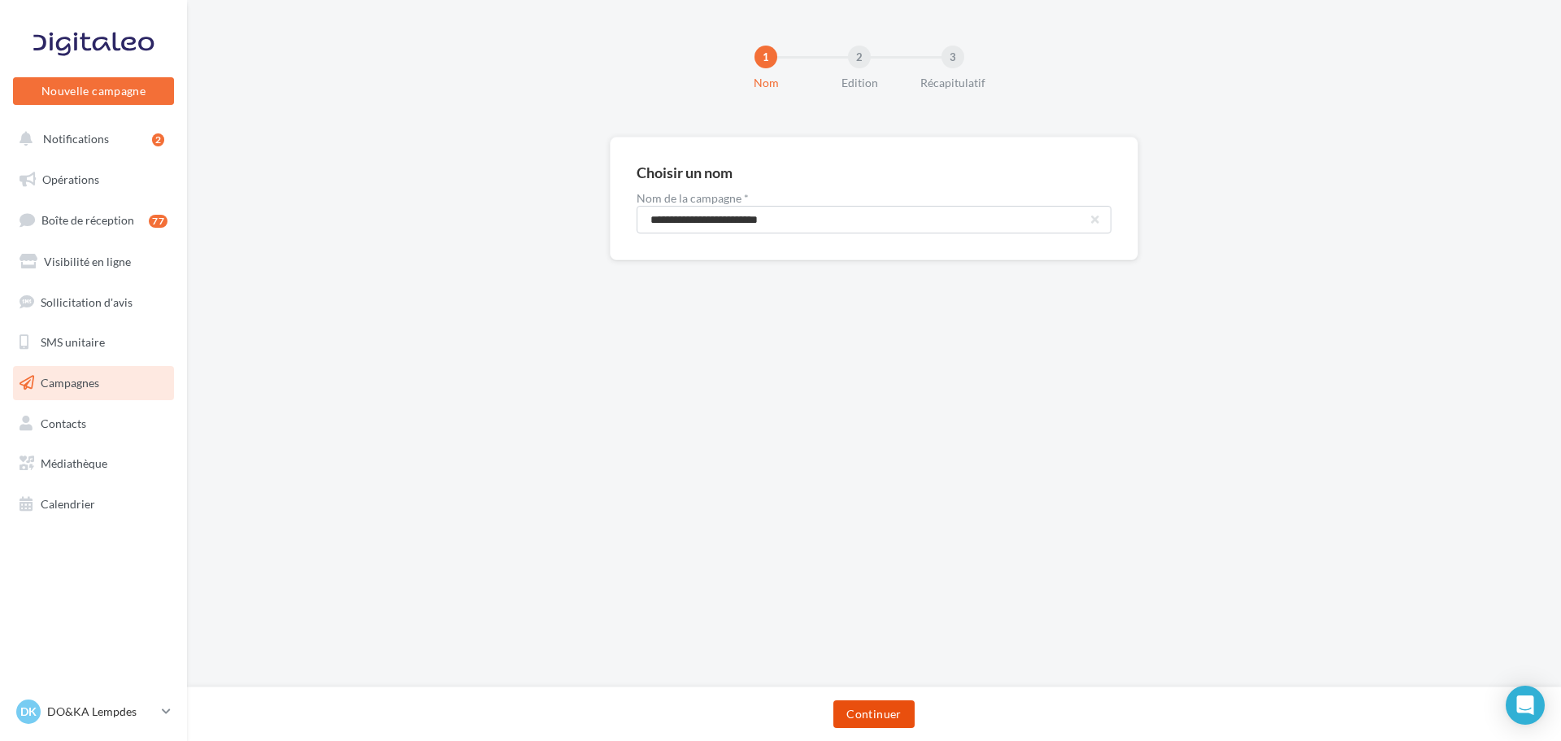
click at [876, 711] on button "Continuer" at bounding box center [873, 714] width 81 height 28
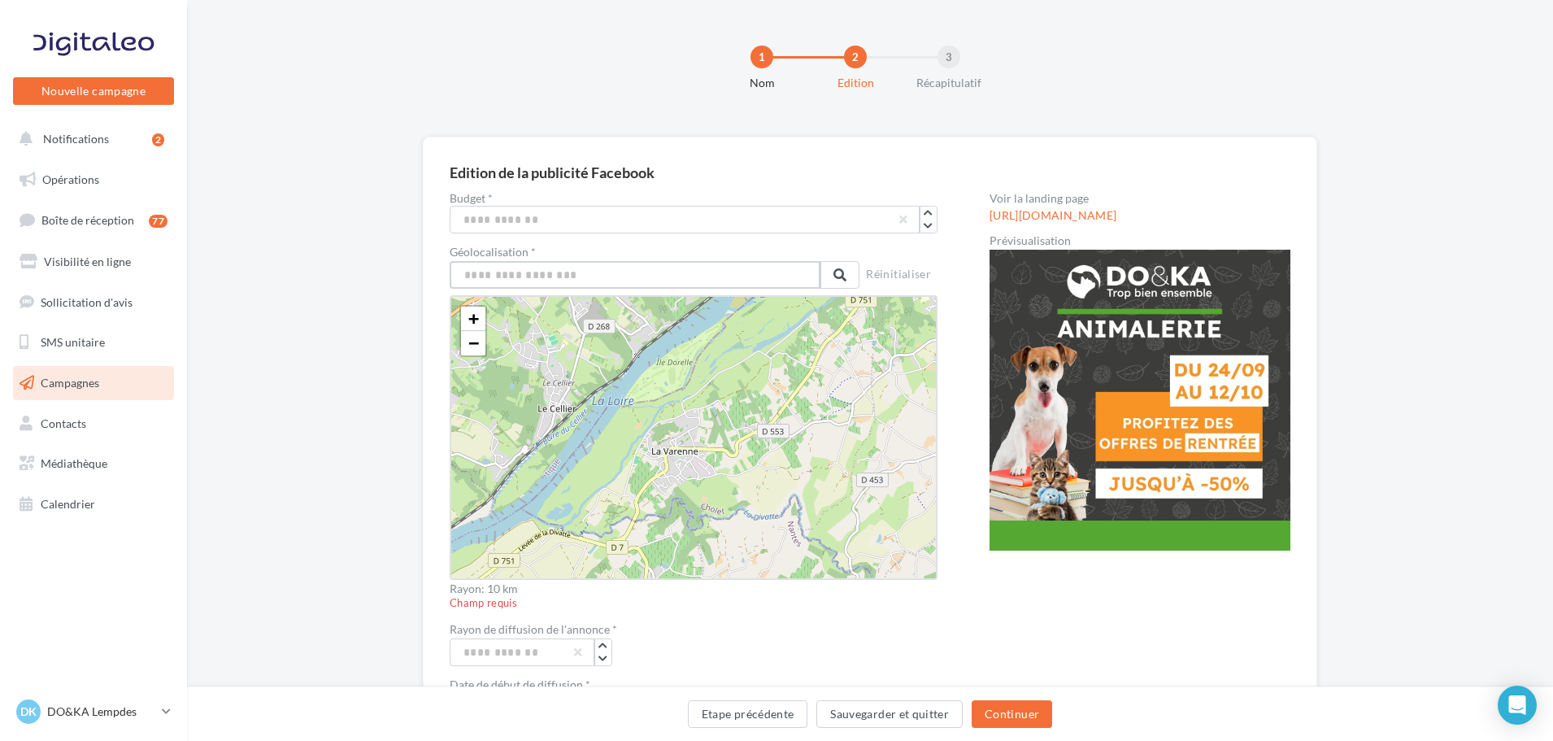
click at [706, 278] on input "text" at bounding box center [635, 275] width 371 height 28
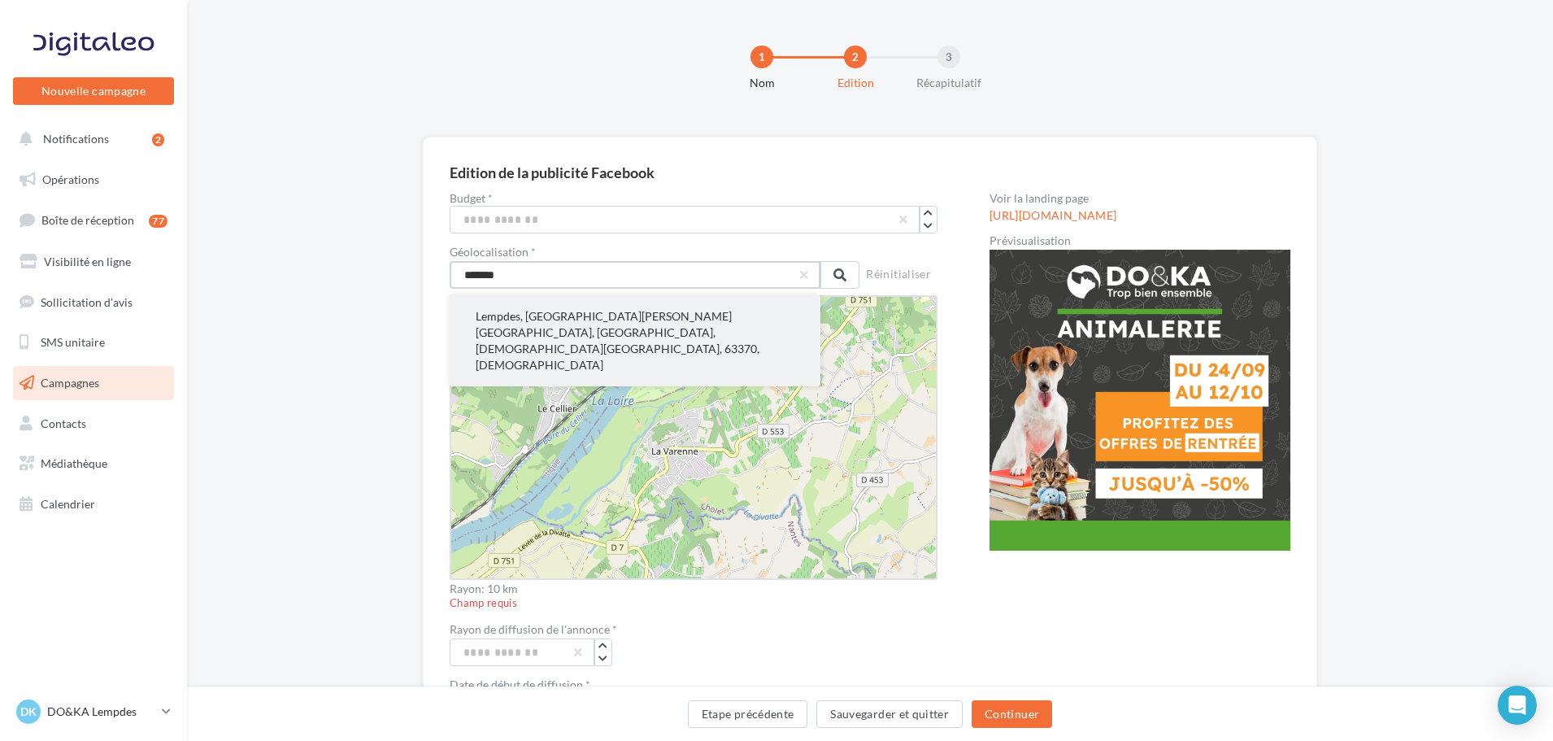
type input "*******"
click at [624, 320] on button "Lempdes, Clermont-Ferrand, Puy-de-Dôme, Auvergne-Rhône-Alpes, France métropolit…" at bounding box center [635, 340] width 371 height 91
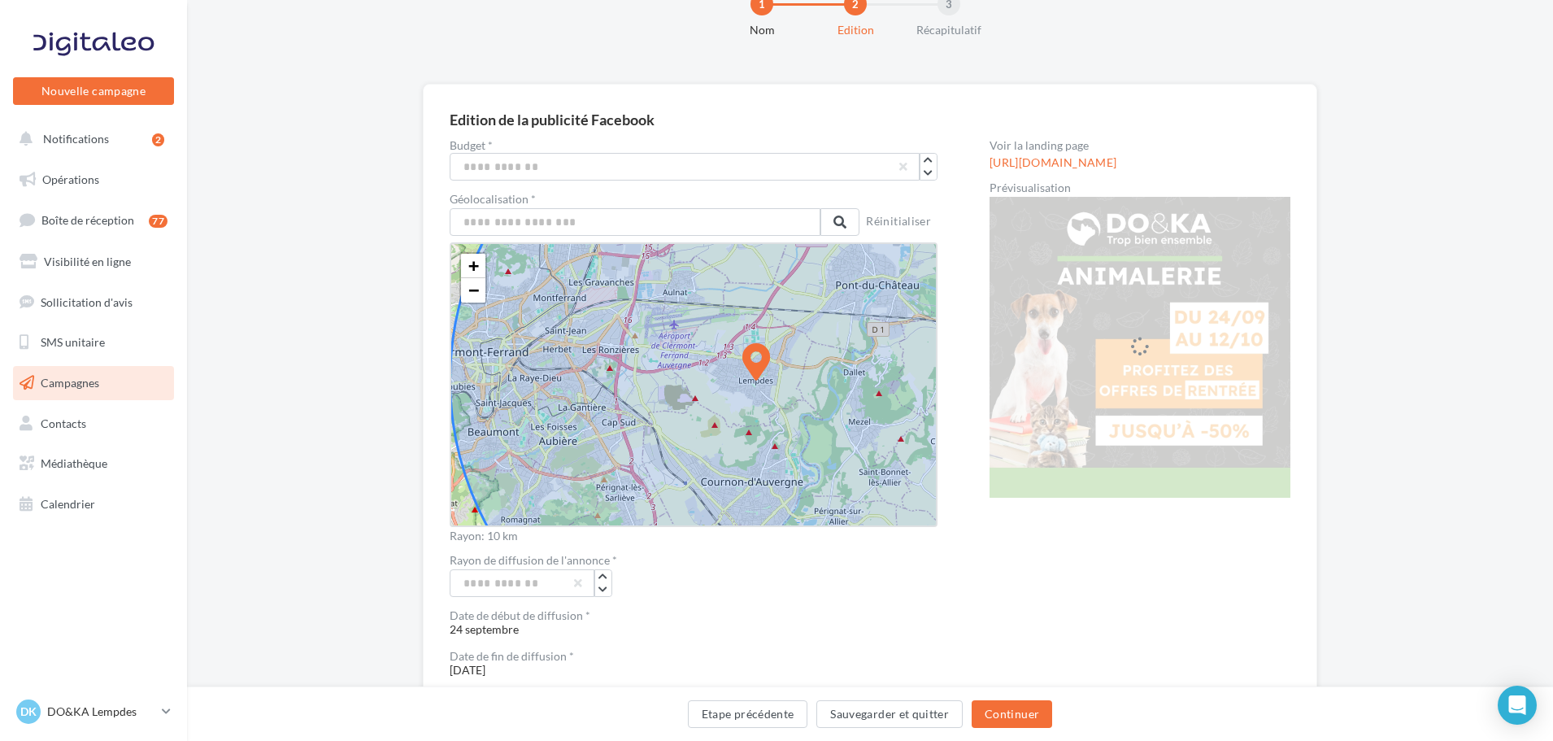
scroll to position [81, 0]
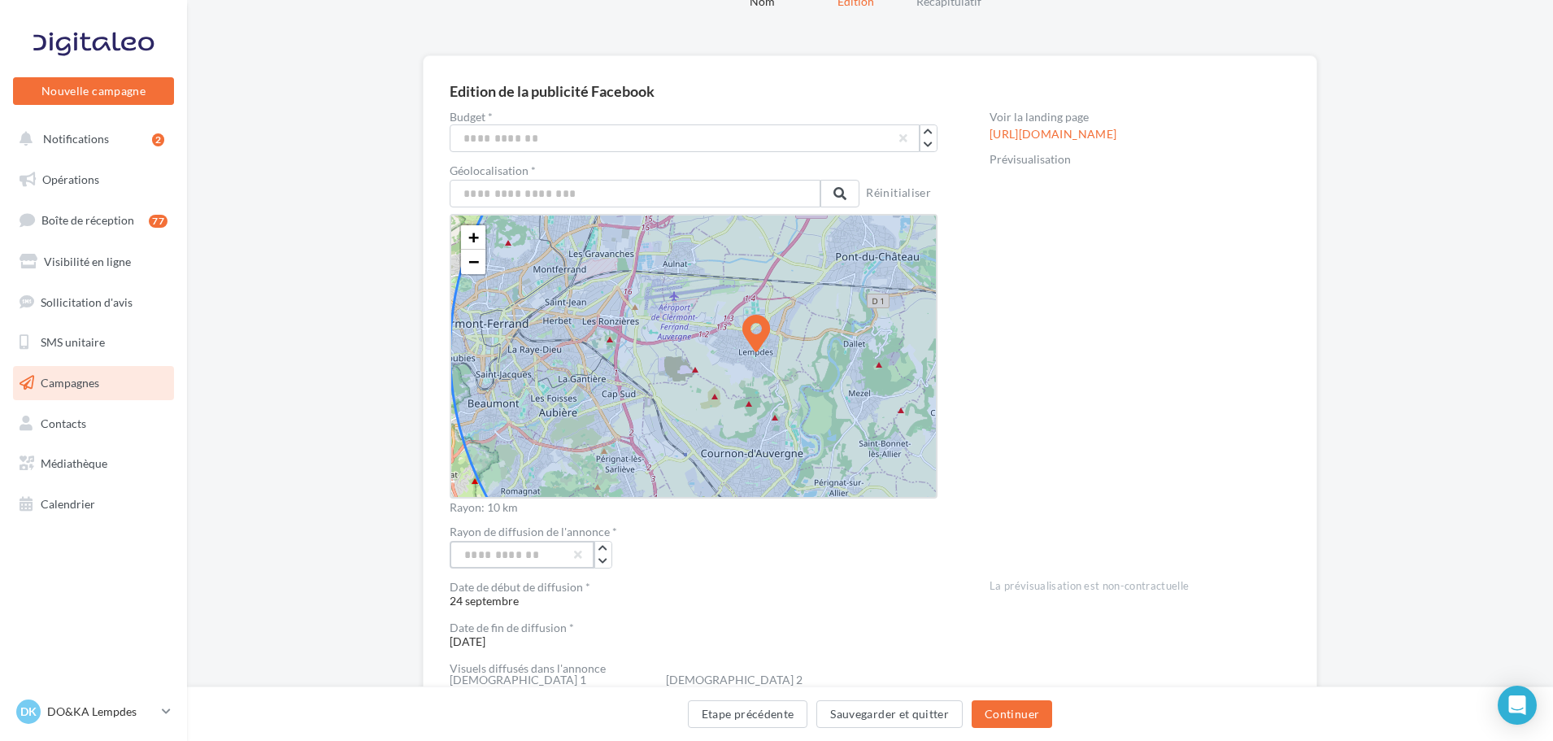
drag, startPoint x: 531, startPoint y: 557, endPoint x: 420, endPoint y: 555, distance: 111.4
type input "**"
click at [772, 559] on div "**" at bounding box center [694, 555] width 488 height 28
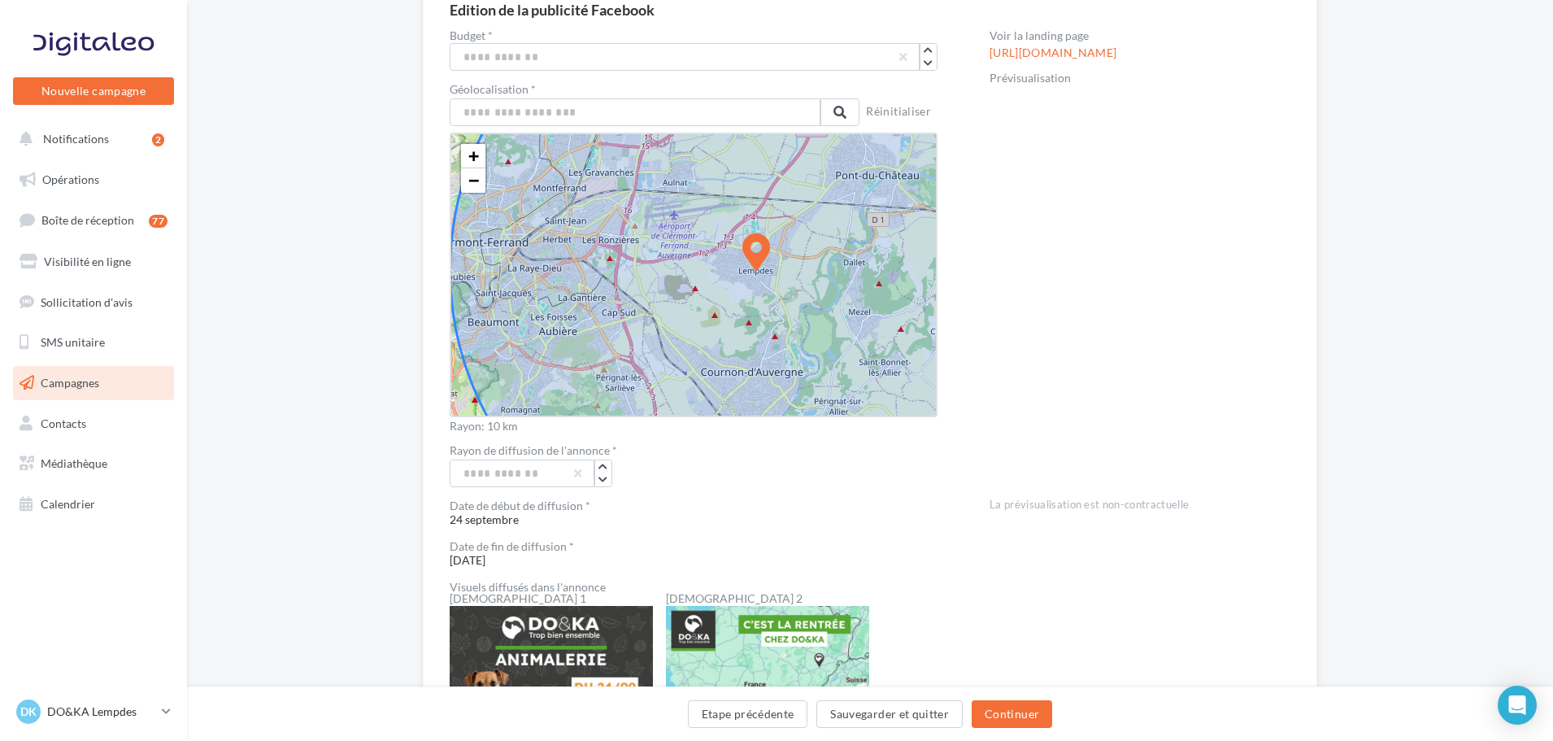
scroll to position [157, 0]
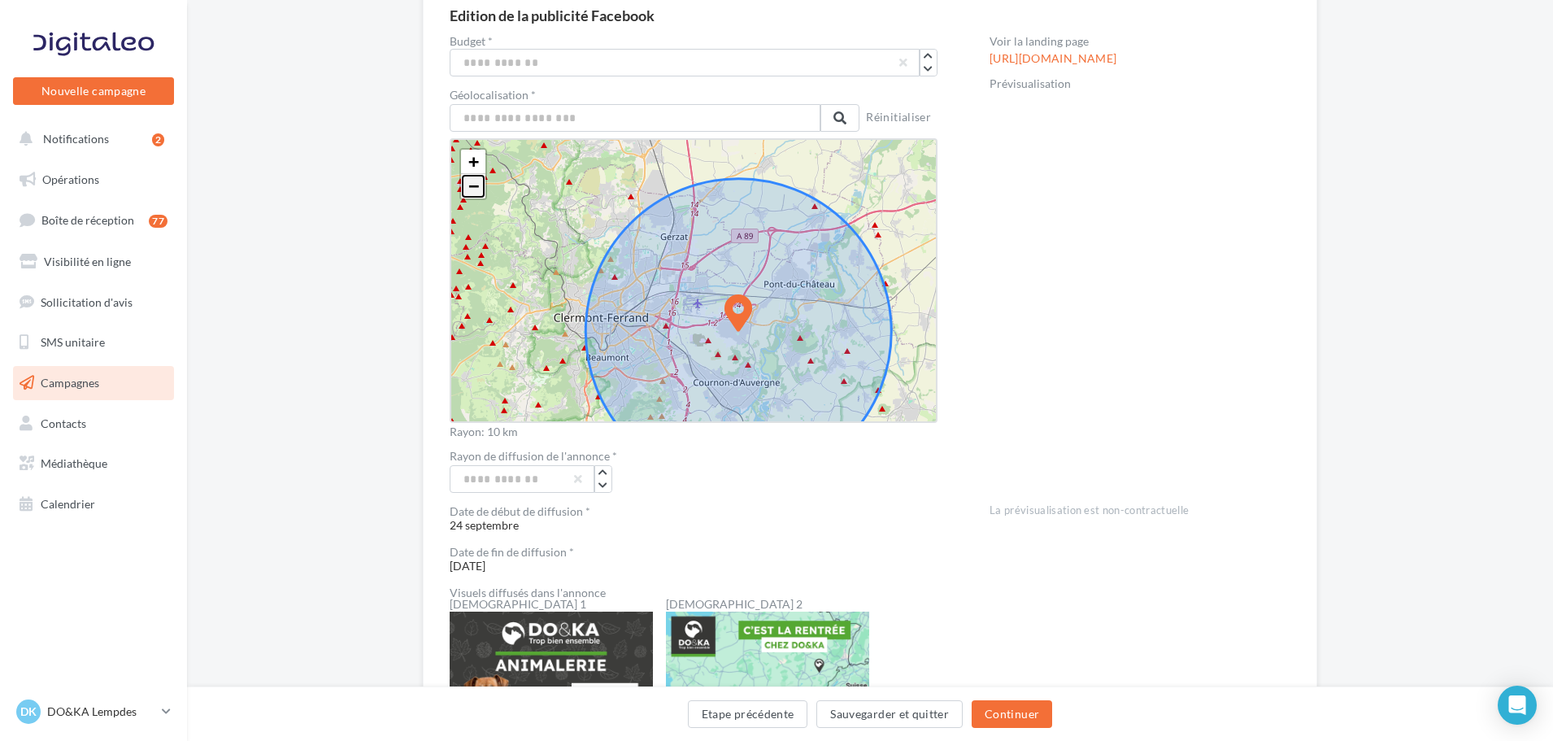
click at [472, 198] on link "−" at bounding box center [473, 186] width 24 height 24
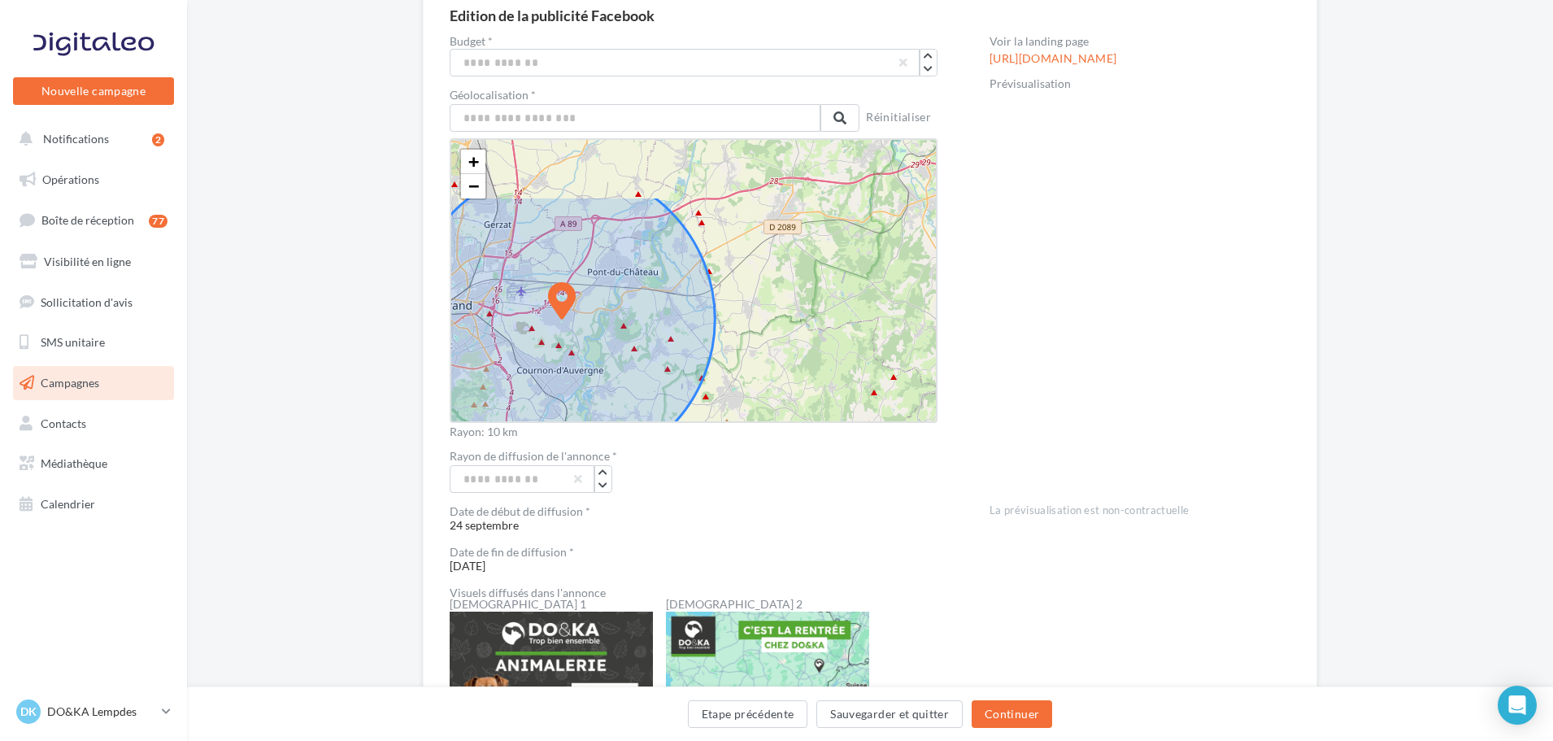
drag, startPoint x: 710, startPoint y: 337, endPoint x: 712, endPoint y: 400, distance: 62.7
click at [712, 400] on div "+ − Leaflet" at bounding box center [694, 280] width 488 height 285
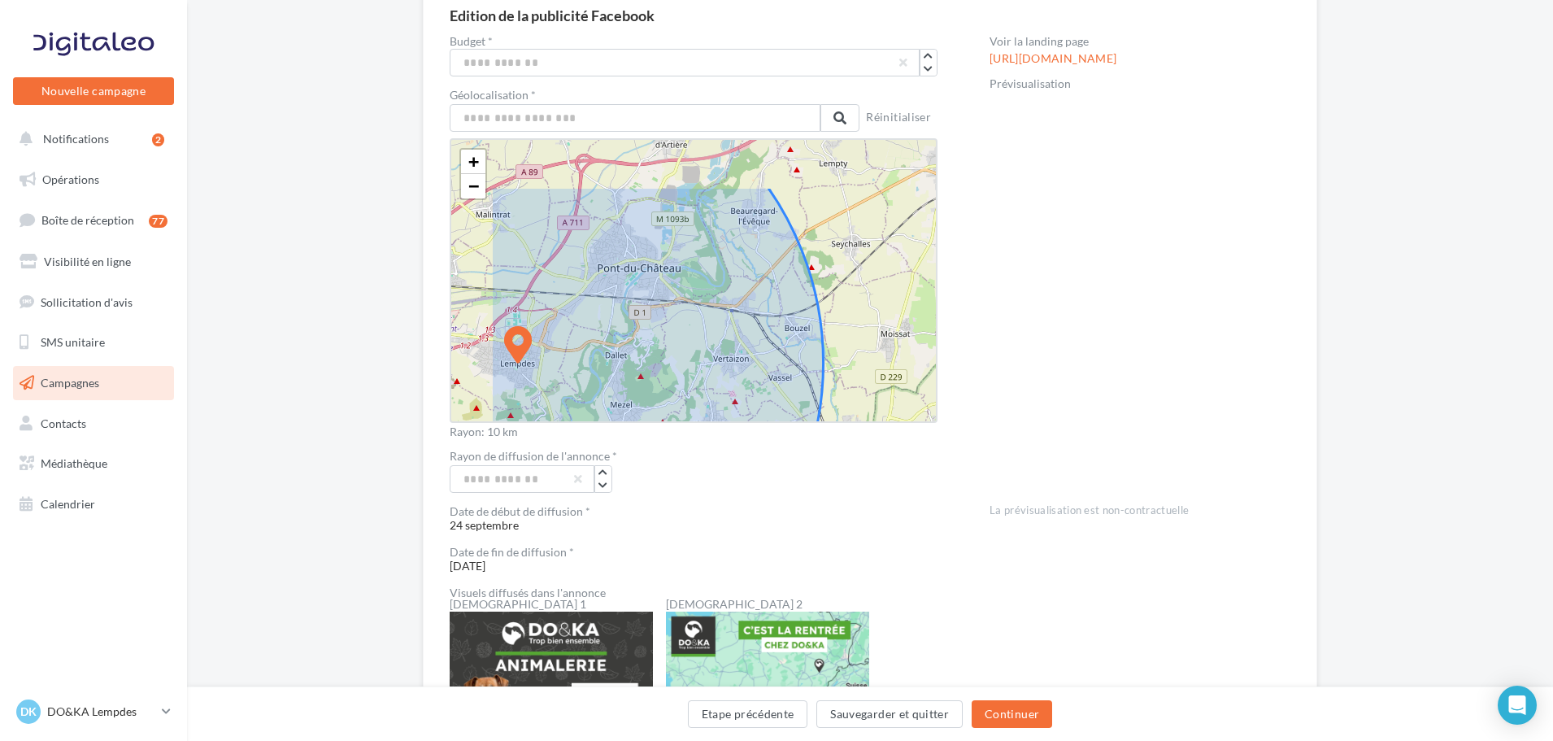
drag, startPoint x: 709, startPoint y: 322, endPoint x: 789, endPoint y: 385, distance: 101.8
click at [789, 385] on icon at bounding box center [517, 363] width 611 height 611
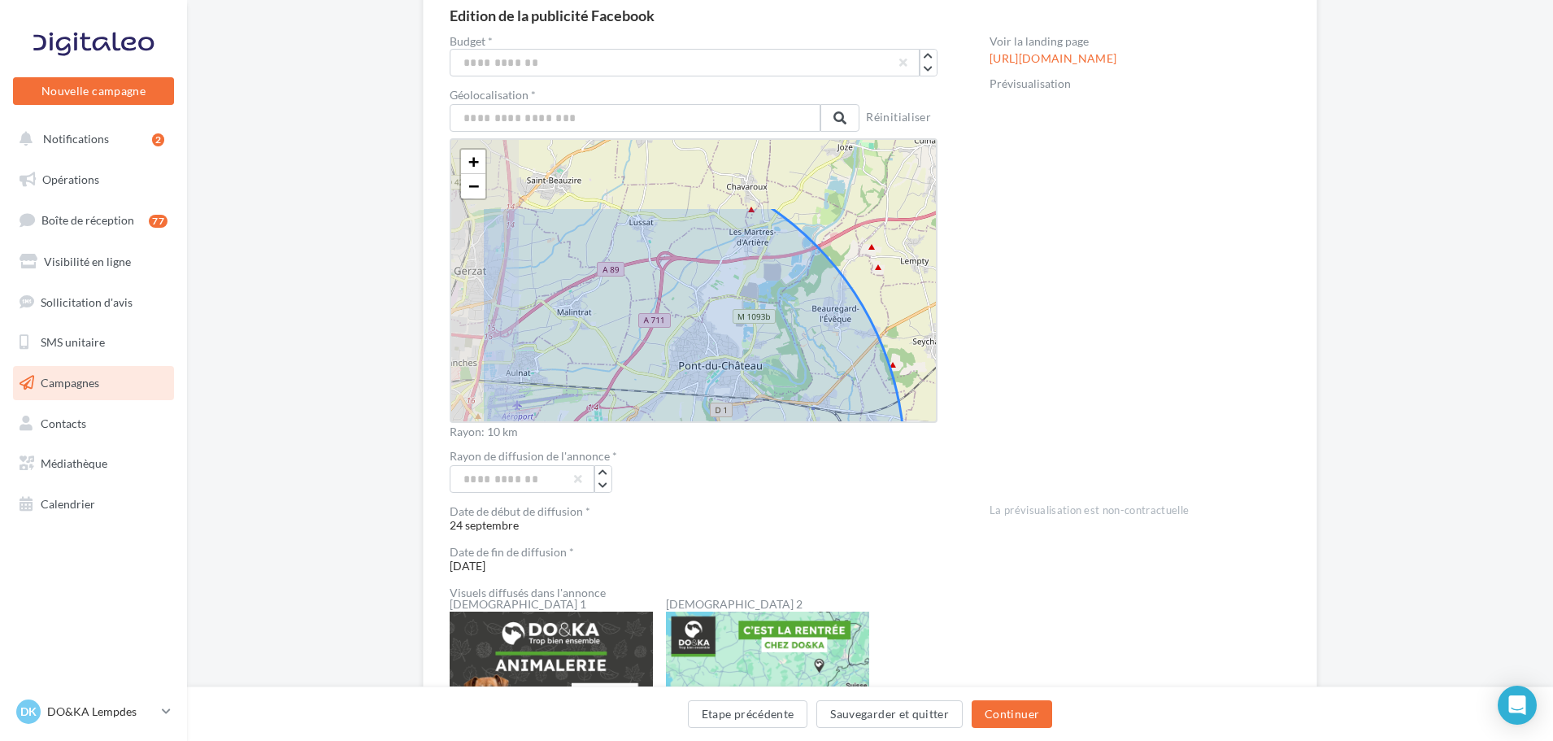
drag, startPoint x: 772, startPoint y: 302, endPoint x: 846, endPoint y: 391, distance: 115.5
click at [846, 391] on icon at bounding box center [599, 460] width 611 height 611
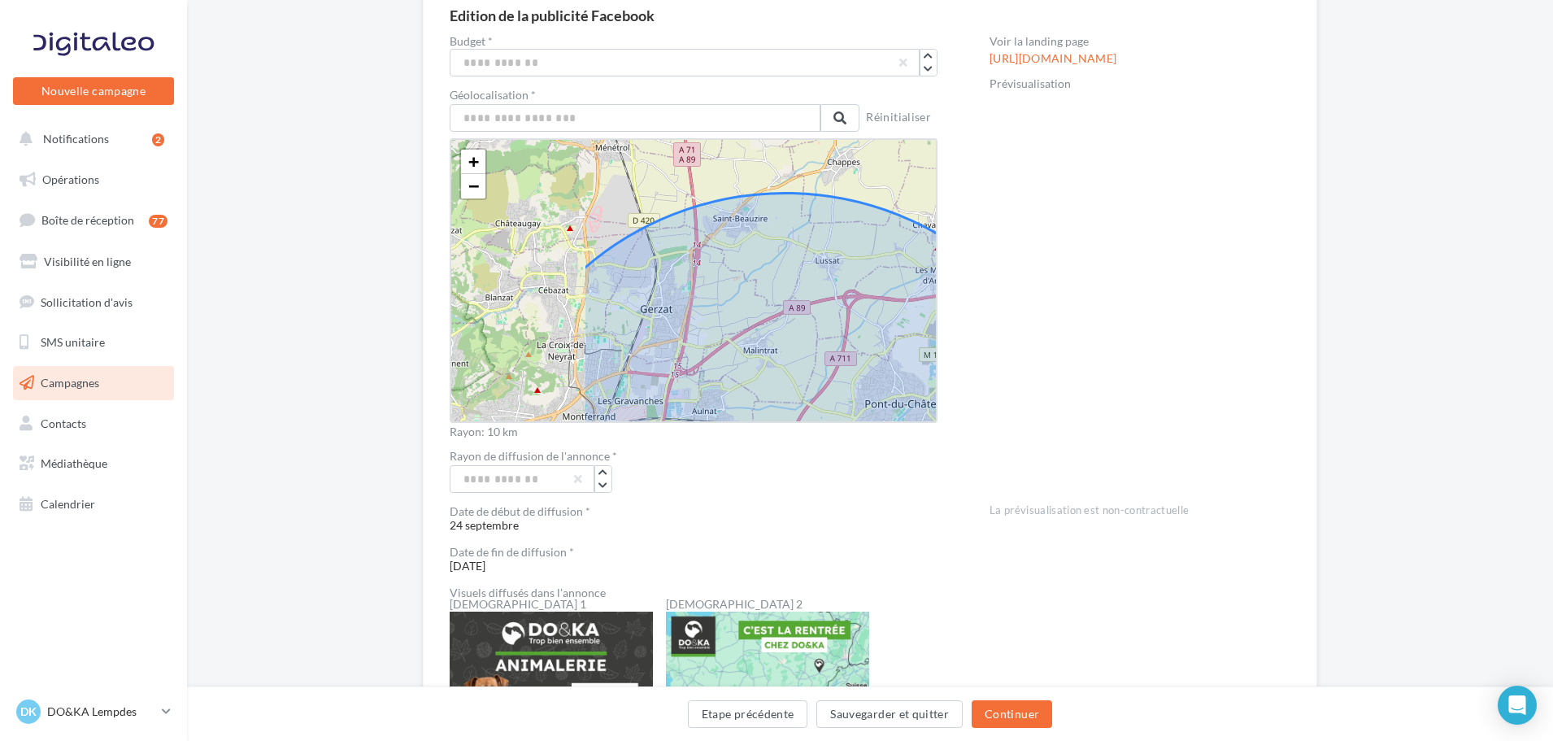
drag, startPoint x: 765, startPoint y: 267, endPoint x: 948, endPoint y: 300, distance: 186.0
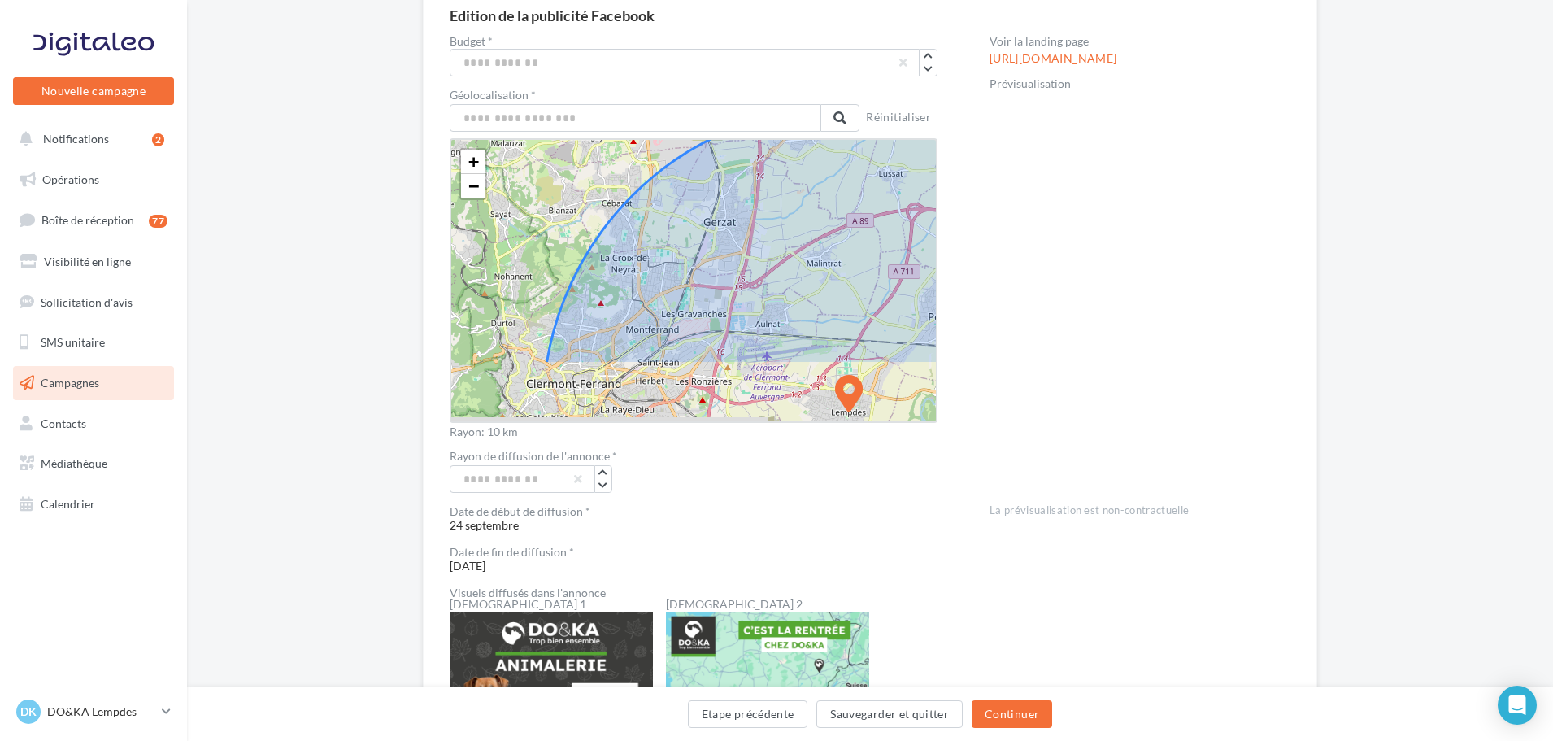
drag, startPoint x: 685, startPoint y: 272, endPoint x: 742, endPoint y: 179, distance: 108.4
click at [742, 179] on icon at bounding box center [848, 412] width 611 height 611
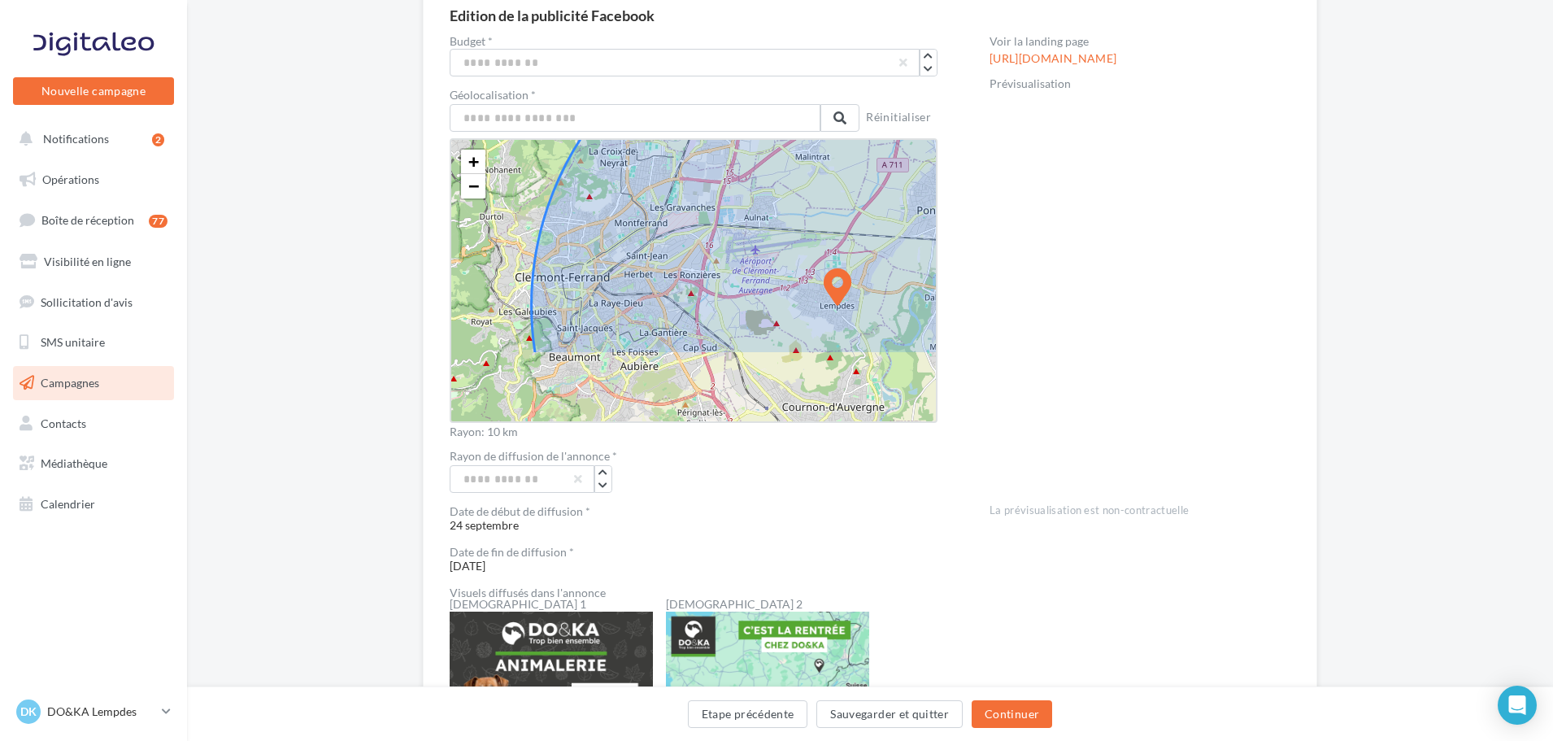
drag, startPoint x: 653, startPoint y: 318, endPoint x: 641, endPoint y: 221, distance: 97.5
click at [641, 221] on icon at bounding box center [837, 305] width 611 height 611
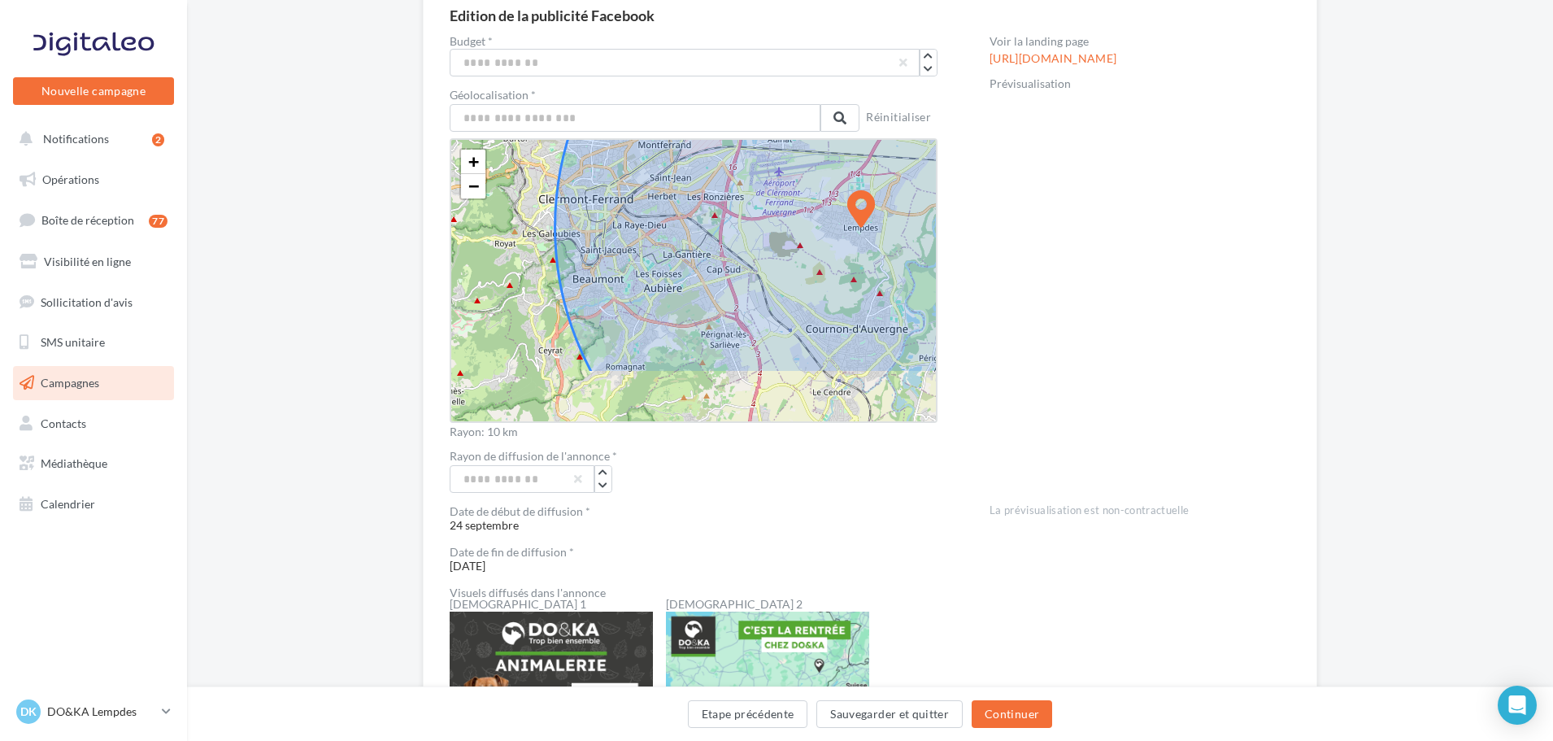
drag, startPoint x: 550, startPoint y: 283, endPoint x: 574, endPoint y: 205, distance: 81.5
click at [574, 205] on icon at bounding box center [860, 227] width 611 height 611
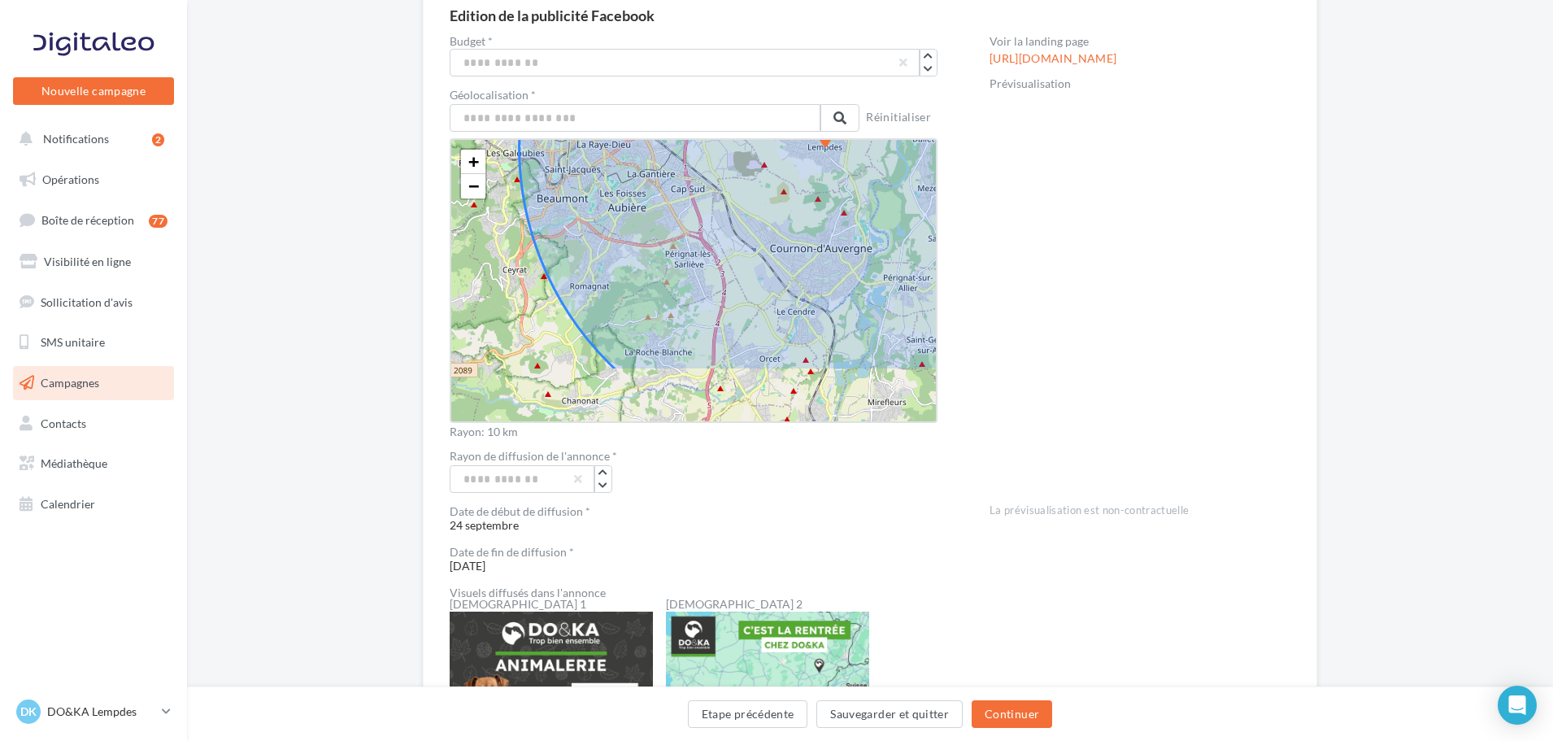
drag, startPoint x: 629, startPoint y: 313, endPoint x: 600, endPoint y: 251, distance: 68.0
click at [600, 251] on icon at bounding box center [825, 146] width 611 height 611
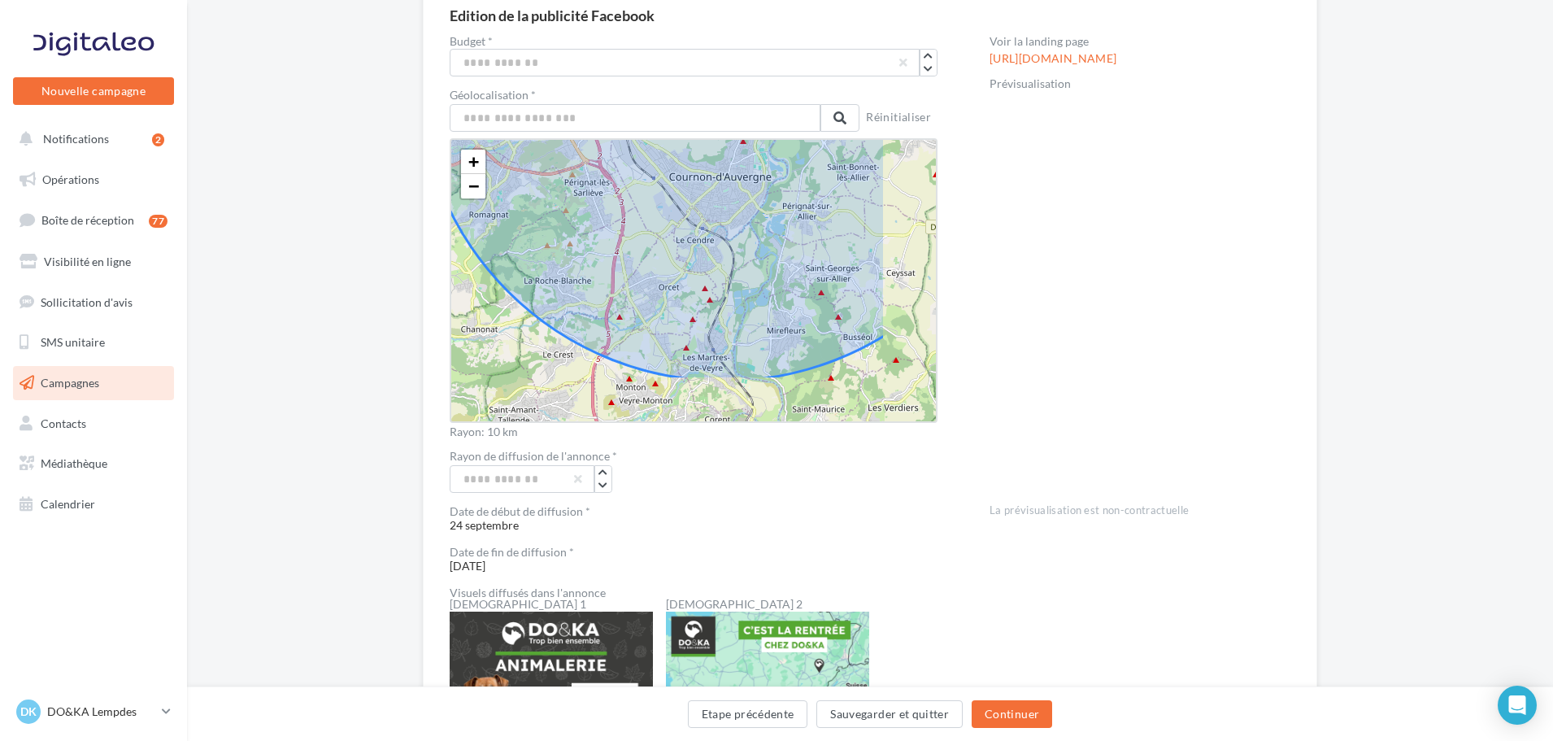
drag, startPoint x: 637, startPoint y: 309, endPoint x: 539, endPoint y: 246, distance: 116.4
click at [536, 239] on icon at bounding box center [724, 75] width 611 height 611
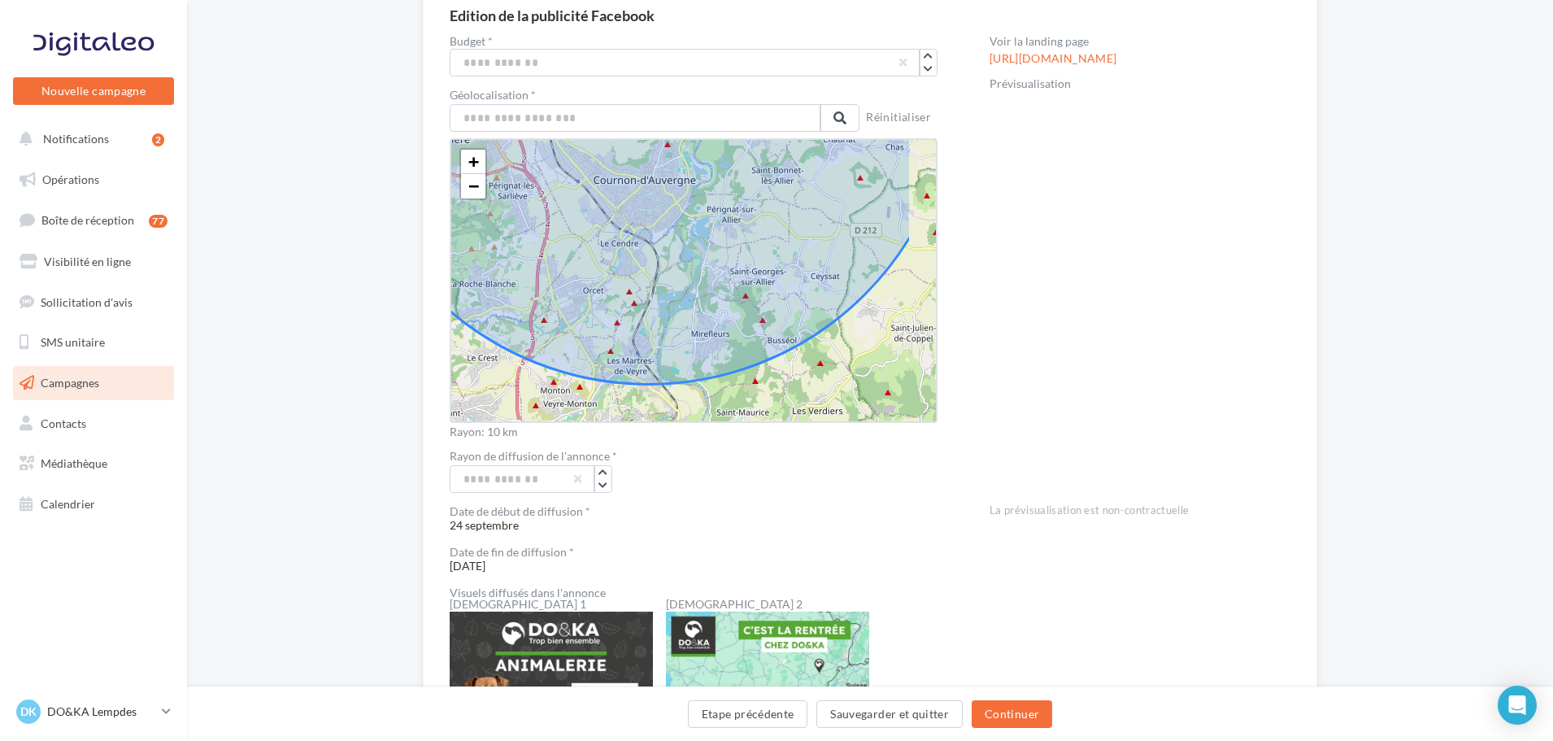
drag, startPoint x: 668, startPoint y: 296, endPoint x: 594, endPoint y: 299, distance: 74.9
click at [594, 299] on icon at bounding box center [648, 78] width 611 height 611
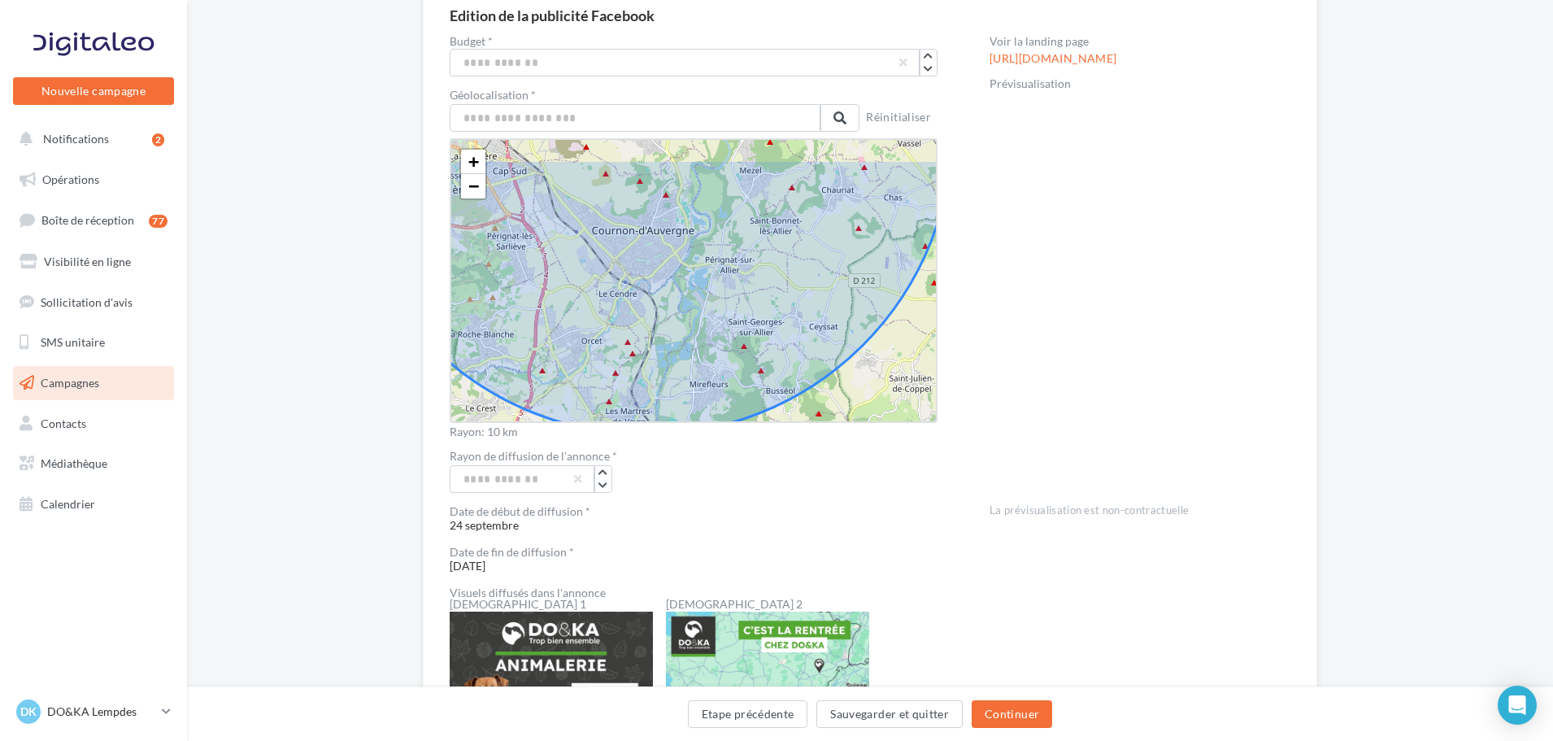
drag, startPoint x: 805, startPoint y: 330, endPoint x: 803, endPoint y: 380, distance: 49.6
click at [803, 380] on icon at bounding box center [647, 129] width 611 height 611
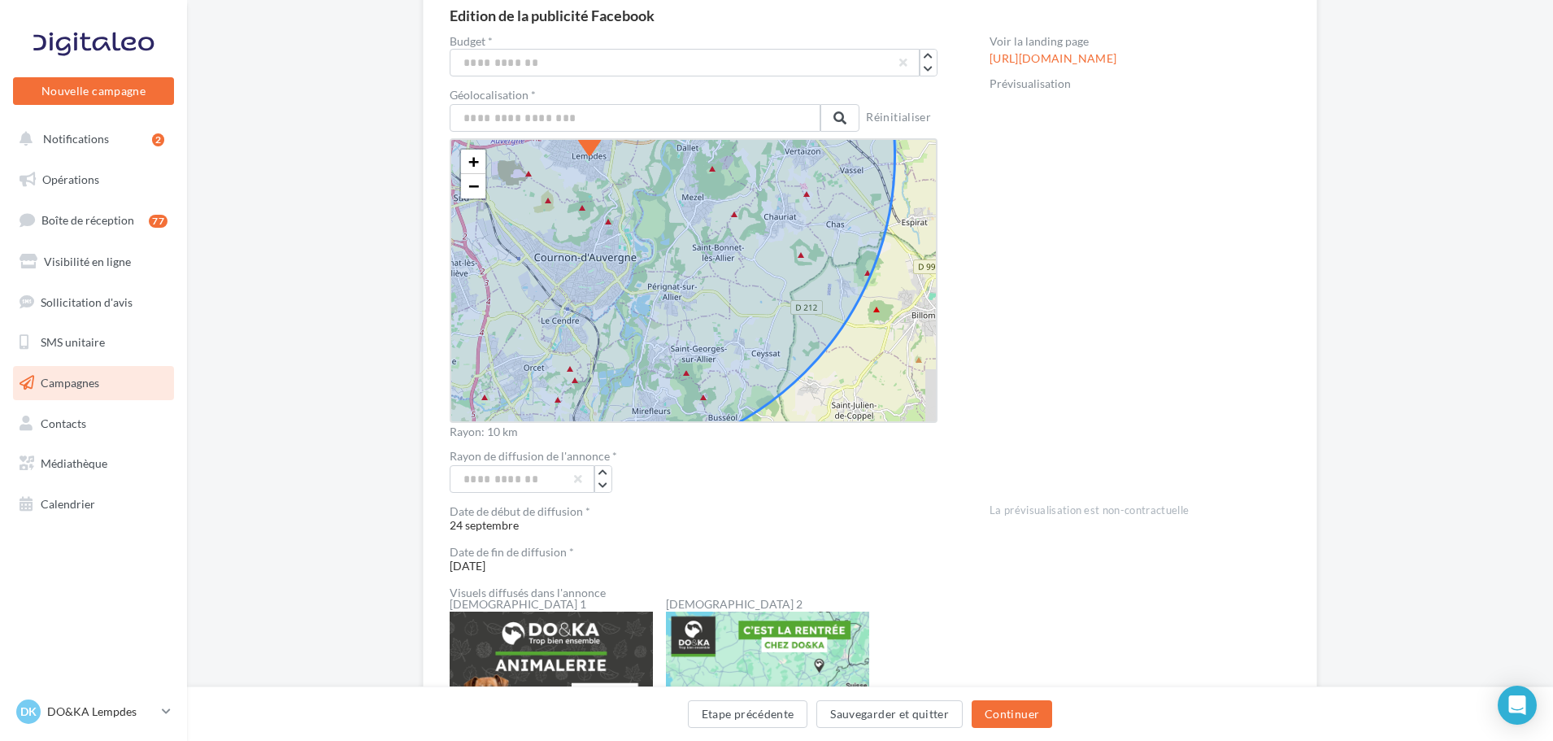
drag, startPoint x: 819, startPoint y: 330, endPoint x: 760, endPoint y: 357, distance: 64.4
click at [760, 357] on icon at bounding box center [589, 155] width 611 height 611
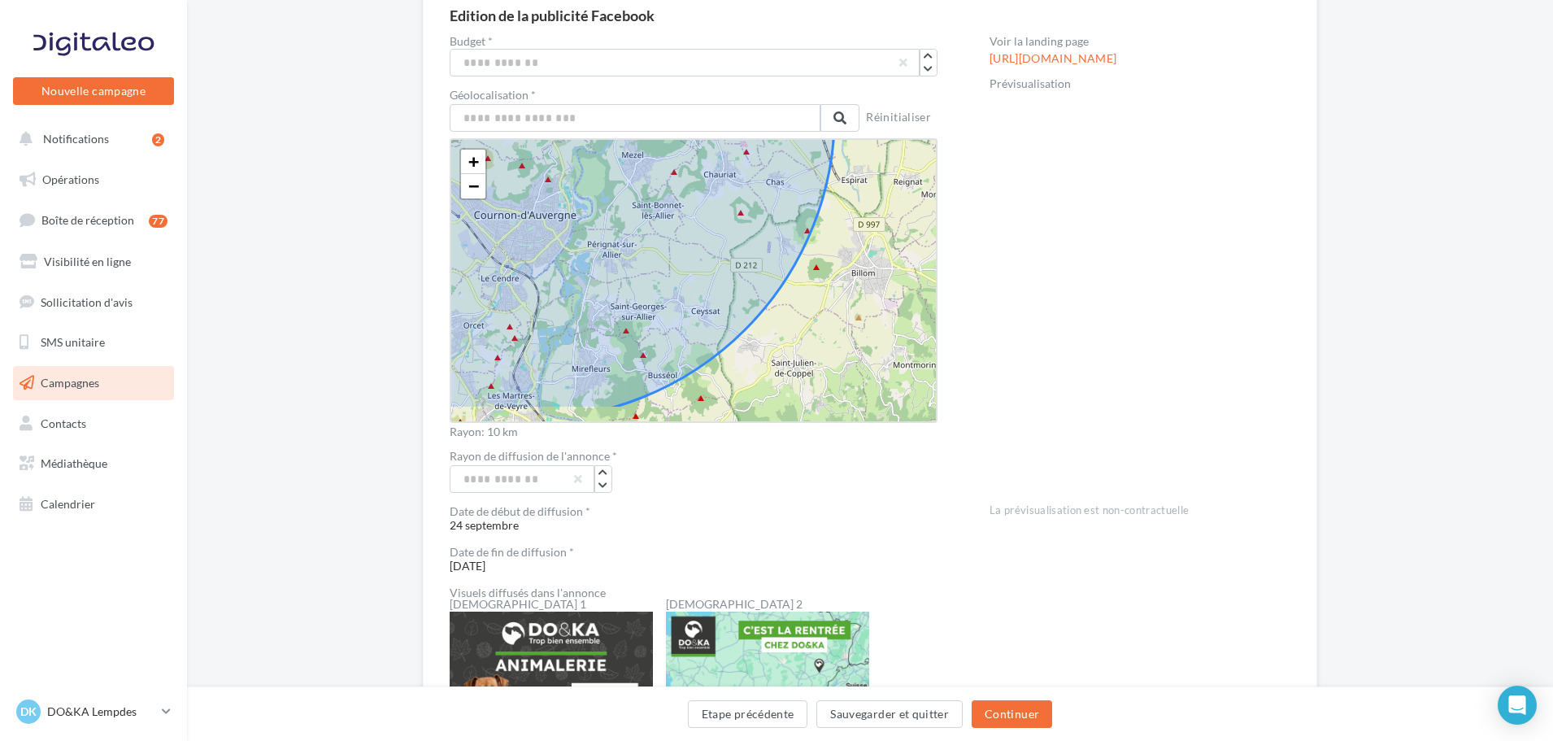
drag, startPoint x: 822, startPoint y: 342, endPoint x: 763, endPoint y: 299, distance: 72.9
click at [763, 299] on icon at bounding box center [529, 113] width 611 height 611
click at [529, 485] on input "**" at bounding box center [522, 479] width 145 height 28
type input "*"
type input "**"
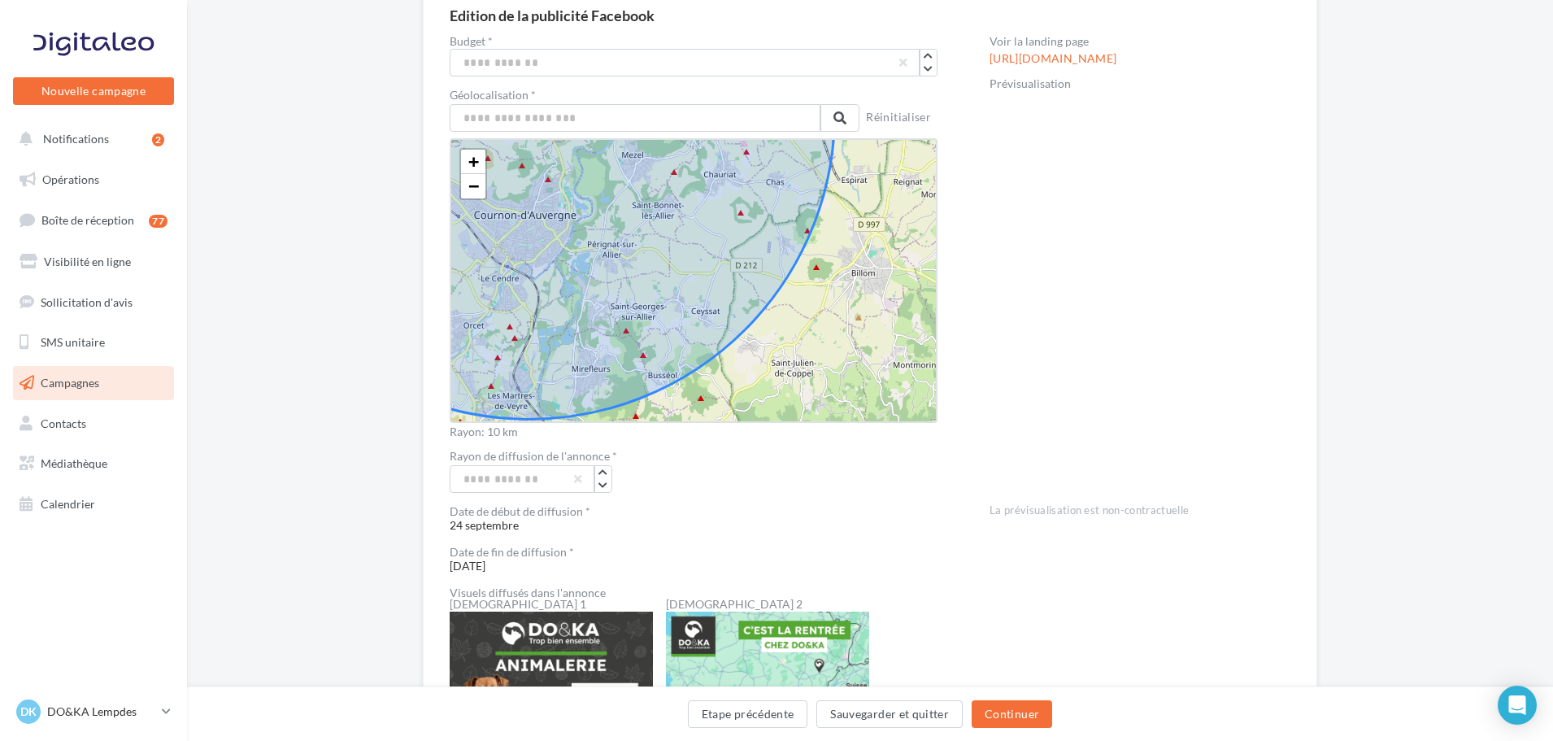
drag, startPoint x: 682, startPoint y: 463, endPoint x: 699, endPoint y: 485, distance: 27.2
click at [682, 464] on div "Rayon de diffusion de l'annonce *" at bounding box center [694, 457] width 488 height 15
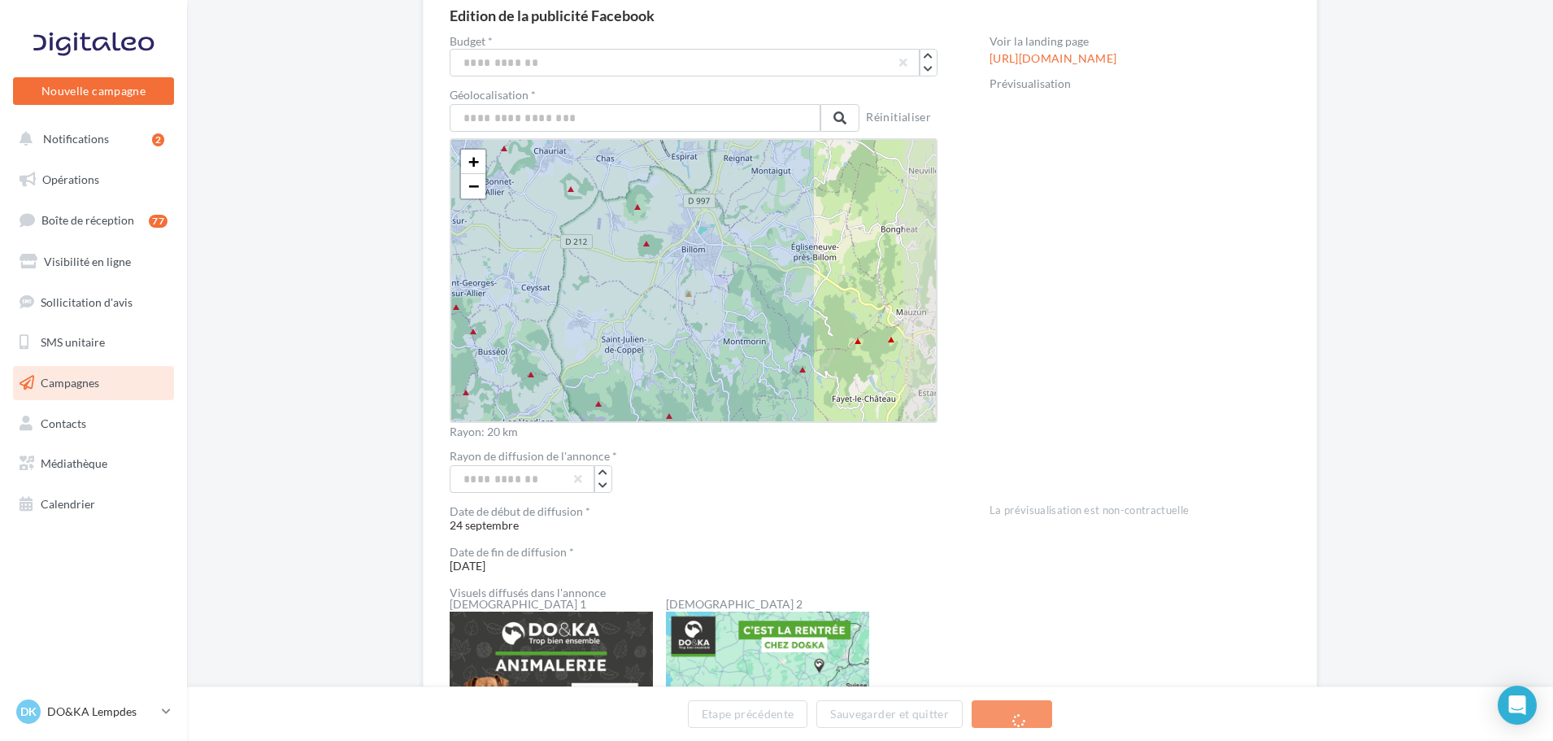
drag, startPoint x: 806, startPoint y: 368, endPoint x: 636, endPoint y: 345, distance: 171.6
click at [636, 345] on icon at bounding box center [359, 89] width 1221 height 1221
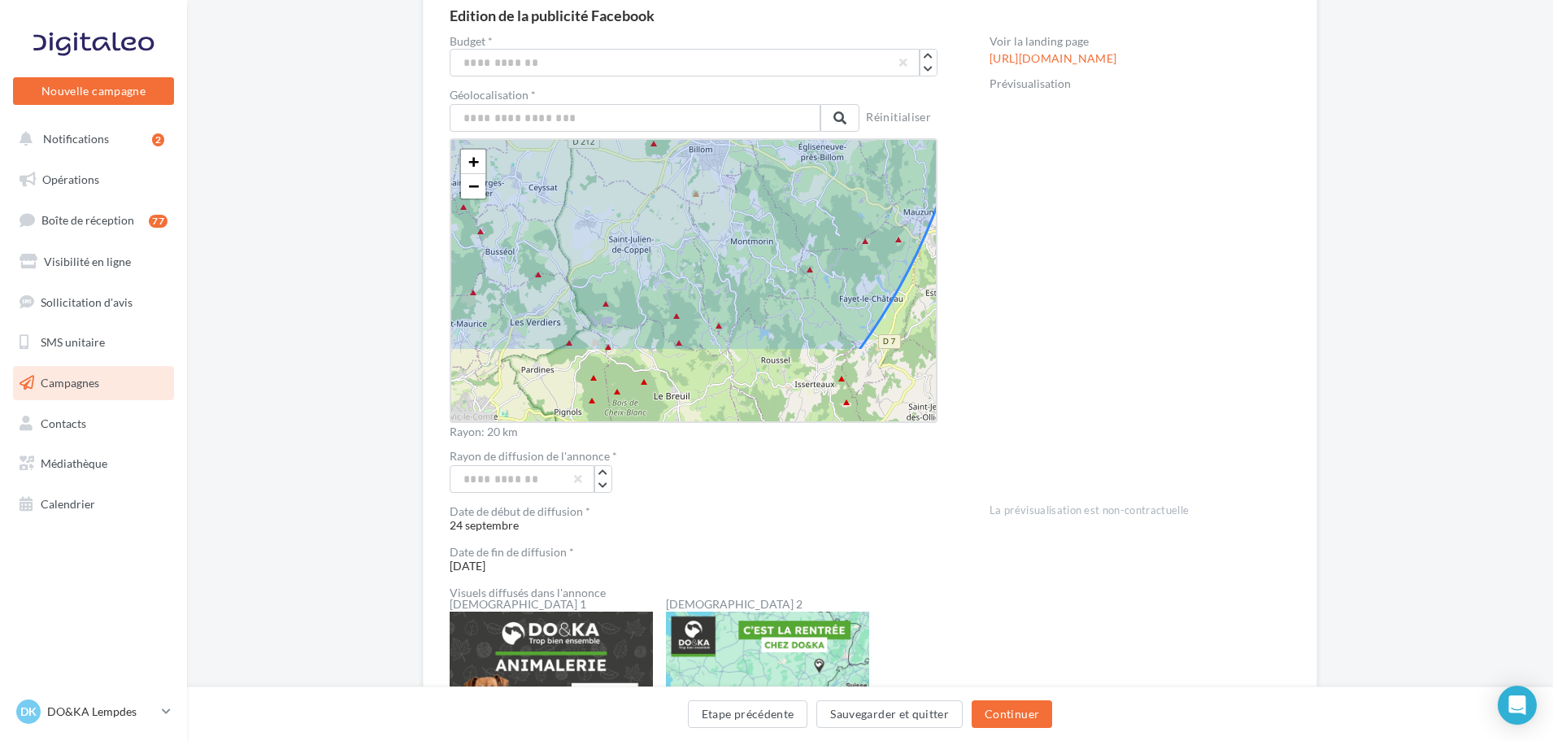
drag, startPoint x: 821, startPoint y: 324, endPoint x: 842, endPoint y: 225, distance: 101.3
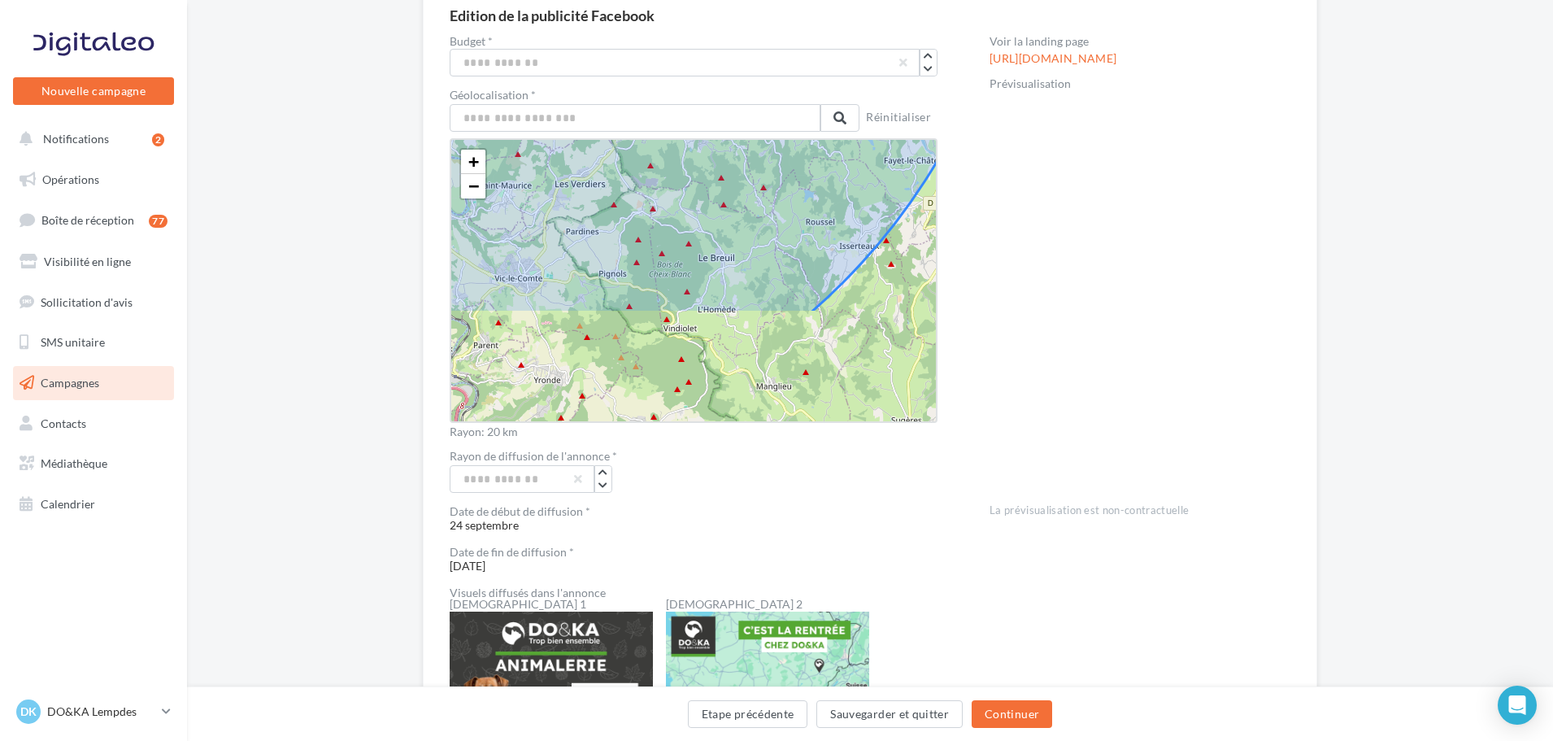
drag, startPoint x: 783, startPoint y: 334, endPoint x: 818, endPoint y: 210, distance: 129.2
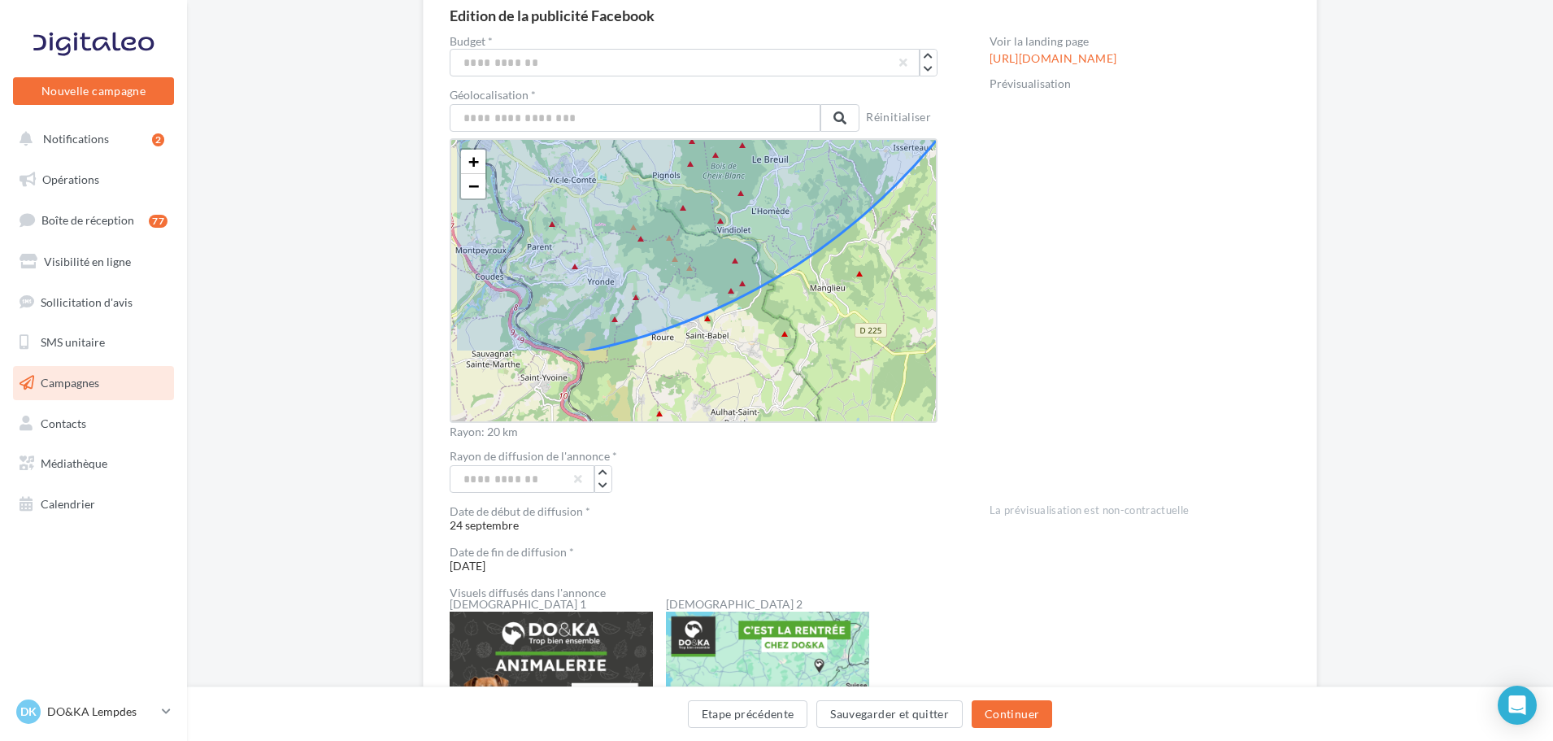
drag, startPoint x: 681, startPoint y: 327, endPoint x: 736, endPoint y: 228, distance: 112.5
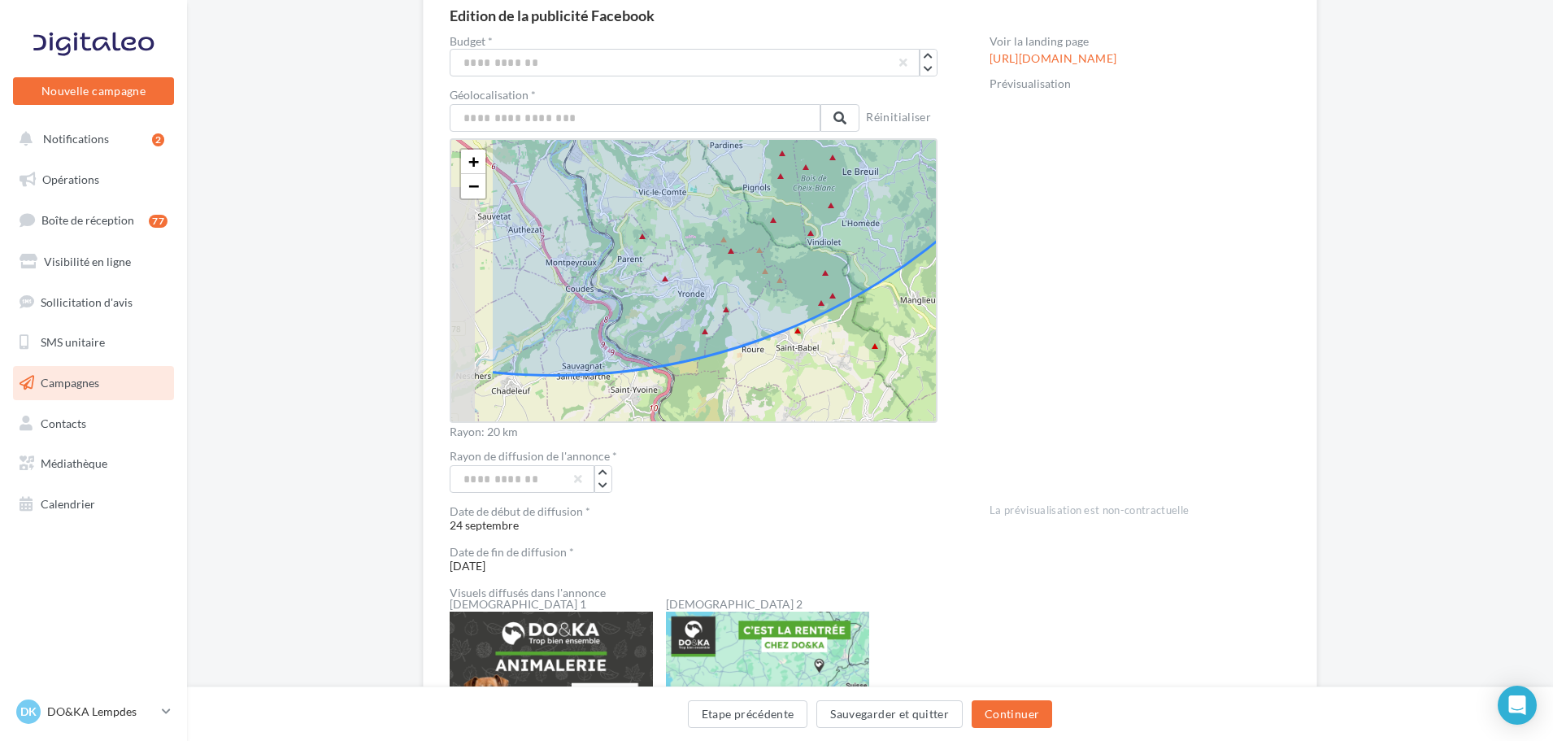
drag, startPoint x: 531, startPoint y: 316, endPoint x: 635, endPoint y: 330, distance: 105.0
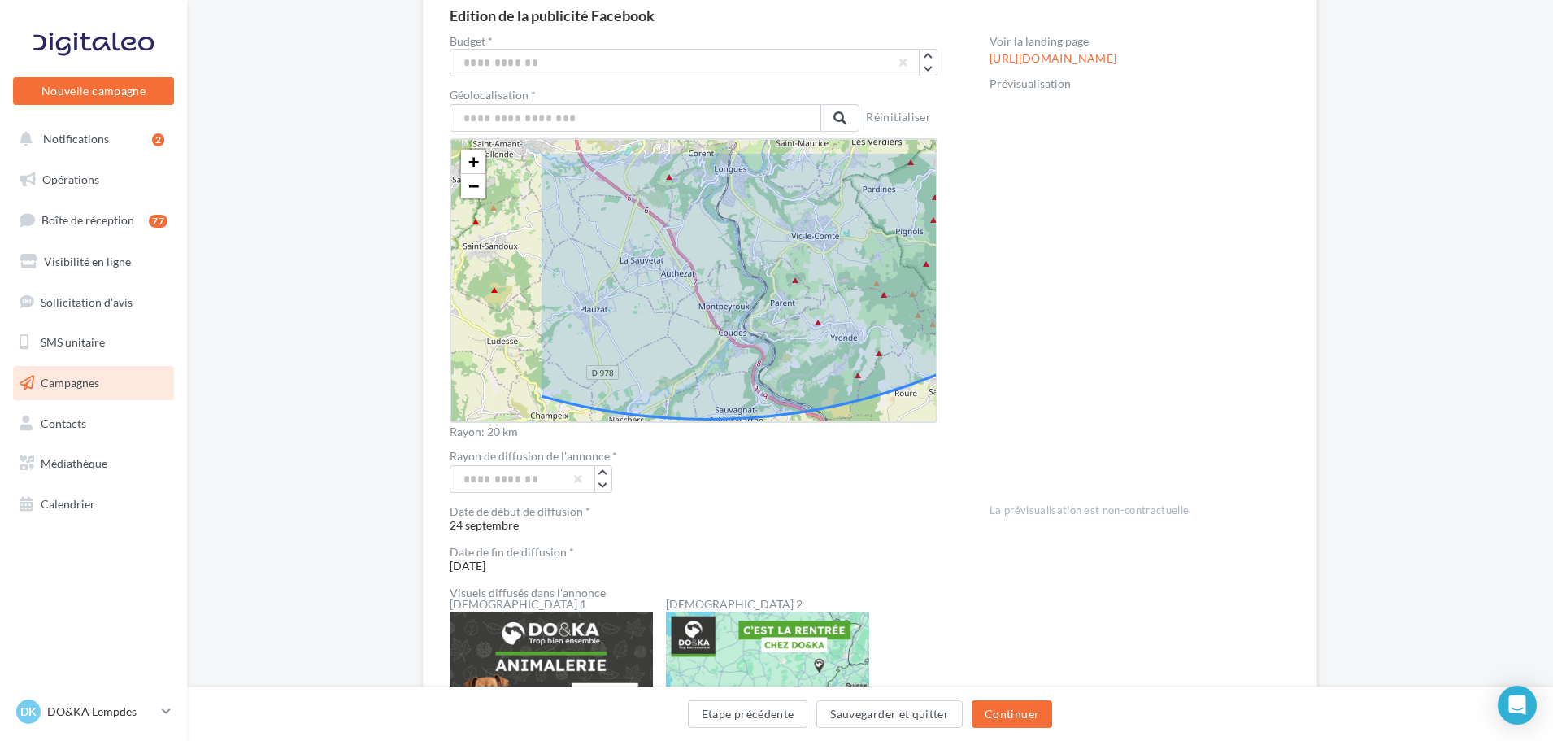
drag, startPoint x: 581, startPoint y: 313, endPoint x: 755, endPoint y: 363, distance: 181.7
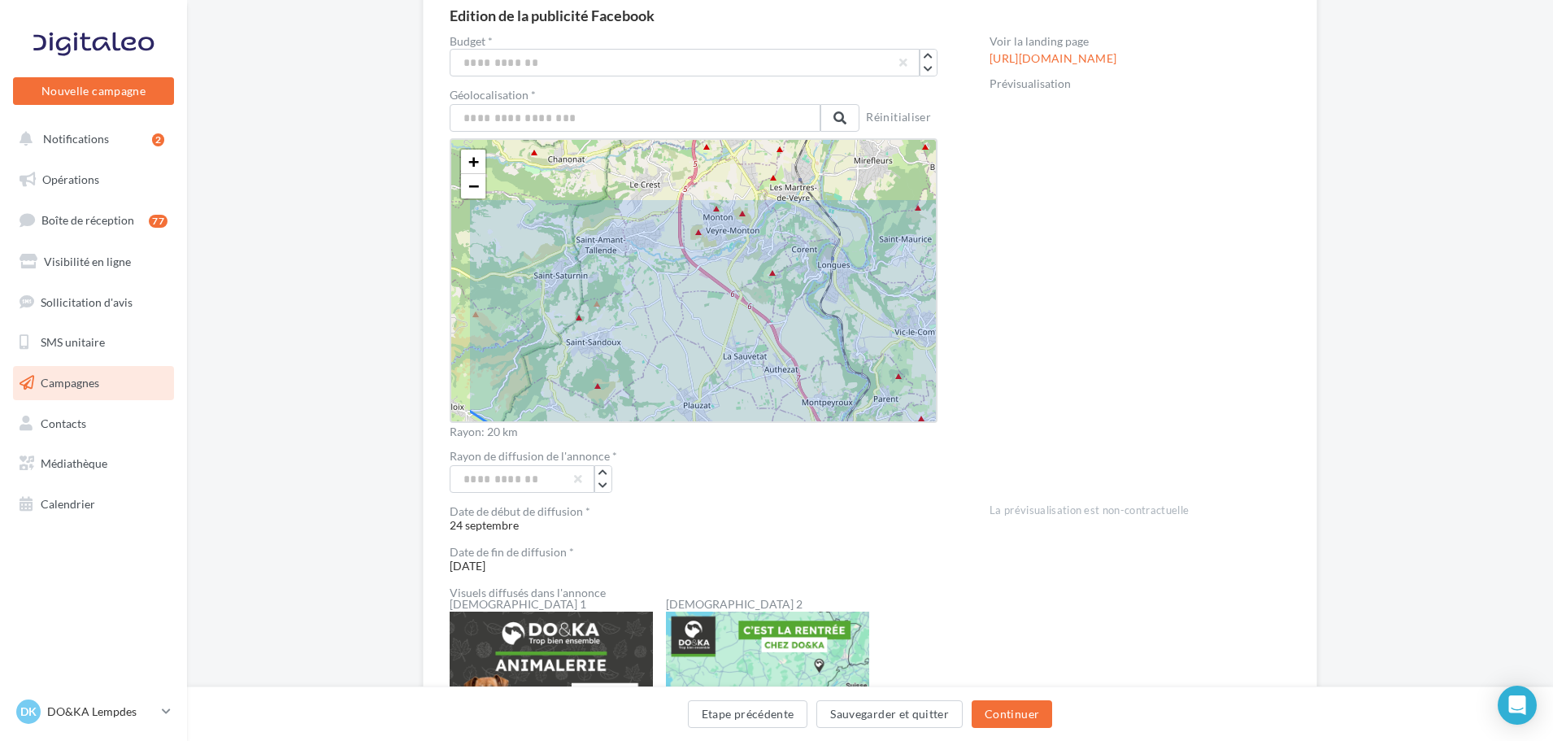
drag, startPoint x: 613, startPoint y: 306, endPoint x: 681, endPoint y: 389, distance: 108.1
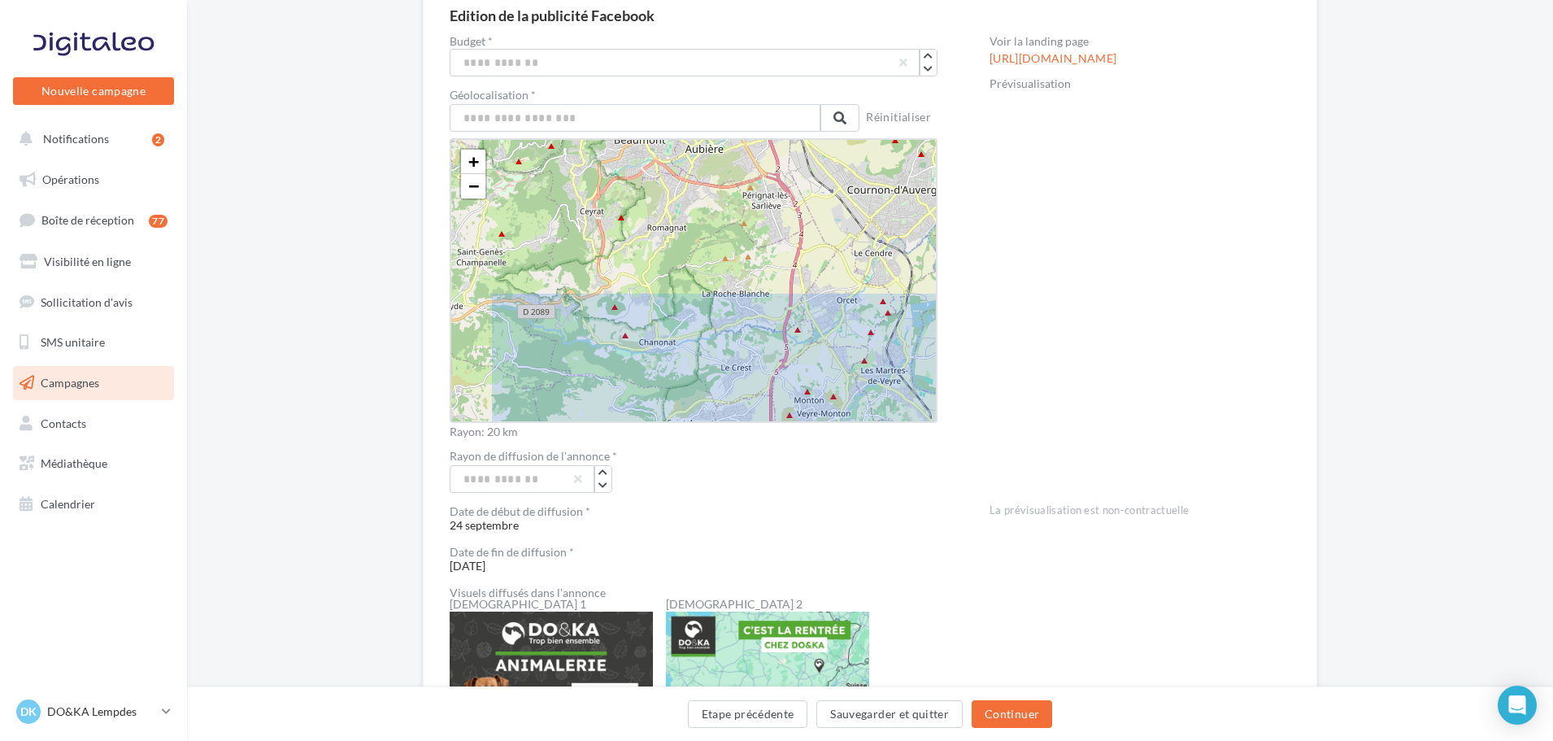
drag, startPoint x: 707, startPoint y: 336, endPoint x: 768, endPoint y: 459, distance: 136.7
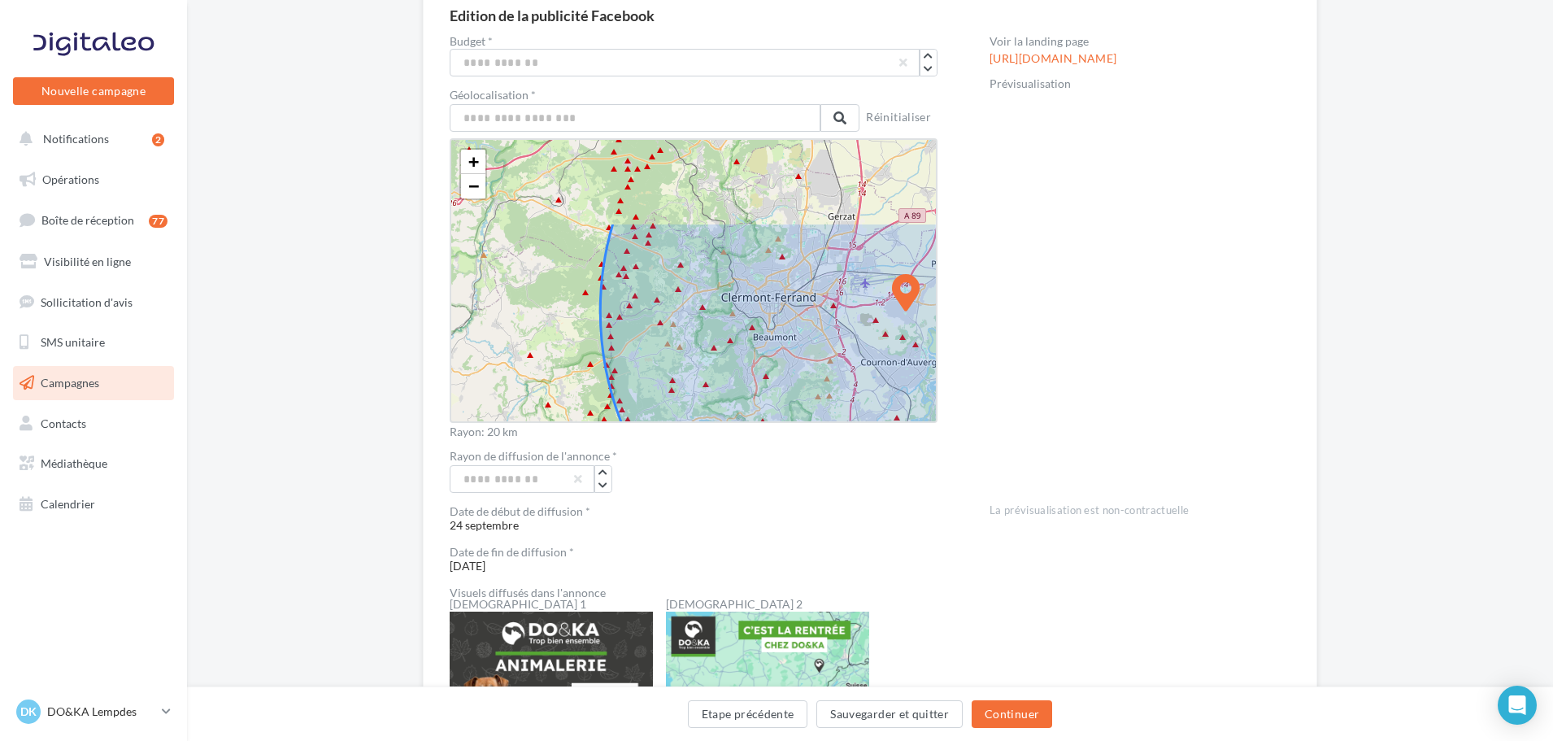
drag, startPoint x: 620, startPoint y: 327, endPoint x: 686, endPoint y: 385, distance: 88.1
click at [686, 385] on icon at bounding box center [905, 311] width 611 height 611
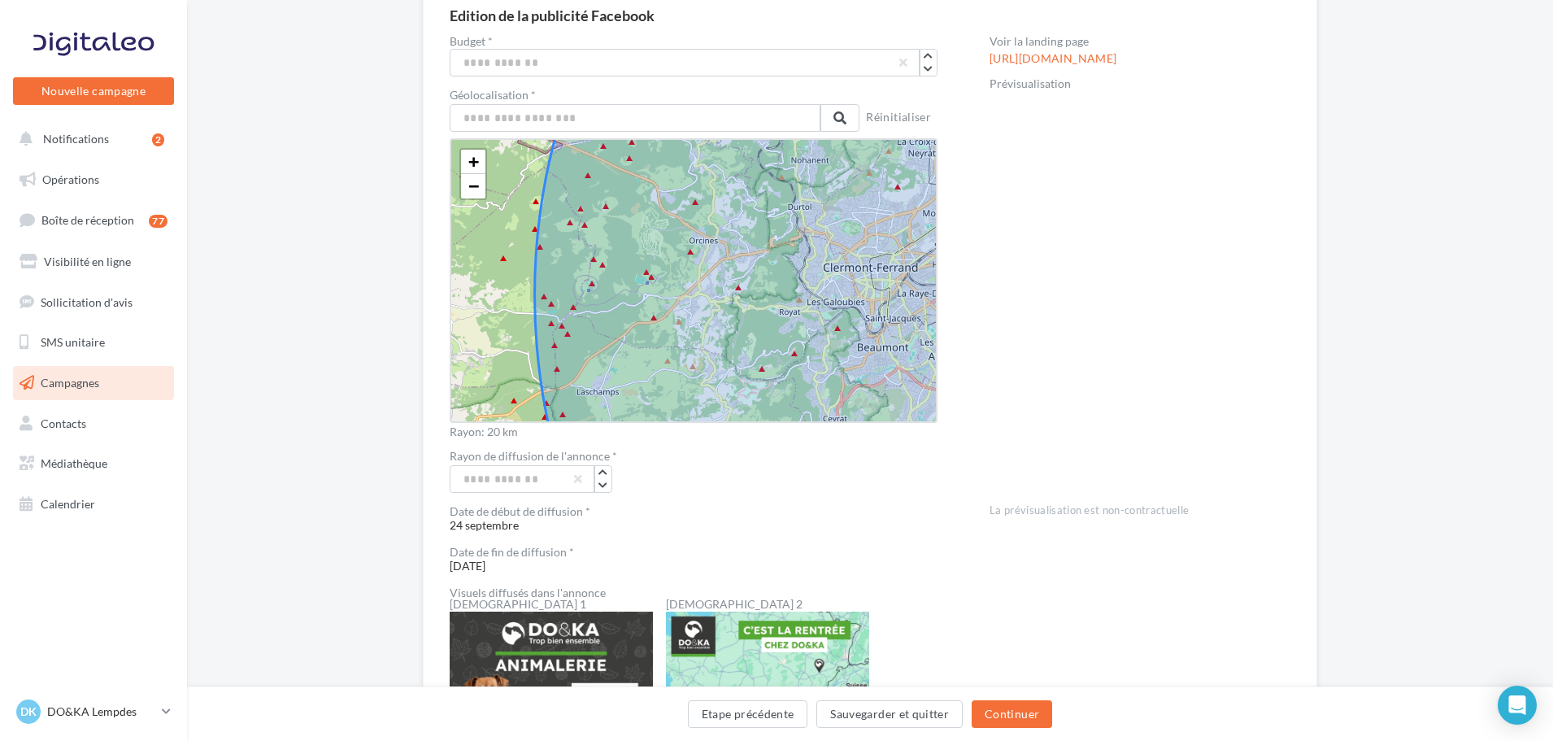
drag, startPoint x: 621, startPoint y: 276, endPoint x: 656, endPoint y: 472, distance: 199.1
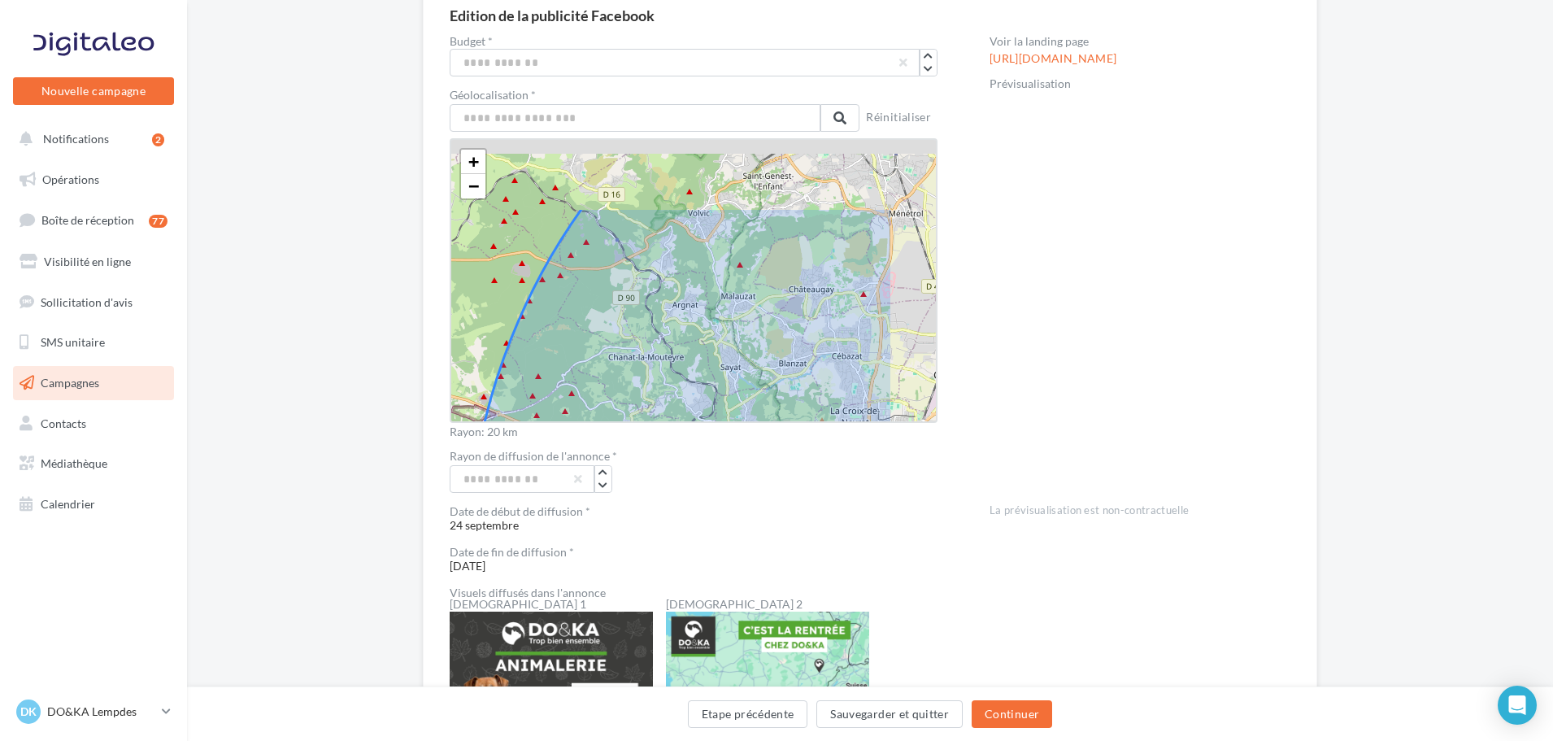
drag, startPoint x: 691, startPoint y: 322, endPoint x: 595, endPoint y: 414, distance: 132.9
click at [594, 429] on div "Géolocalisation * Lempdes, Clermont-Ferrand, Puy-de-Dôme, Auvergne-Rhône-Alpes,…" at bounding box center [694, 263] width 488 height 348
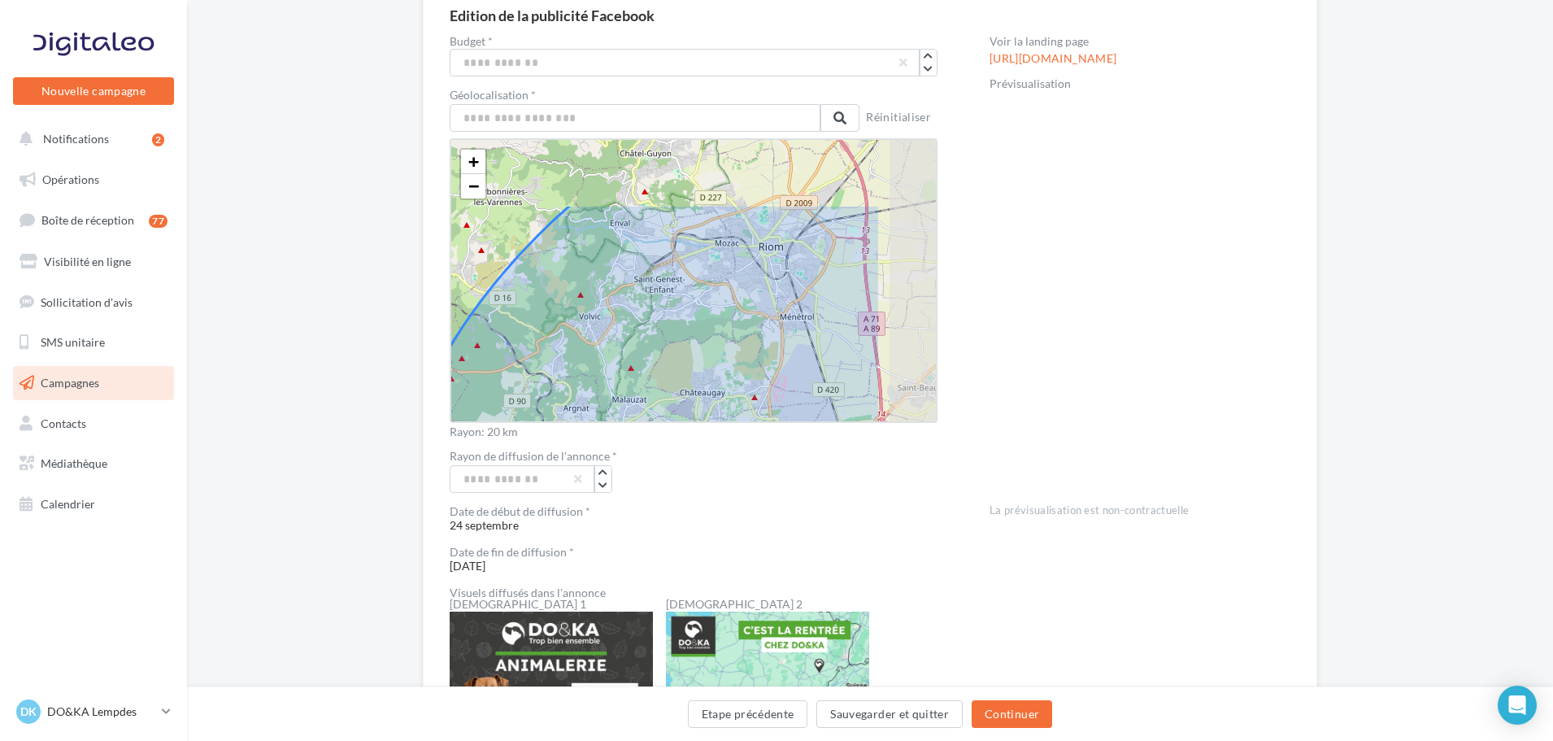
drag, startPoint x: 749, startPoint y: 320, endPoint x: 642, endPoint y: 416, distance: 144.0
click at [642, 416] on icon at bounding box center [969, 667] width 1221 height 1221
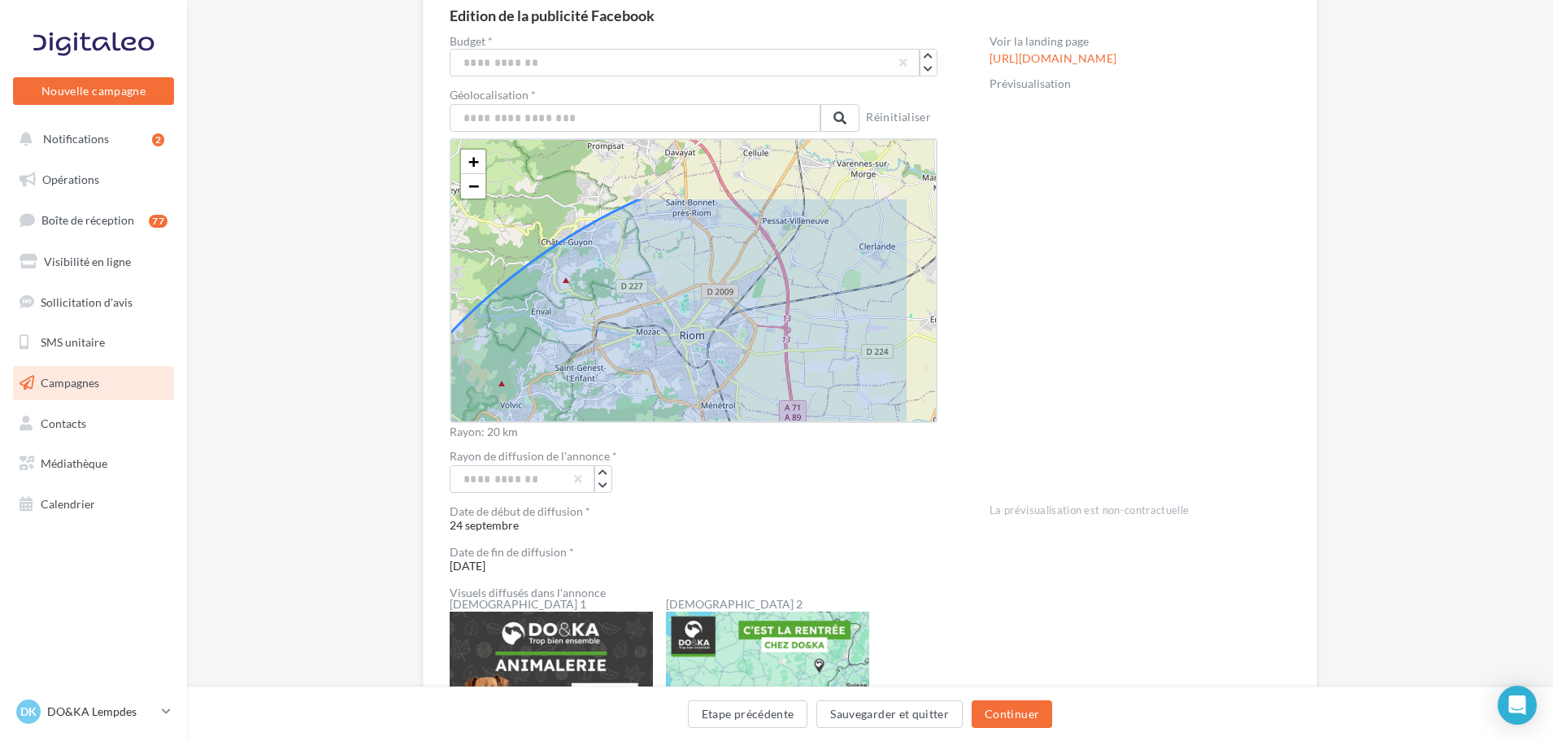
drag, startPoint x: 752, startPoint y: 314, endPoint x: 655, endPoint y: 411, distance: 137.4
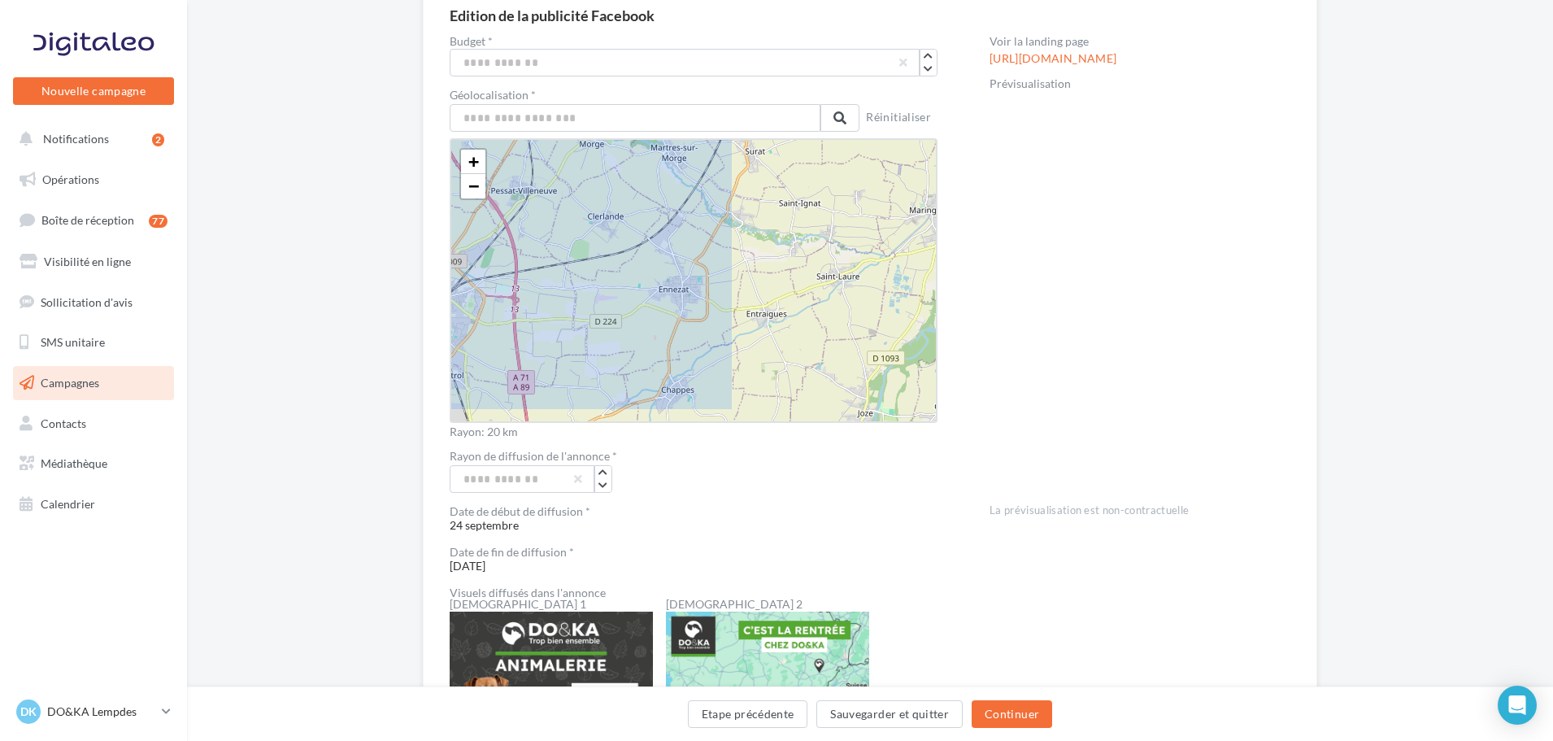
drag, startPoint x: 752, startPoint y: 315, endPoint x: 549, endPoint y: 276, distance: 207.2
click at [549, 276] on icon at bounding box center [619, 725] width 1221 height 1221
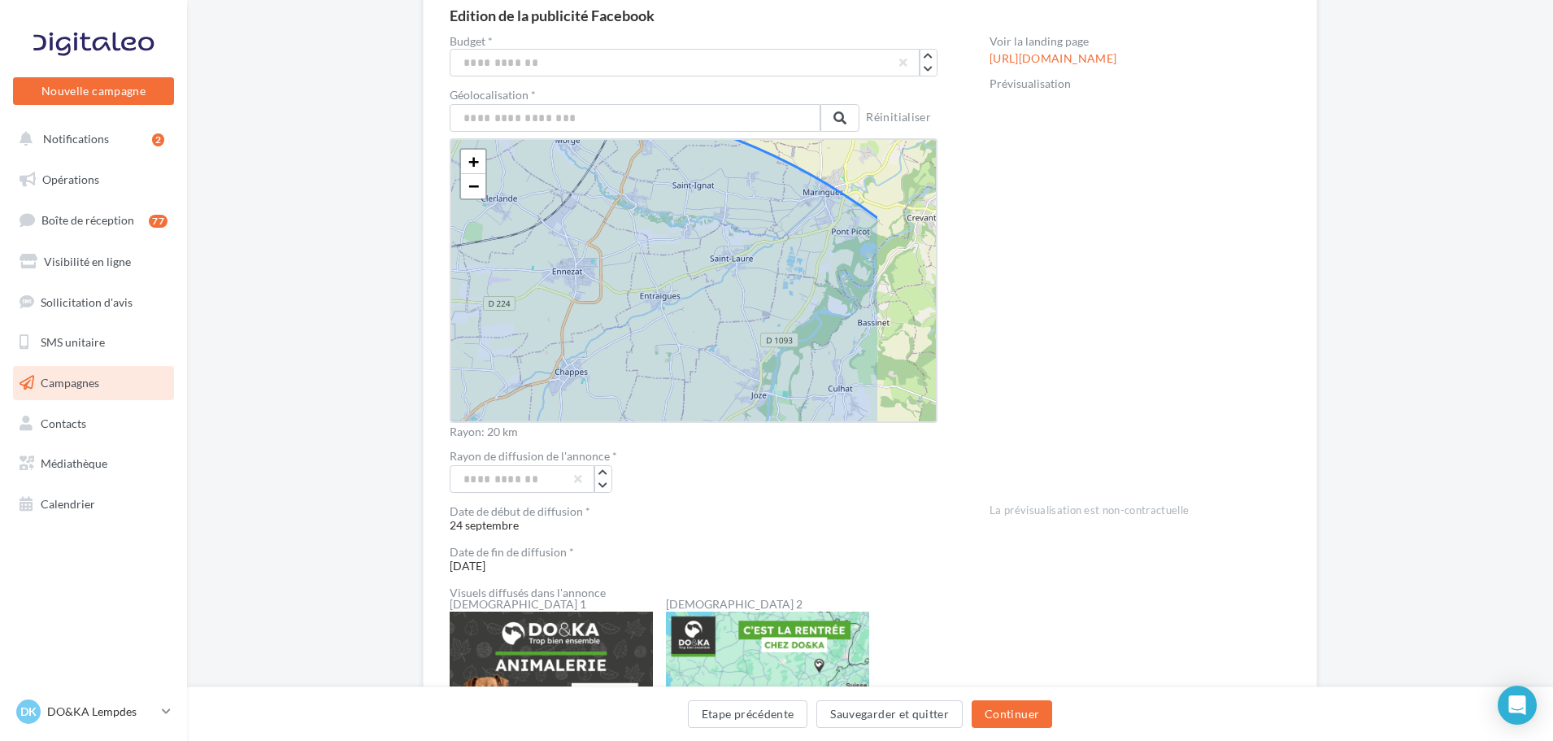
drag, startPoint x: 622, startPoint y: 278, endPoint x: 555, endPoint y: 273, distance: 66.9
click at [555, 273] on icon at bounding box center [512, 708] width 1221 height 1221
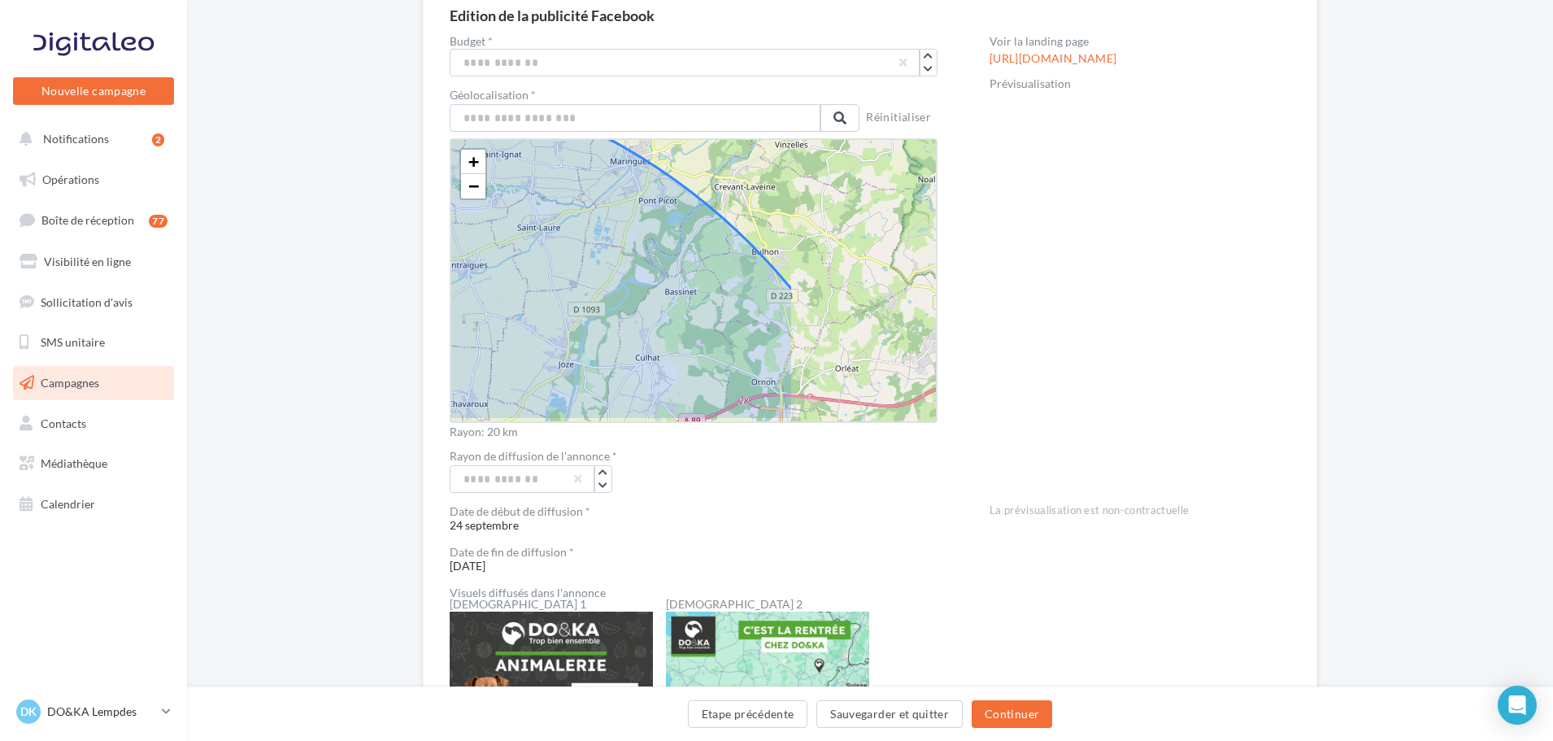
drag, startPoint x: 705, startPoint y: 276, endPoint x: 559, endPoint y: 246, distance: 149.6
click at [559, 246] on icon at bounding box center [320, 677] width 1221 height 1221
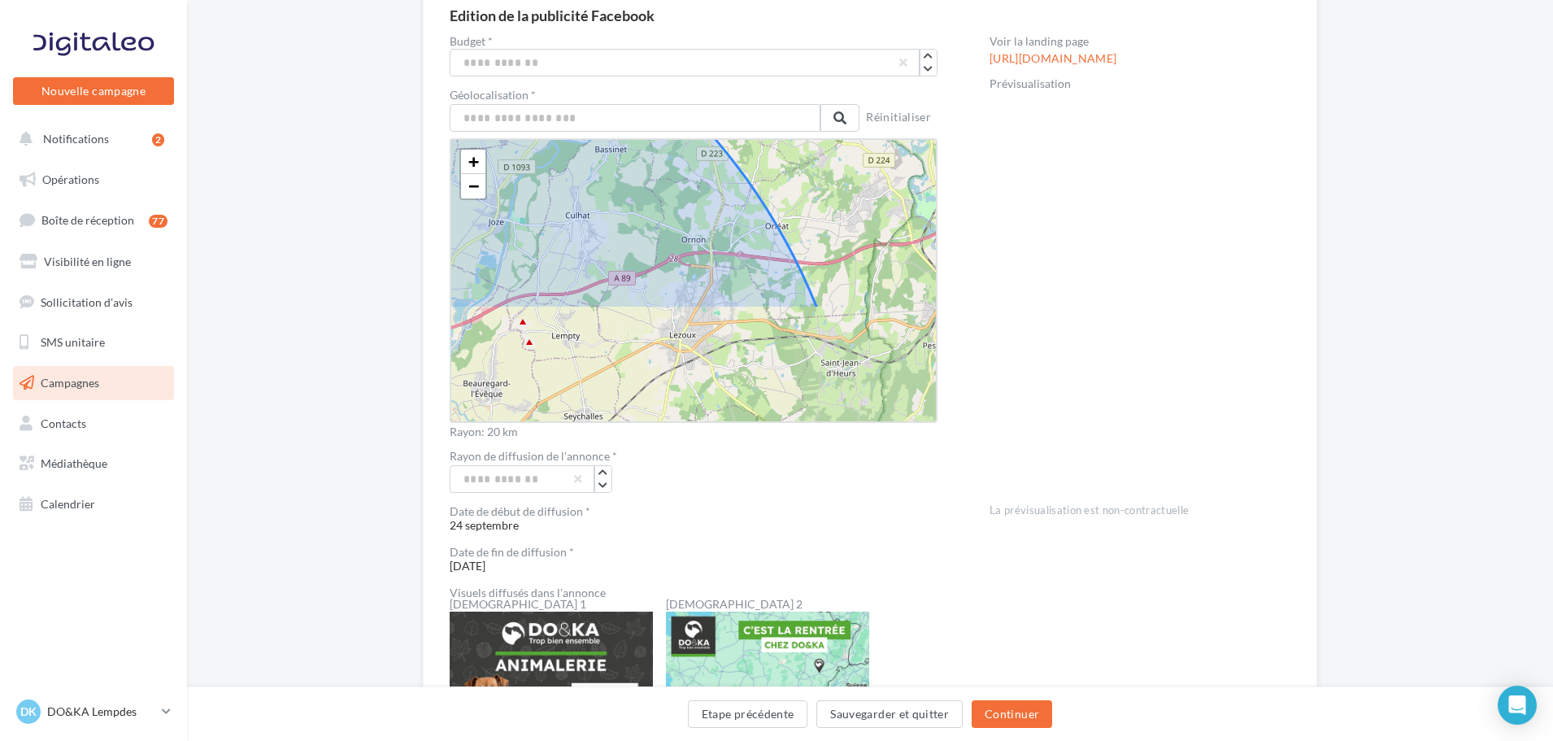
drag
click at [668, 150] on icon at bounding box center [250, 534] width 1221 height 1221
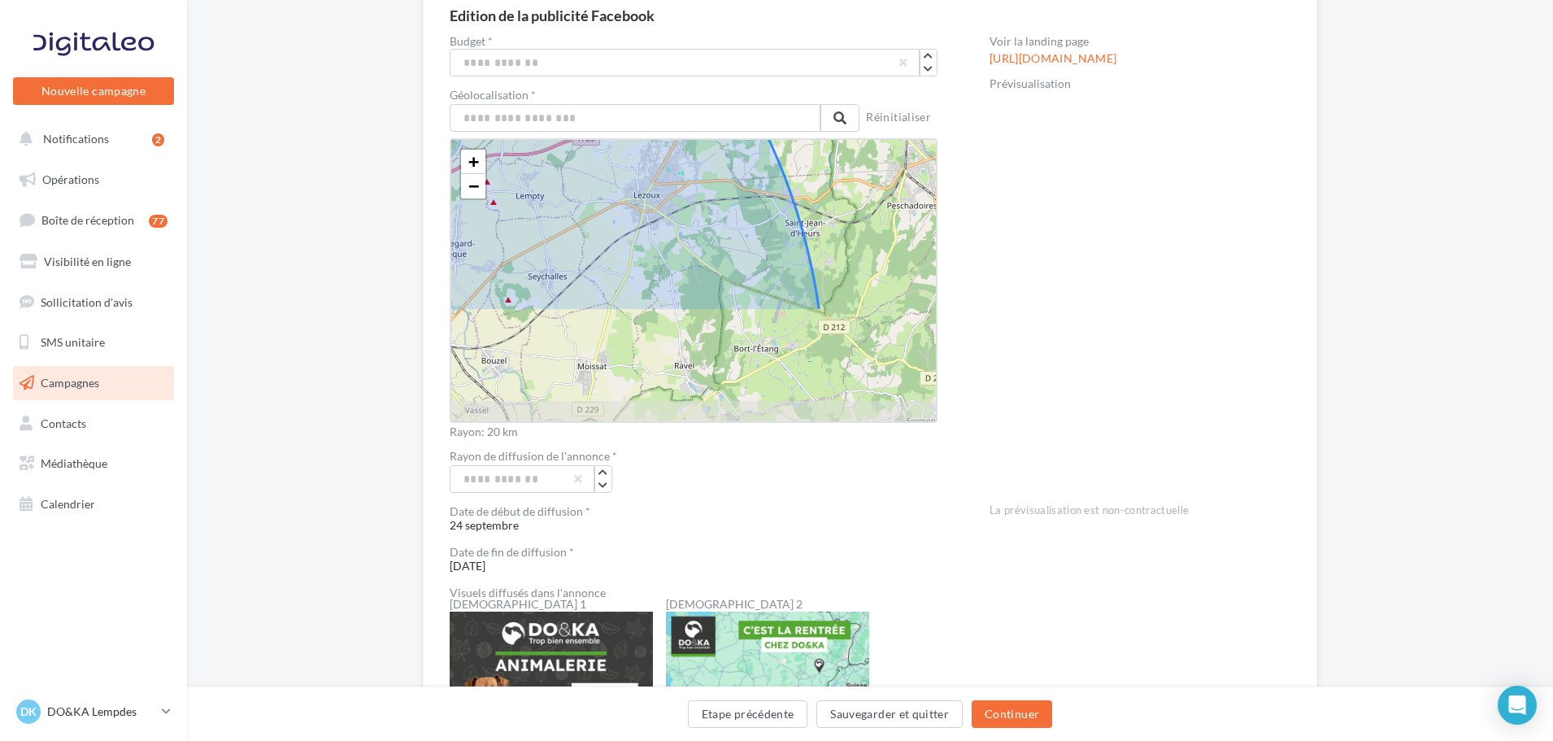
click at [751, 196] on icon at bounding box center [214, 395] width 1221 height 1221
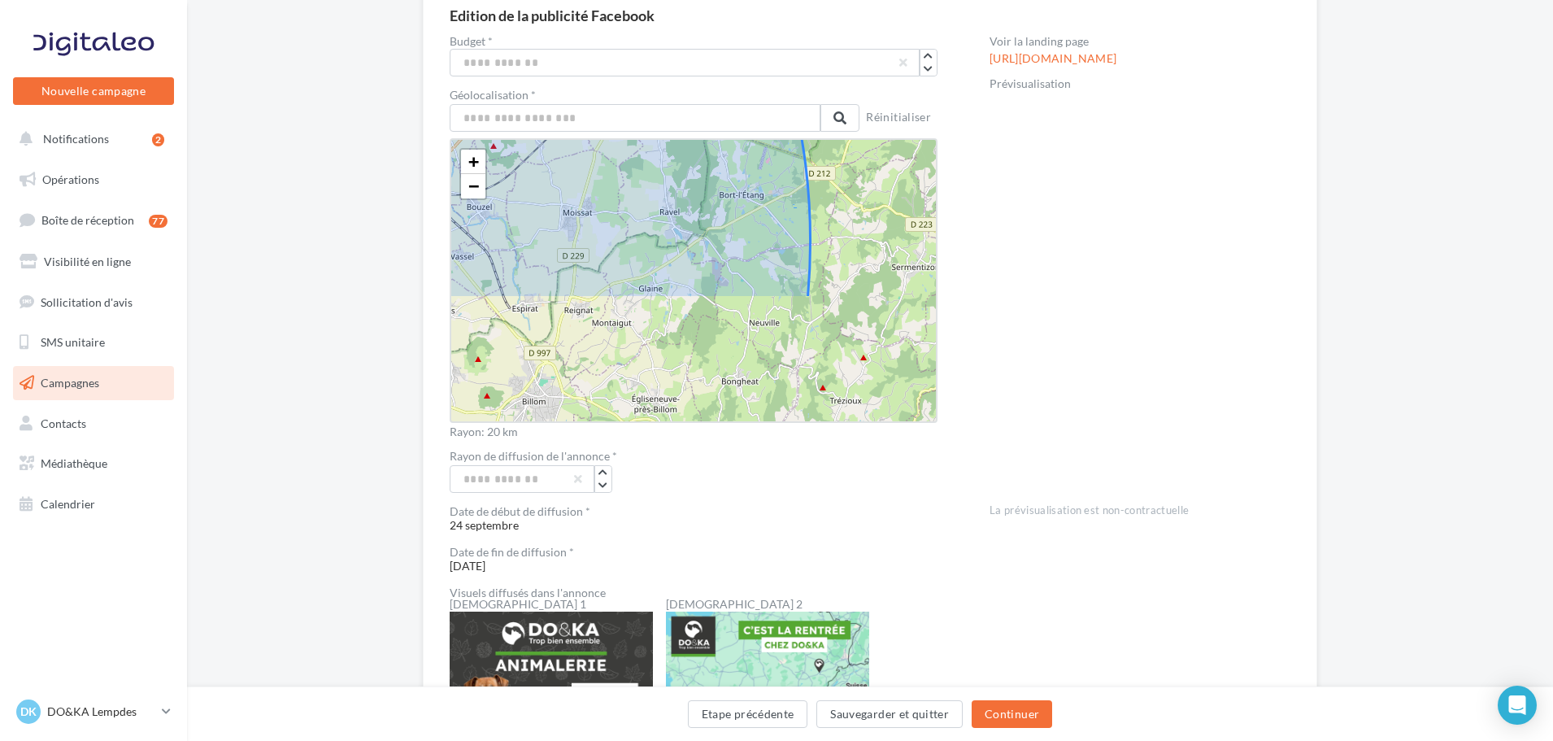
click at [766, 164] on icon at bounding box center [199, 241] width 1221 height 1221
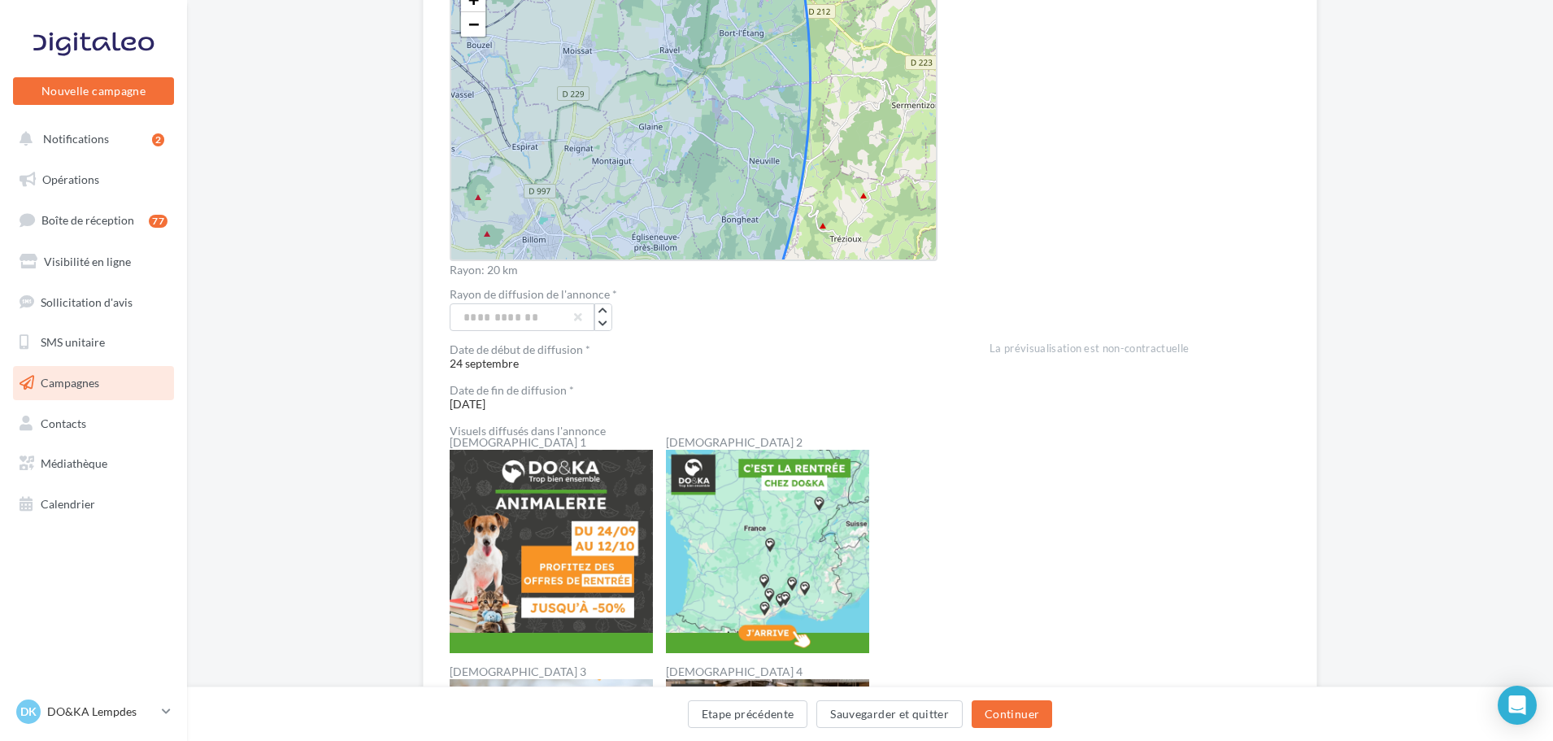
scroll to position [238, 0]
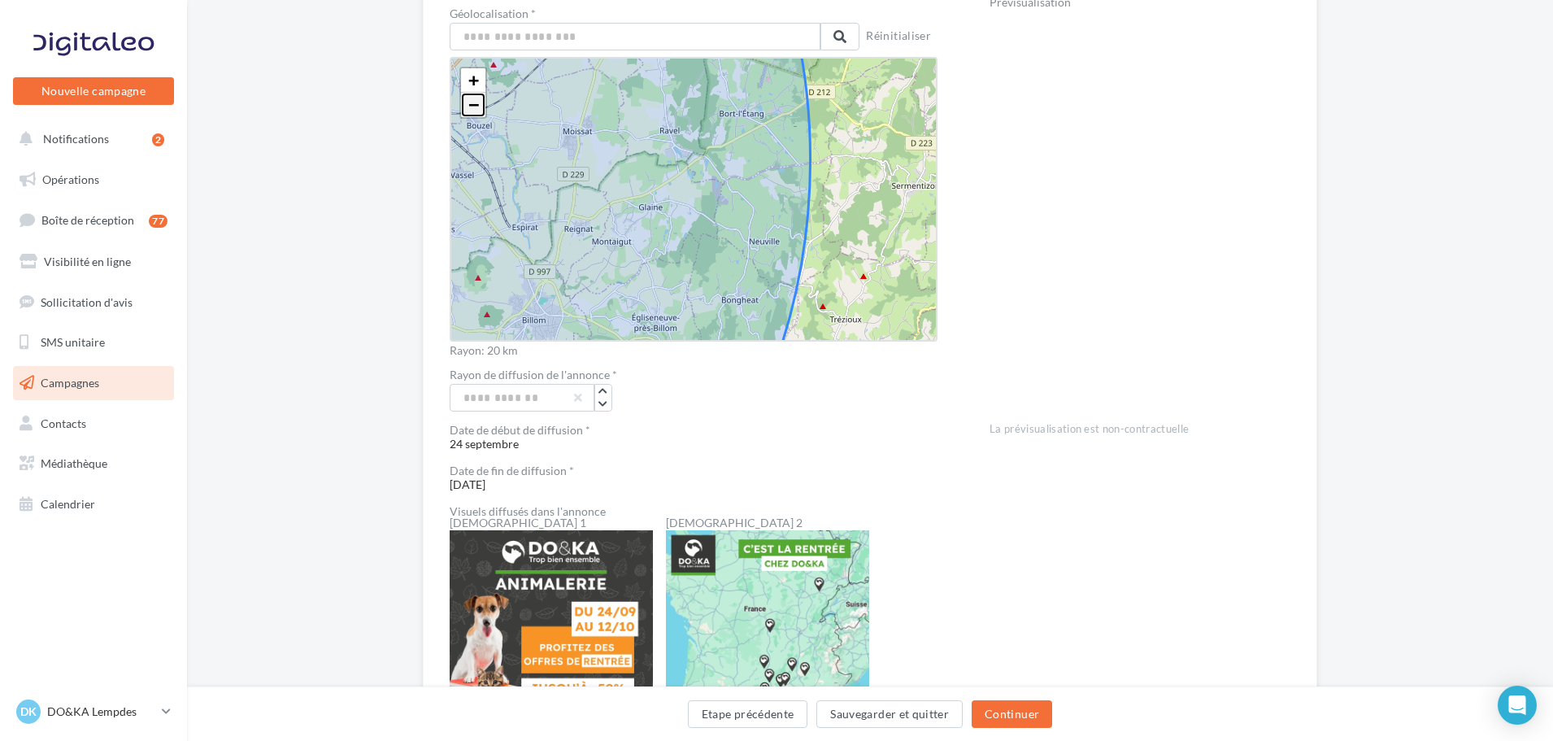
click at [477, 109] on span "−" at bounding box center [473, 104] width 11 height 20
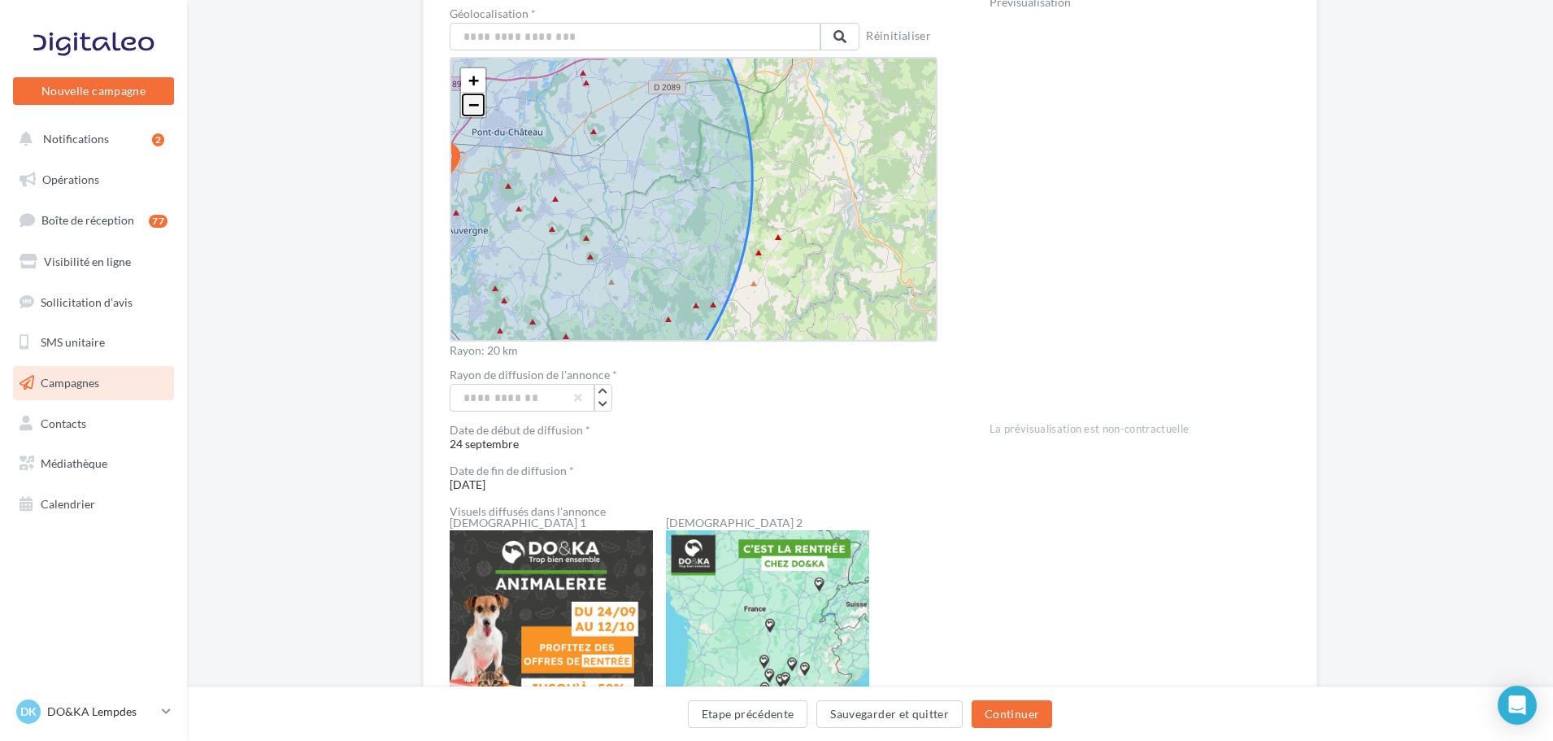
click at [477, 109] on span "−" at bounding box center [473, 104] width 11 height 20
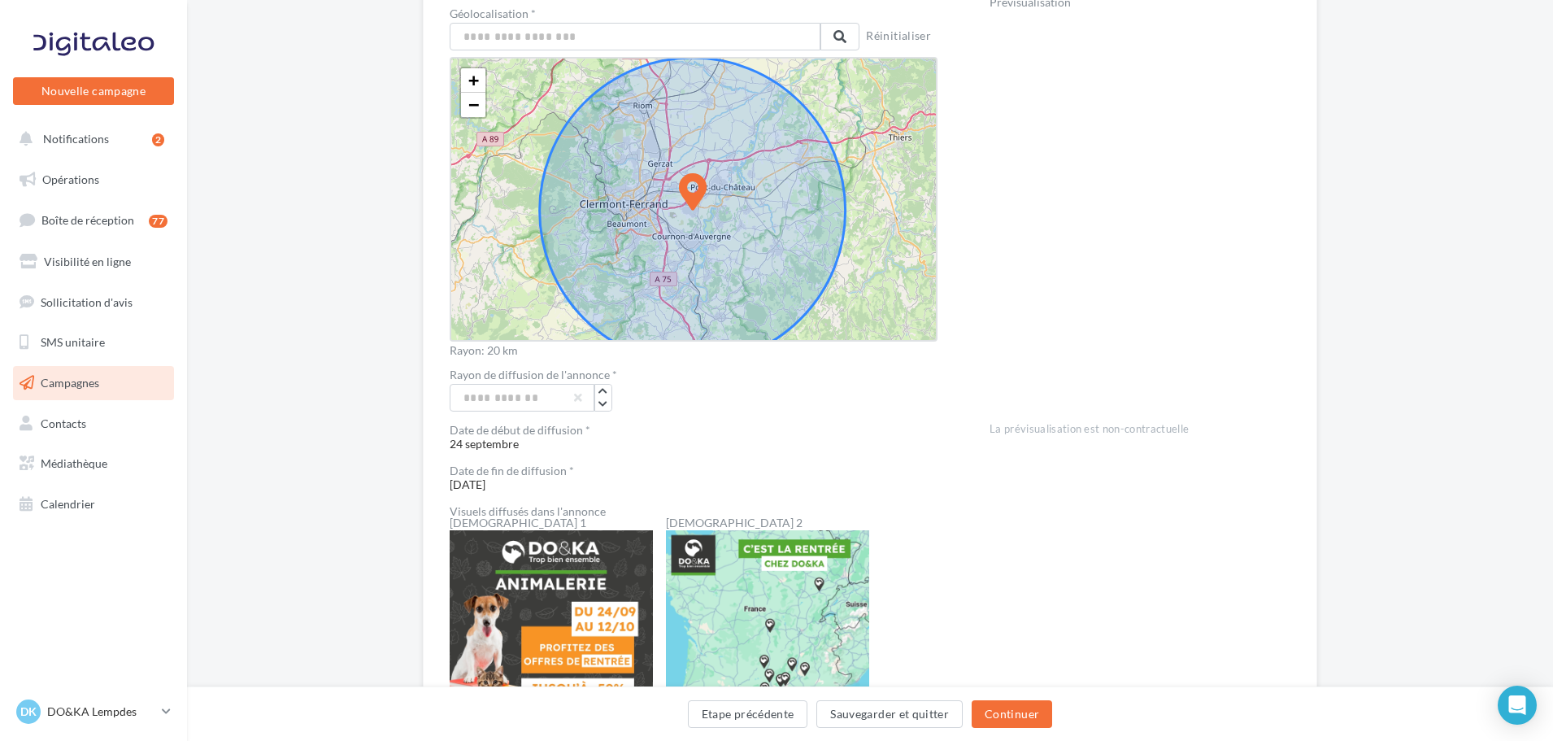
drag, startPoint x: 858, startPoint y: 189, endPoint x: 930, endPoint y: 218, distance: 77.8
click at [981, 167] on div "Budget * *** Géolocalisation * Lempdes, Clermont-Ferrand, Puy-de-Dôme, Auvergne…" at bounding box center [870, 753] width 841 height 1599
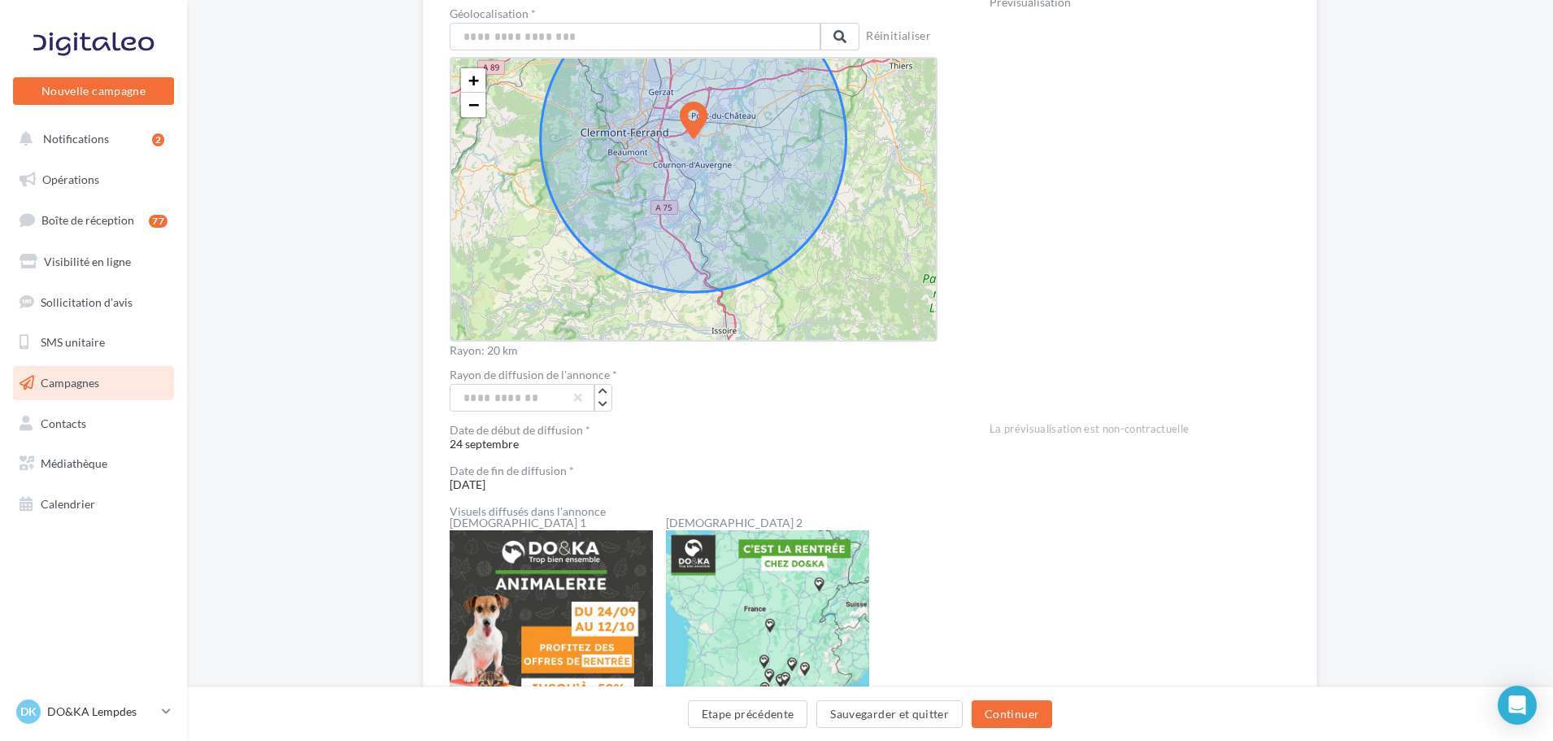
drag, startPoint x: 902, startPoint y: 226, endPoint x: 917, endPoint y: 194, distance: 35.3
click at [917, 194] on div "+ − Leaflet" at bounding box center [694, 199] width 488 height 285
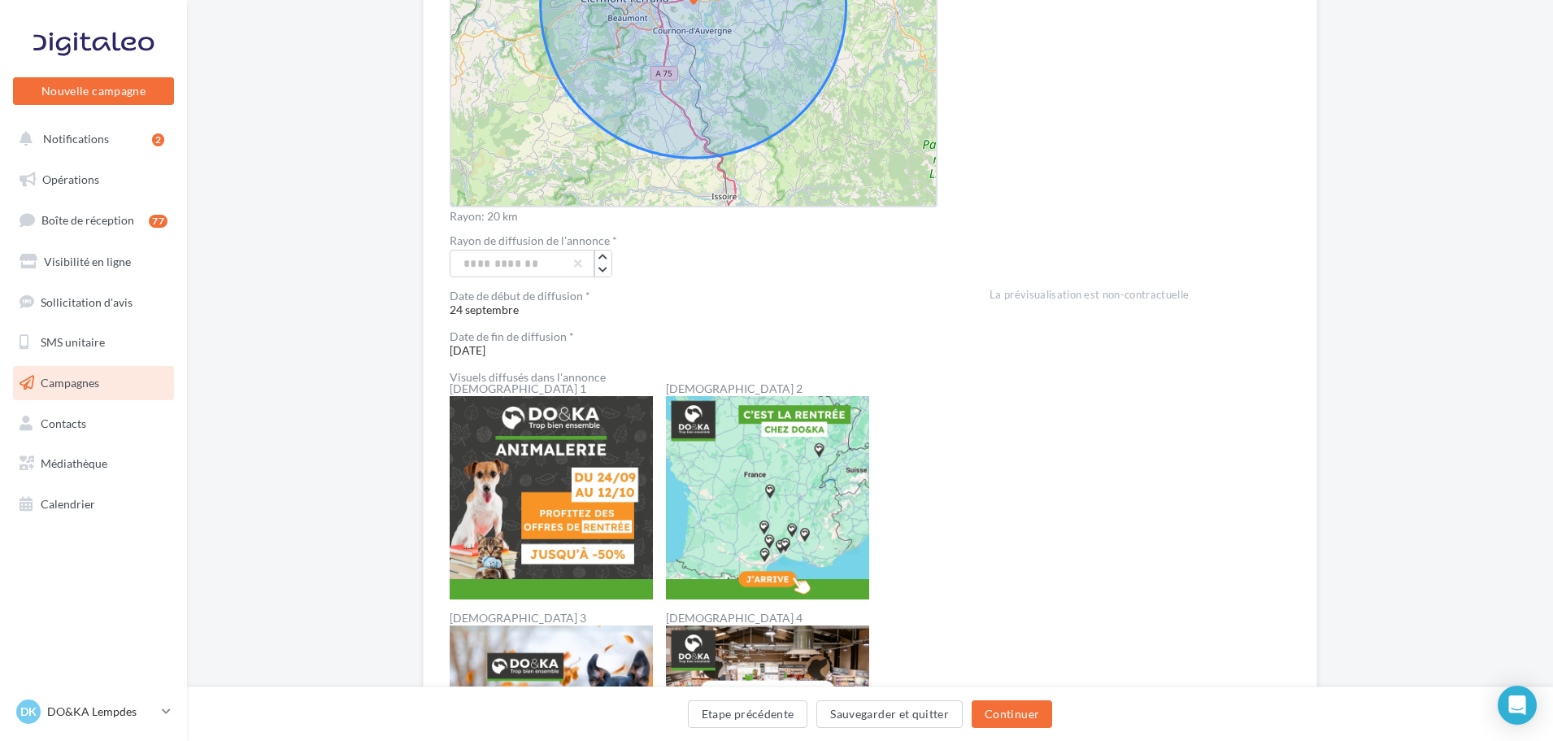
scroll to position [401, 0]
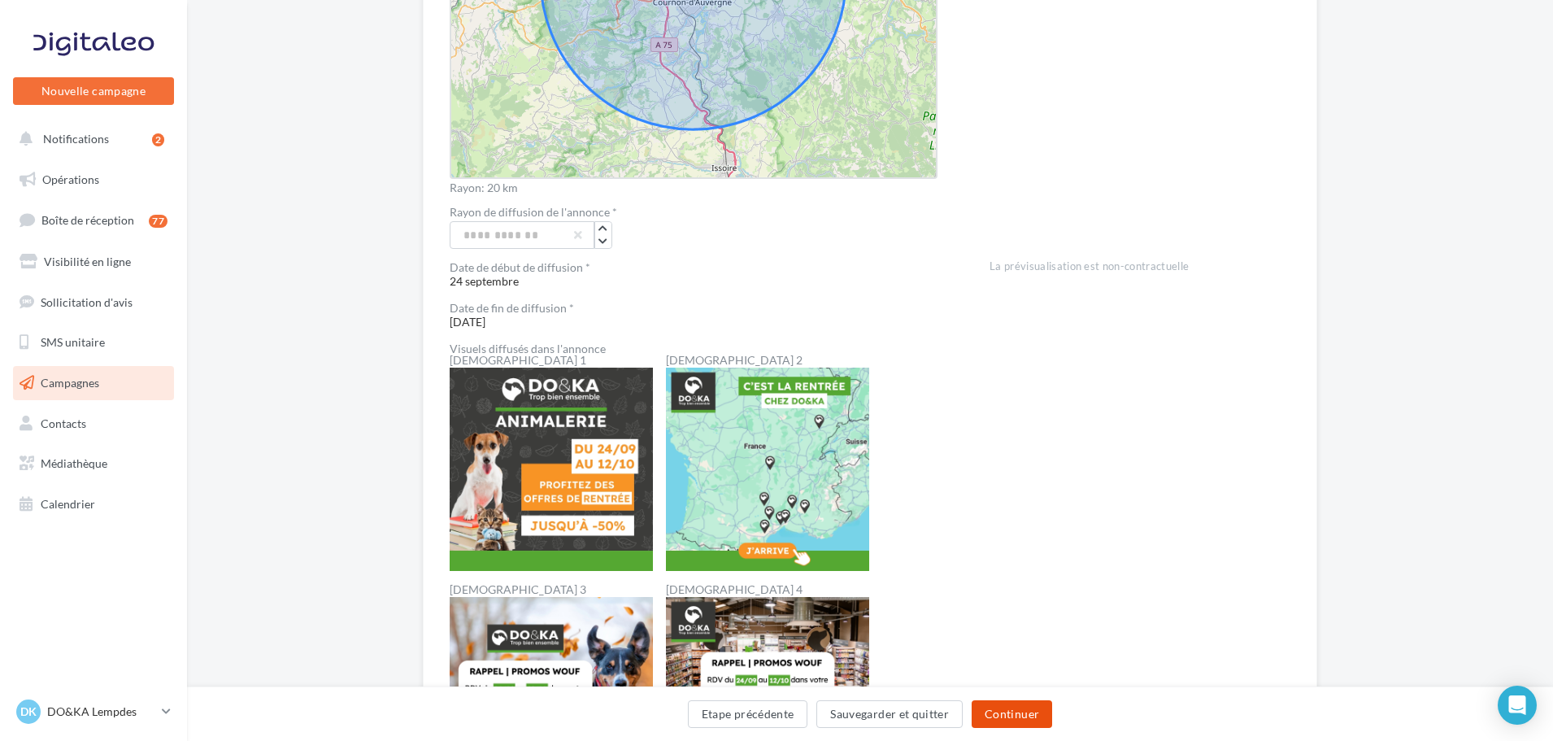
click at [1004, 711] on button "Continuer" at bounding box center [1012, 714] width 81 height 28
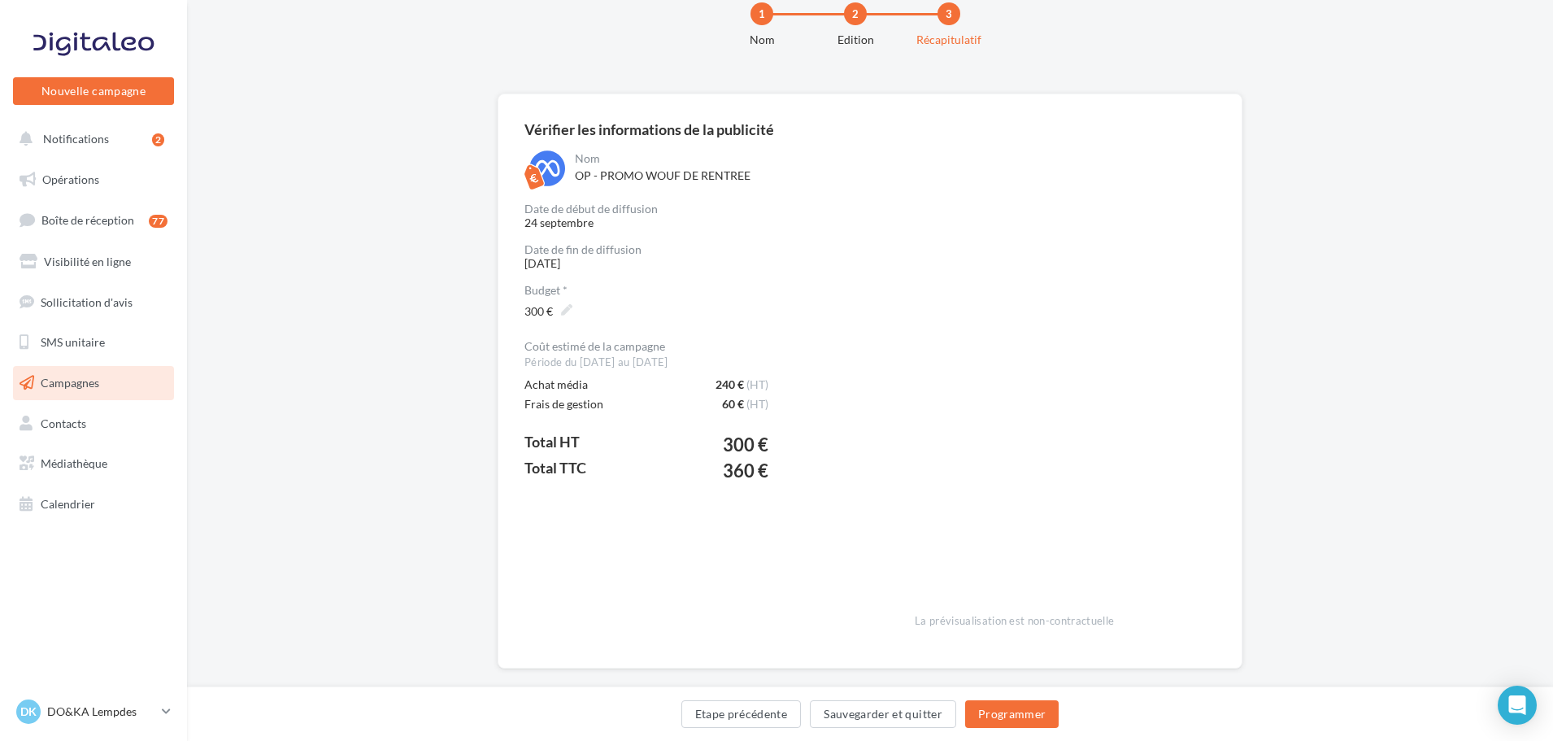
scroll to position [67, 0]
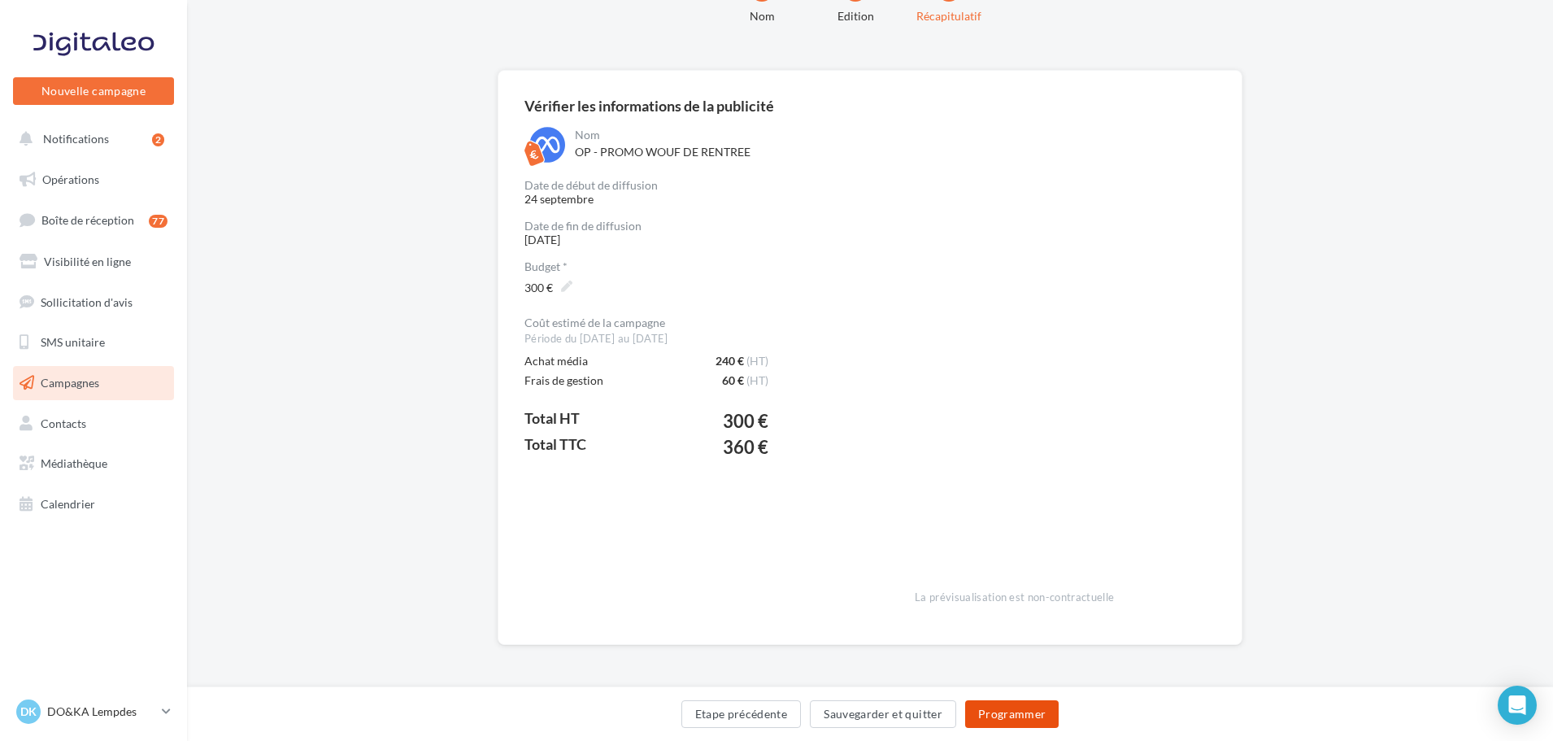
click at [1004, 714] on button "Programmer" at bounding box center [1012, 714] width 94 height 28
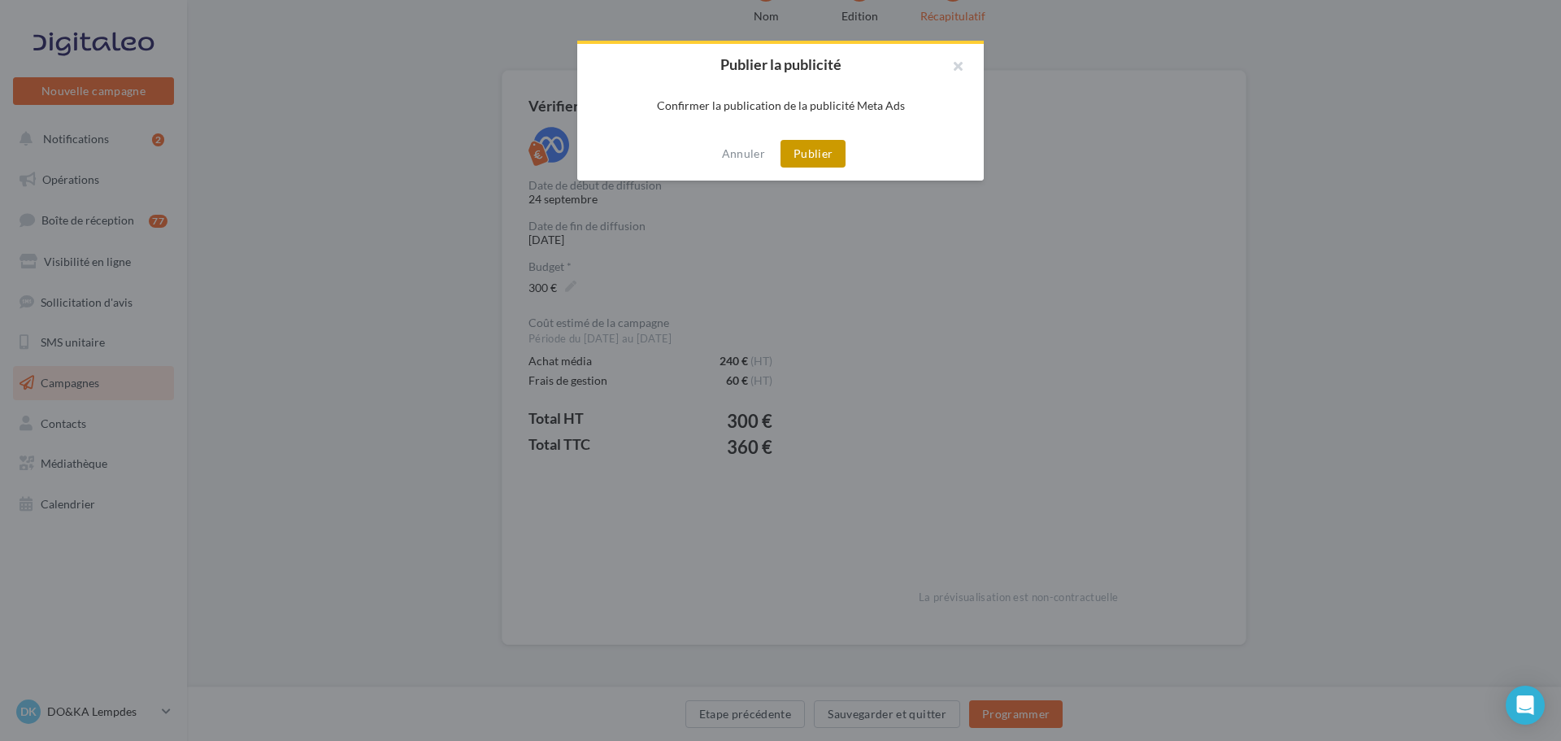
click at [820, 155] on button "Publier" at bounding box center [813, 154] width 65 height 28
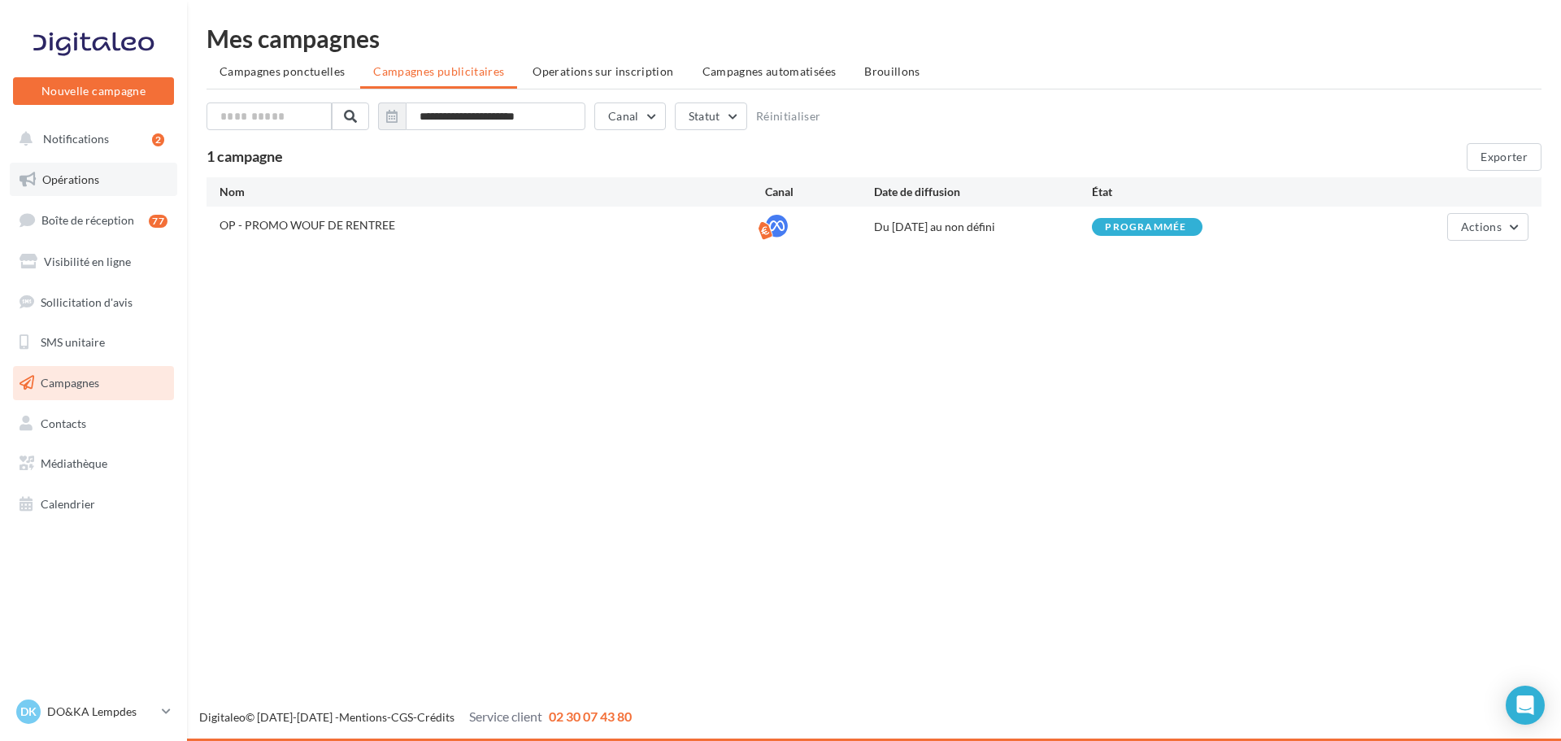
click at [97, 177] on span "Opérations" at bounding box center [70, 179] width 57 height 14
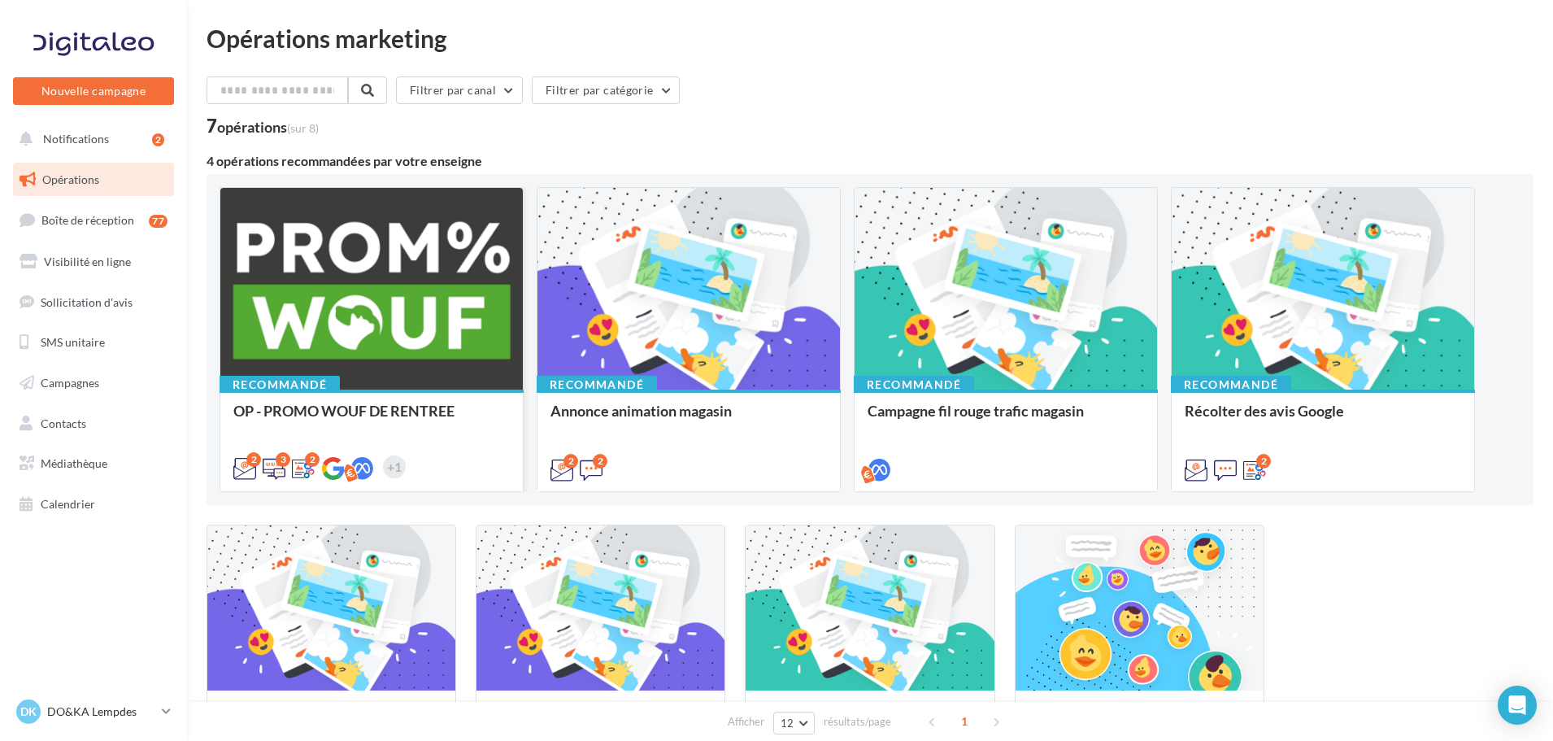
click at [423, 289] on div at bounding box center [371, 289] width 302 height 203
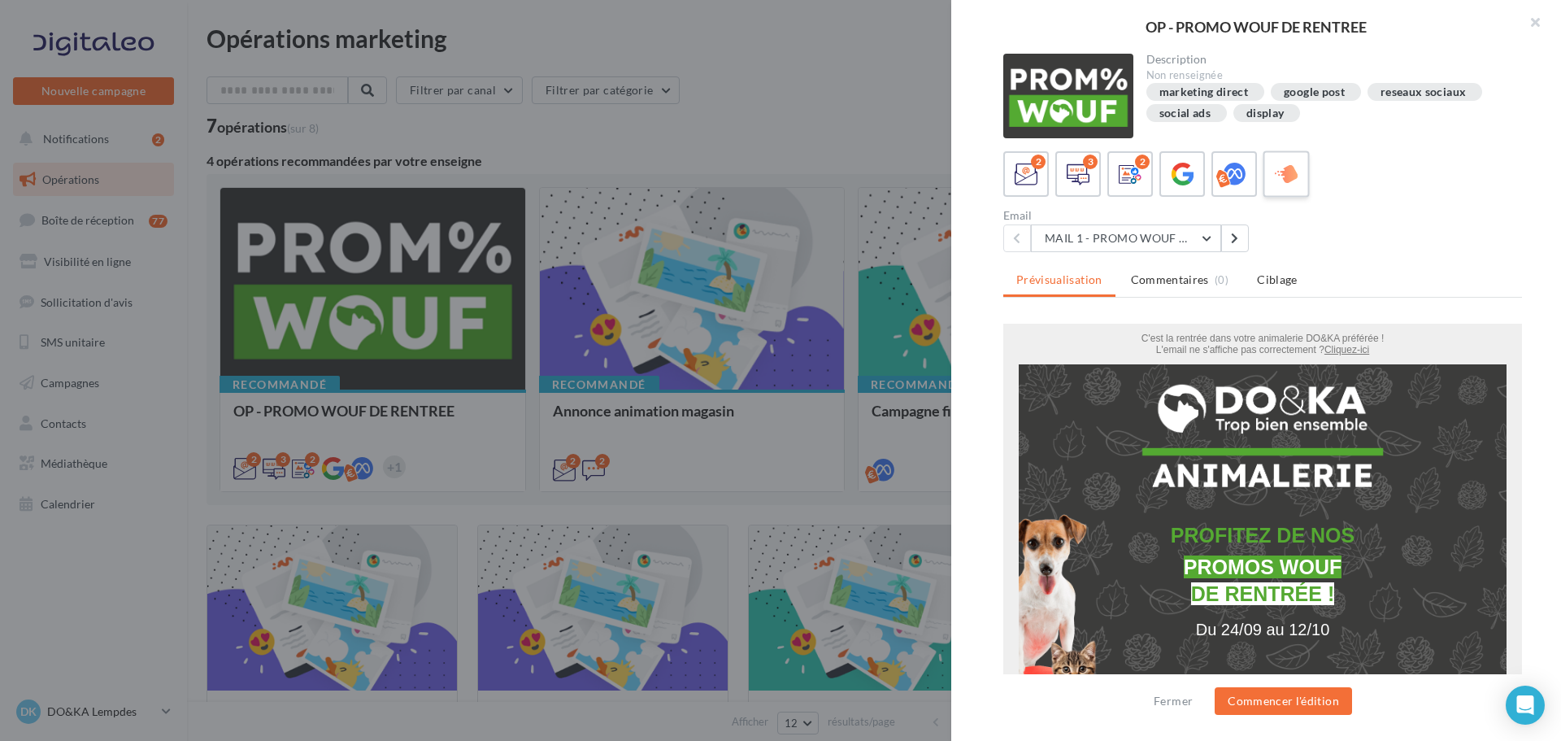
click at [1282, 181] on icon at bounding box center [1287, 175] width 24 height 24
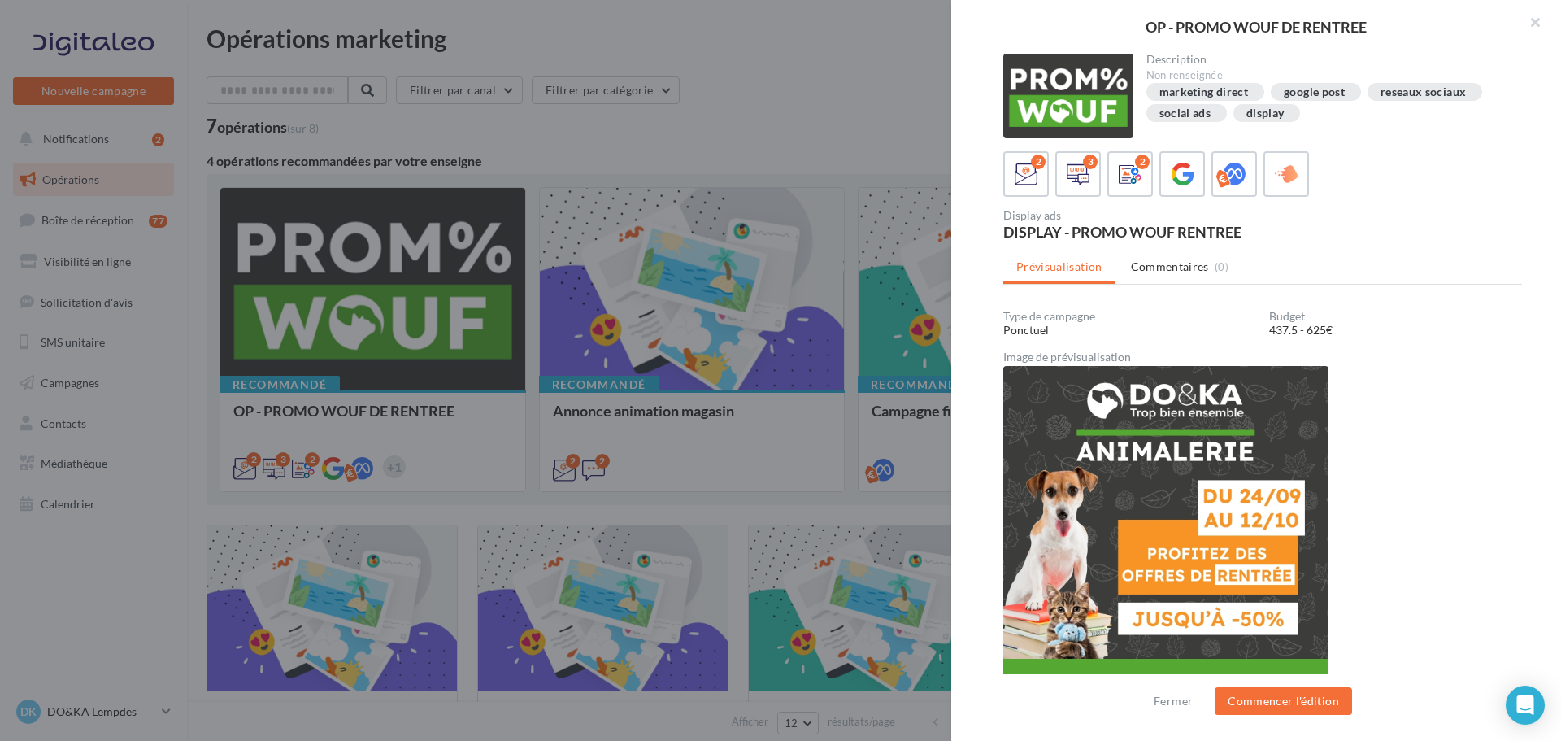
scroll to position [2, 0]
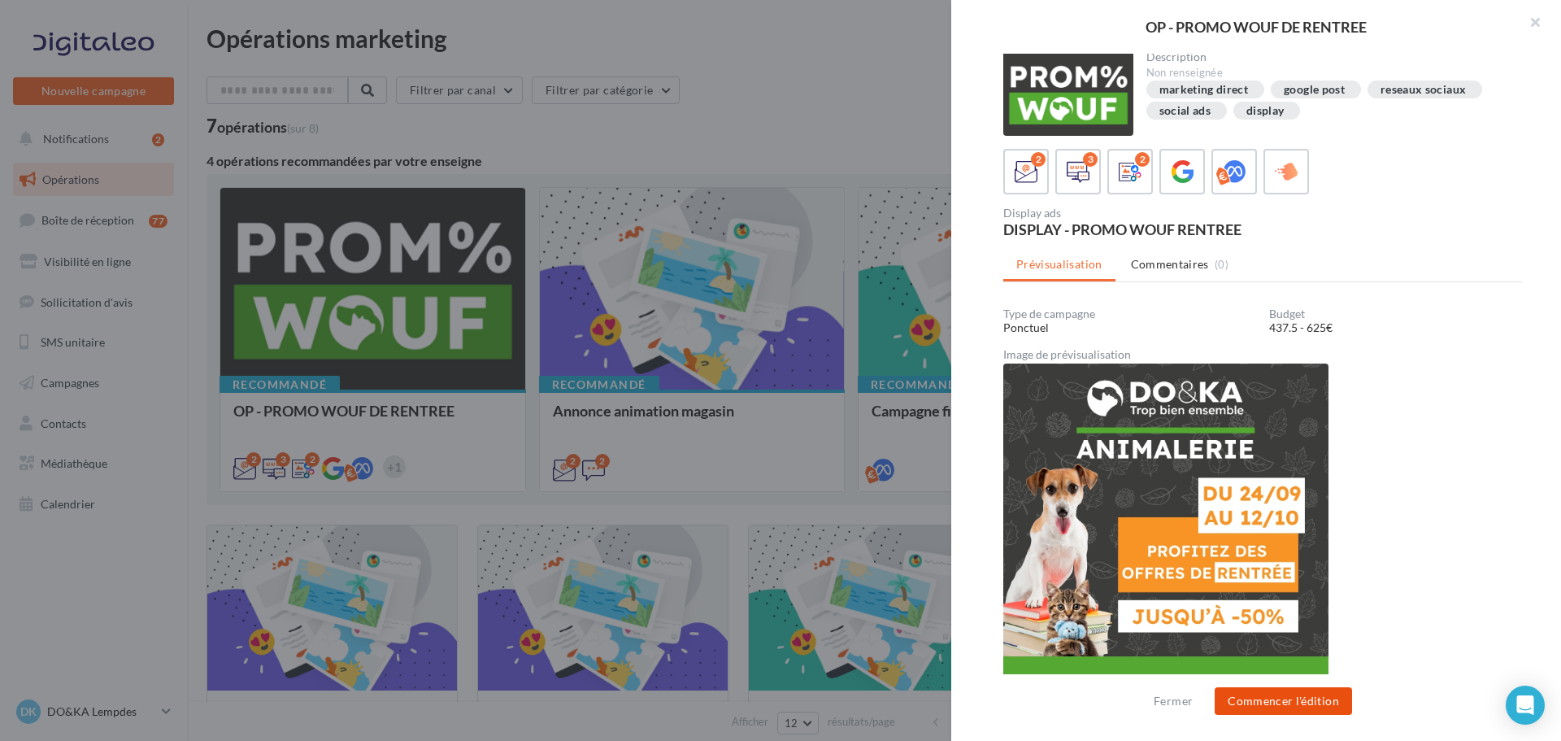
click at [1301, 700] on button "Commencer l'édition" at bounding box center [1283, 701] width 137 height 28
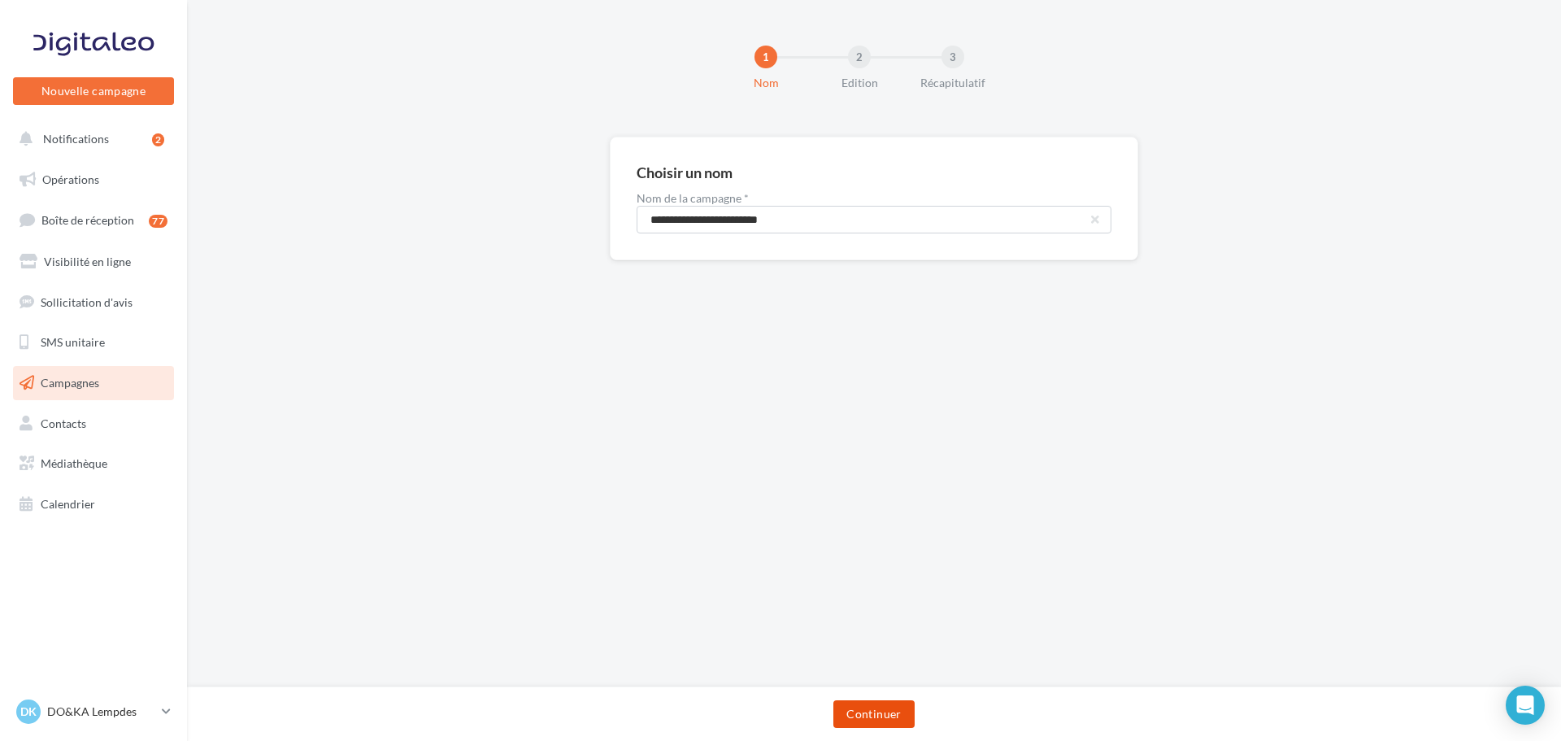
click at [871, 720] on button "Continuer" at bounding box center [873, 714] width 81 height 28
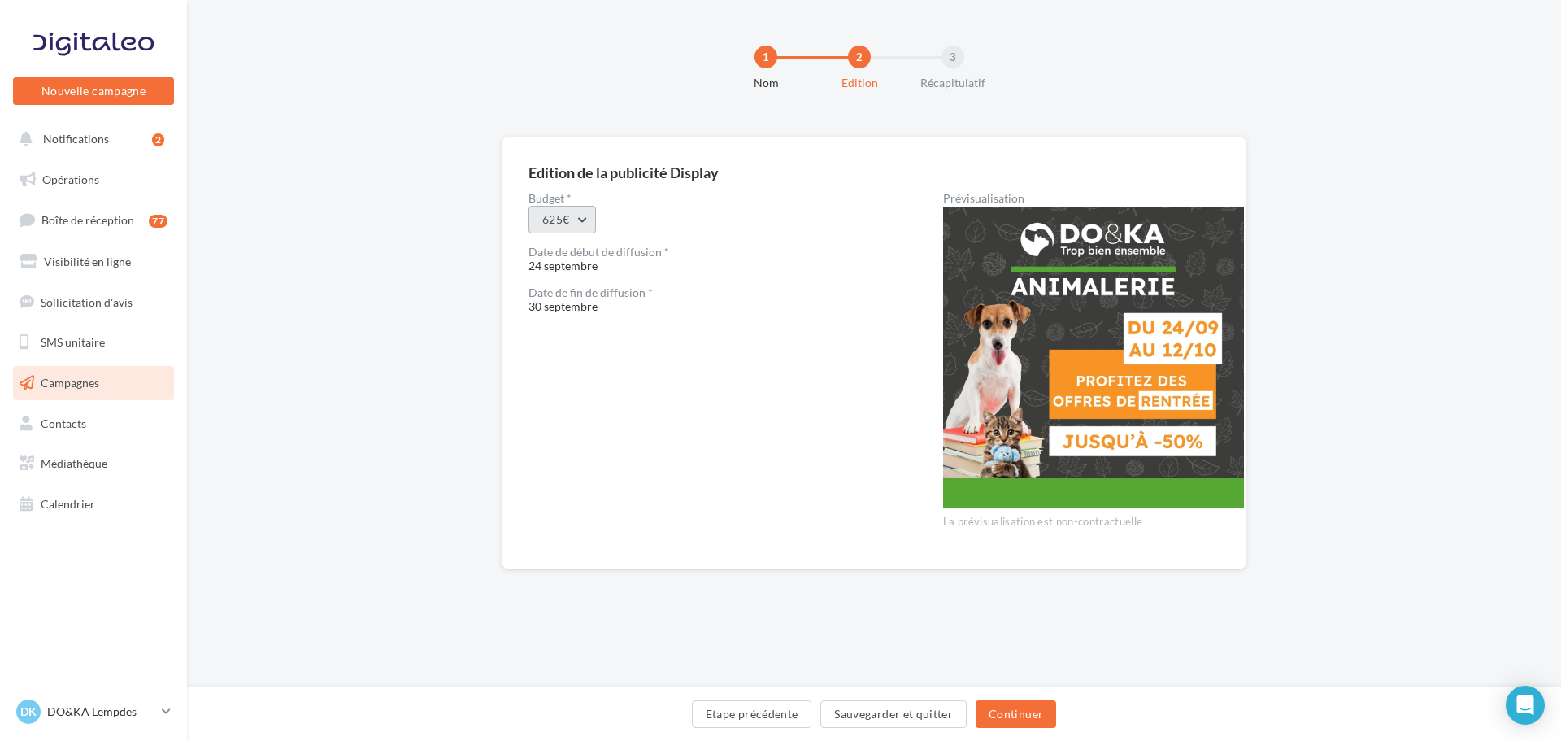
click at [583, 227] on button "625€" at bounding box center [562, 220] width 67 height 28
click at [571, 260] on div "437.5€" at bounding box center [630, 262] width 202 height 42
click at [1001, 710] on button "Continuer" at bounding box center [1016, 714] width 81 height 28
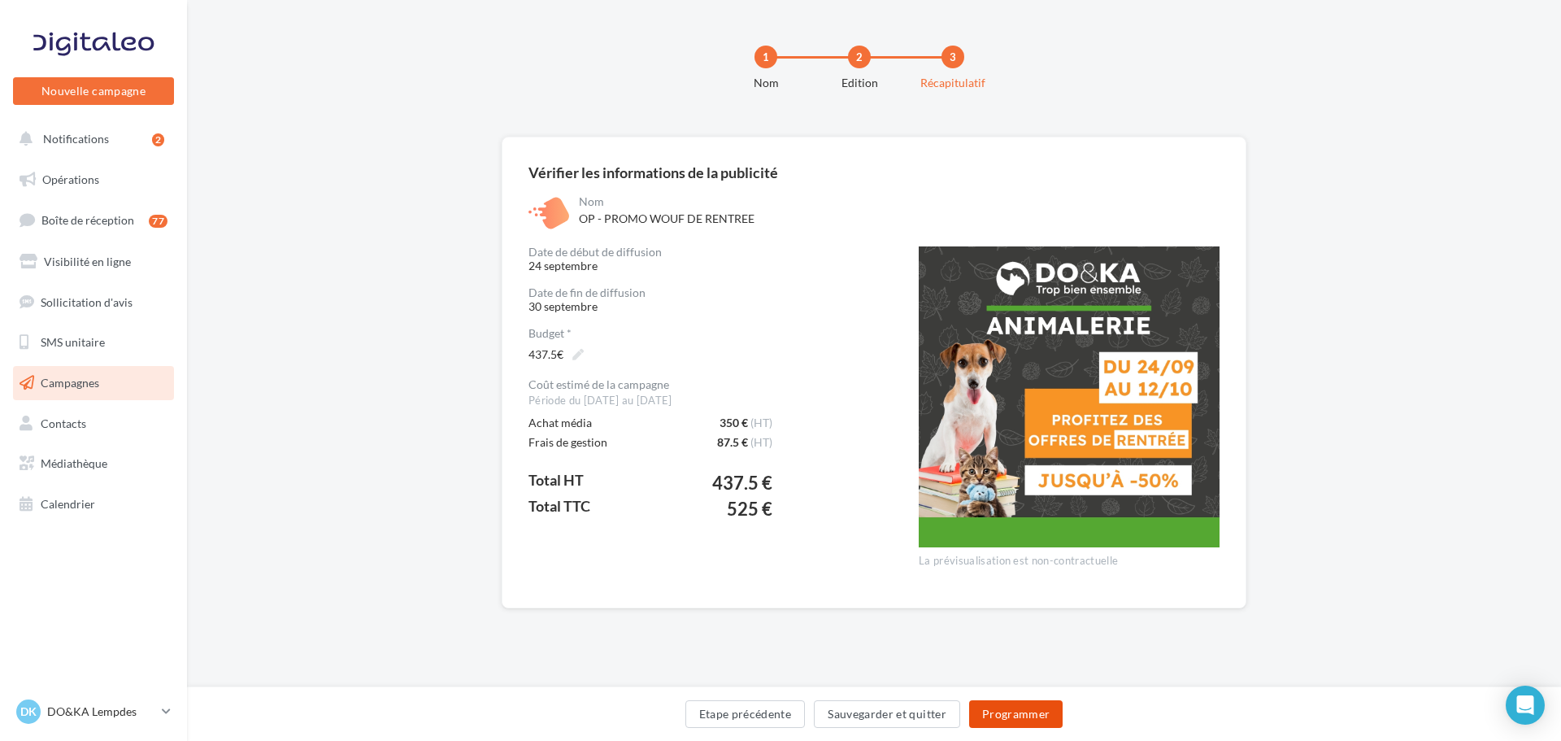
click at [1012, 712] on button "Programmer" at bounding box center [1016, 714] width 94 height 28
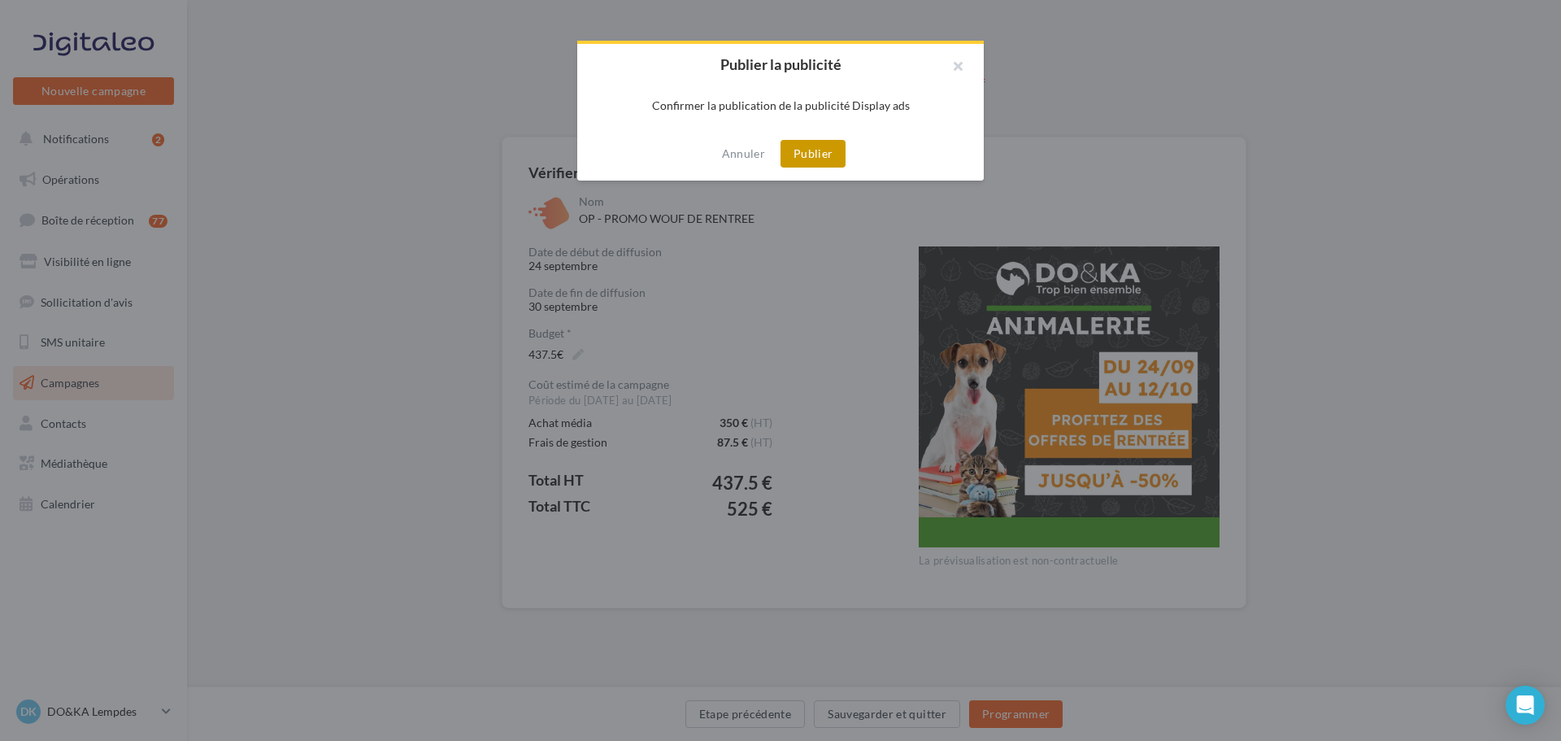
click at [819, 149] on button "Publier" at bounding box center [813, 154] width 65 height 28
